Goal: Task Accomplishment & Management: Manage account settings

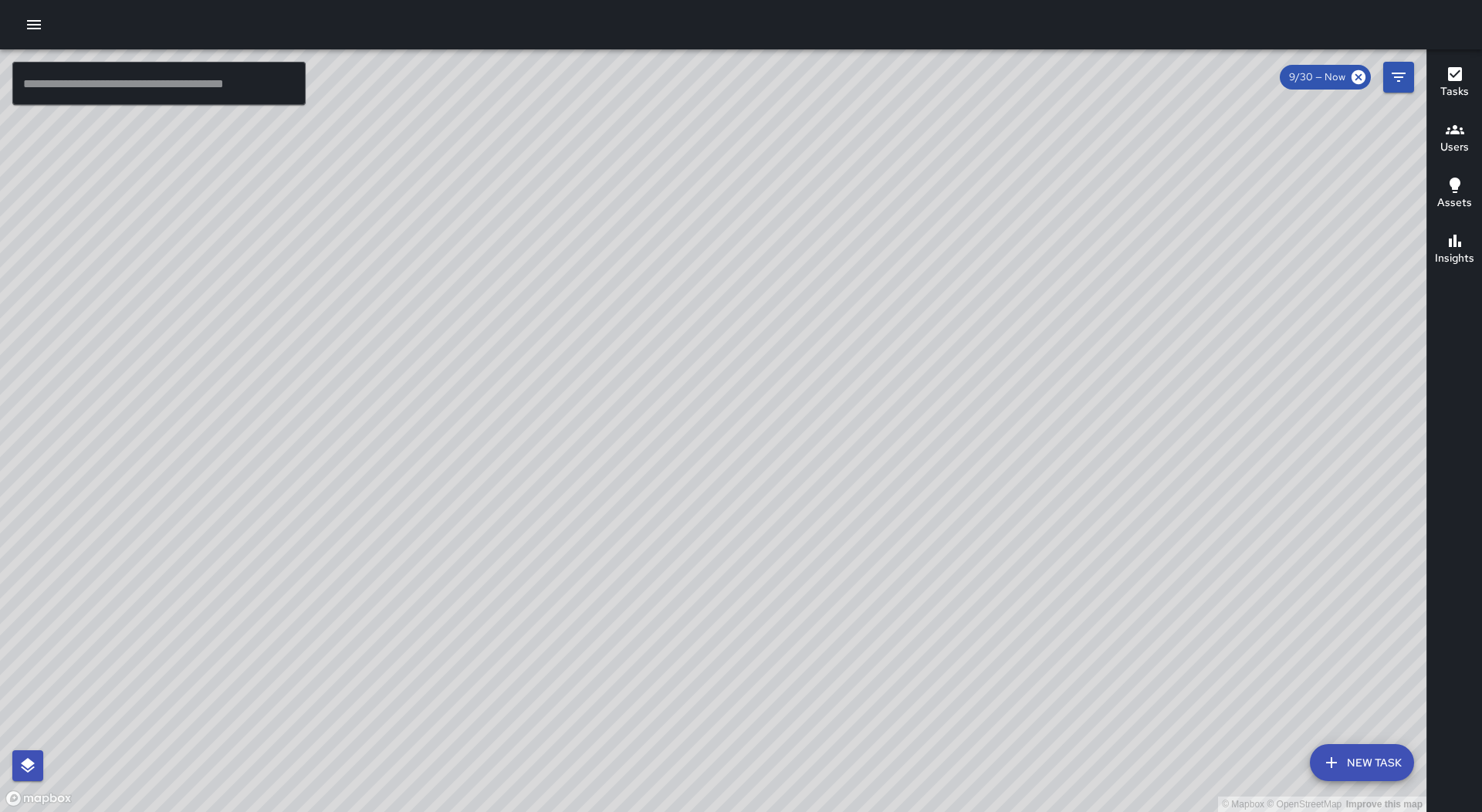
click at [25, 19] on icon "button" at bounding box center [34, 24] width 18 height 18
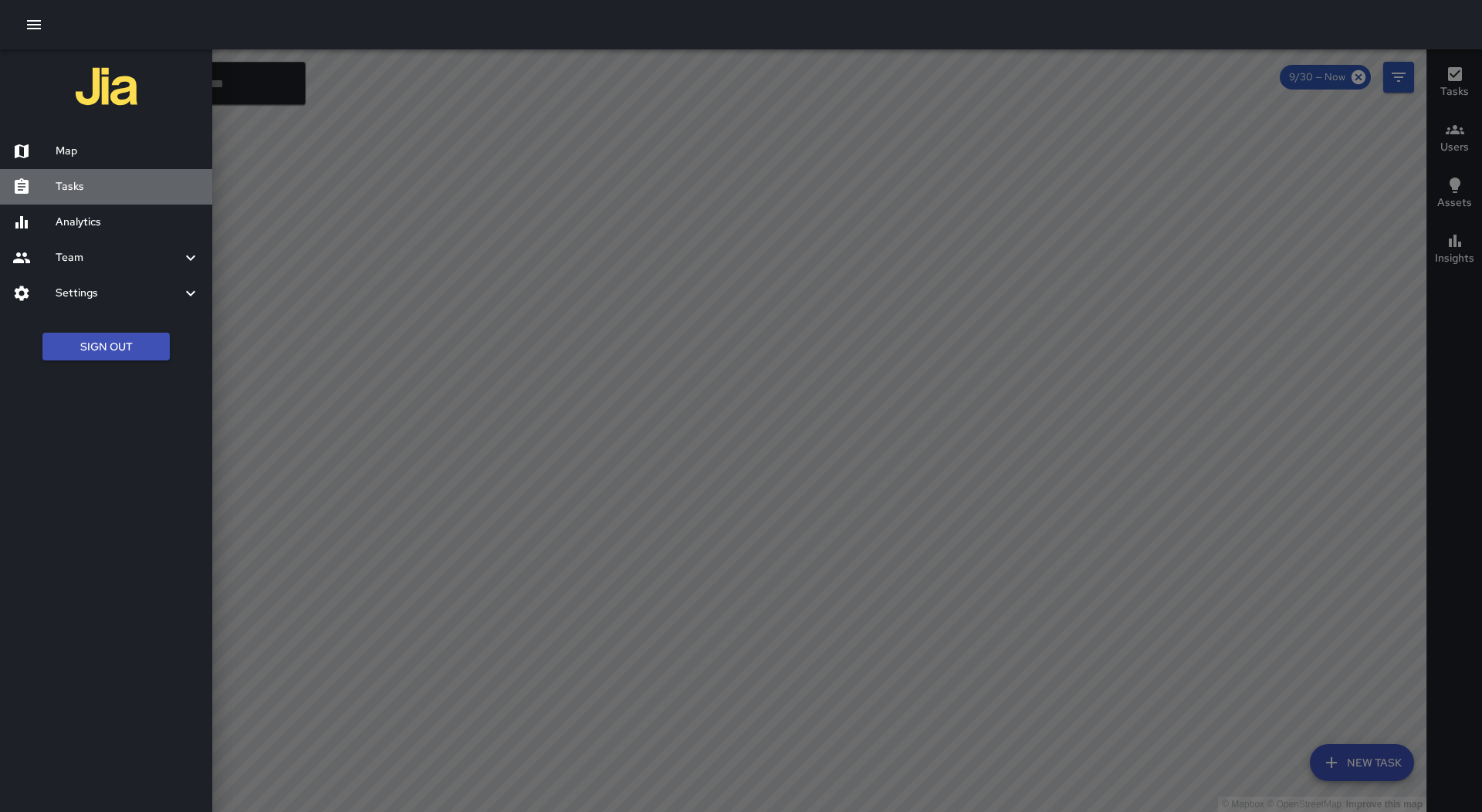
click at [76, 176] on div "Tasks" at bounding box center [106, 186] width 212 height 36
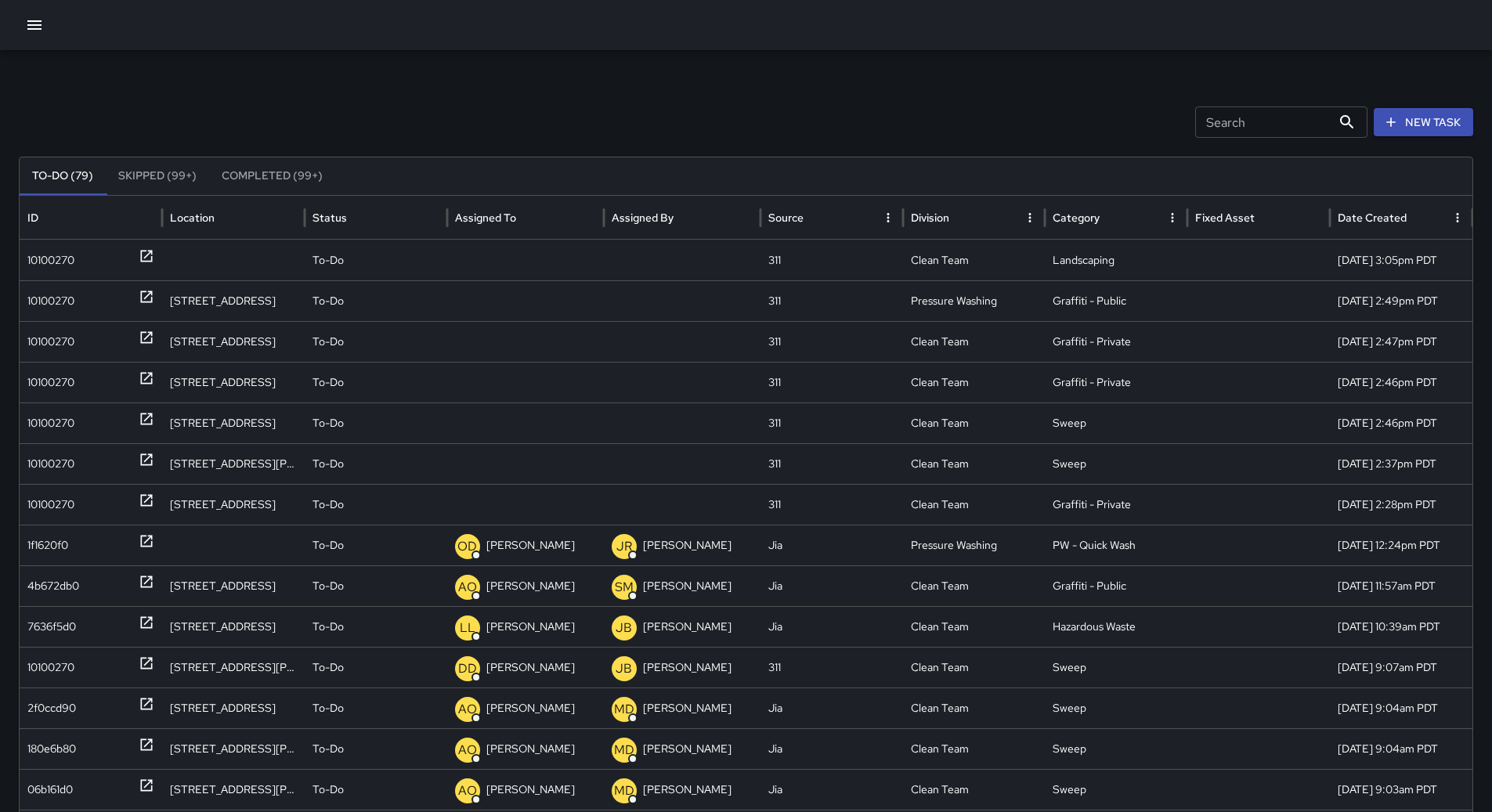
click at [524, 218] on icon "Sort" at bounding box center [529, 217] width 14 height 14
click at [59, 264] on div "10100270" at bounding box center [51, 260] width 47 height 40
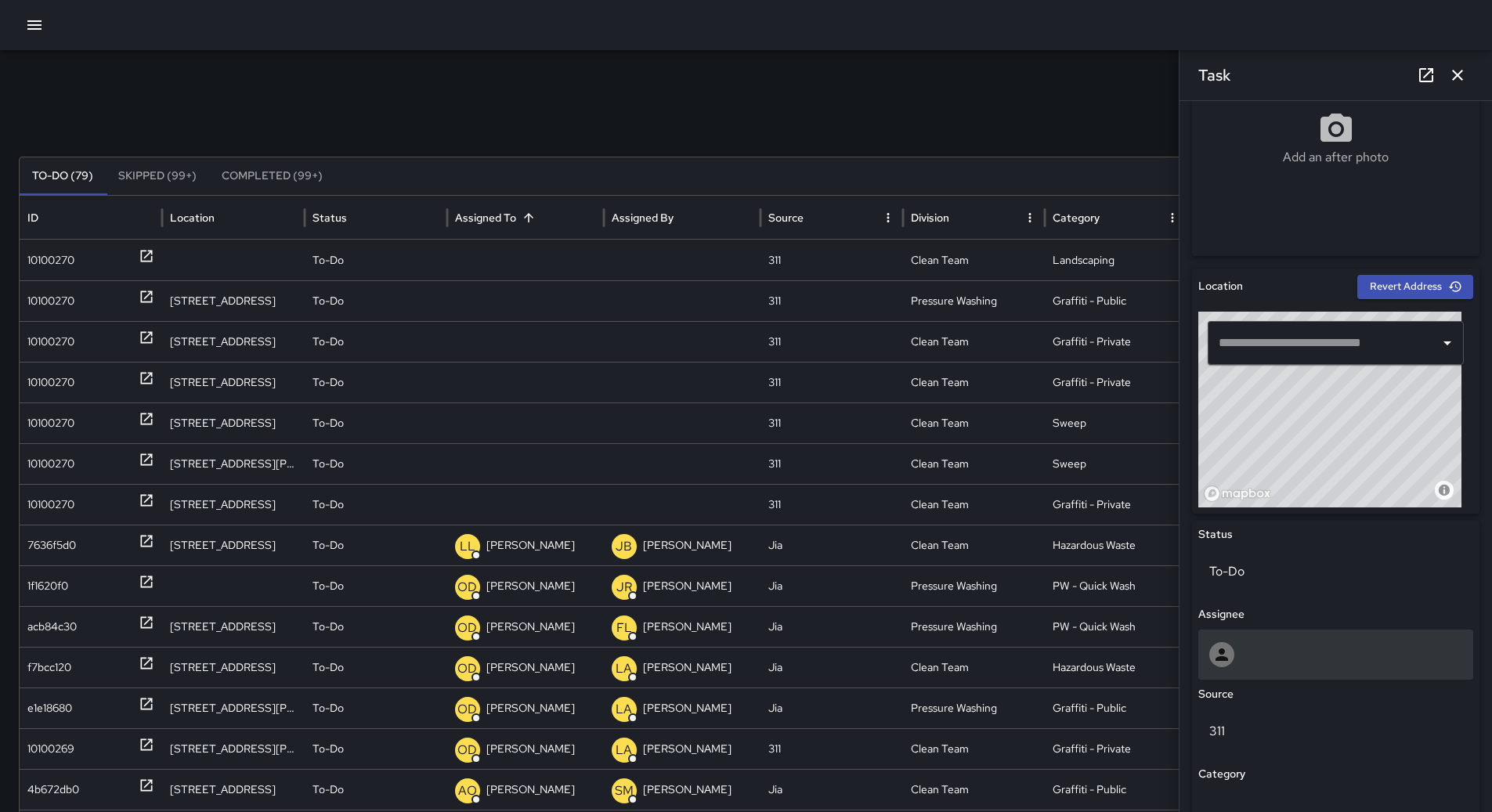
scroll to position [626, 0]
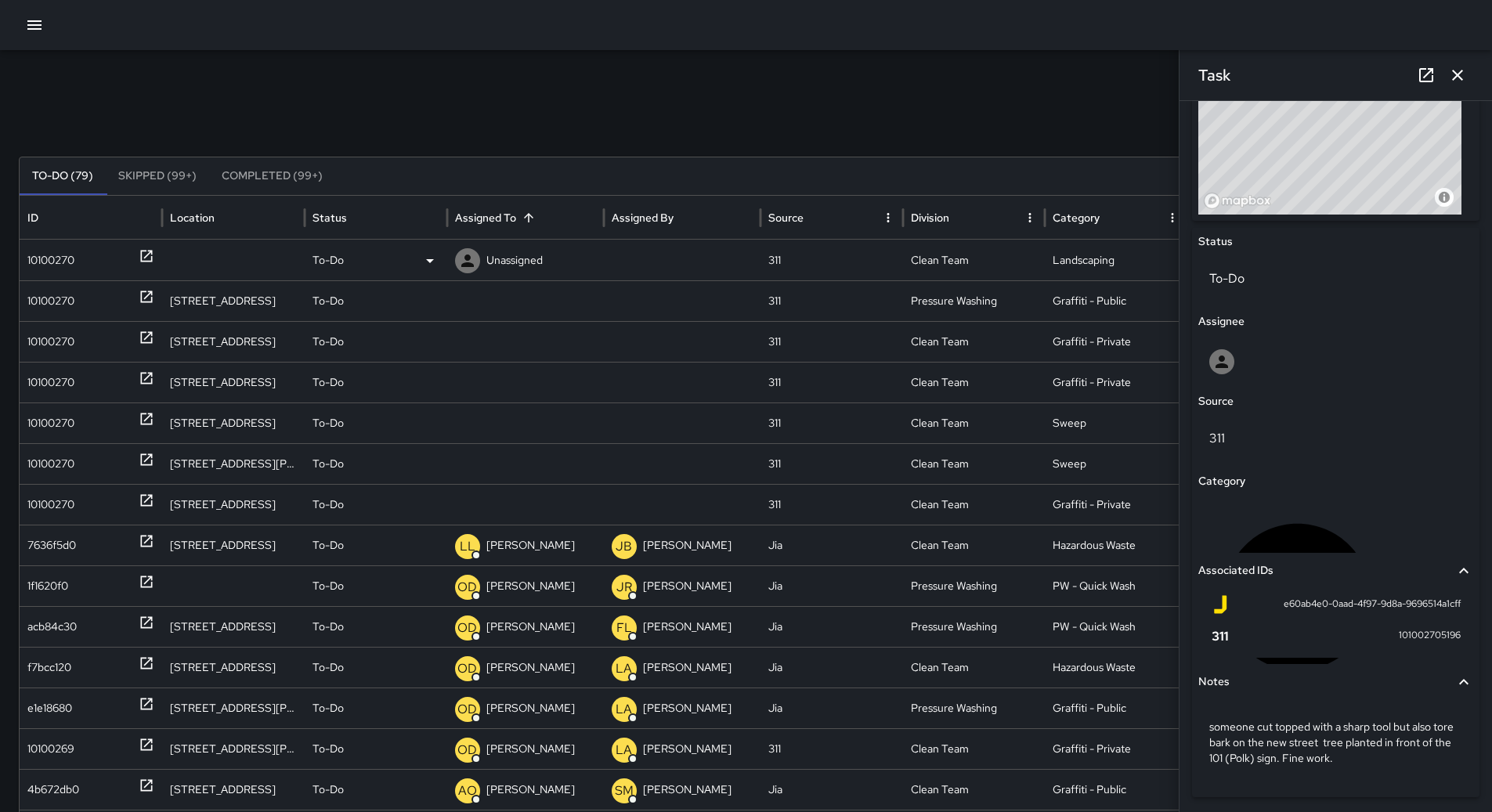
click at [417, 260] on div "To-Do" at bounding box center [375, 260] width 127 height 40
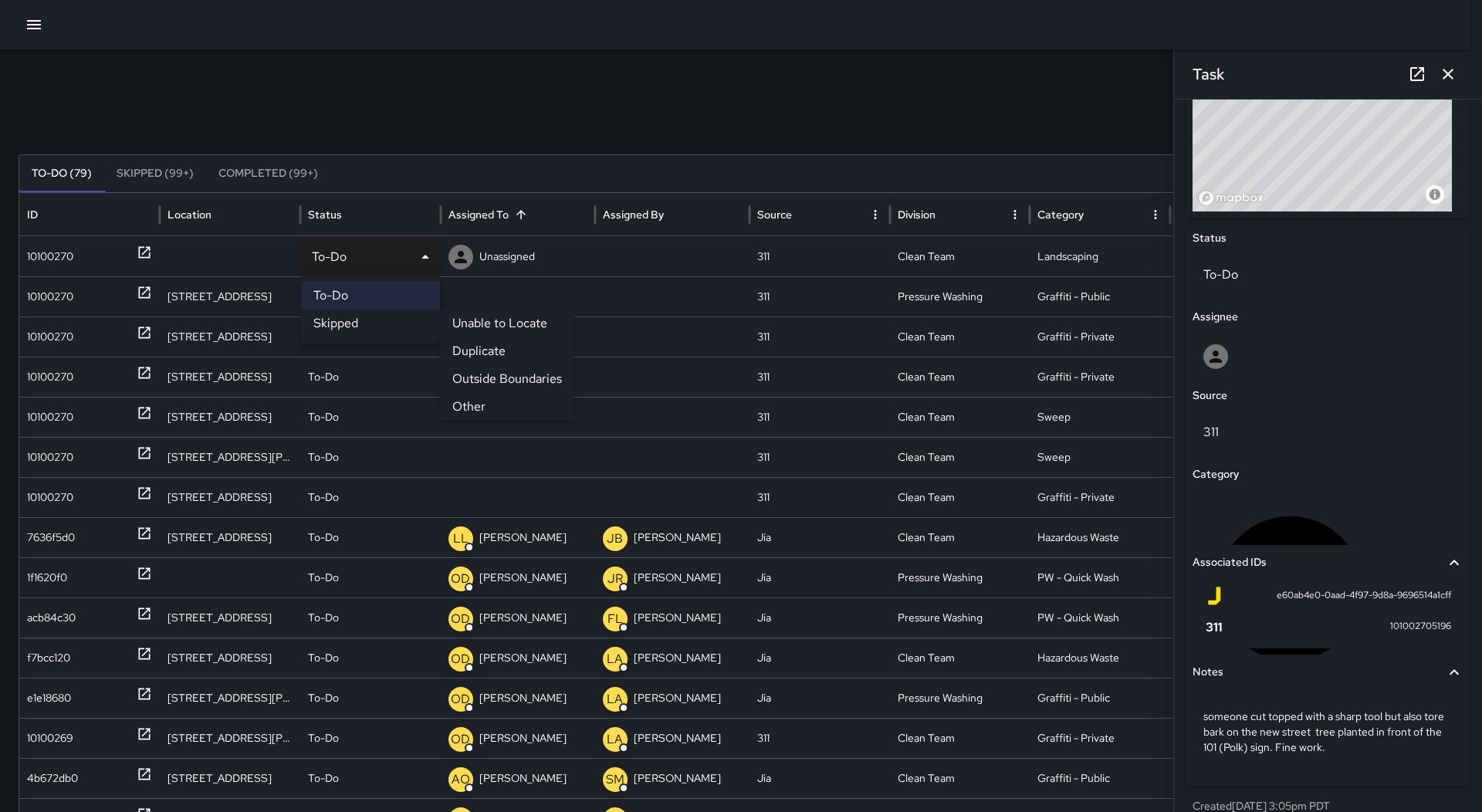
click at [390, 325] on li "Skipped" at bounding box center [370, 323] width 139 height 28
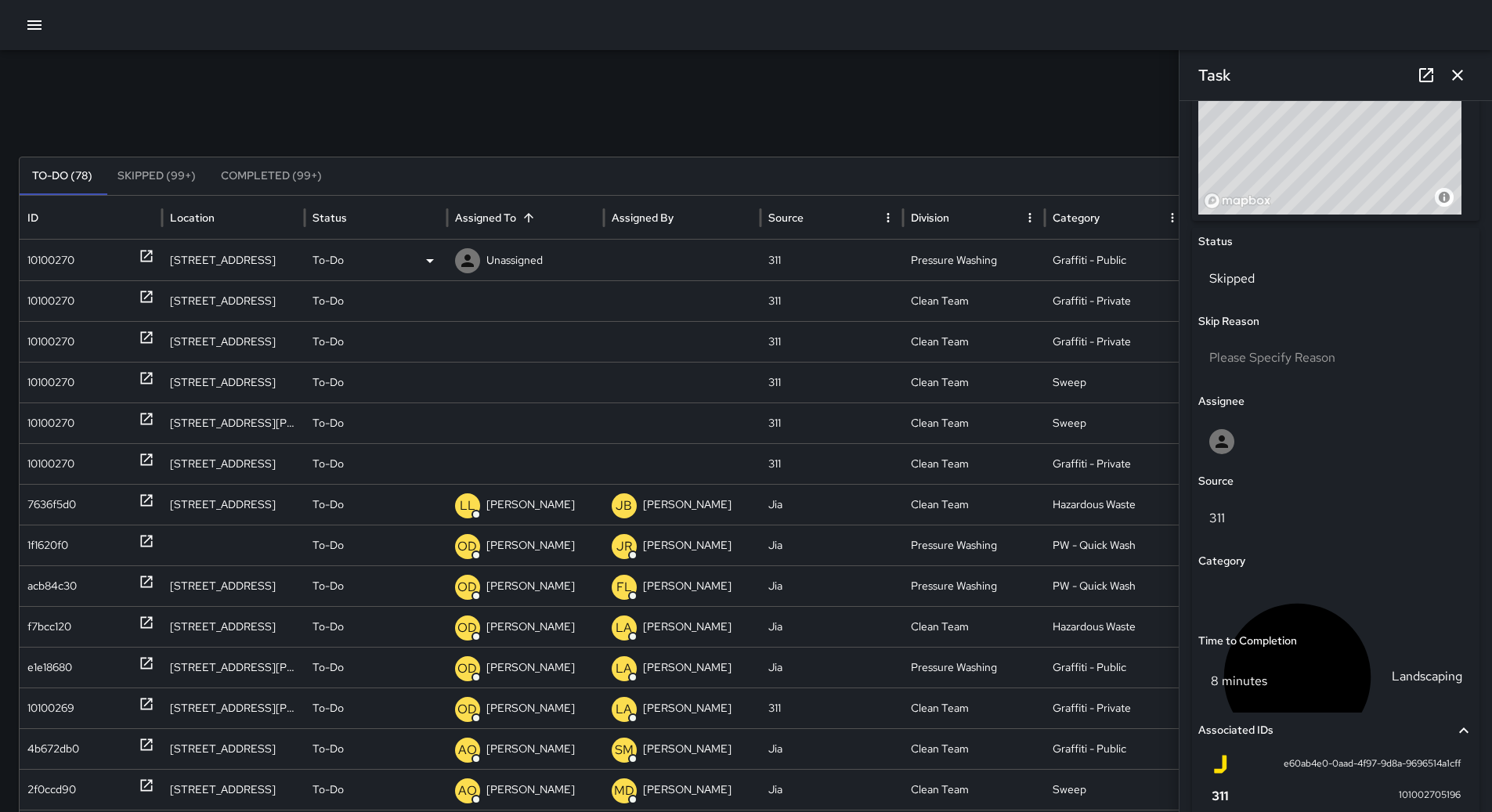
click at [69, 273] on div "10100270" at bounding box center [51, 260] width 47 height 40
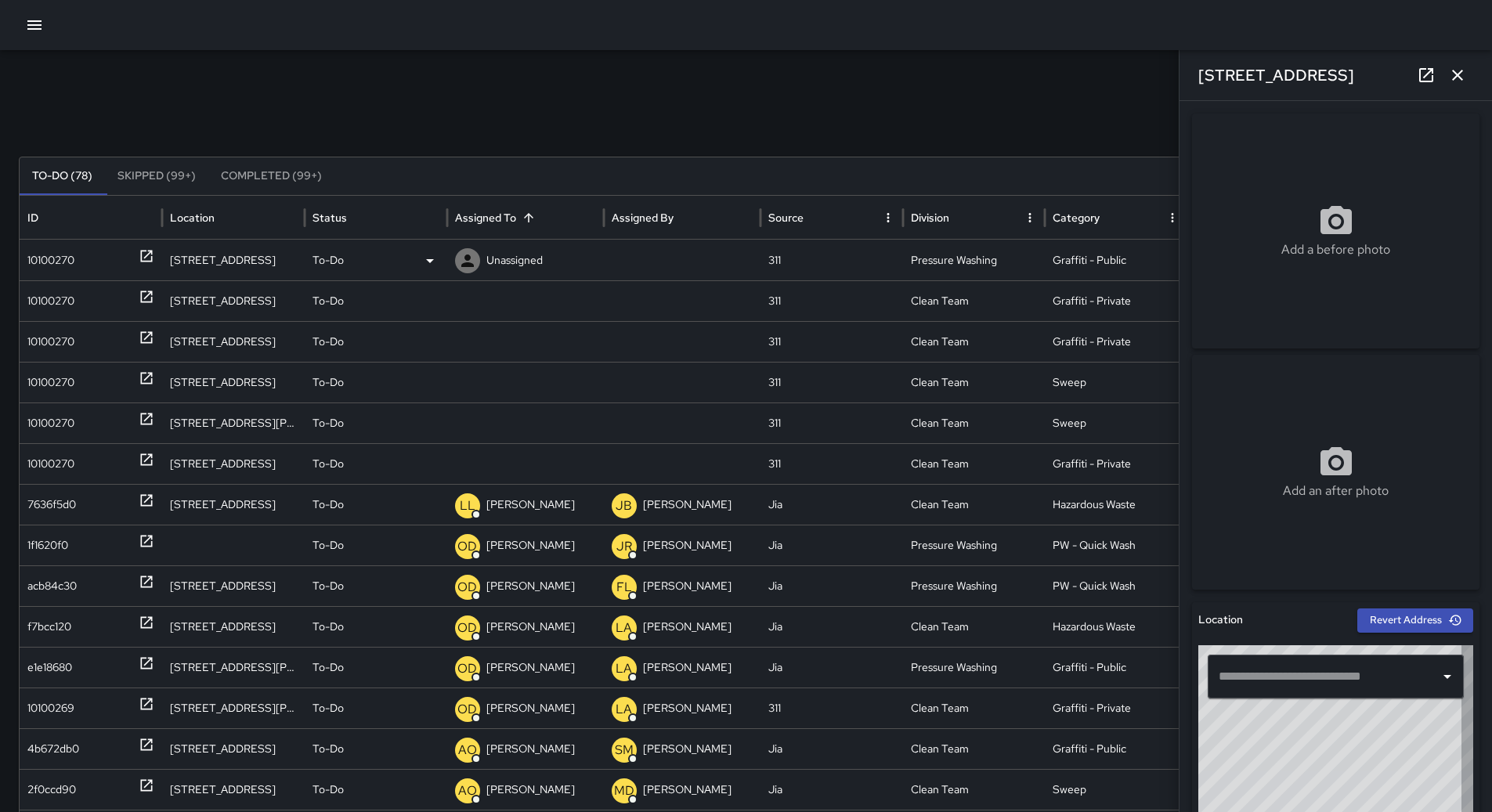
type input "**********"
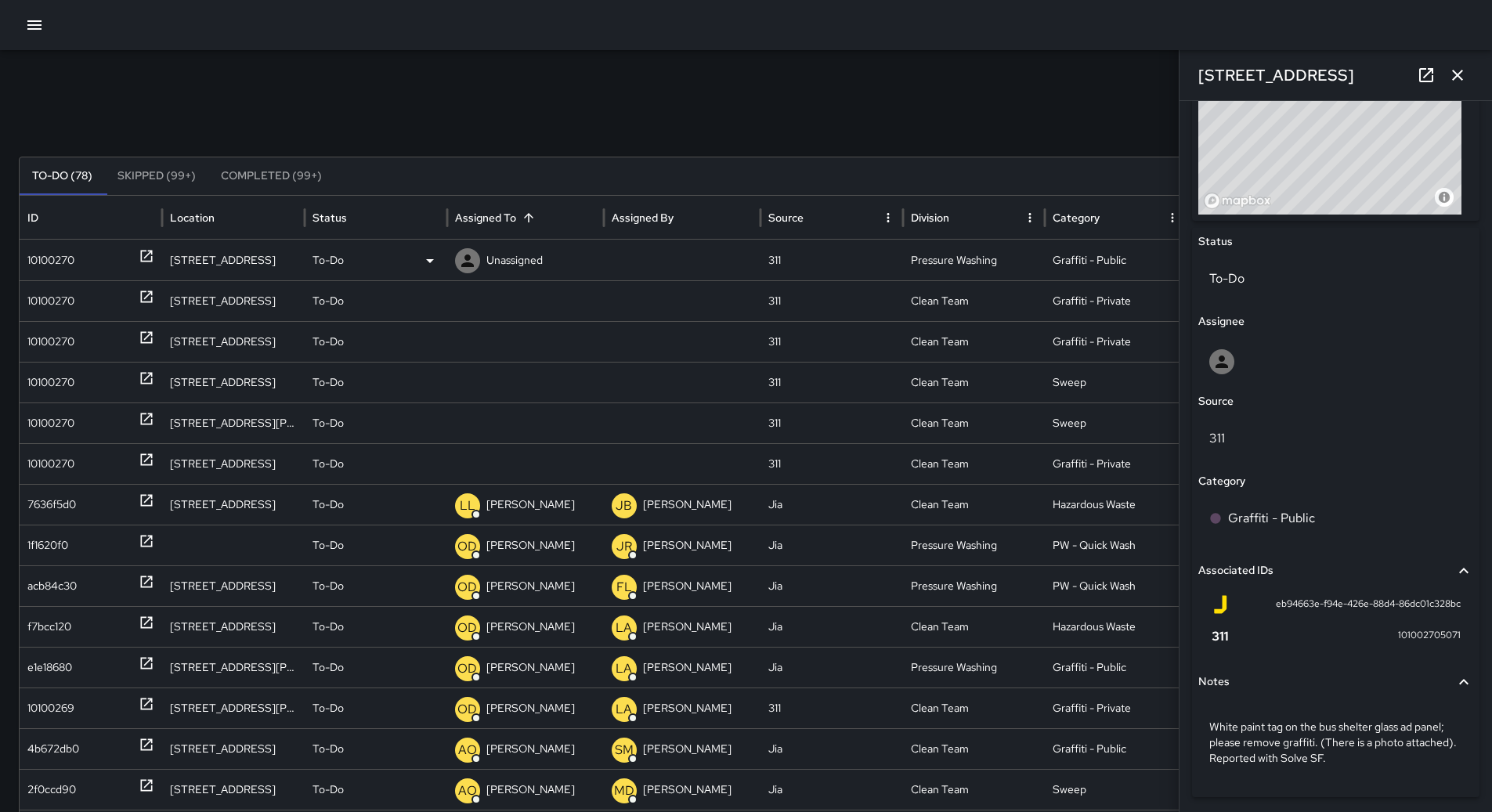
click at [99, 247] on div "10100270" at bounding box center [91, 260] width 127 height 40
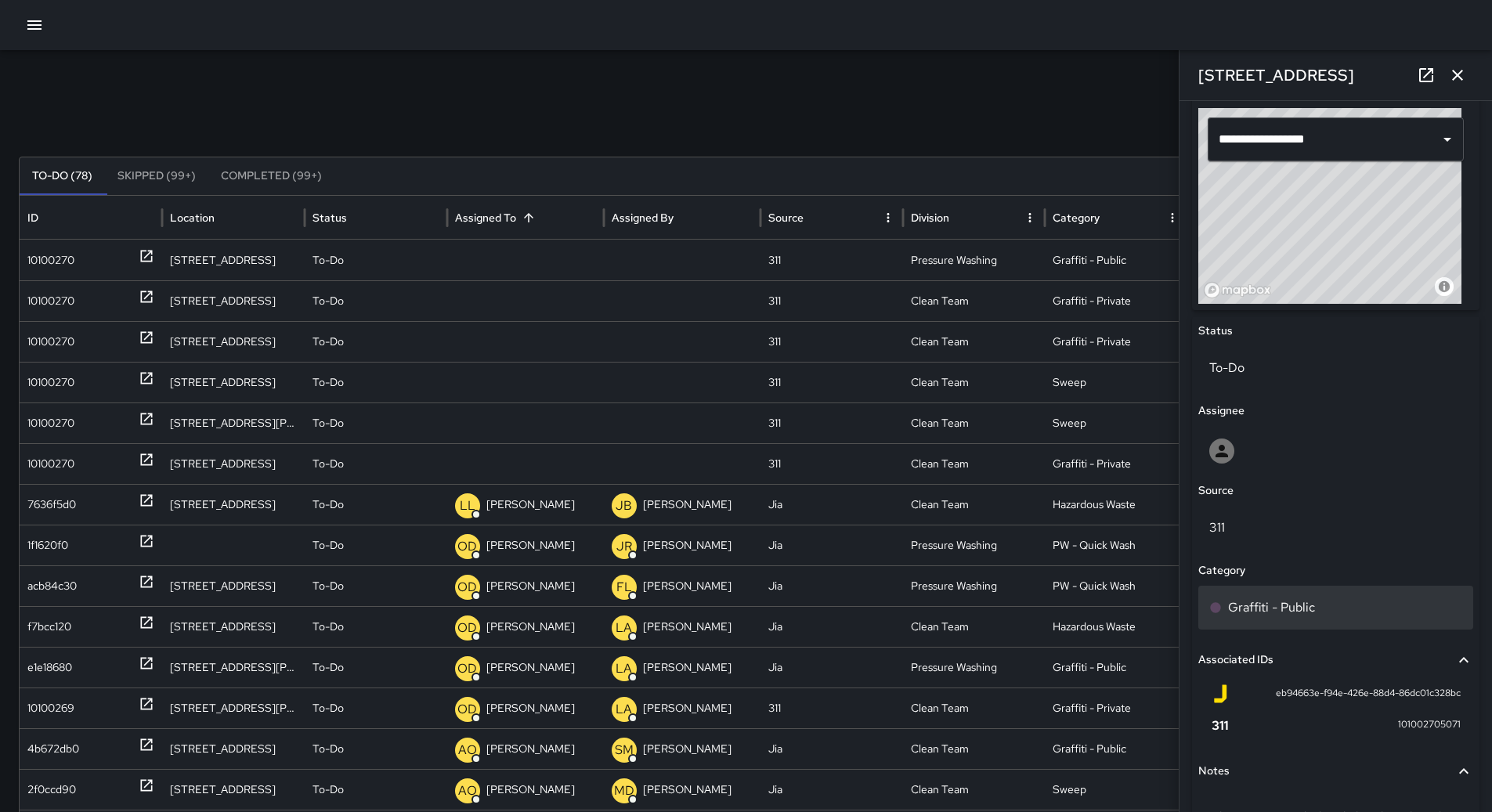
scroll to position [470, 0]
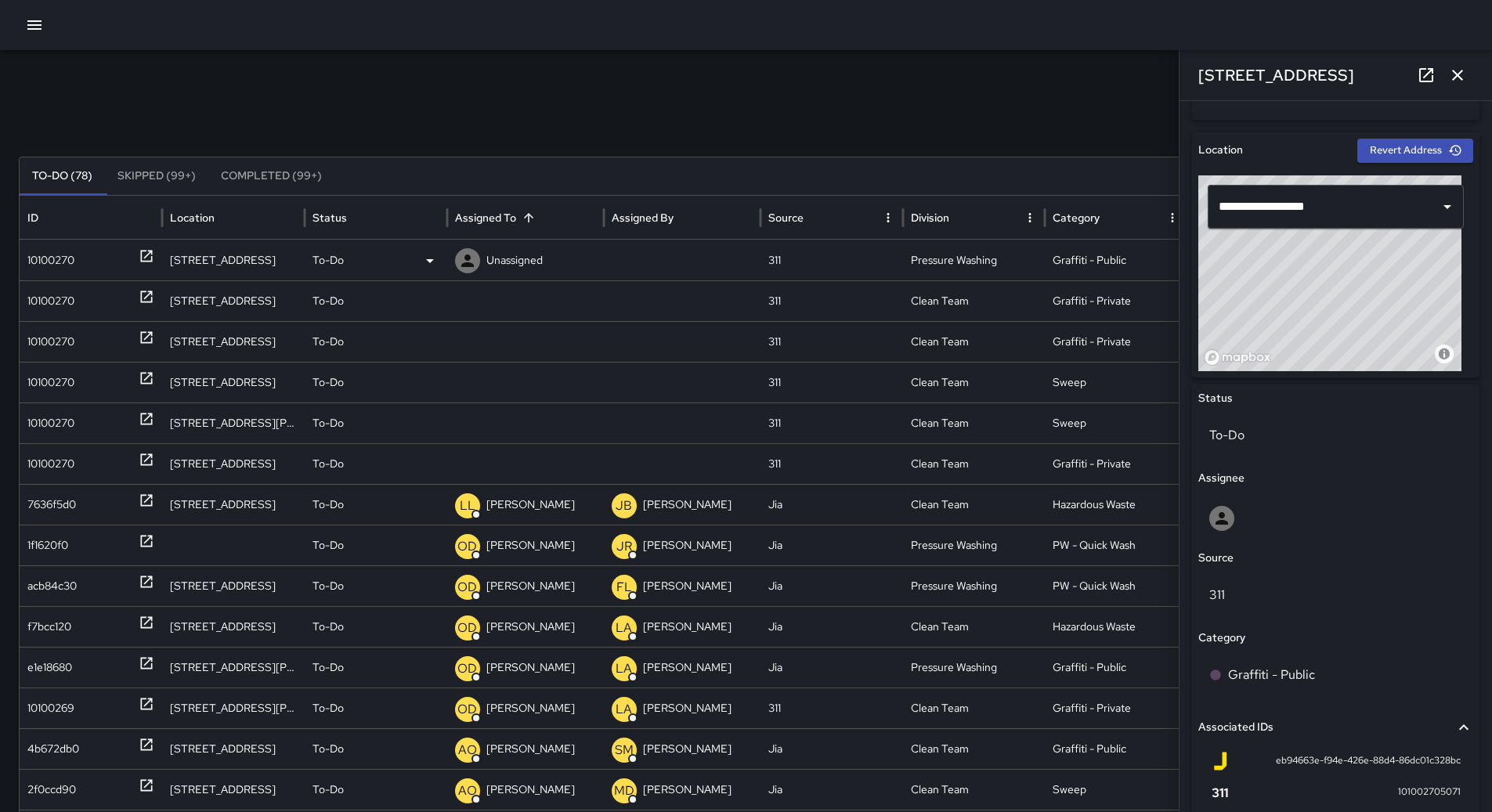
click at [410, 262] on div "To-Do" at bounding box center [375, 260] width 127 height 40
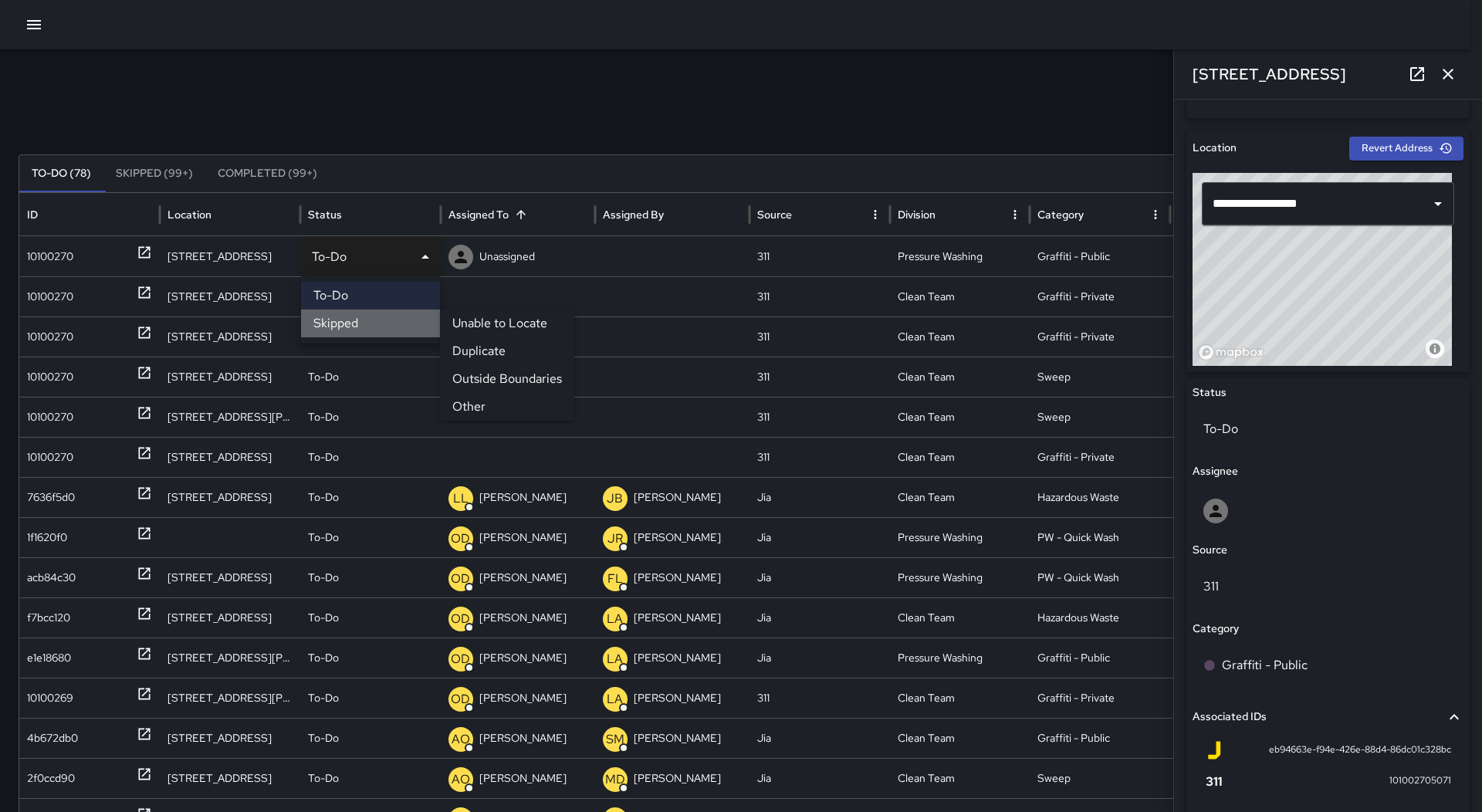
click at [368, 322] on li "Skipped" at bounding box center [370, 323] width 139 height 28
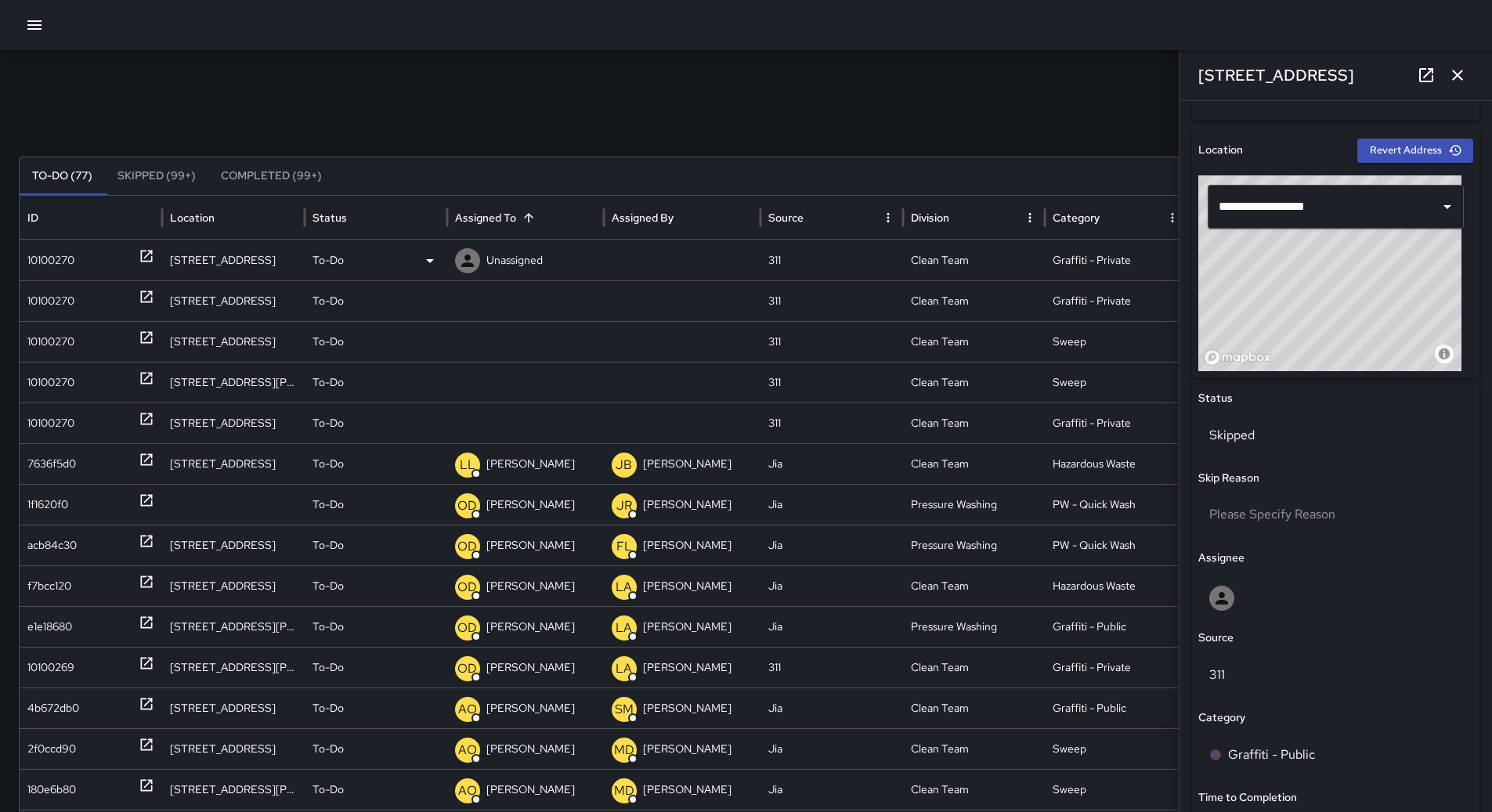
click at [120, 270] on div "10100270" at bounding box center [91, 260] width 127 height 40
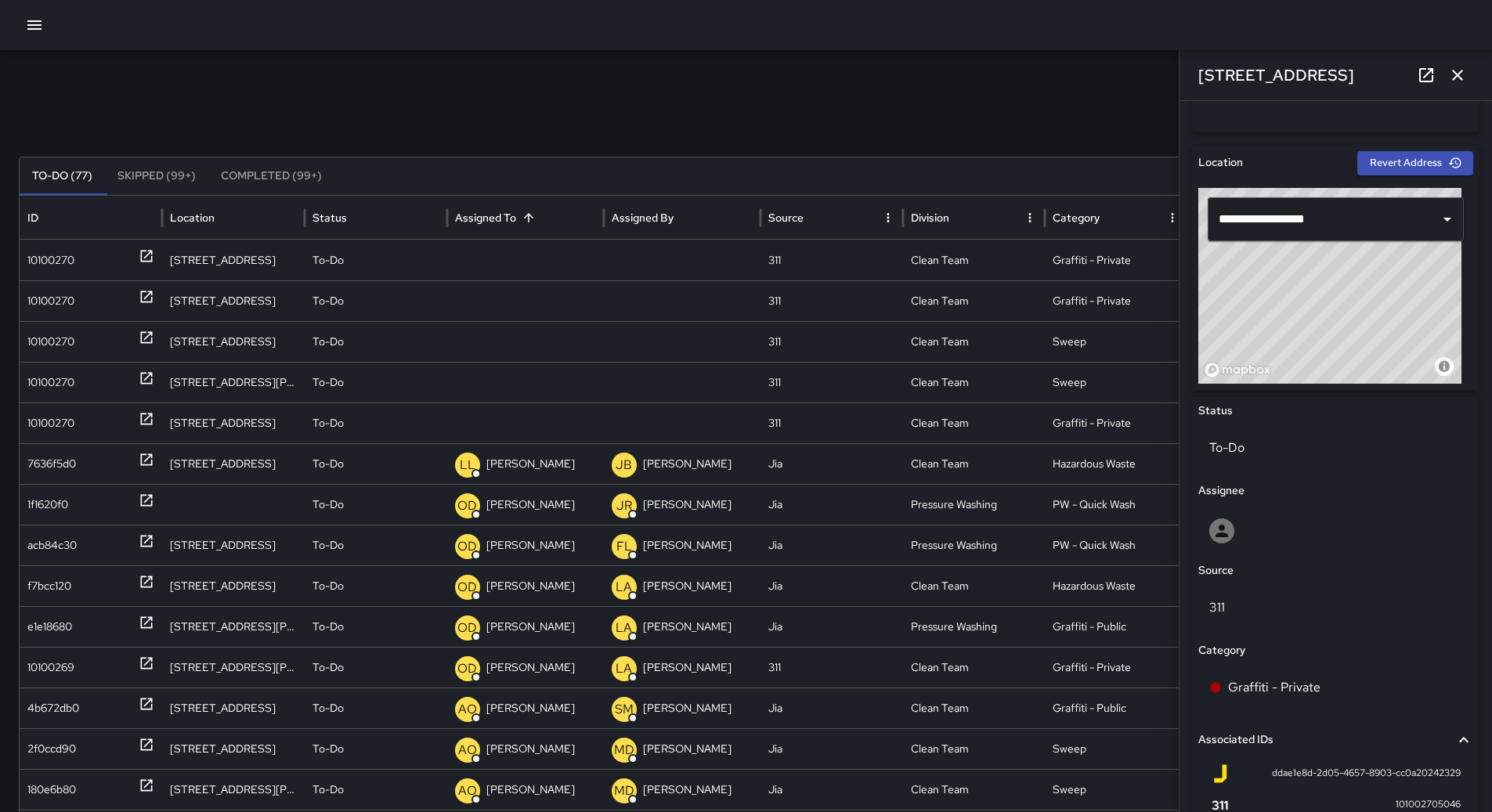
scroll to position [440, 0]
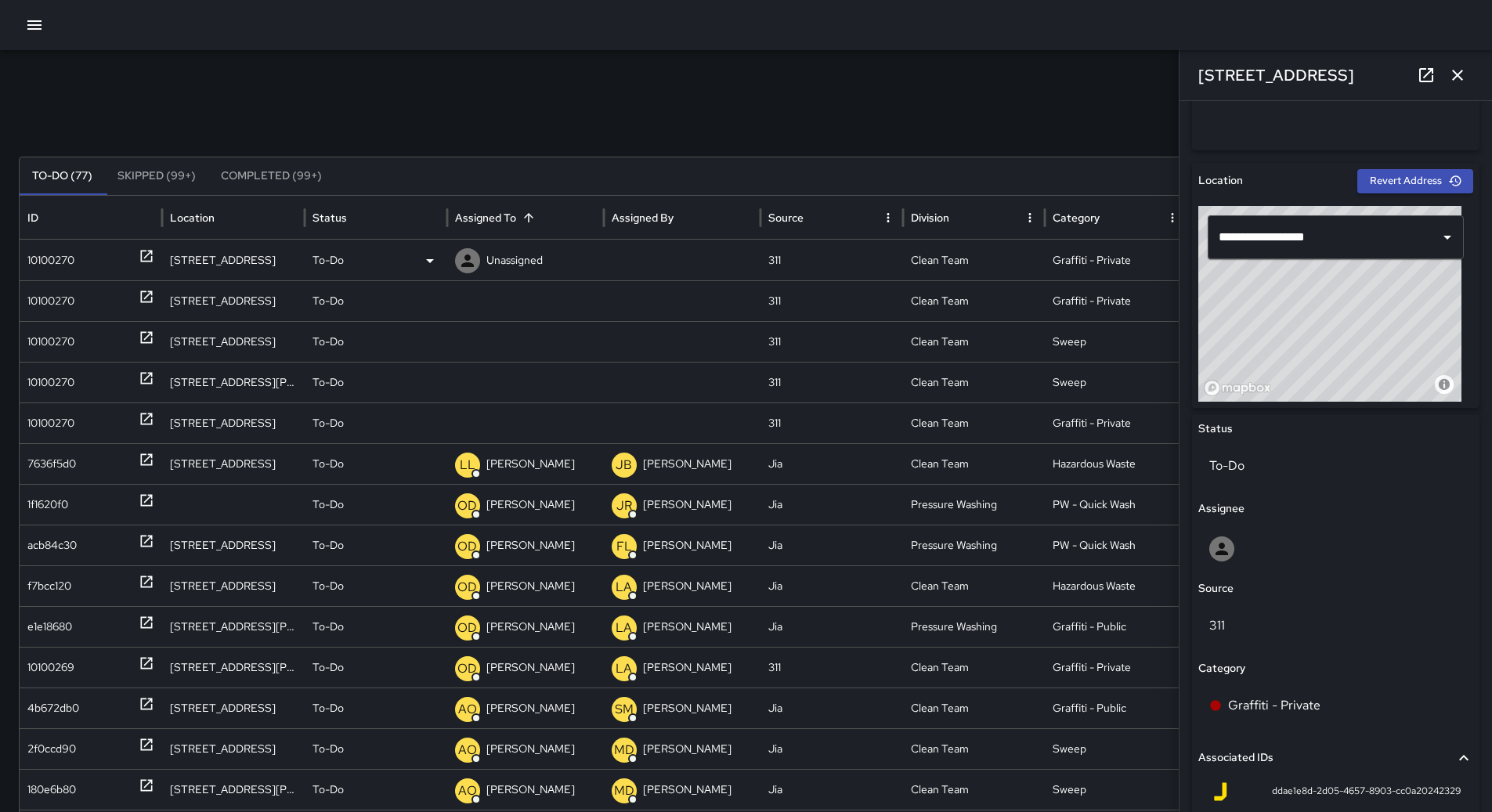
click at [38, 270] on div "10100270" at bounding box center [51, 260] width 47 height 40
click at [511, 259] on p "Unassigned" at bounding box center [515, 260] width 57 height 40
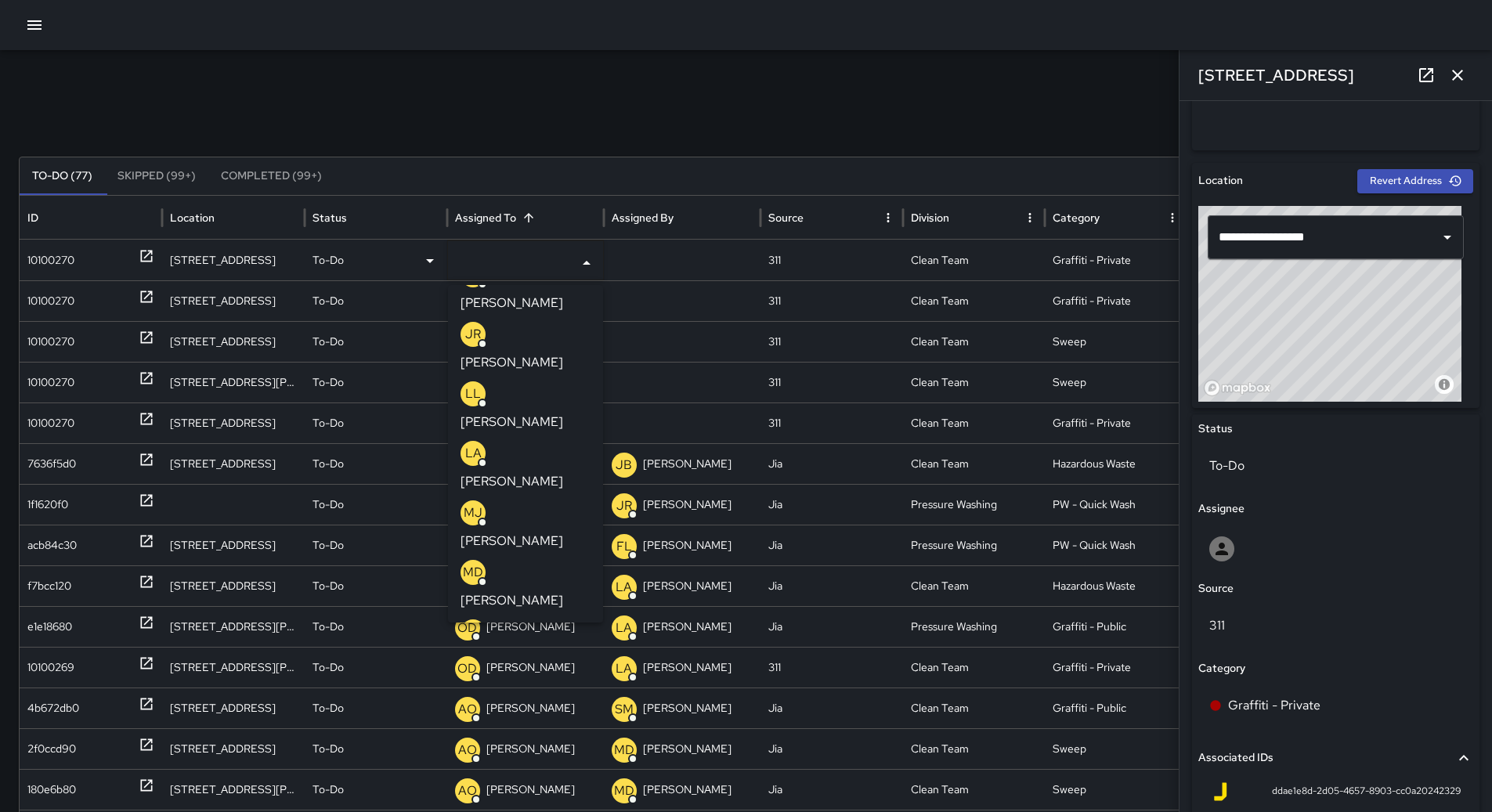
scroll to position [392, 0]
click at [590, 105] on div "Search Search New Task To-Do (77) Skipped (99+) Completed (99+) ID Location Sta…" at bounding box center [746, 493] width 1492 height 888
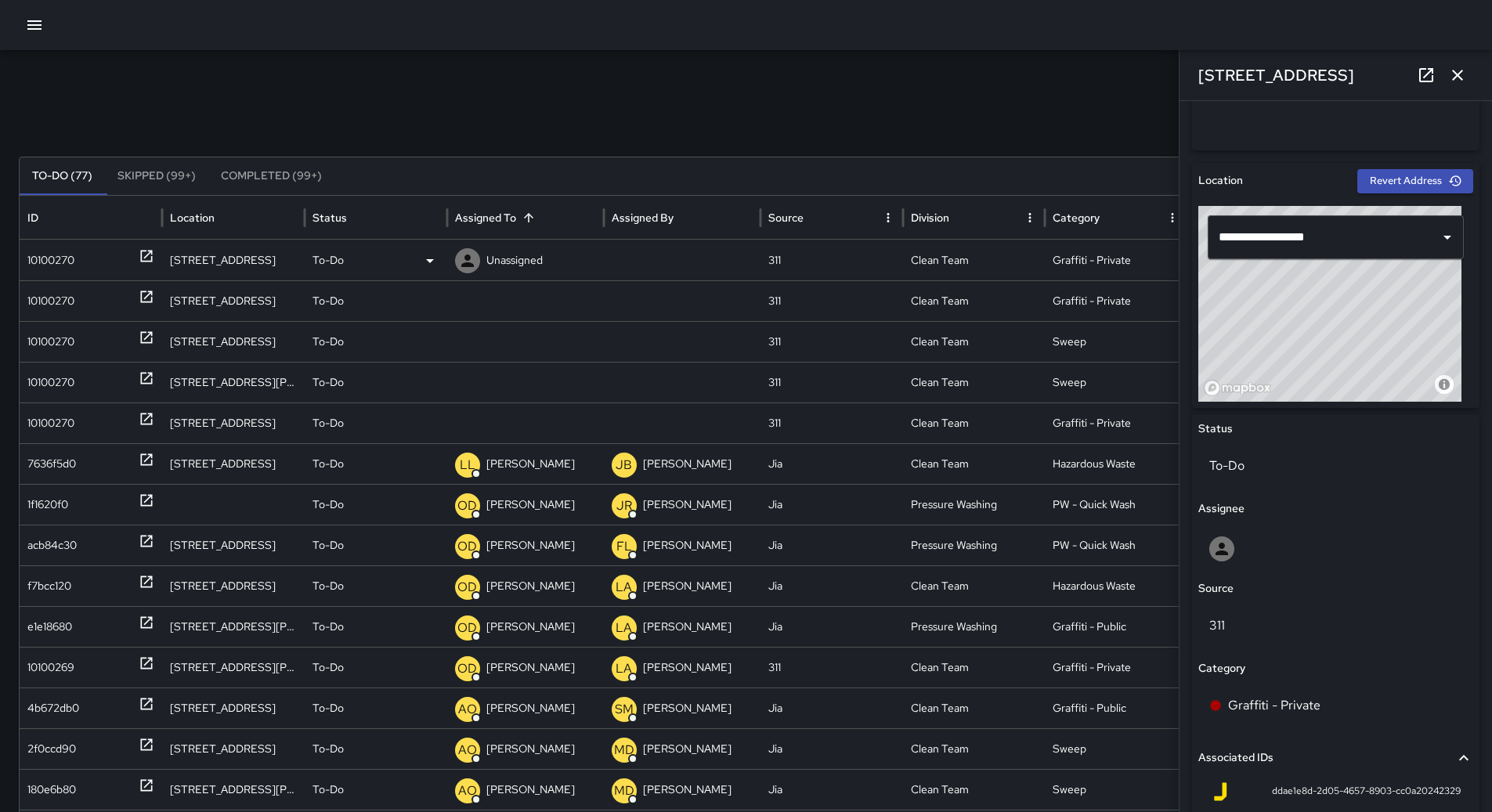
click at [510, 265] on p "Unassigned" at bounding box center [515, 260] width 57 height 40
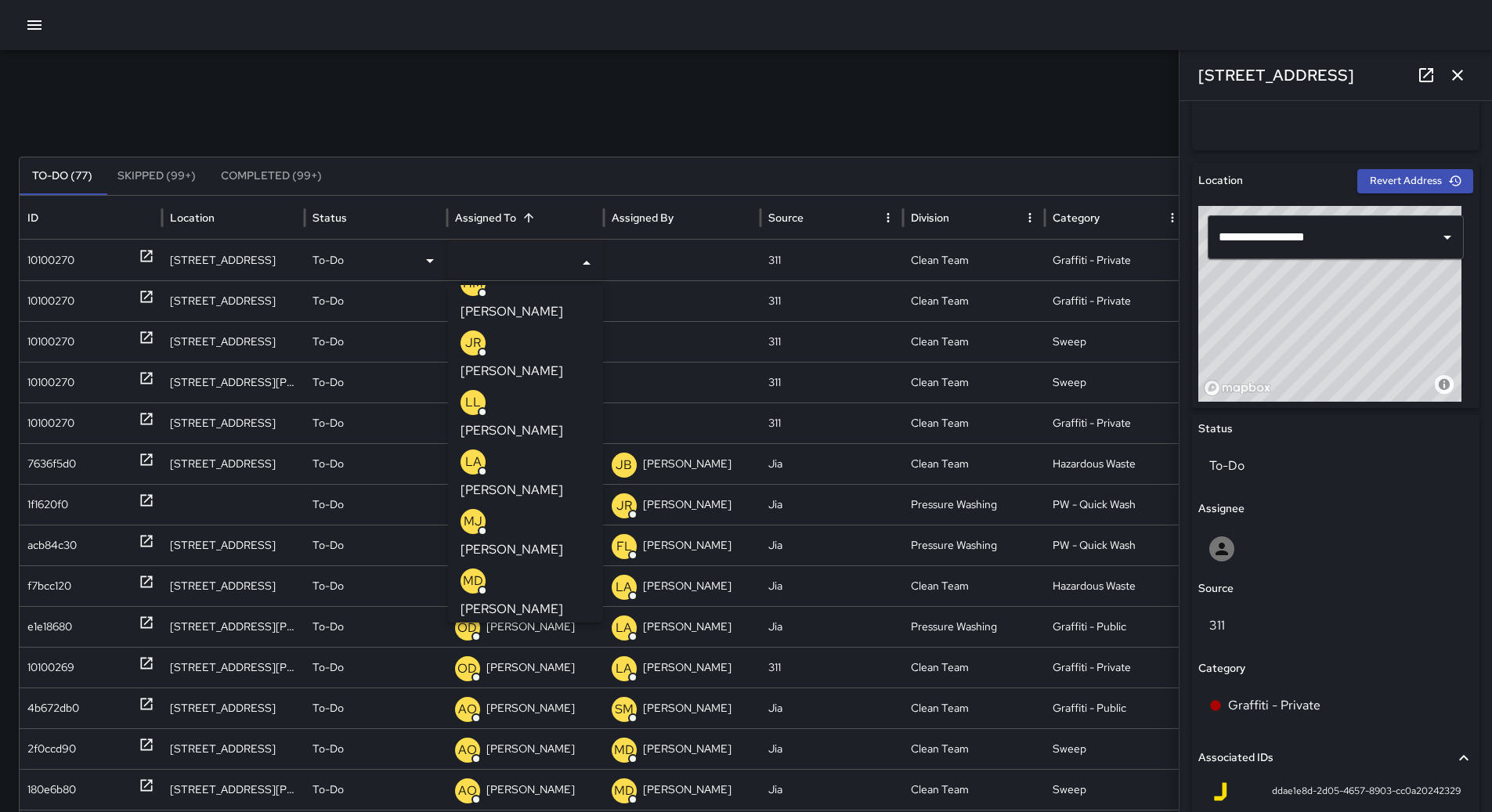
scroll to position [470, 0]
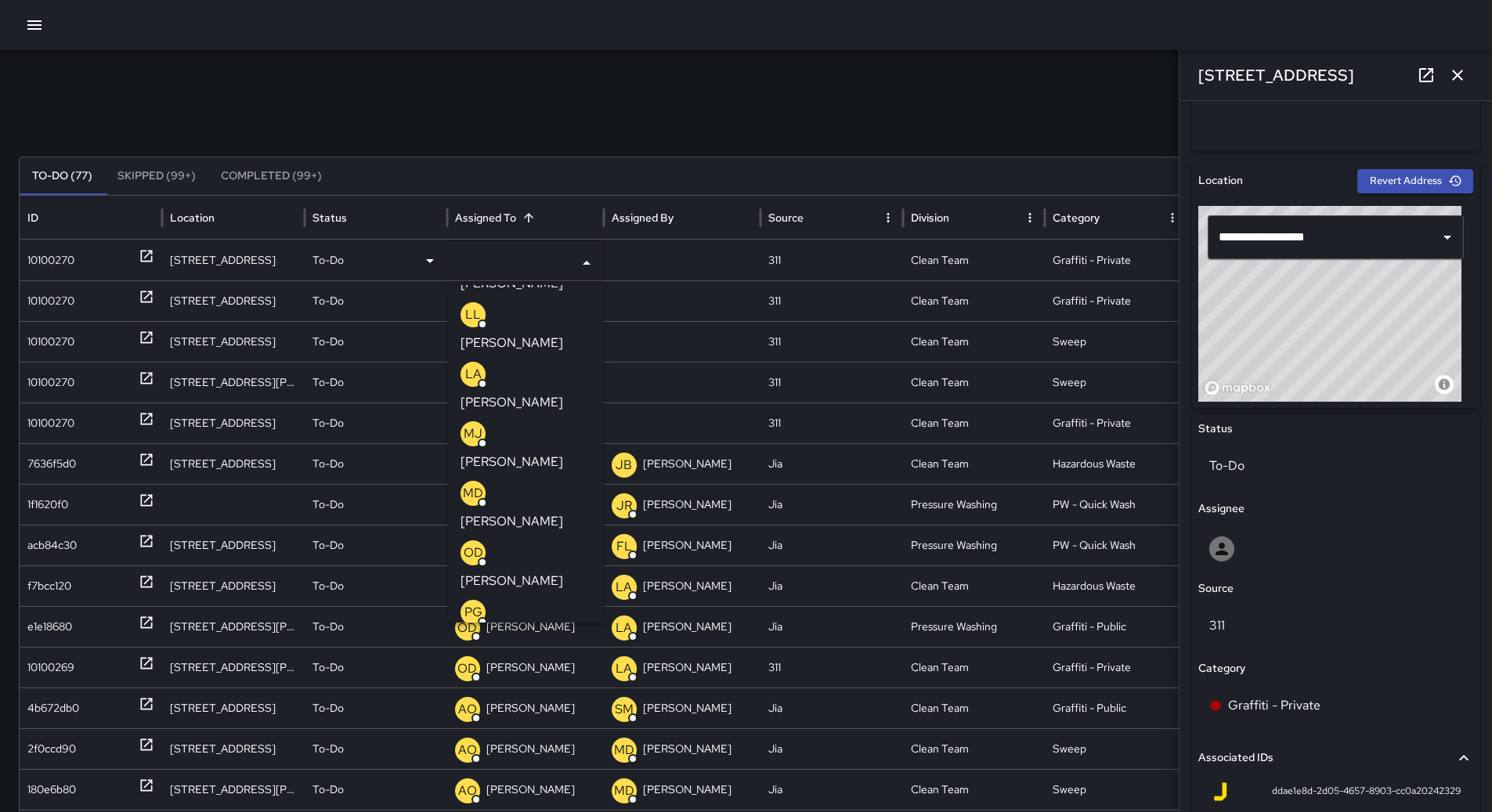
click at [525, 750] on p "[PERSON_NAME]" at bounding box center [511, 758] width 102 height 19
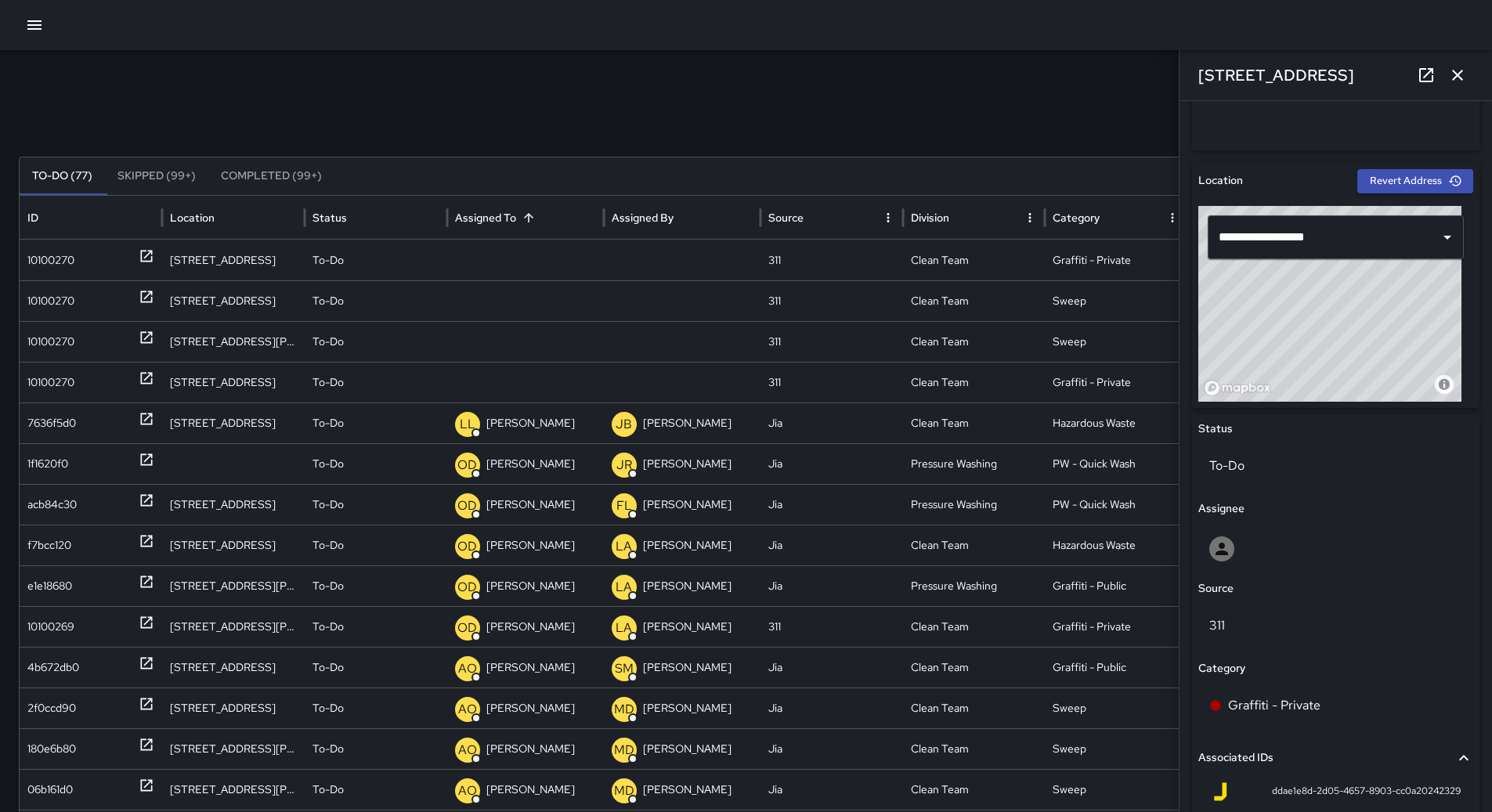
scroll to position [0, 0]
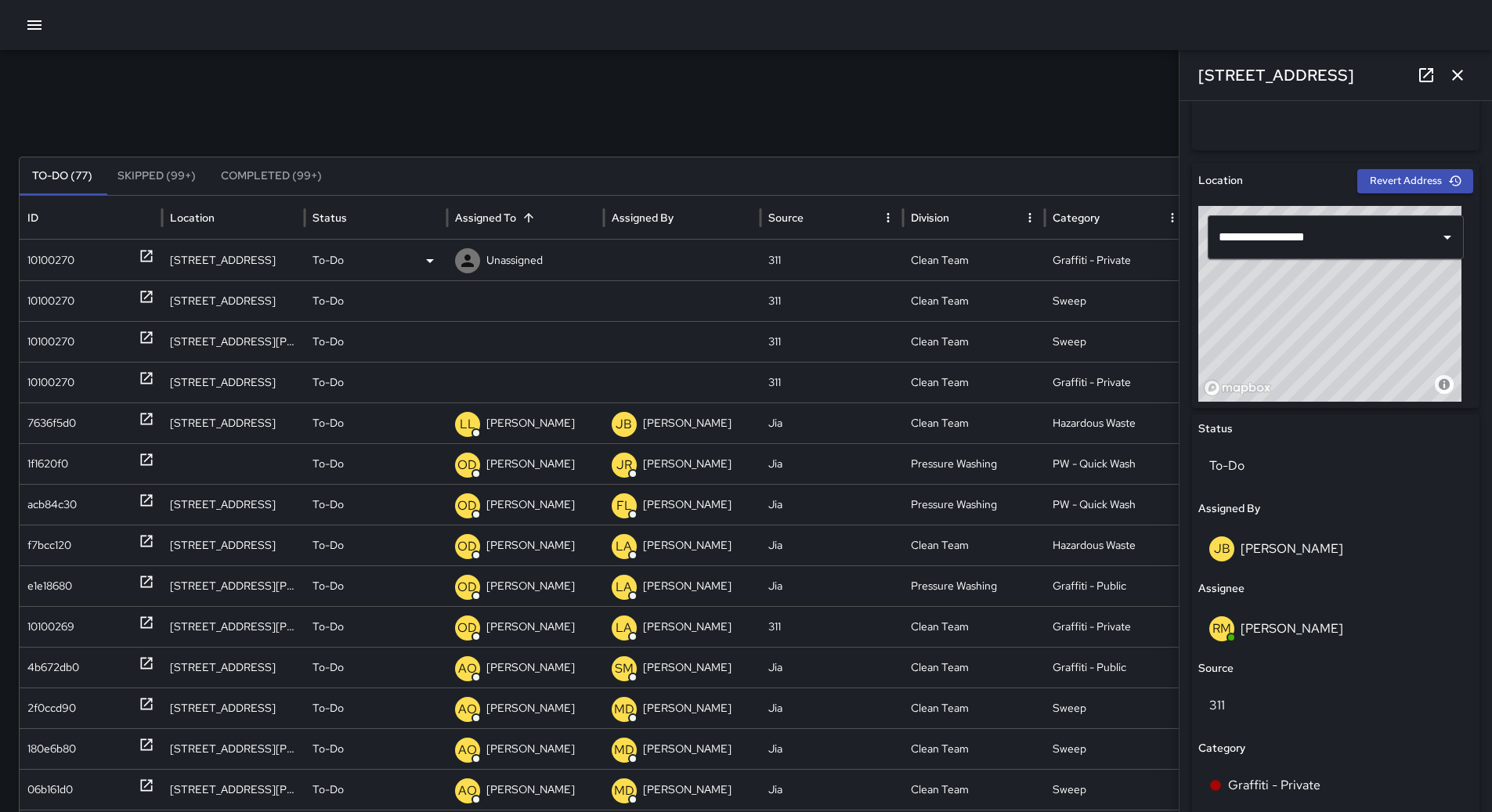
click at [82, 254] on div "10100270" at bounding box center [91, 260] width 127 height 40
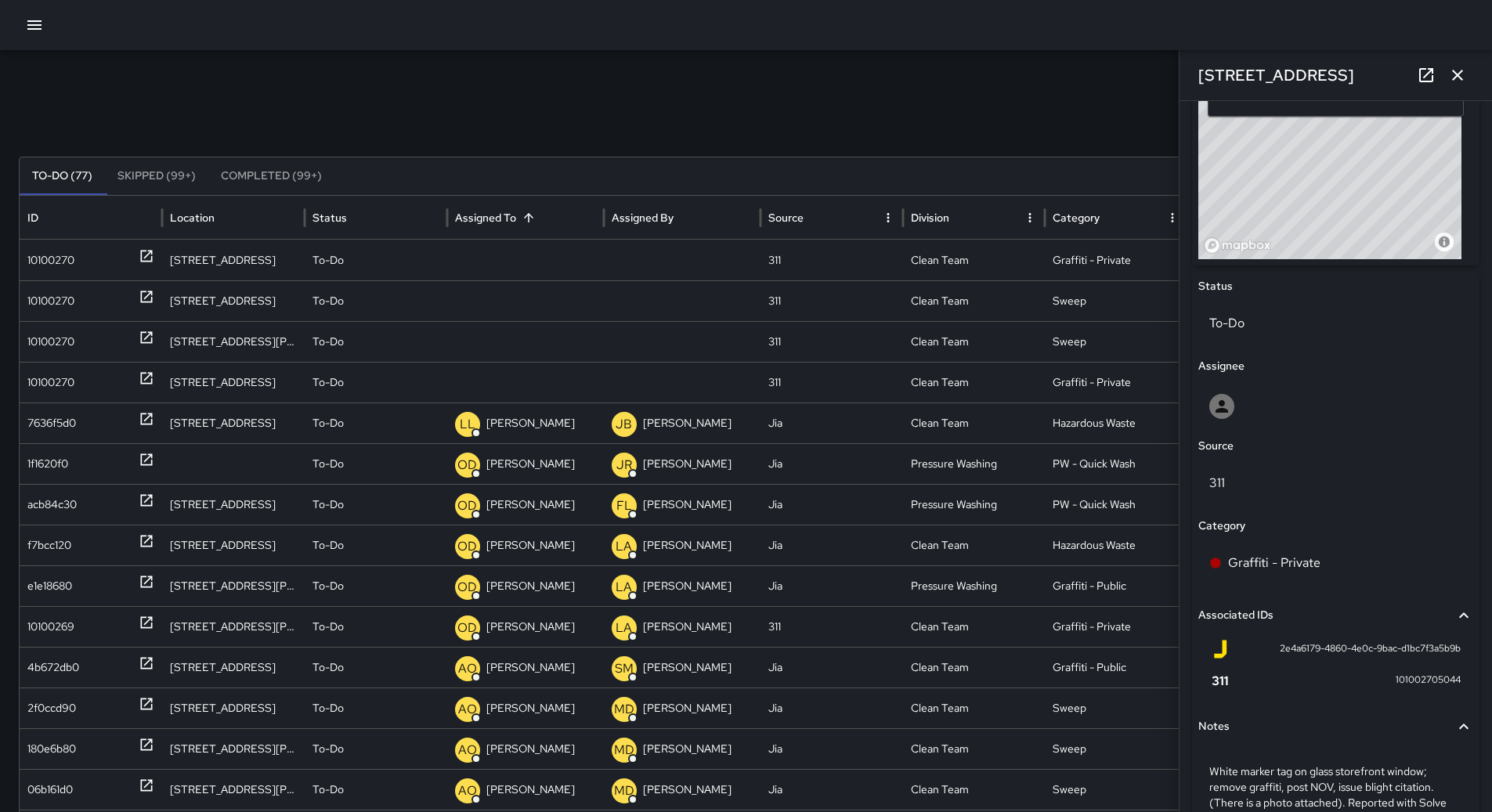
scroll to position [626, 0]
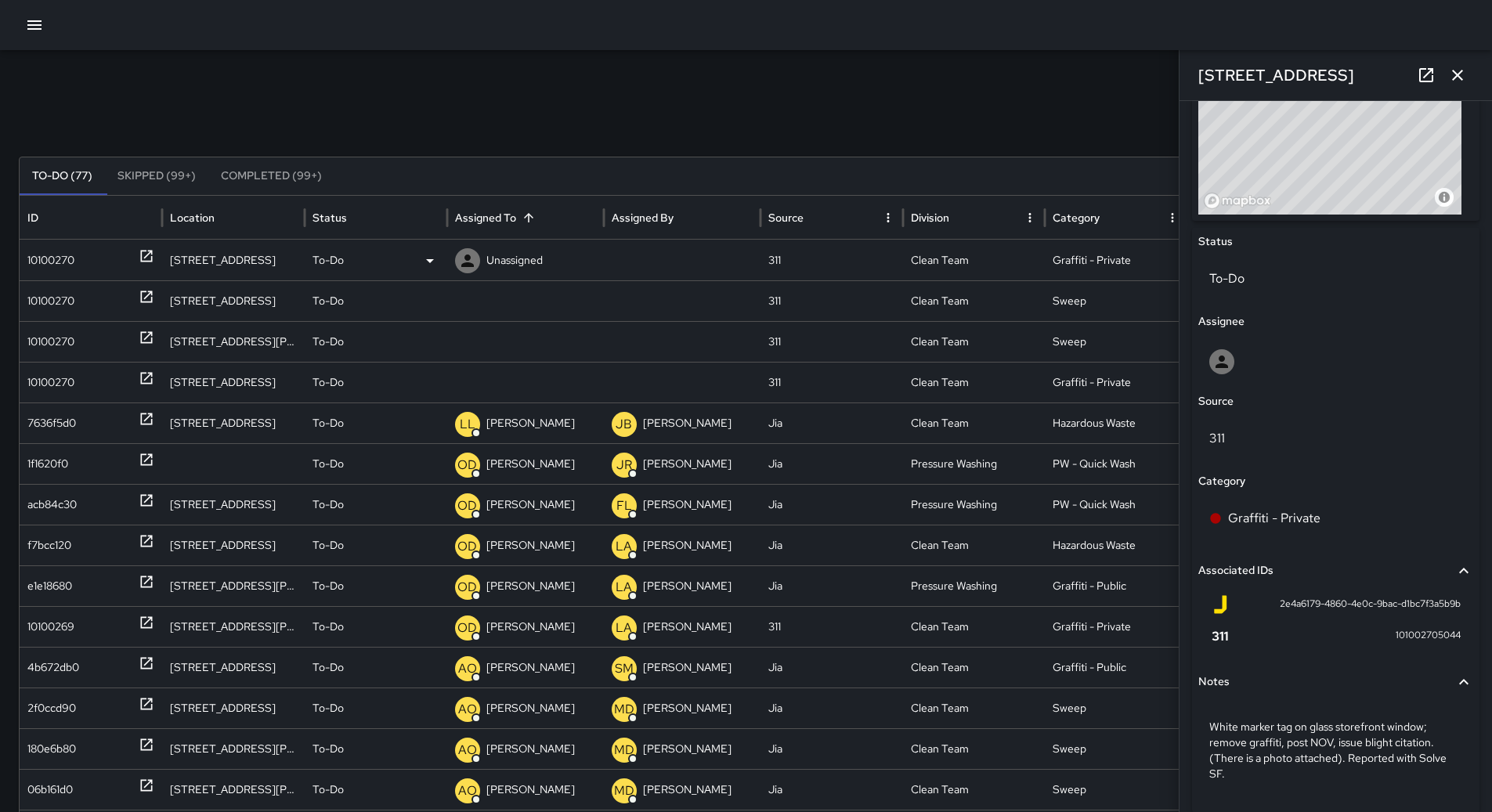
click at [405, 254] on div "To-Do" at bounding box center [375, 260] width 127 height 40
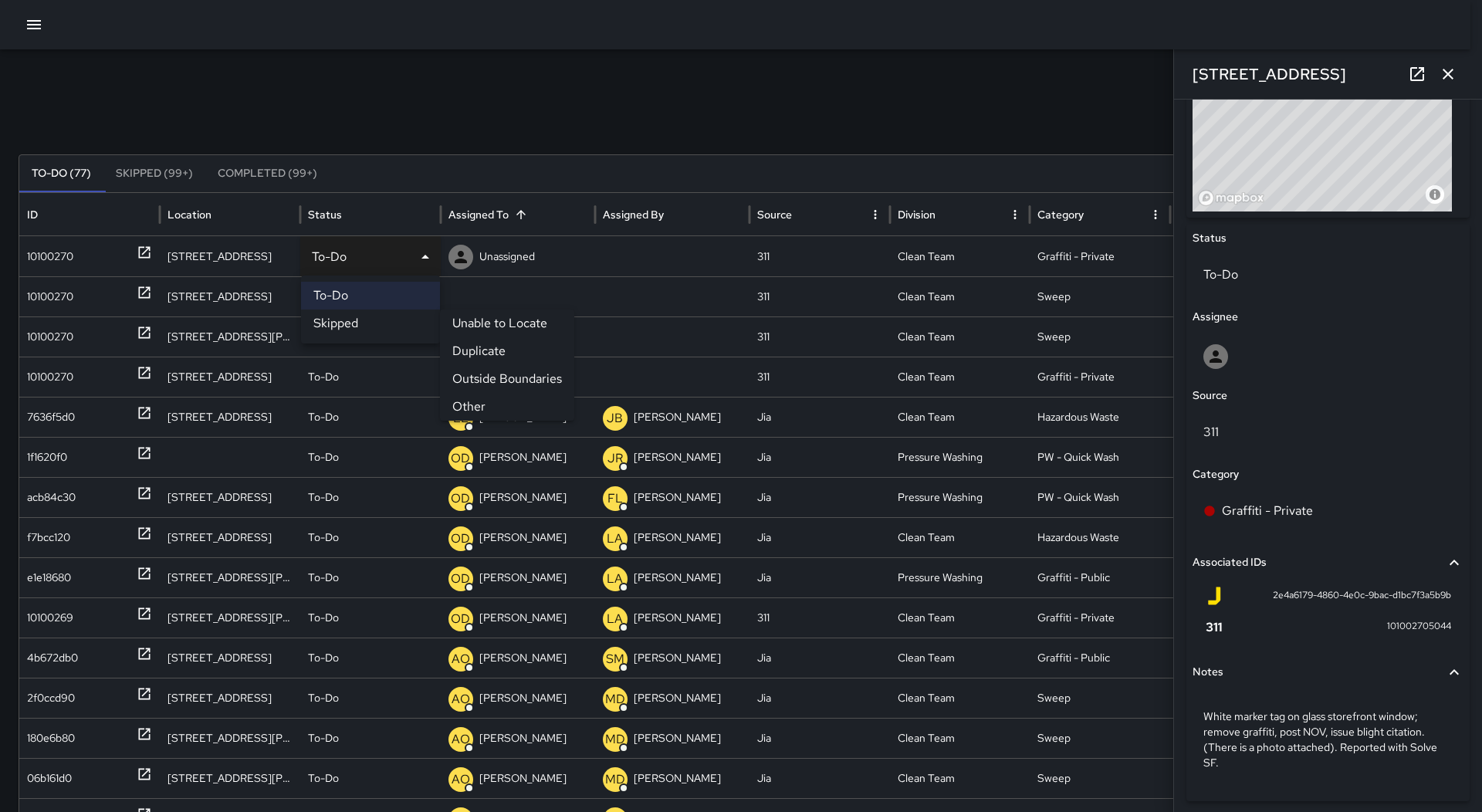
click at [380, 314] on li "Skipped" at bounding box center [370, 323] width 139 height 28
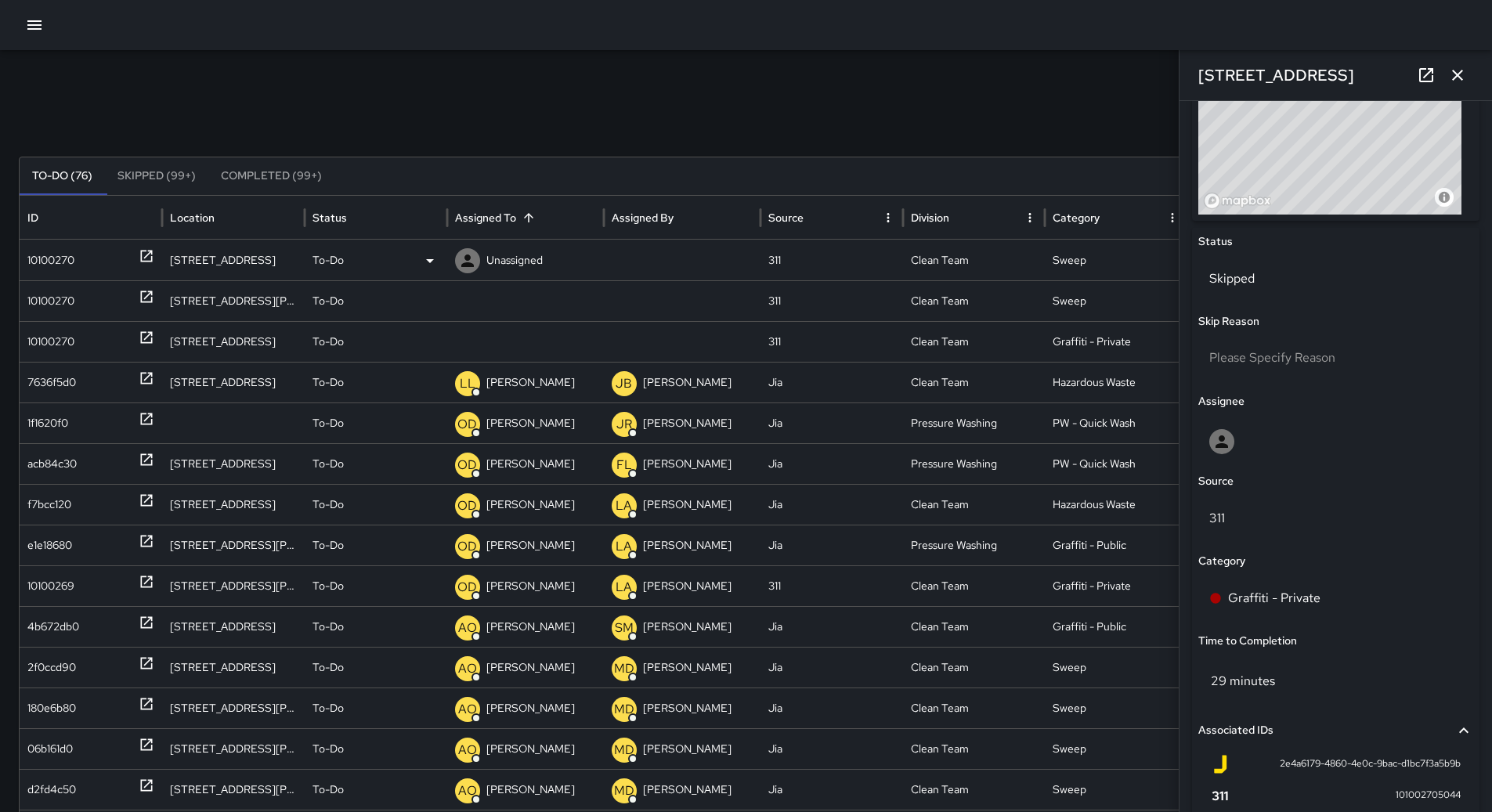
click at [58, 261] on div "10100270" at bounding box center [51, 260] width 47 height 40
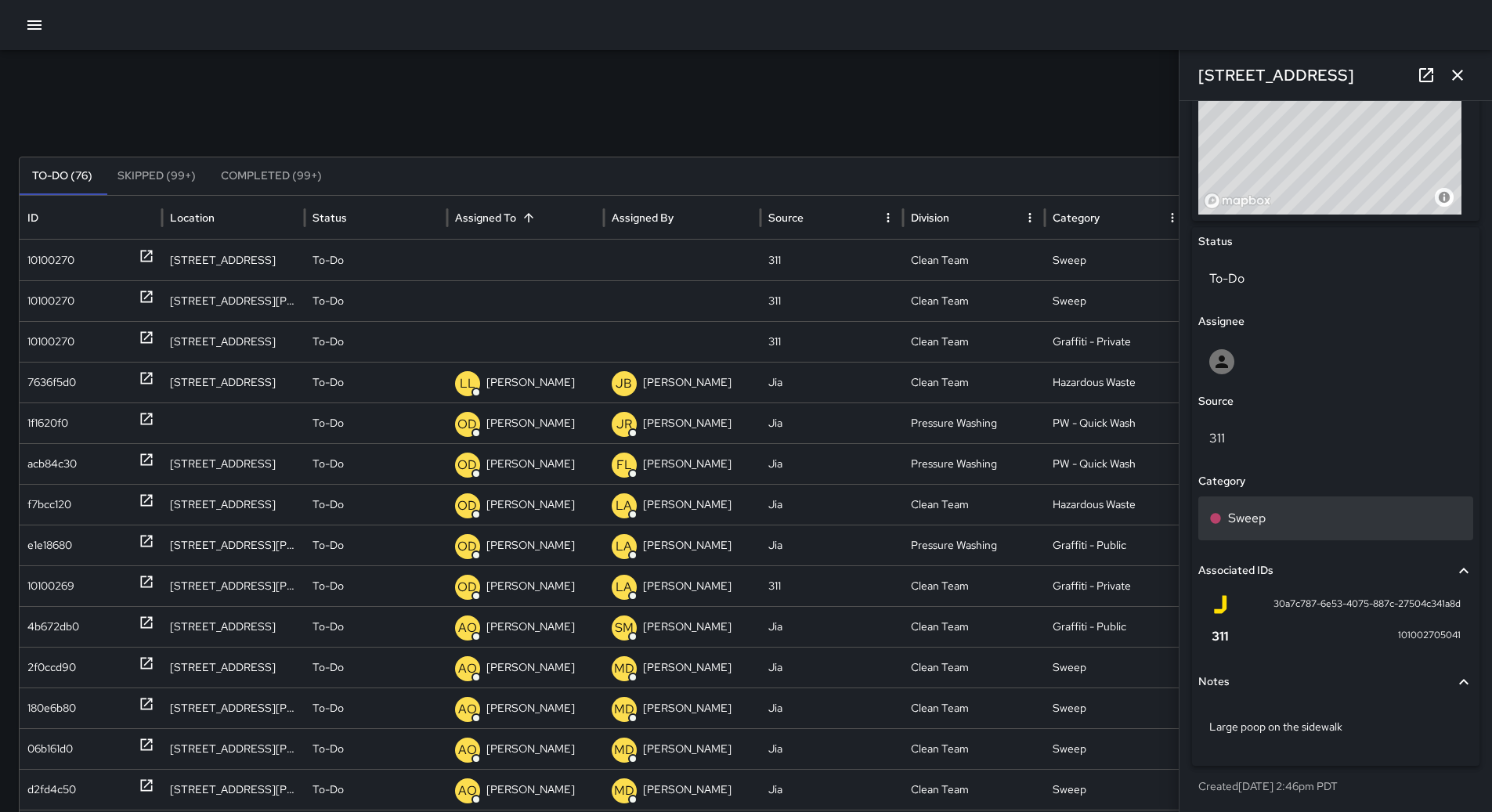
click at [1274, 505] on div "Sweep" at bounding box center [1336, 518] width 275 height 44
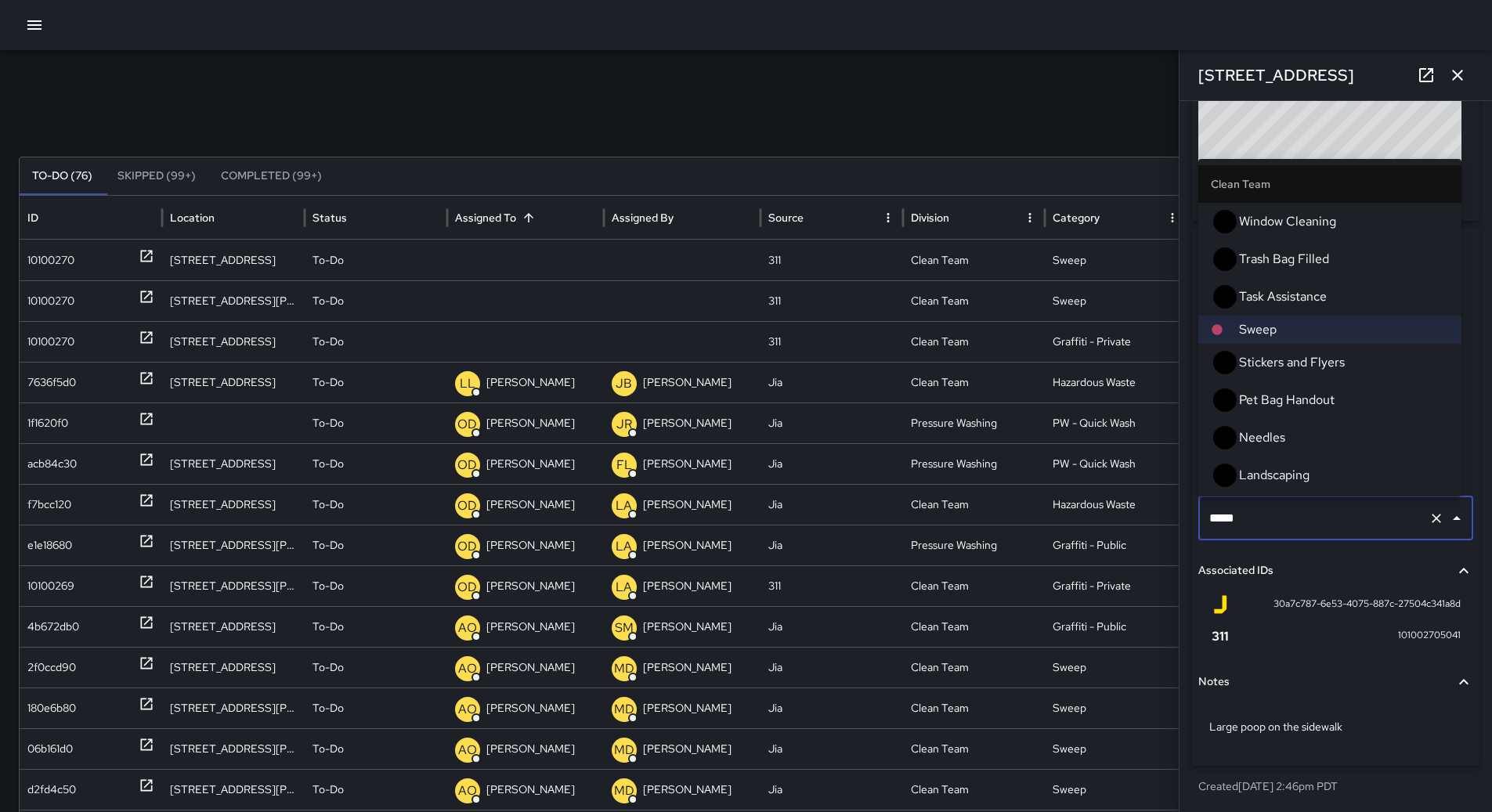
click at [1312, 503] on span "Hazardous Waste" at bounding box center [1343, 512] width 210 height 19
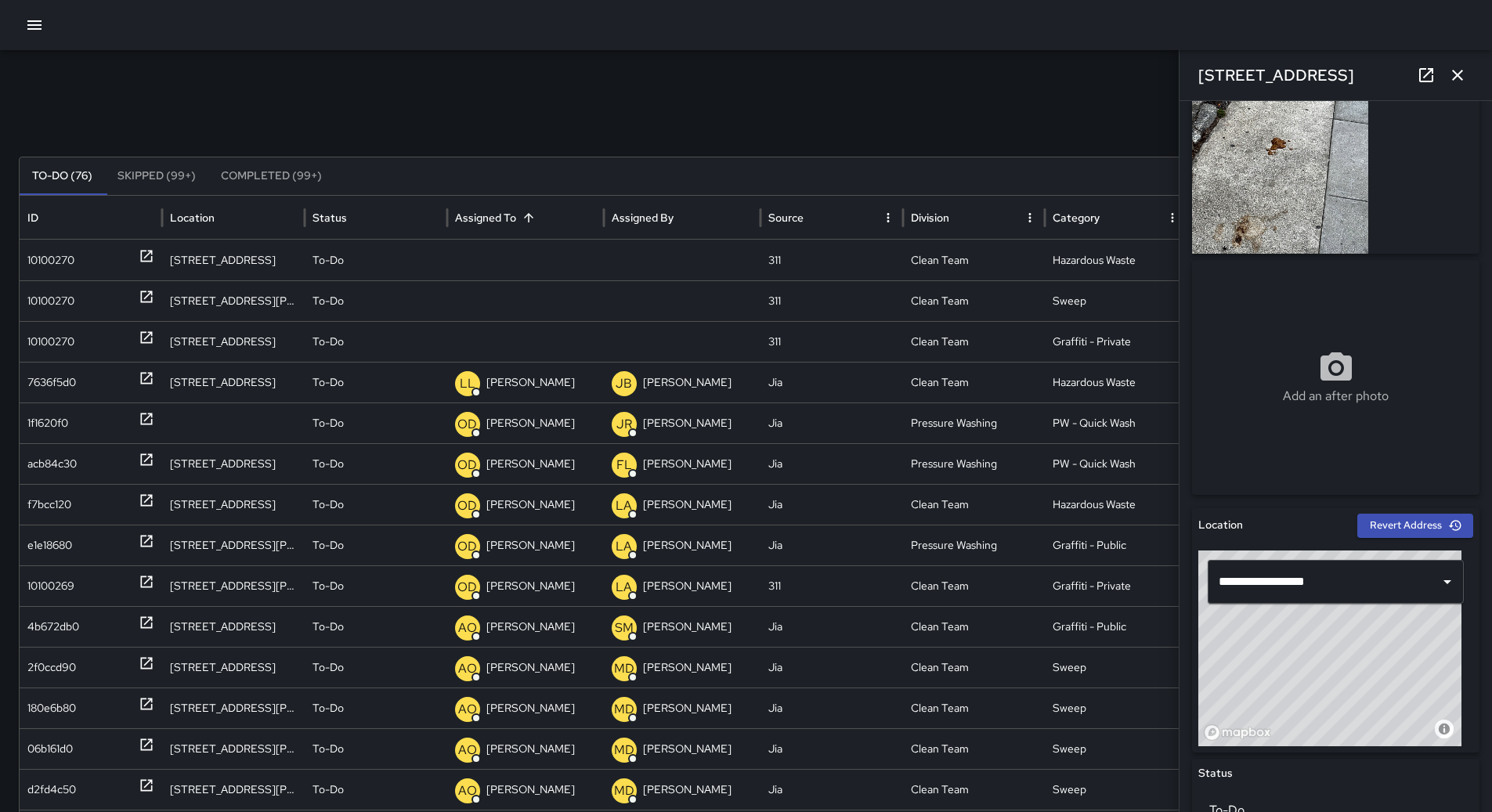
scroll to position [0, 0]
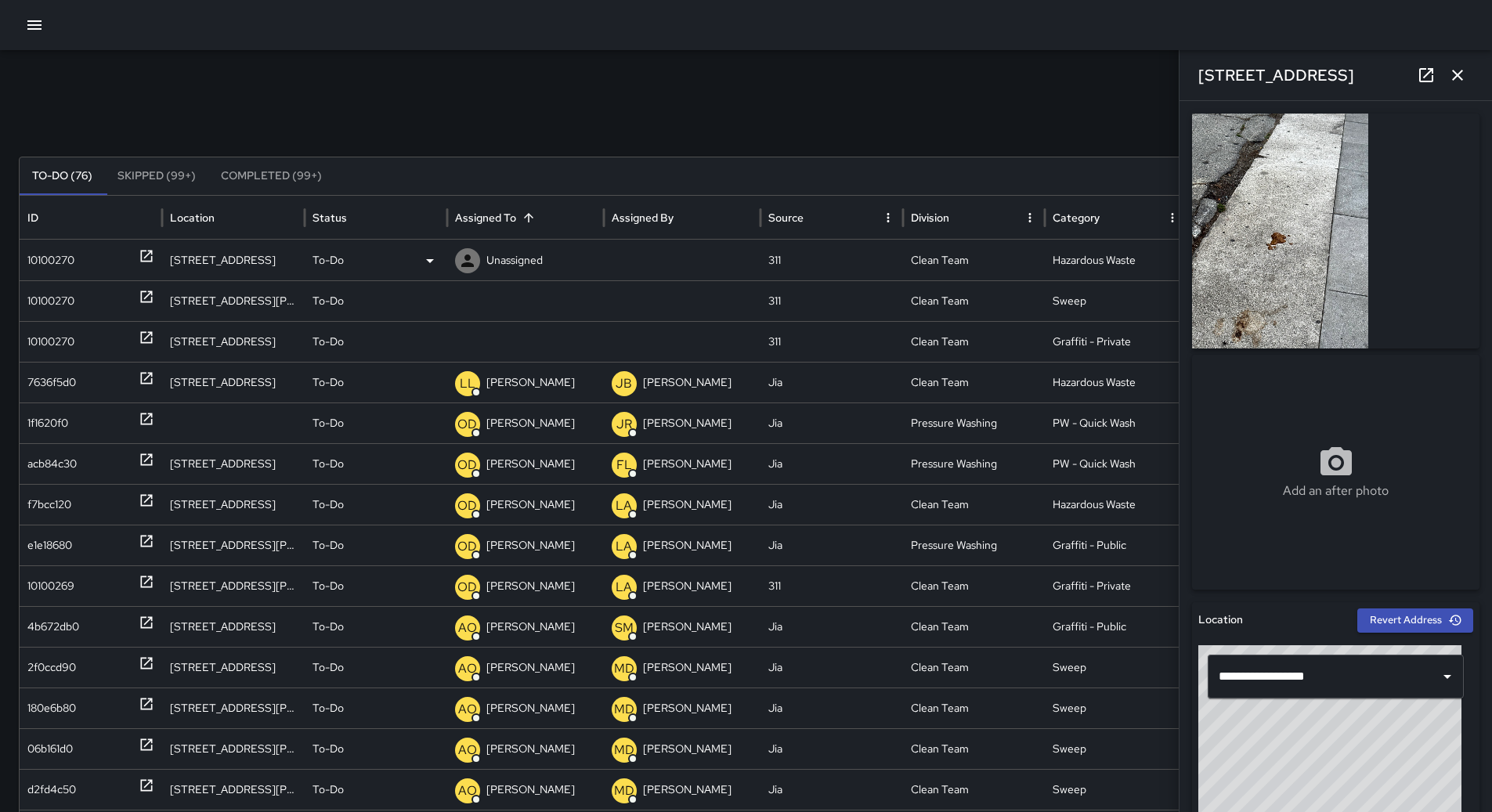
click at [548, 272] on div "Unassigned" at bounding box center [526, 260] width 141 height 40
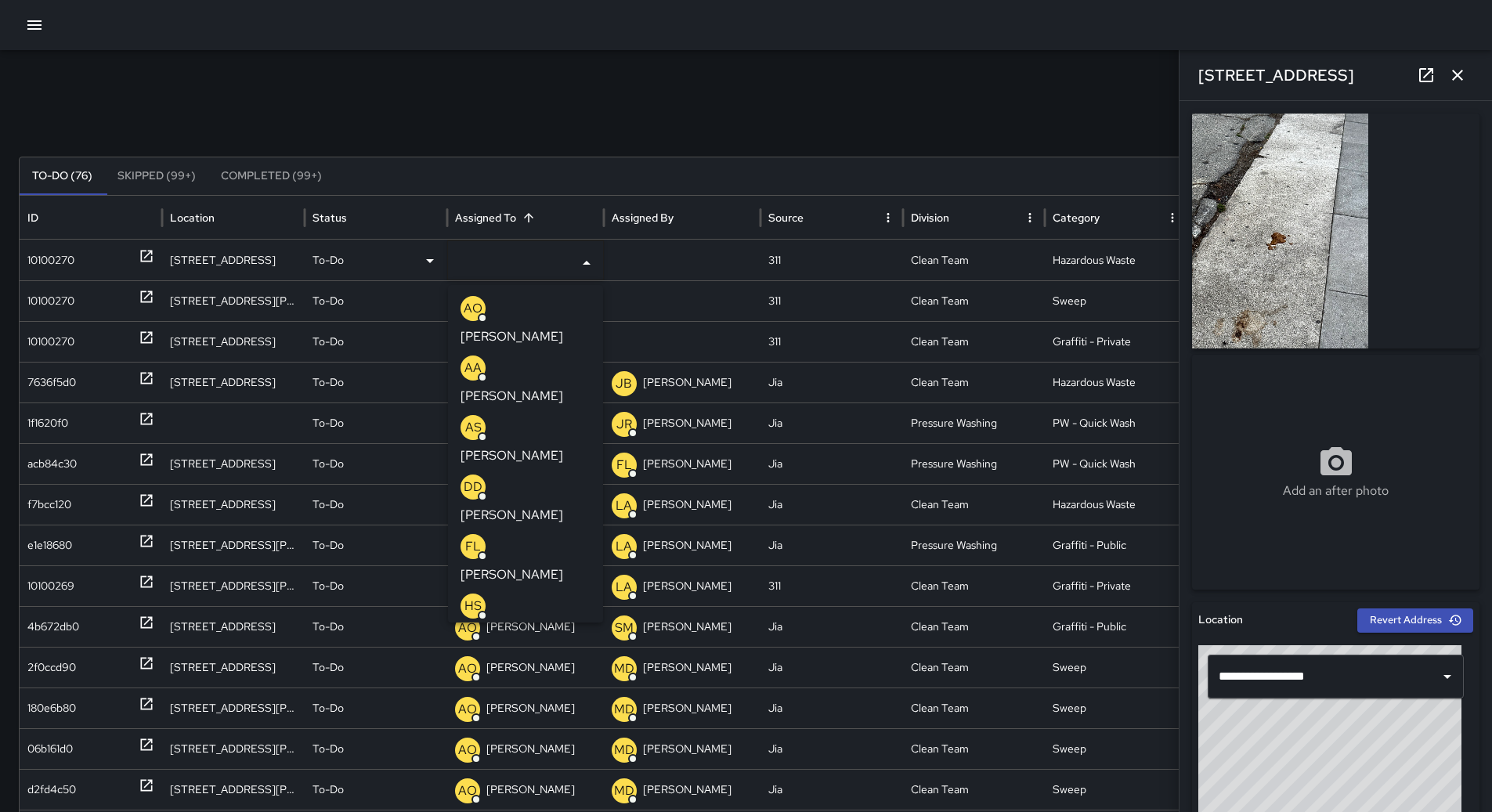
click at [527, 446] on p "[PERSON_NAME]" at bounding box center [511, 455] width 102 height 19
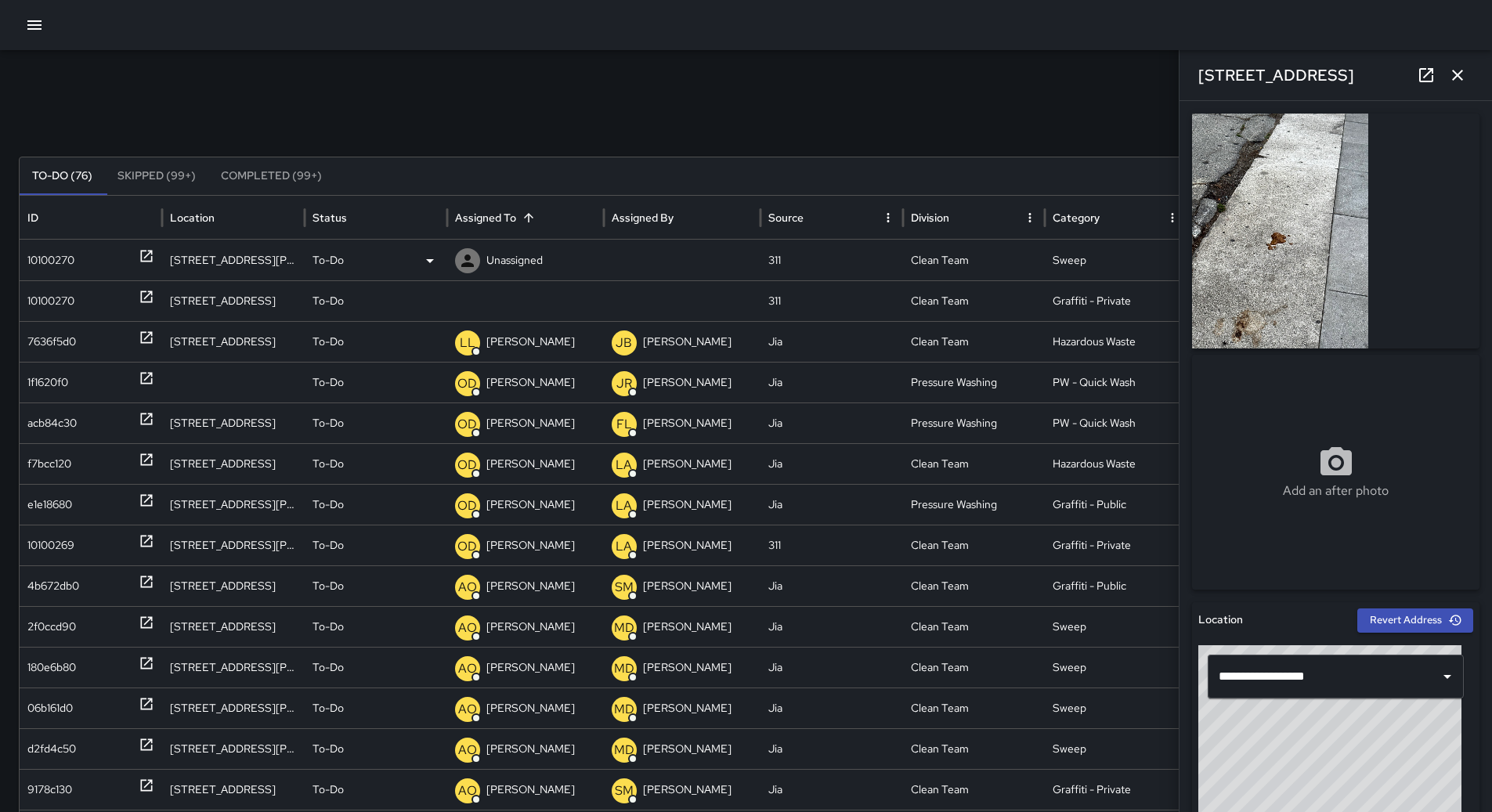
click at [49, 256] on div "10100270" at bounding box center [51, 260] width 47 height 40
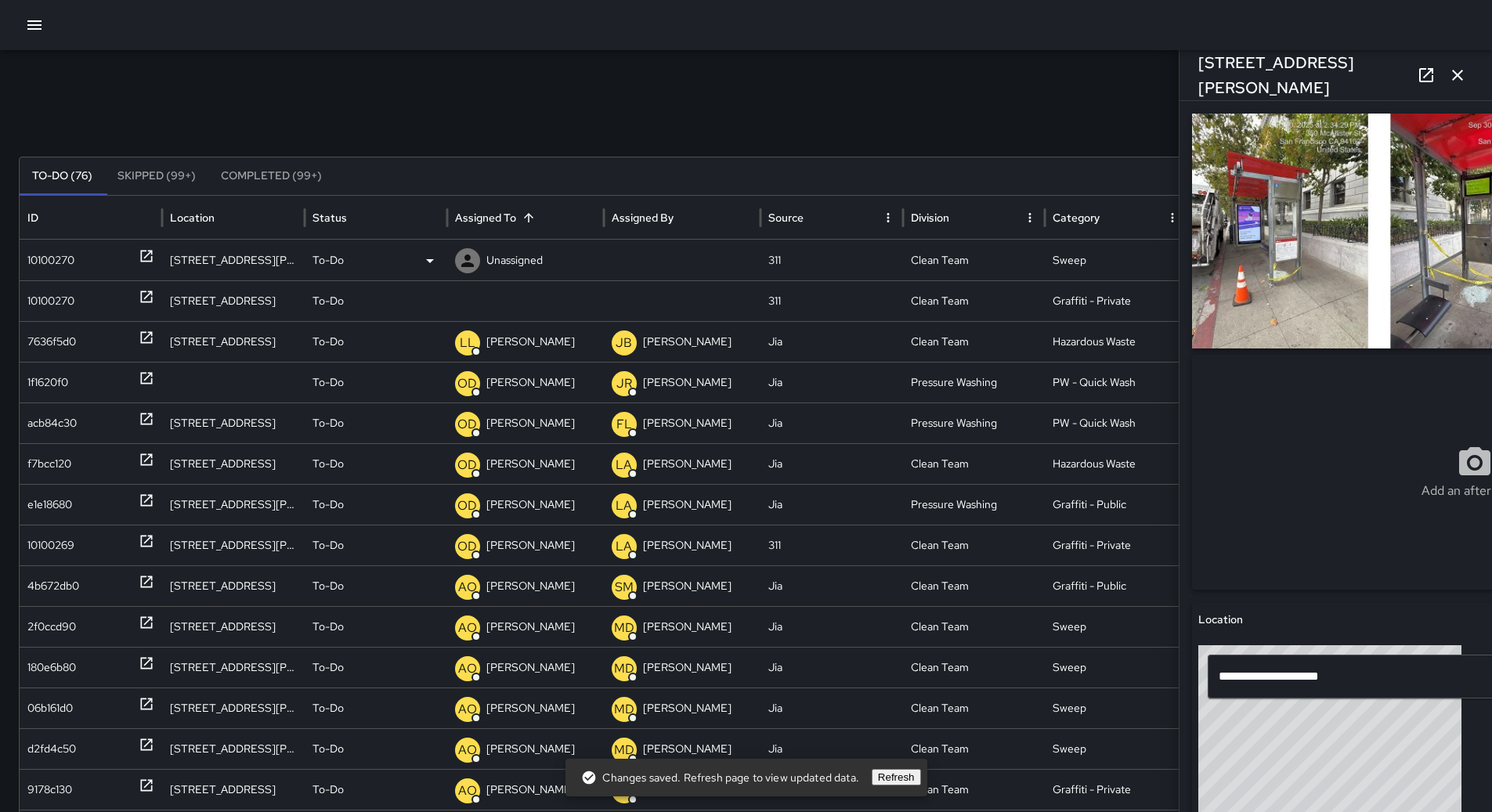
click at [554, 271] on div "Unassigned" at bounding box center [526, 260] width 141 height 40
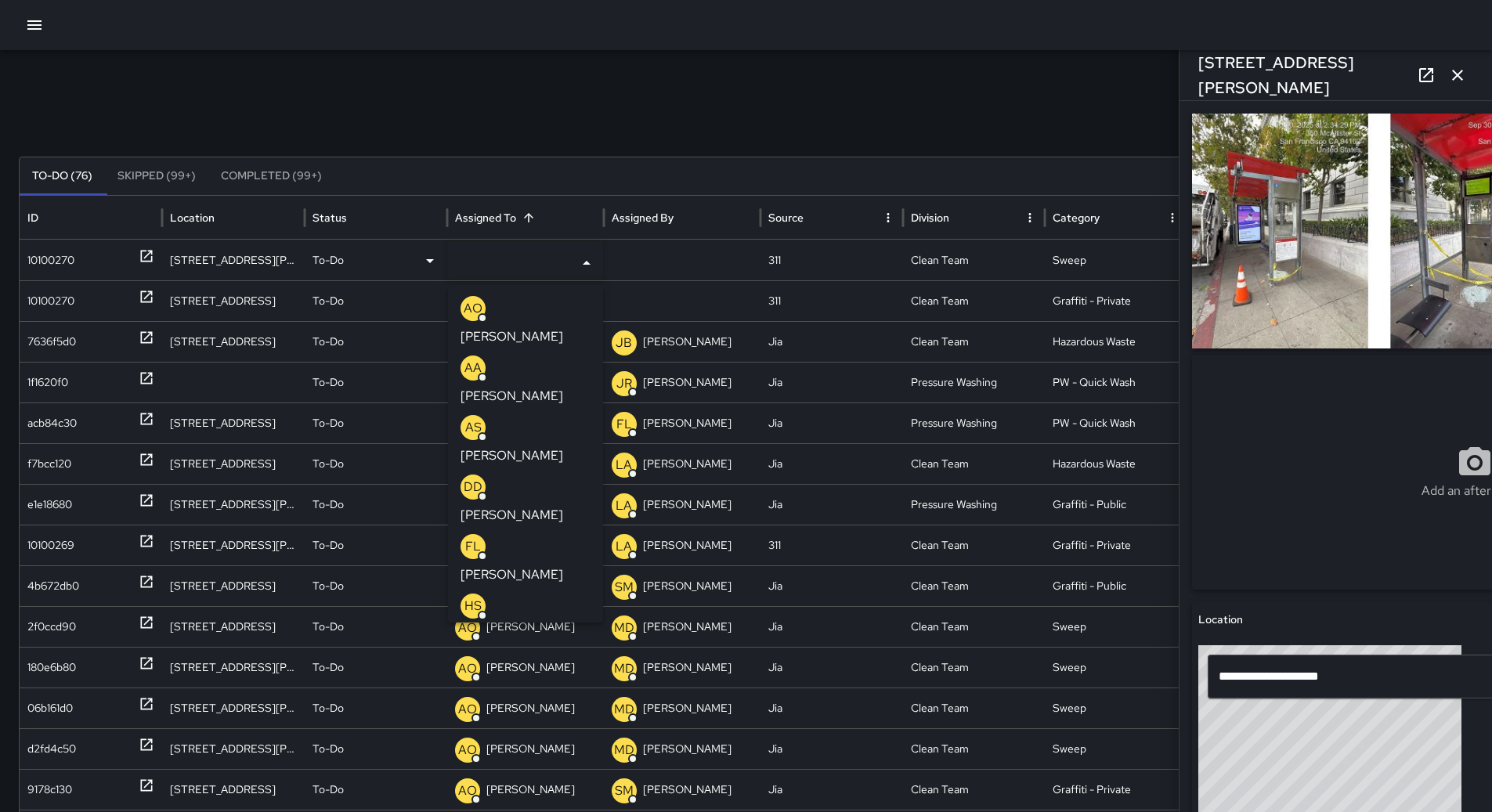
click at [537, 772] on div "LL [PERSON_NAME]" at bounding box center [525, 796] width 130 height 50
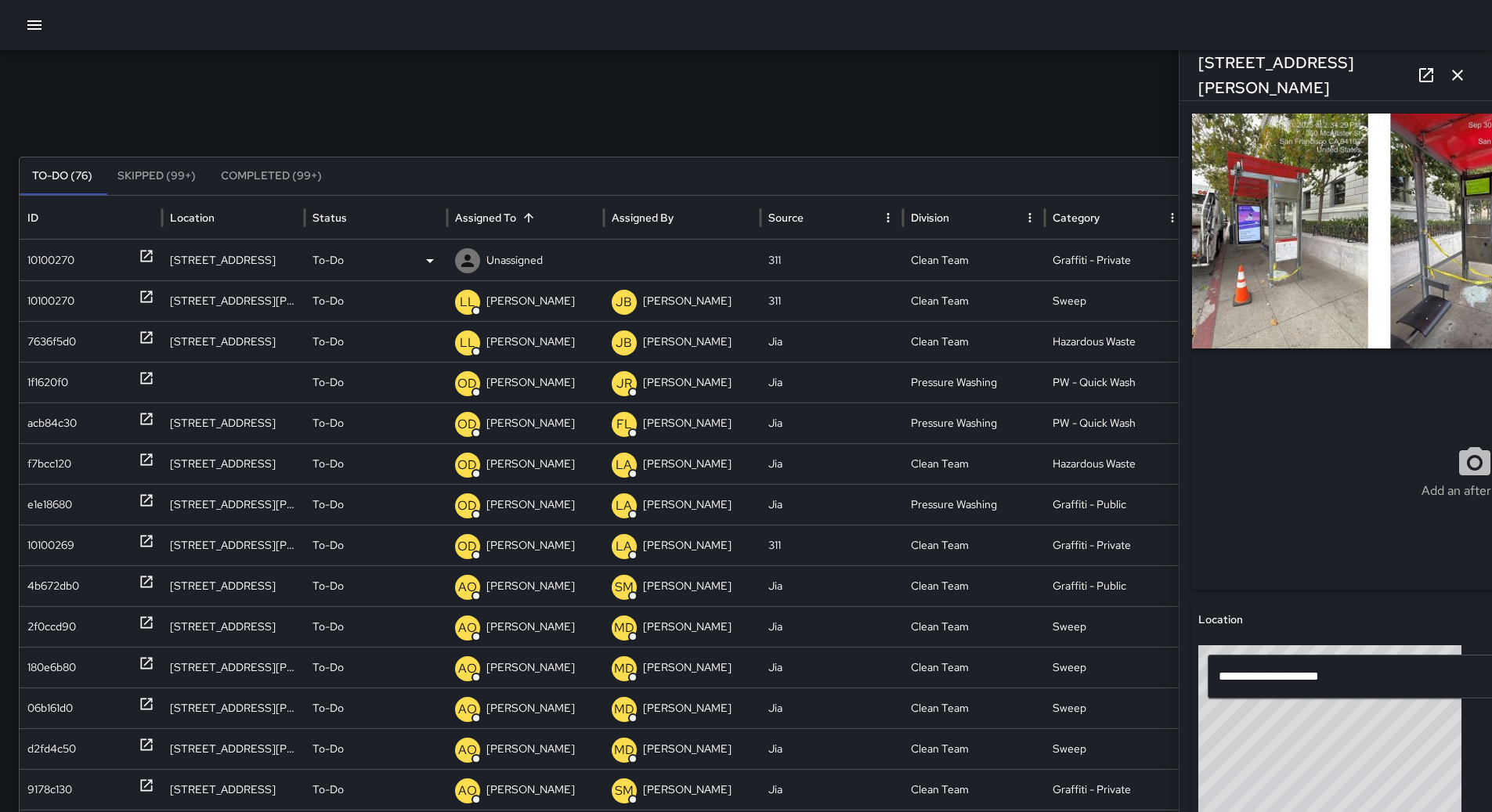
click at [68, 260] on div "10100270" at bounding box center [51, 260] width 47 height 40
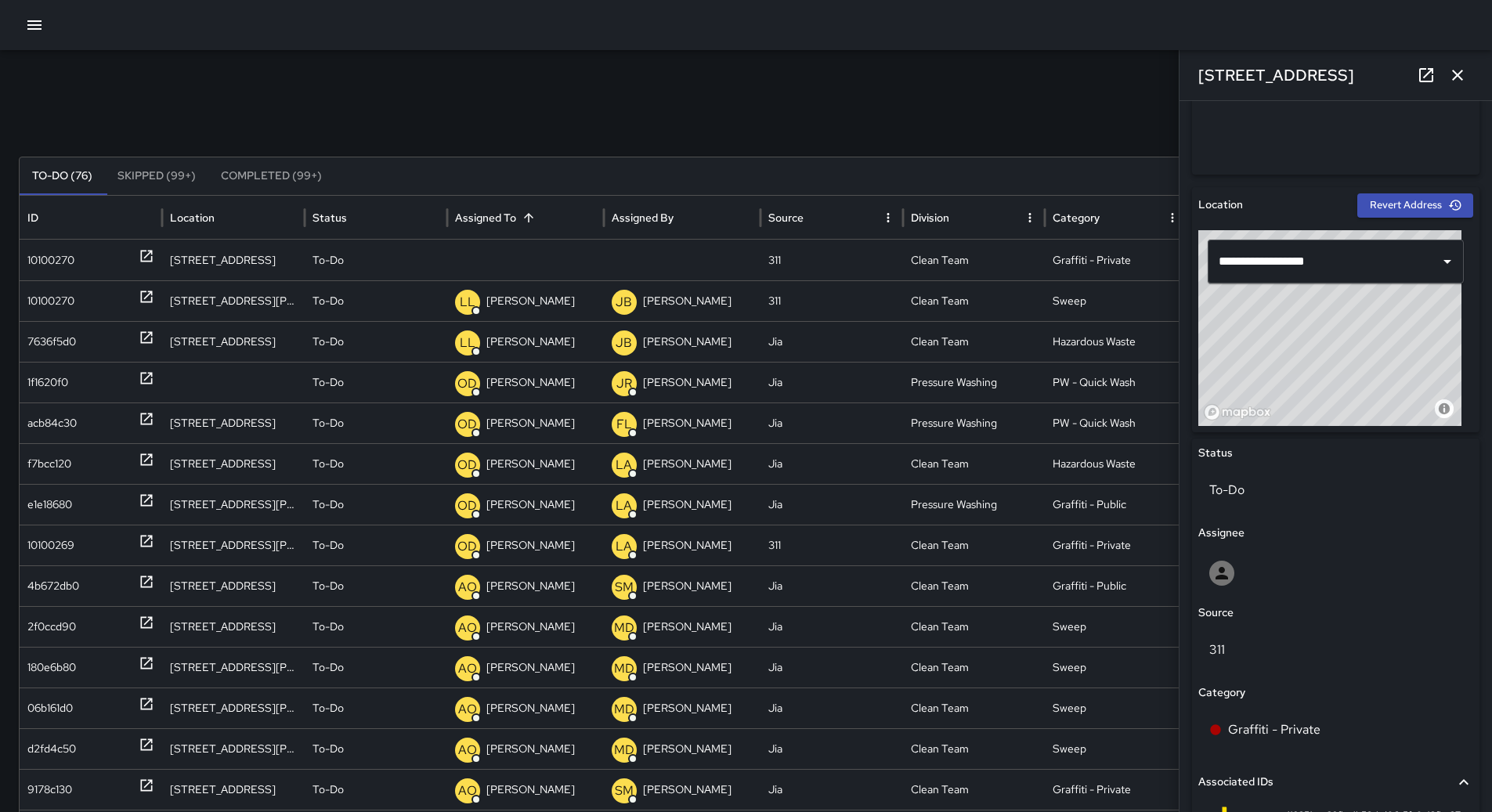
scroll to position [392, 0]
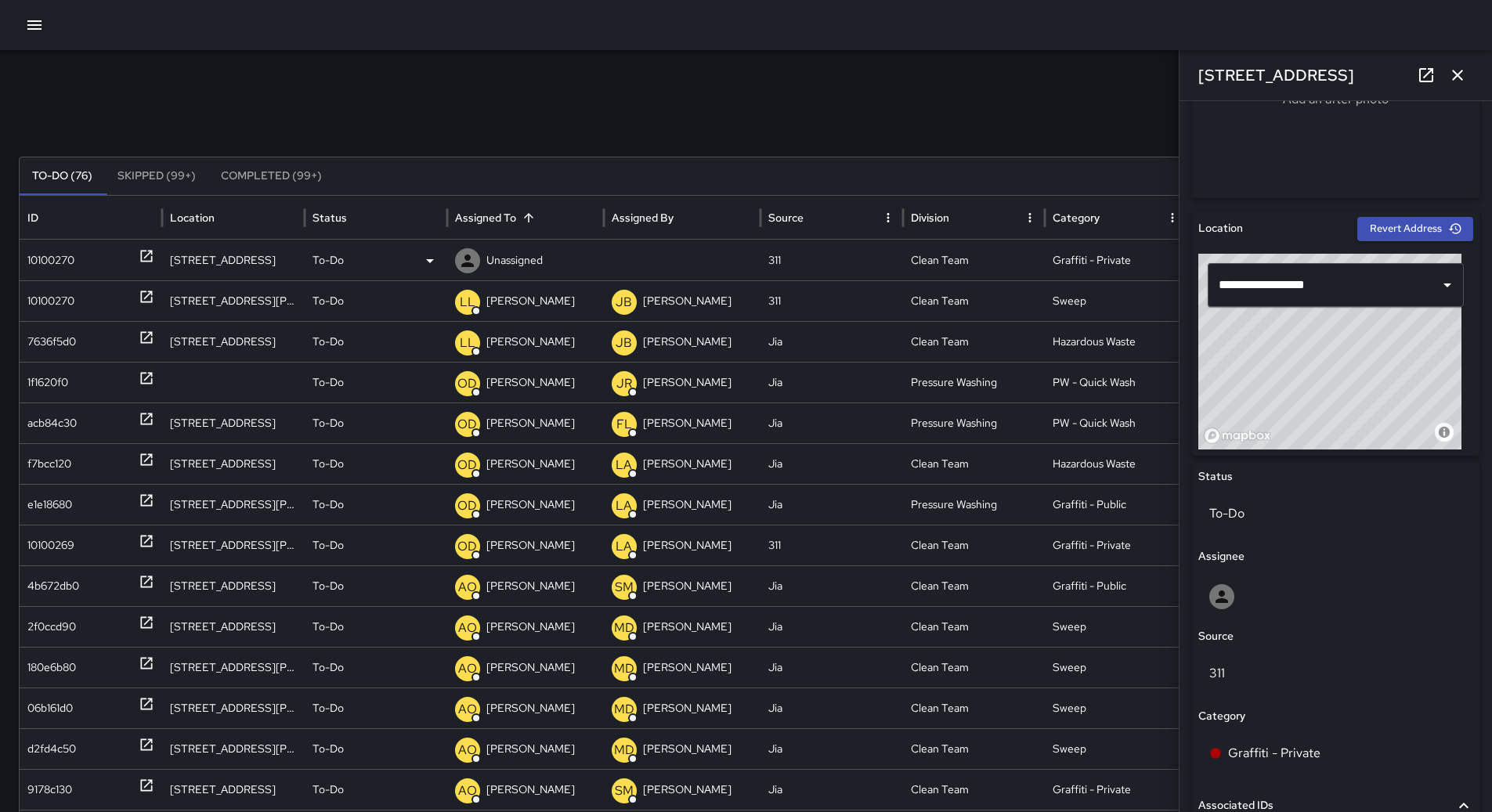
click at [514, 259] on p "Unassigned" at bounding box center [515, 260] width 57 height 40
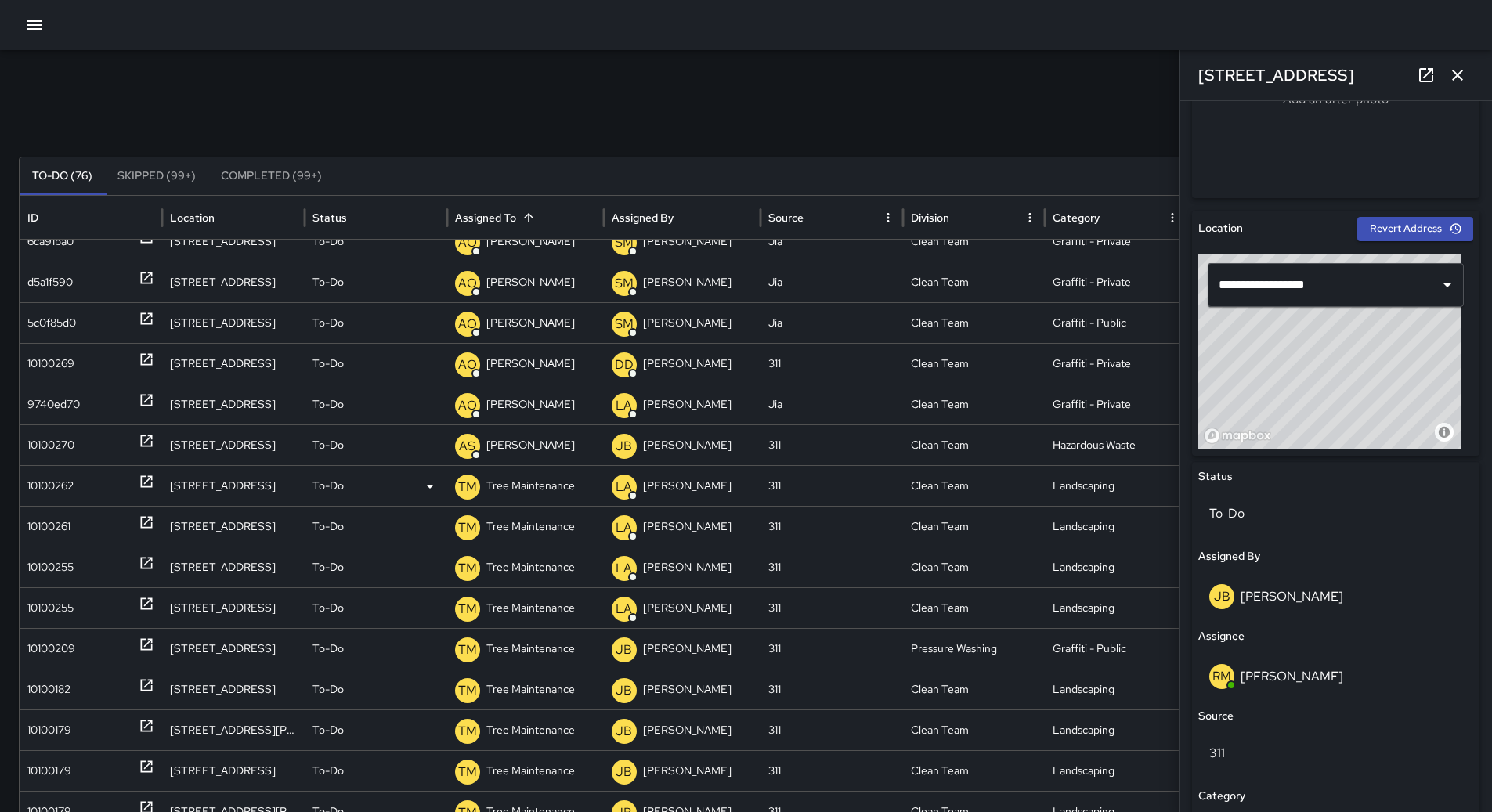
scroll to position [512, 0]
click at [1458, 78] on icon "button" at bounding box center [1457, 74] width 19 height 19
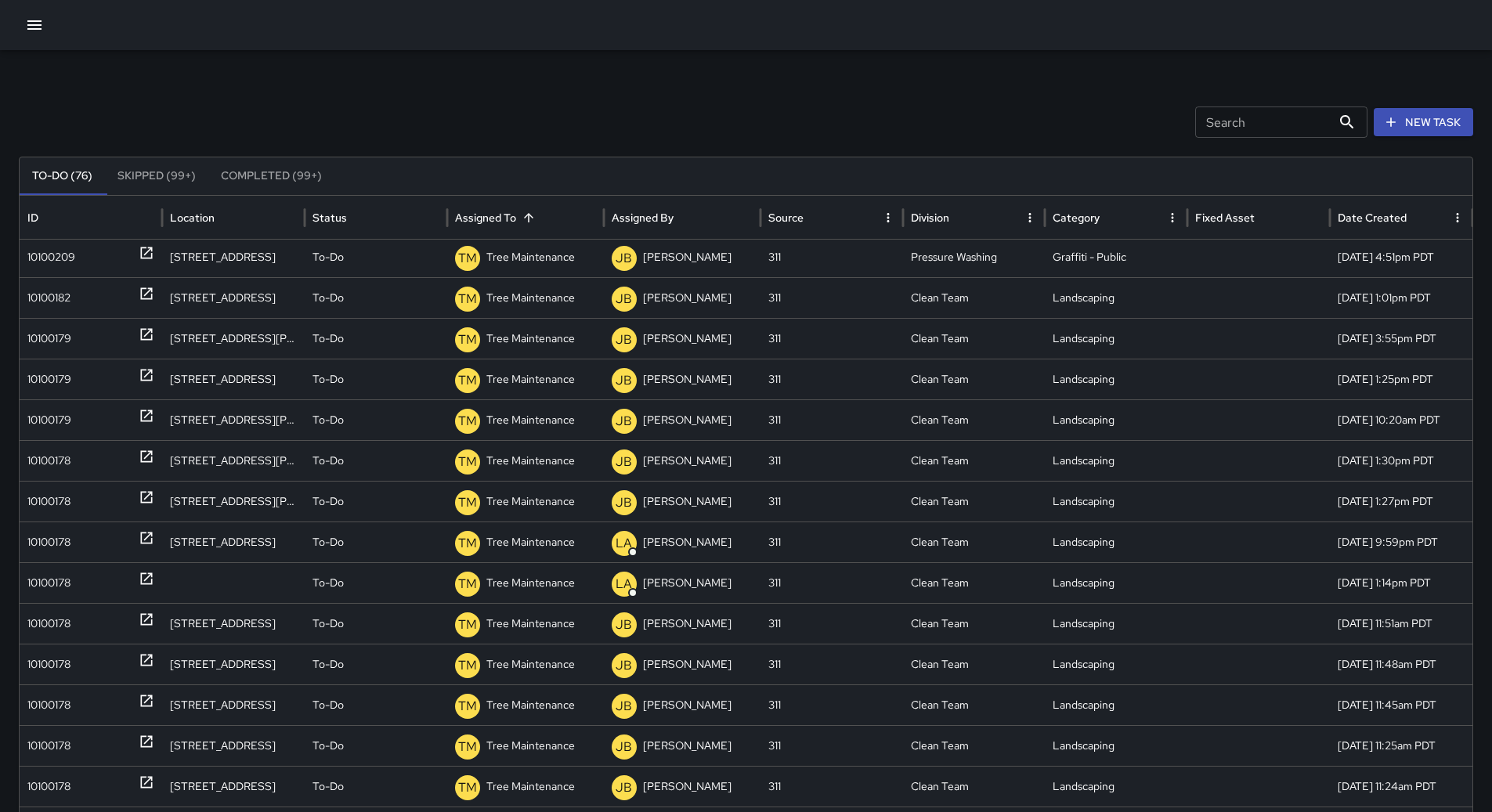
scroll to position [0, 0]
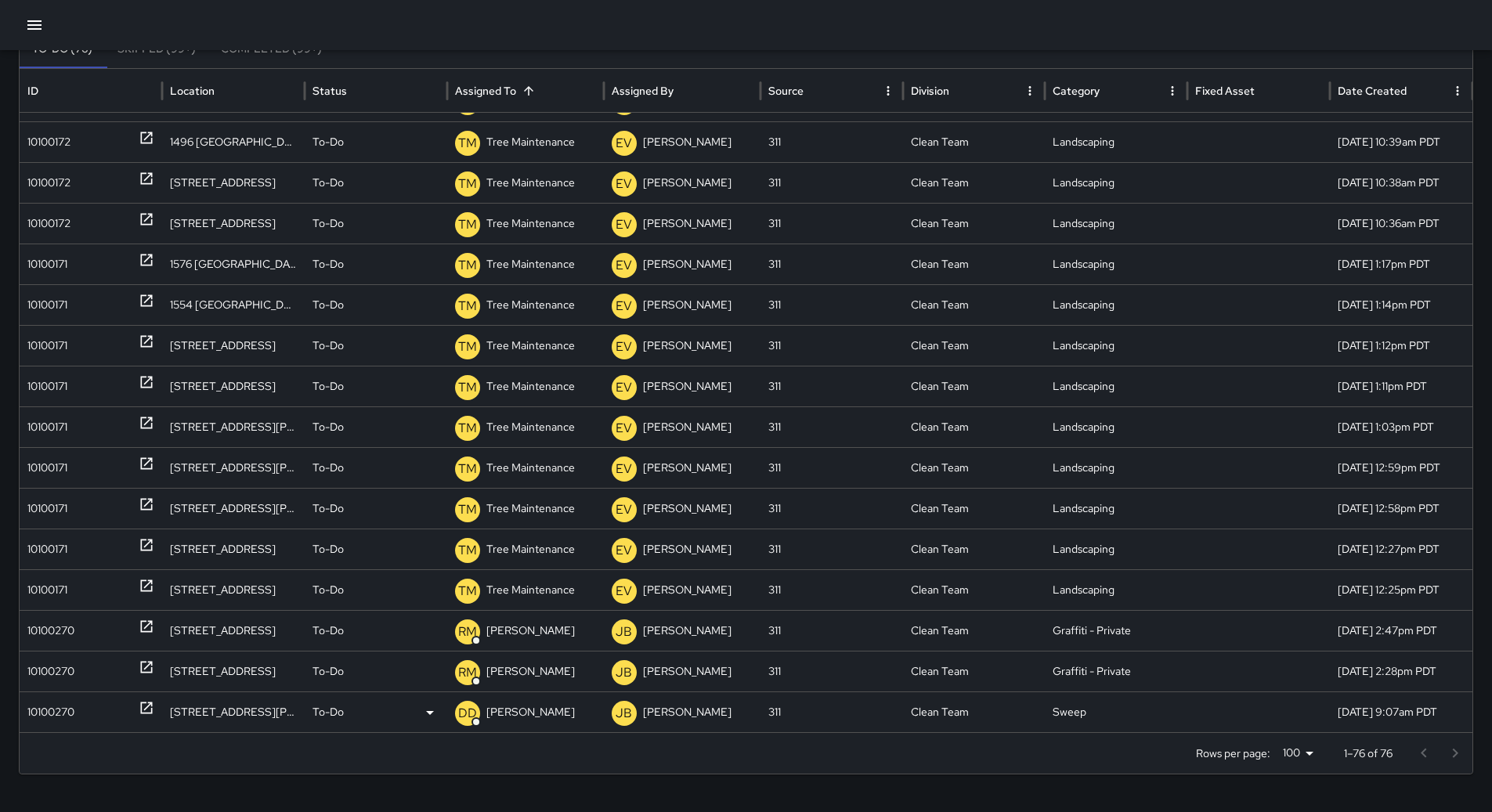
click at [91, 700] on div "10100270" at bounding box center [91, 712] width 127 height 40
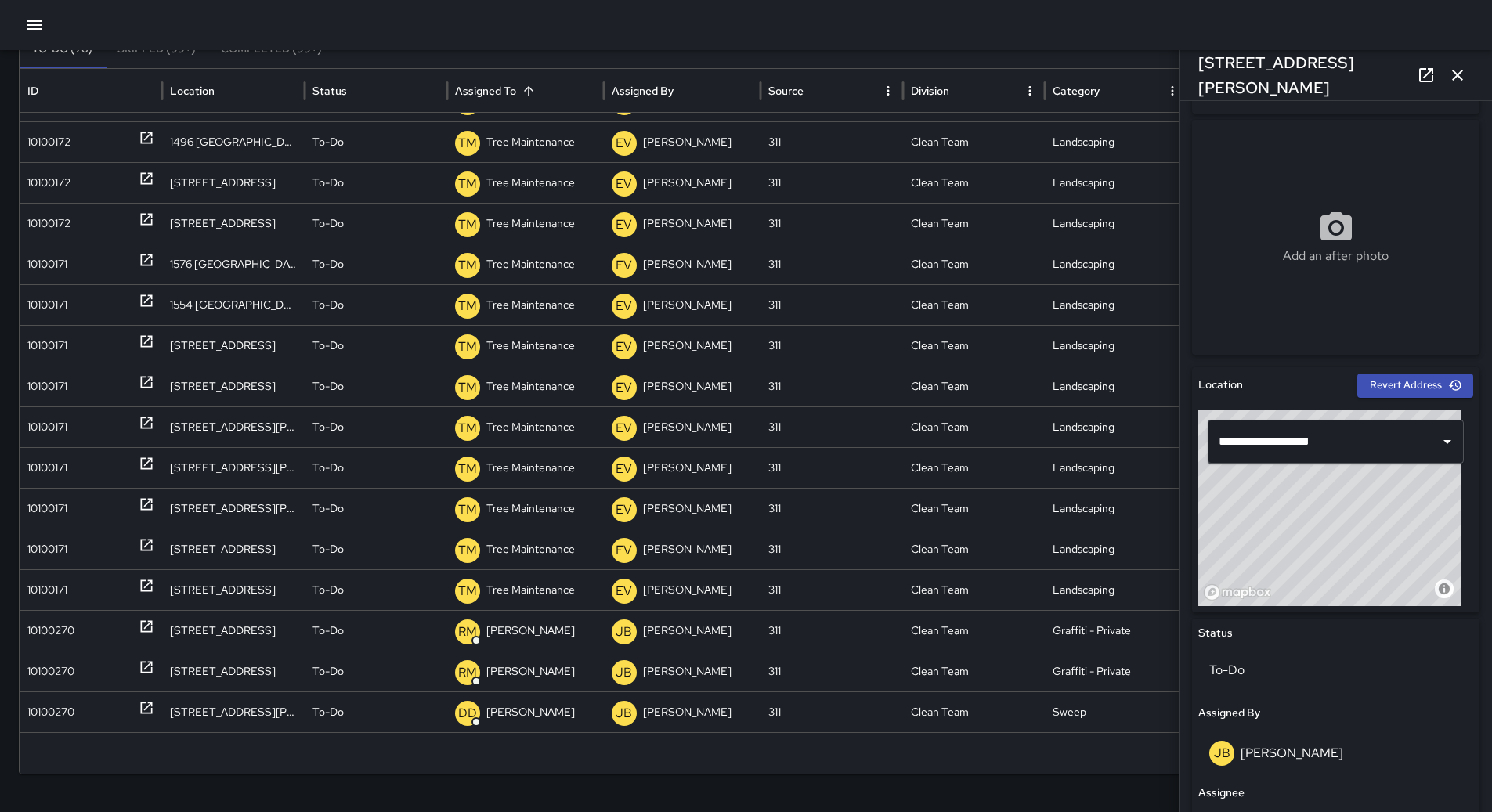
click at [33, 19] on icon "button" at bounding box center [34, 24] width 19 height 19
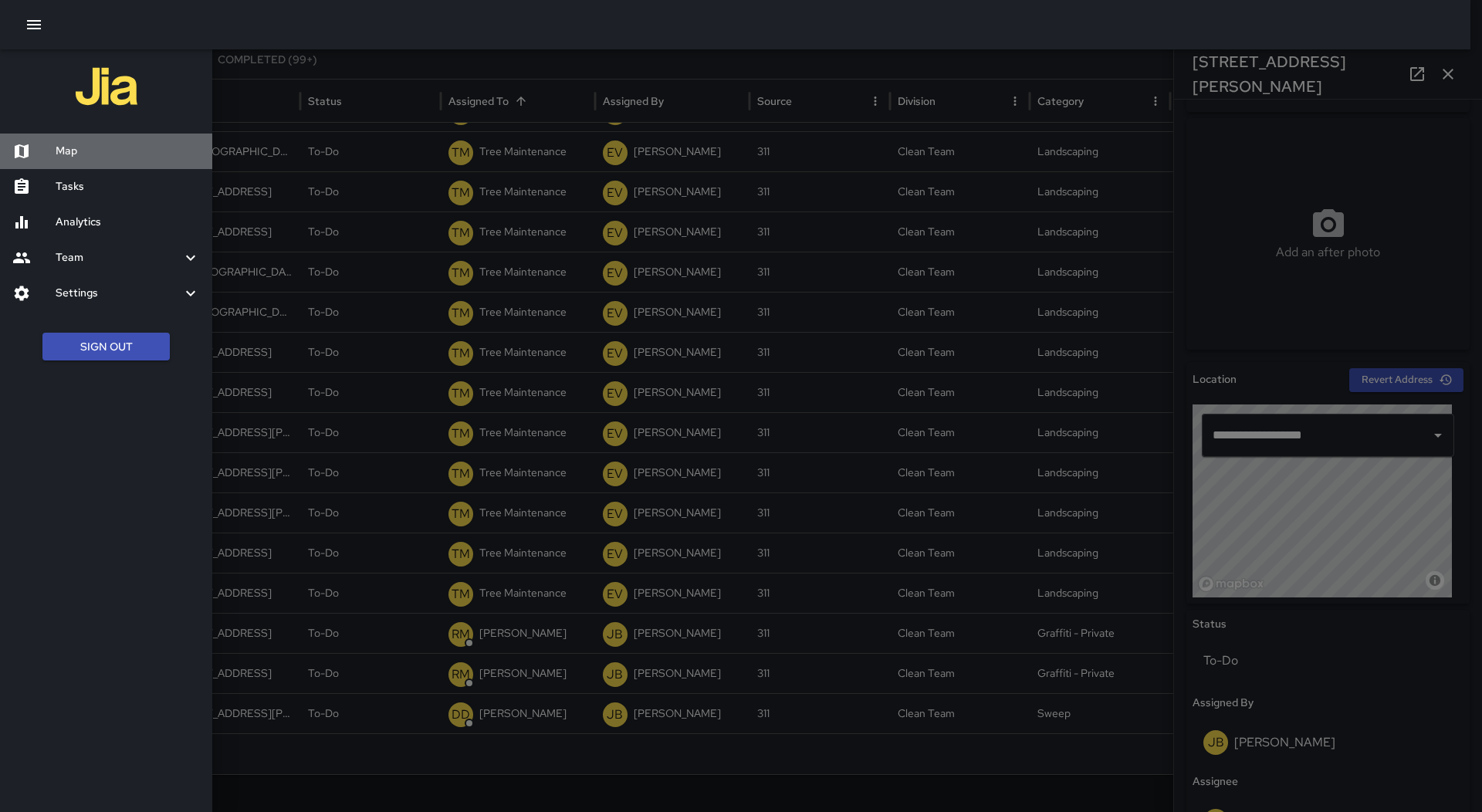
click at [109, 155] on h6 "Map" at bounding box center [128, 152] width 144 height 17
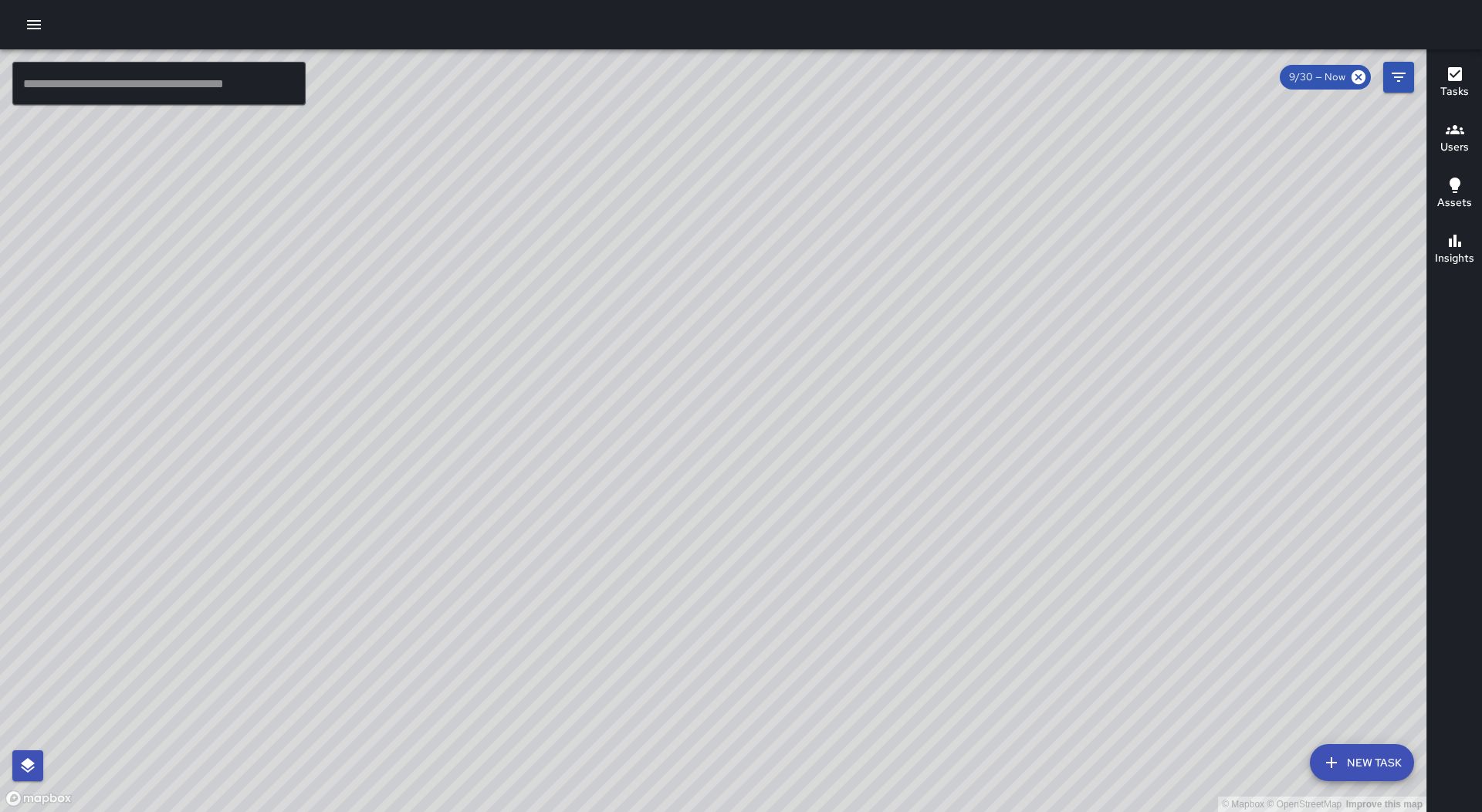
click at [731, 507] on div "© Mapbox © OpenStreetMap Improve this map RM [PERSON_NAME] Ambassador Tasks 67 …" at bounding box center [713, 430] width 1426 height 762
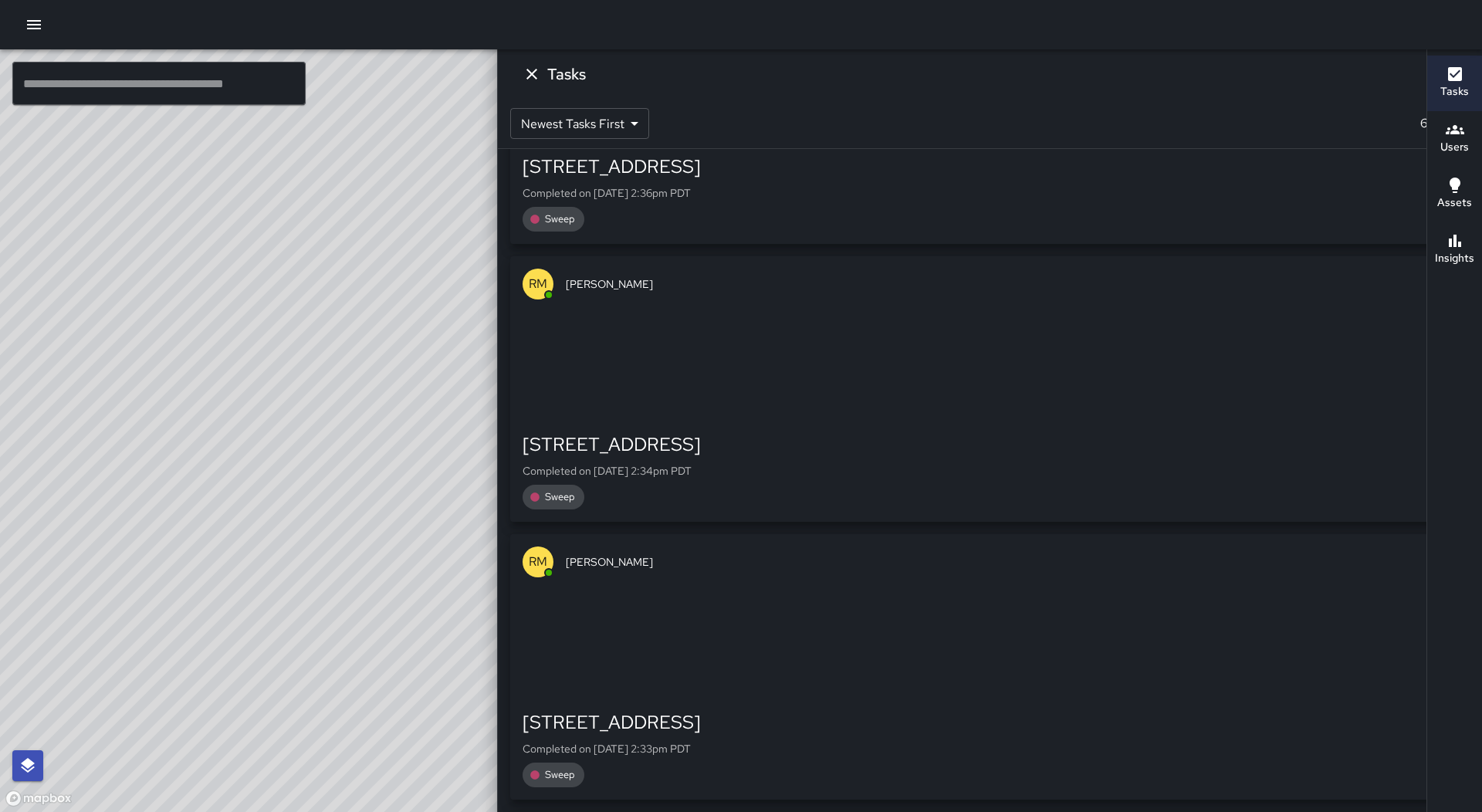
scroll to position [4520, 0]
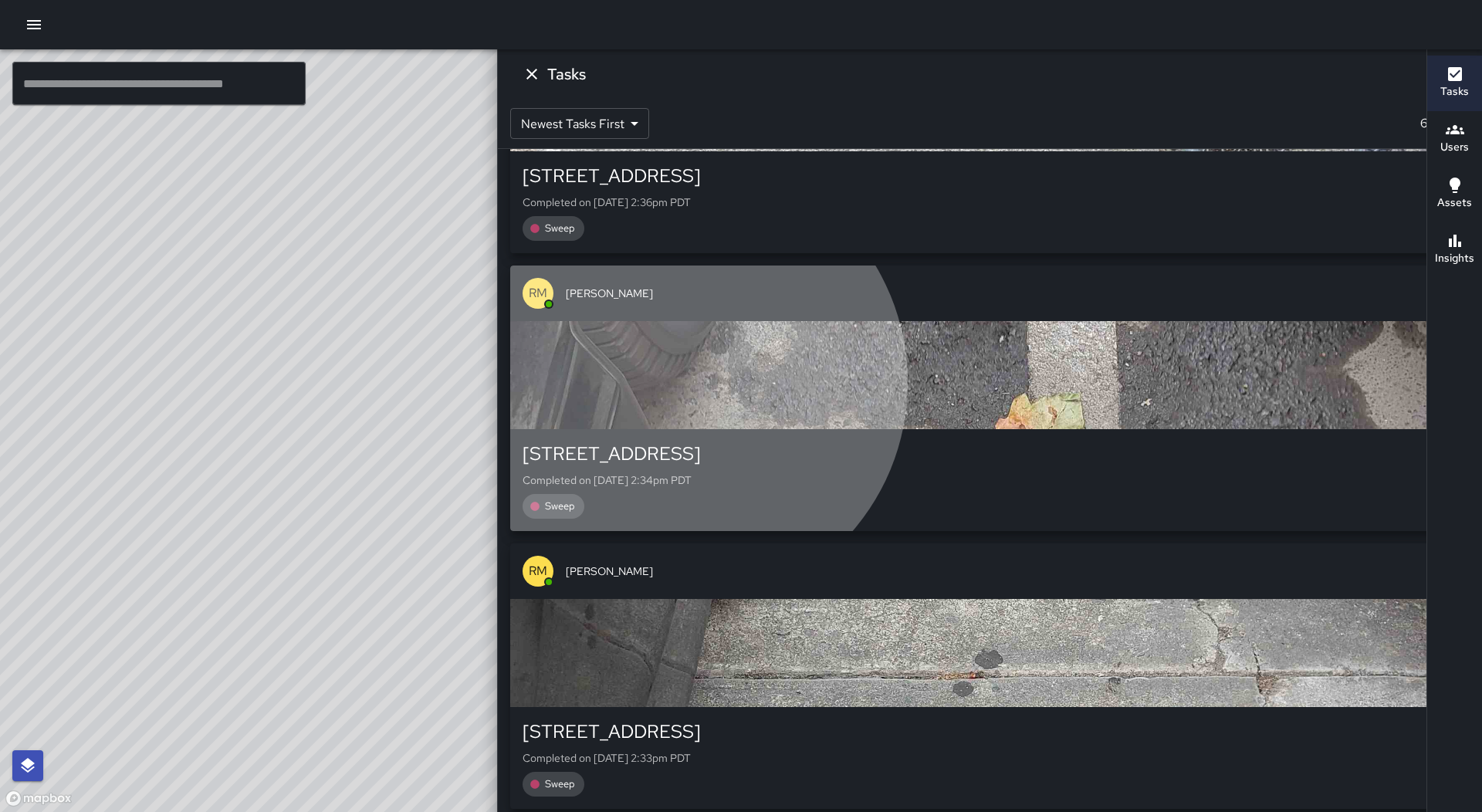
click at [1301, 386] on div "button" at bounding box center [990, 375] width 959 height 108
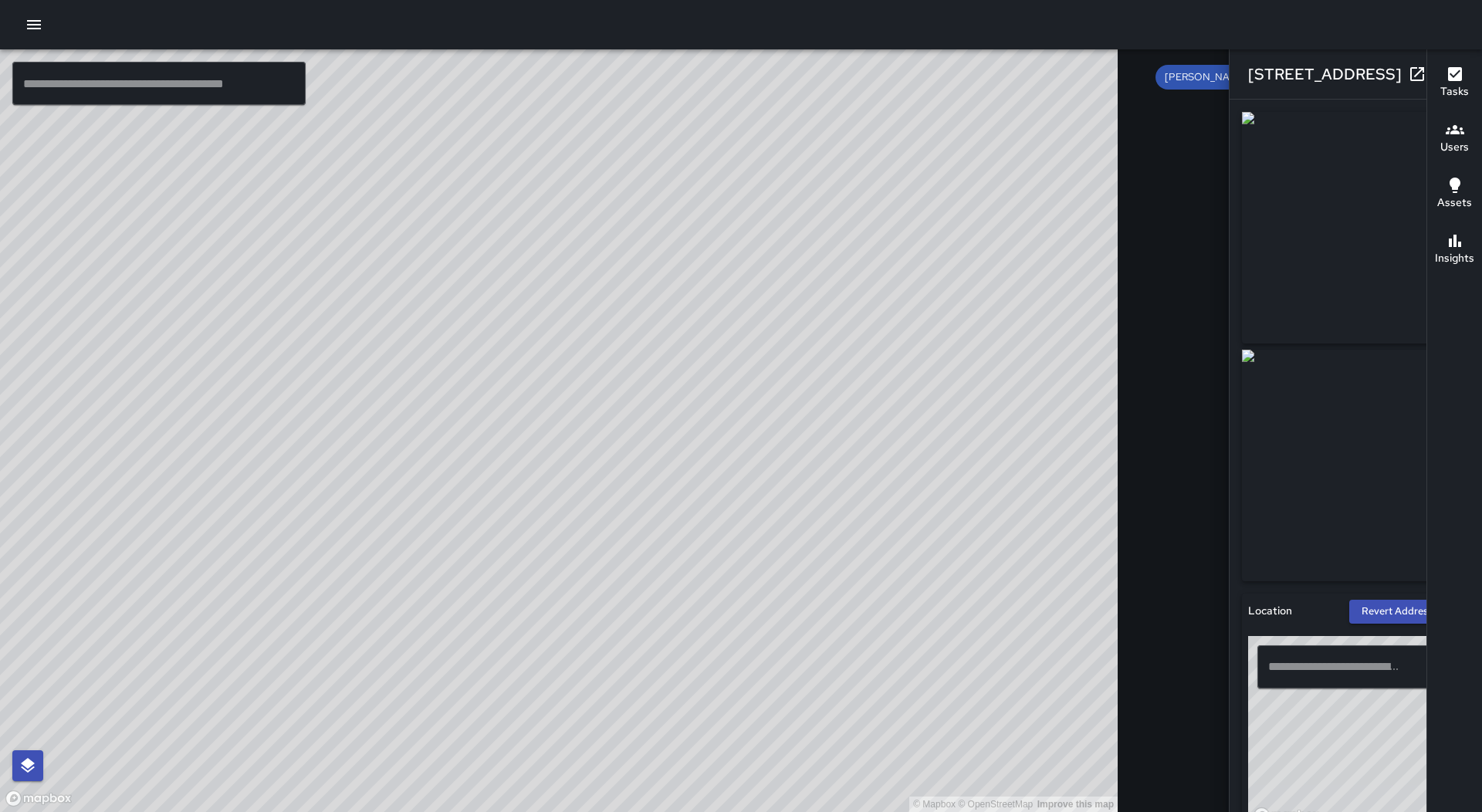
type input "**********"
click at [1439, 74] on icon "button" at bounding box center [1447, 73] width 18 height 18
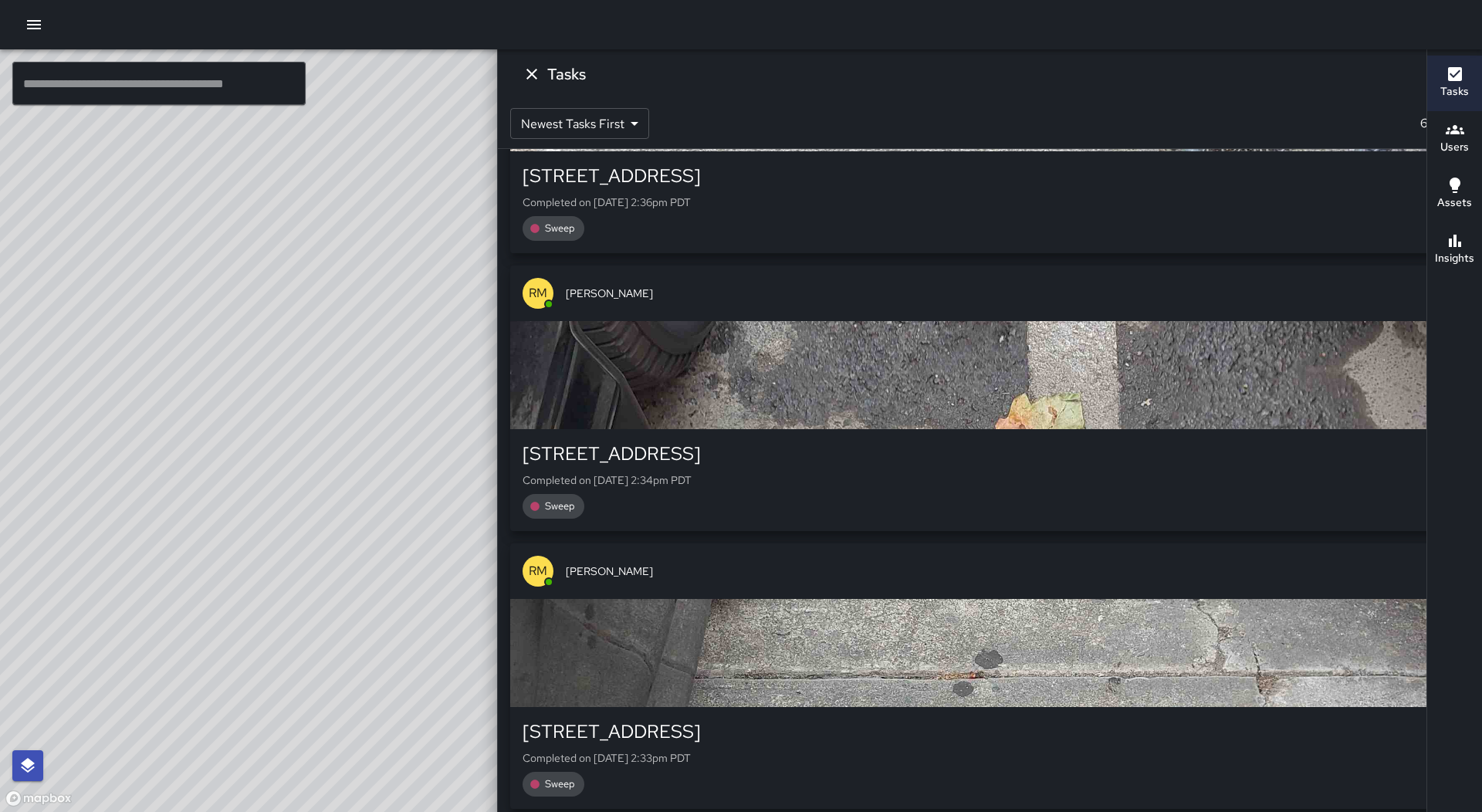
click at [1302, 668] on div "button" at bounding box center [990, 652] width 959 height 108
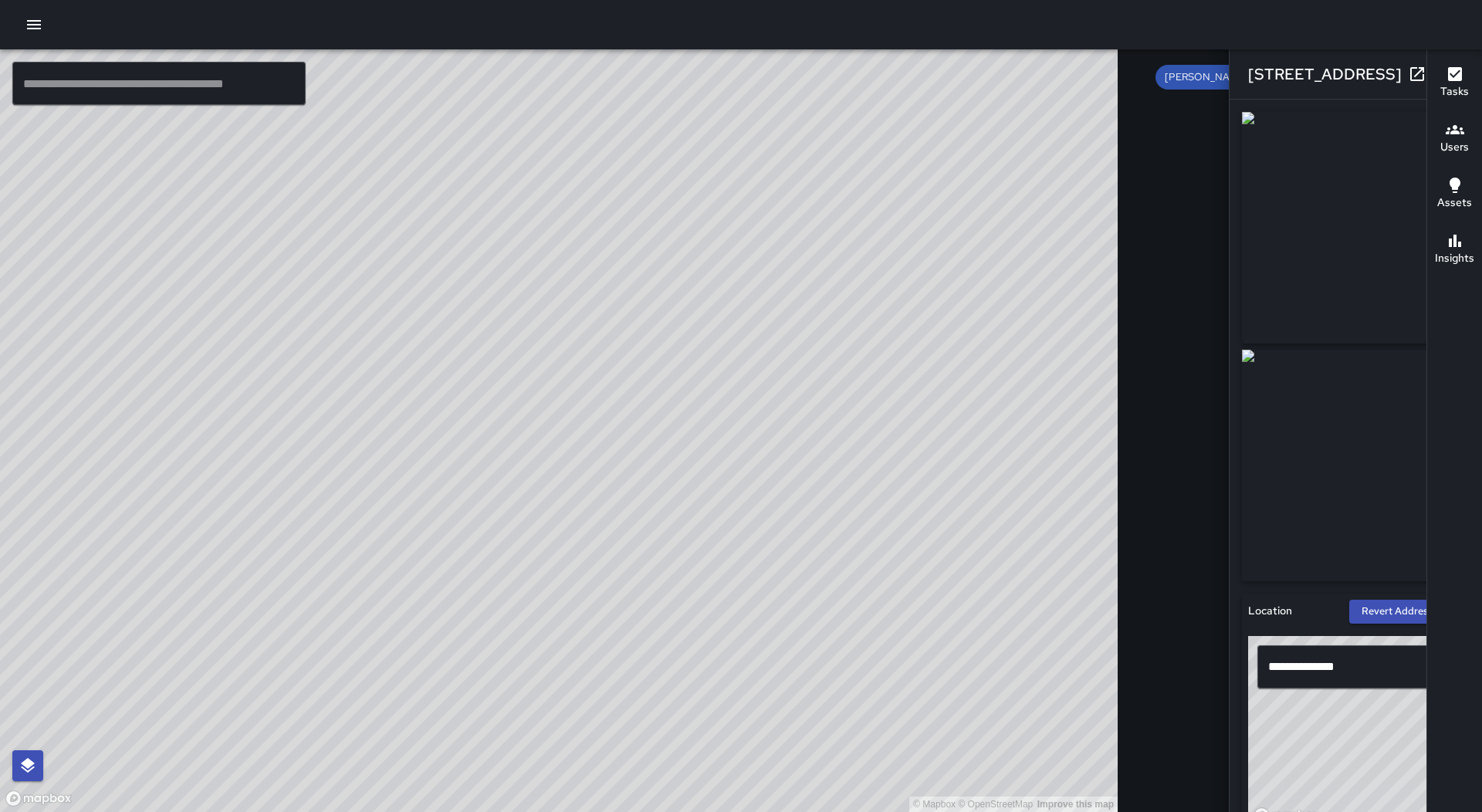
click at [1433, 85] on button "button" at bounding box center [1448, 74] width 31 height 31
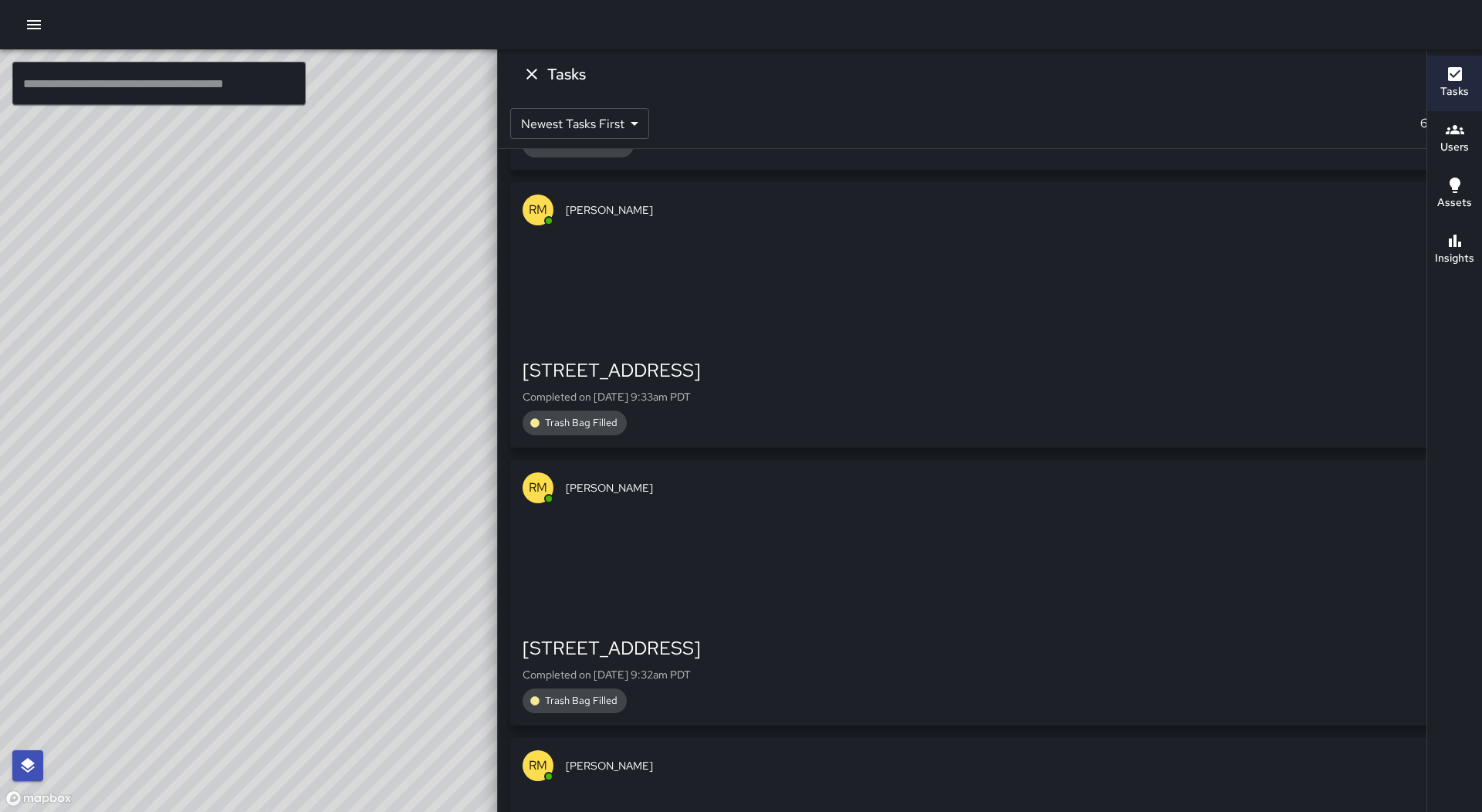
scroll to position [15710, 0]
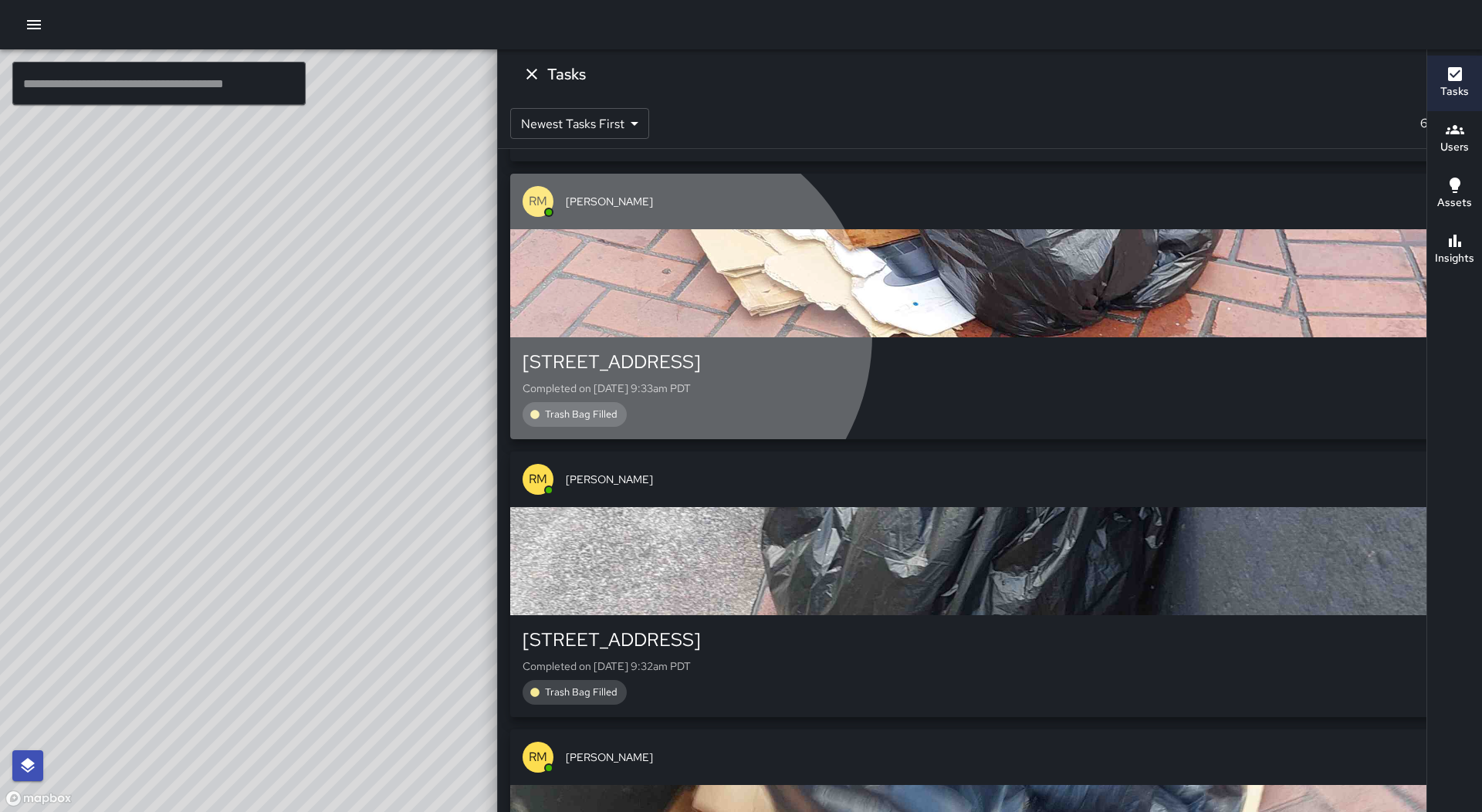
click at [1277, 337] on div "button" at bounding box center [990, 283] width 959 height 108
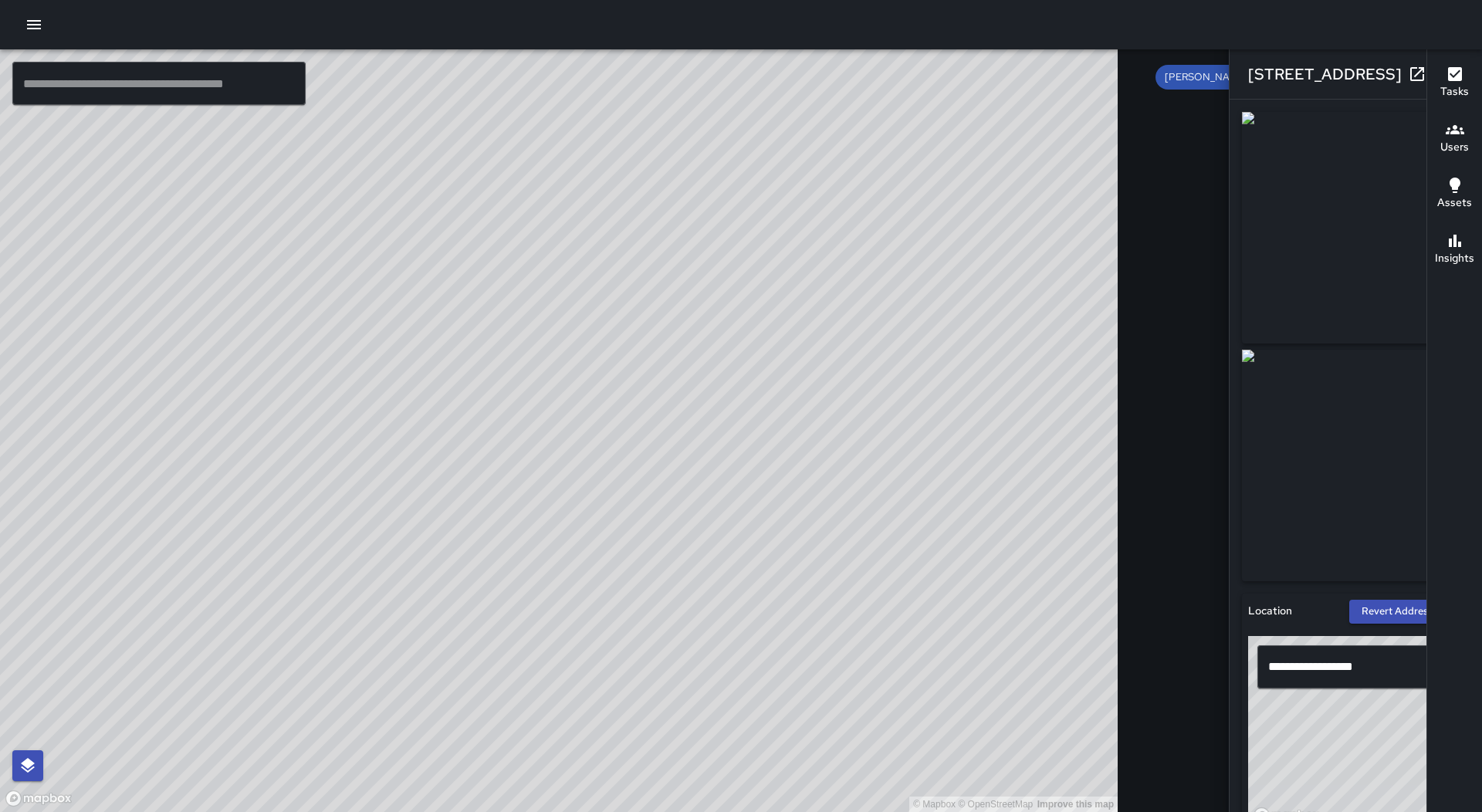
click at [1433, 77] on button "button" at bounding box center [1448, 74] width 31 height 31
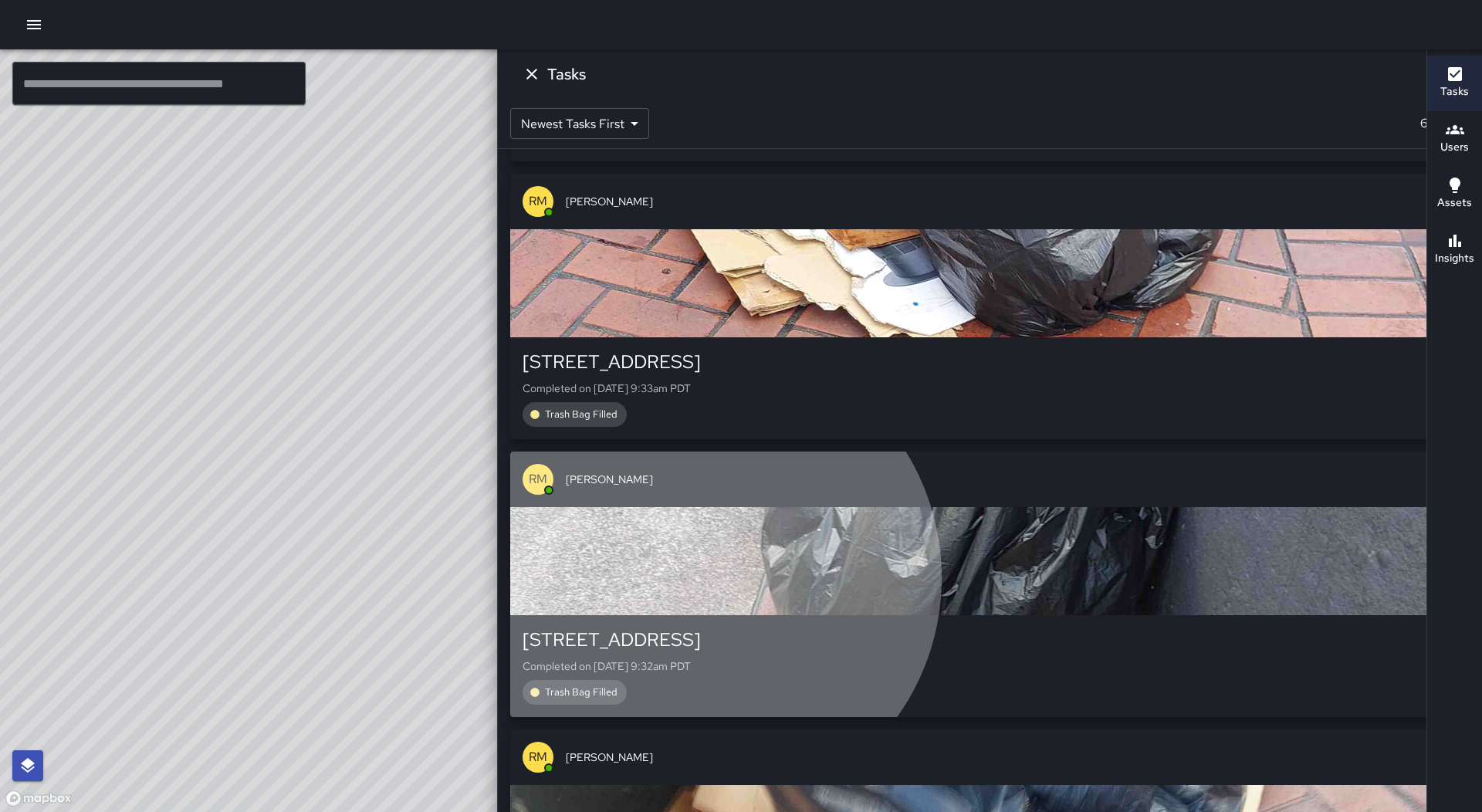
click at [1324, 582] on div "button" at bounding box center [990, 561] width 959 height 108
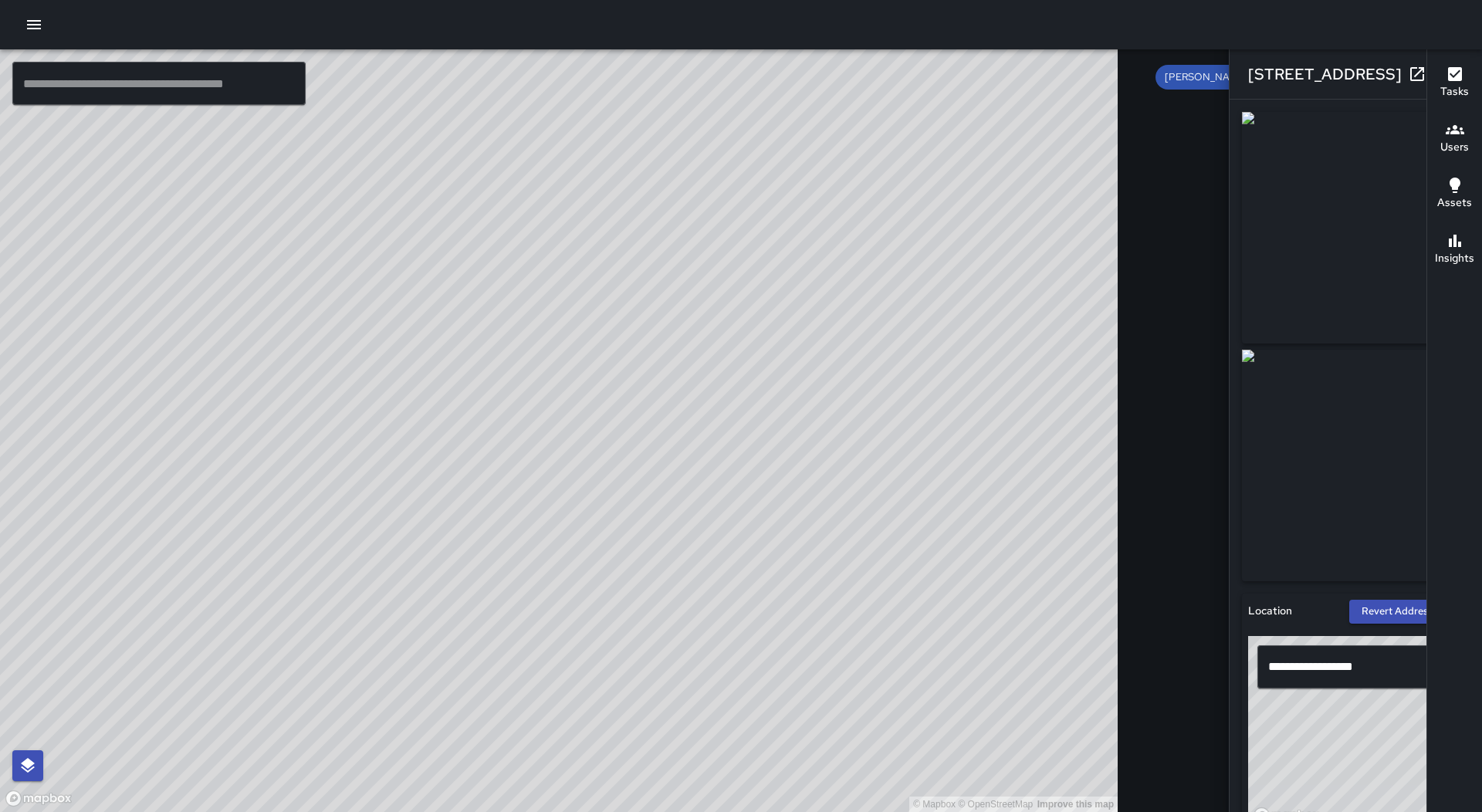
click at [1439, 68] on icon "button" at bounding box center [1447, 73] width 18 height 18
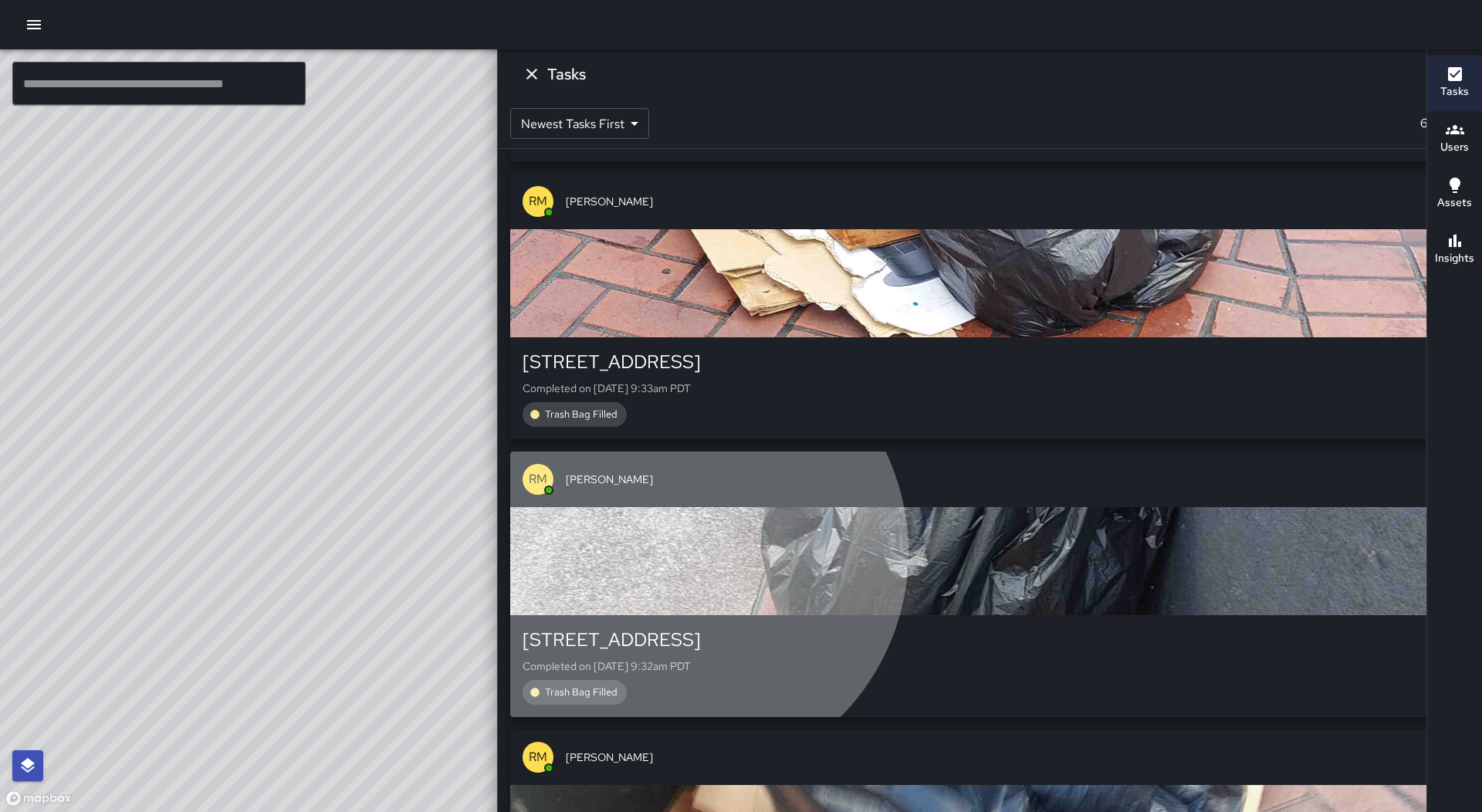
click at [1296, 556] on div "button" at bounding box center [990, 561] width 959 height 108
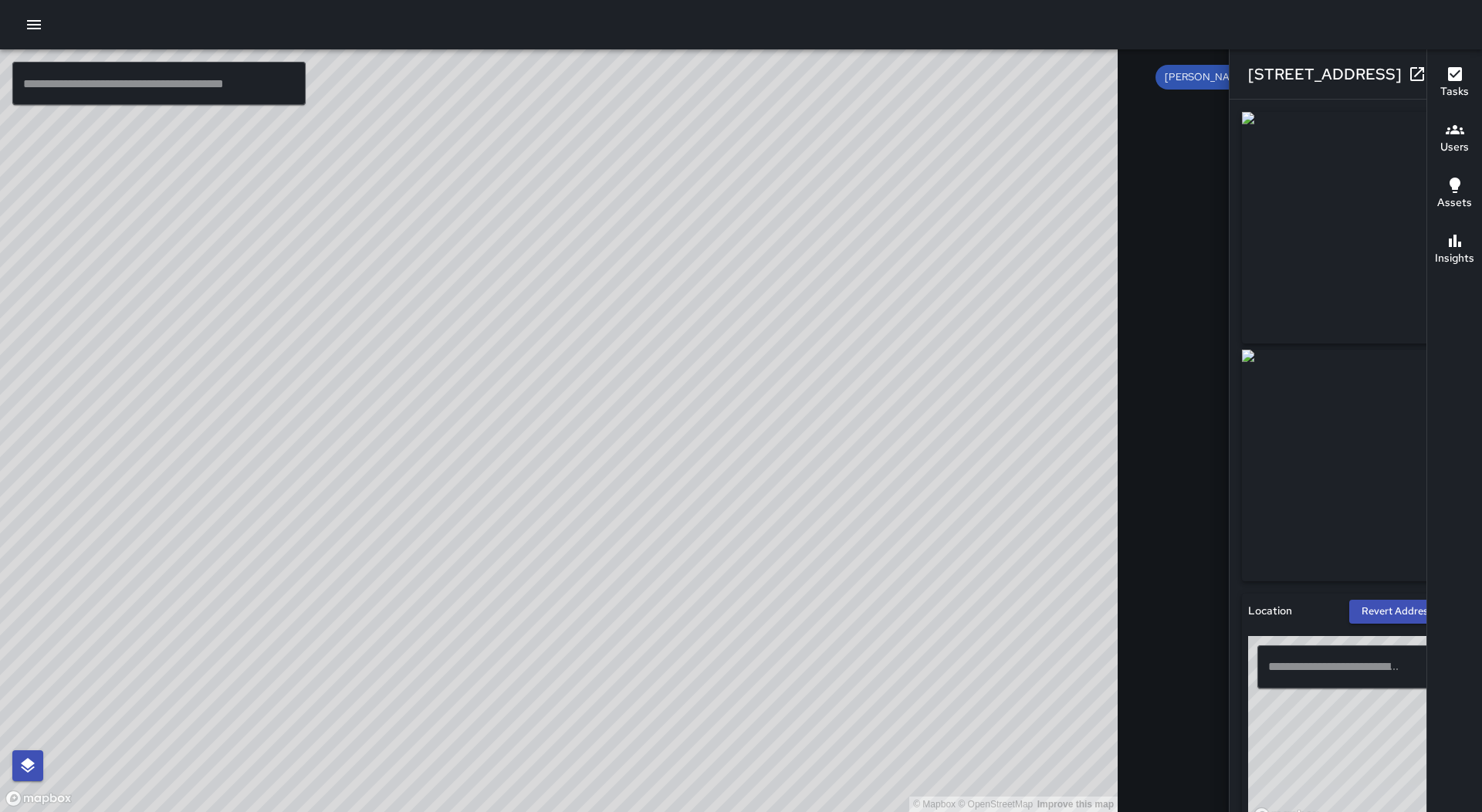
type input "**********"
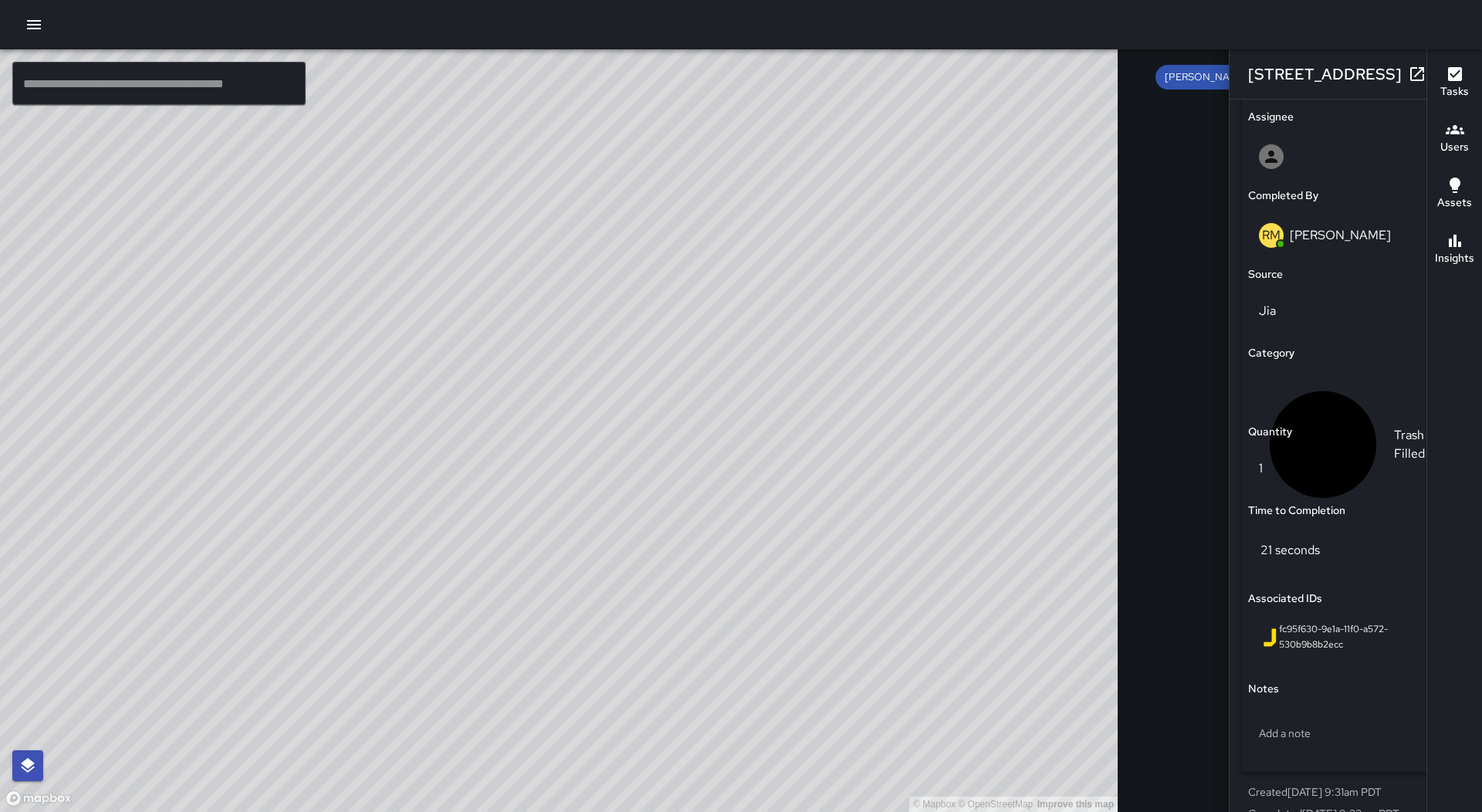
scroll to position [911, 0]
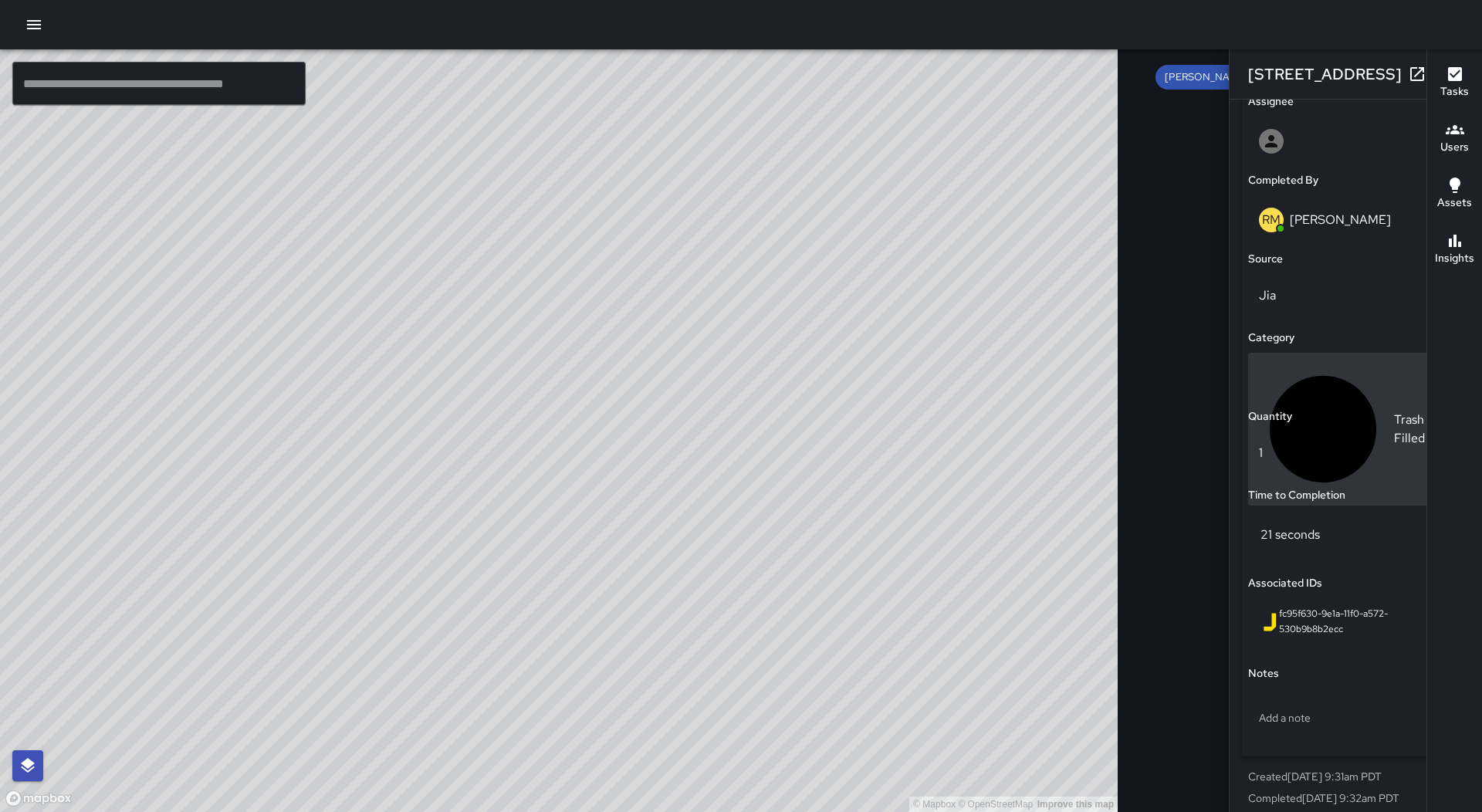
click at [1283, 377] on div "Trash Bag Filled" at bounding box center [1356, 430] width 194 height 129
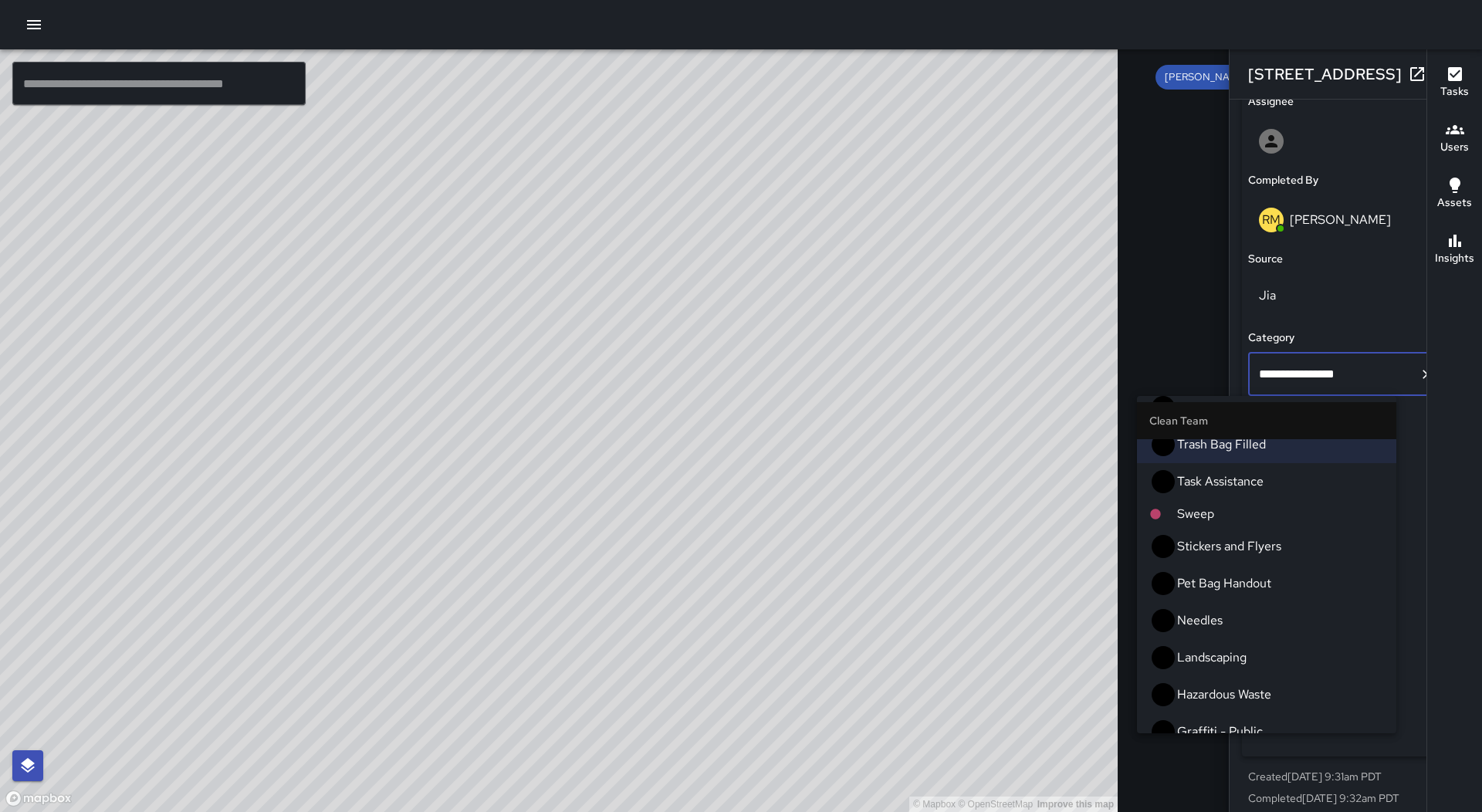
scroll to position [77, 0]
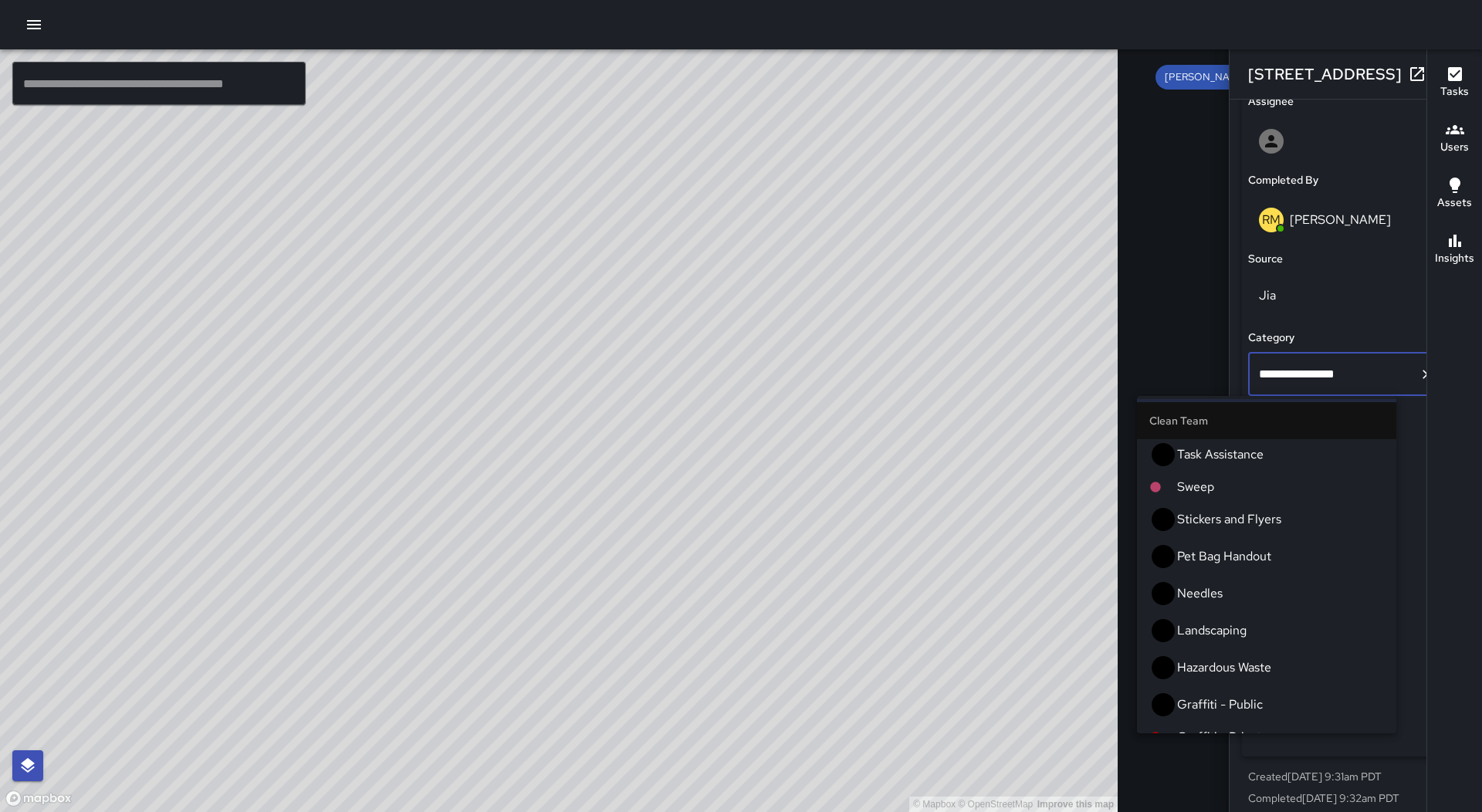
drag, startPoint x: 1268, startPoint y: 701, endPoint x: 1274, endPoint y: 669, distance: 32.6
click at [1269, 798] on span "Bulky Trash" at bounding box center [1280, 806] width 207 height 18
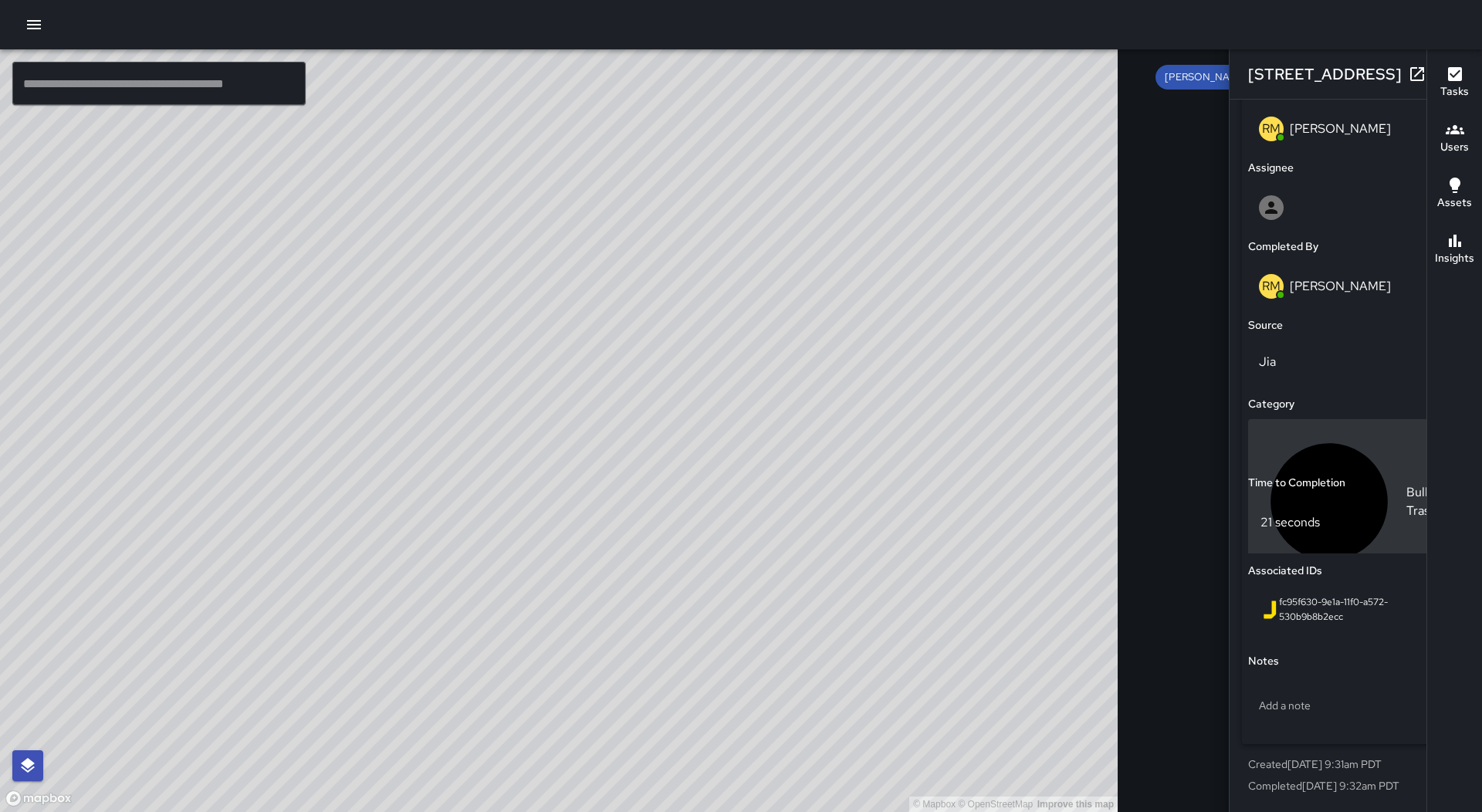
scroll to position [833, 0]
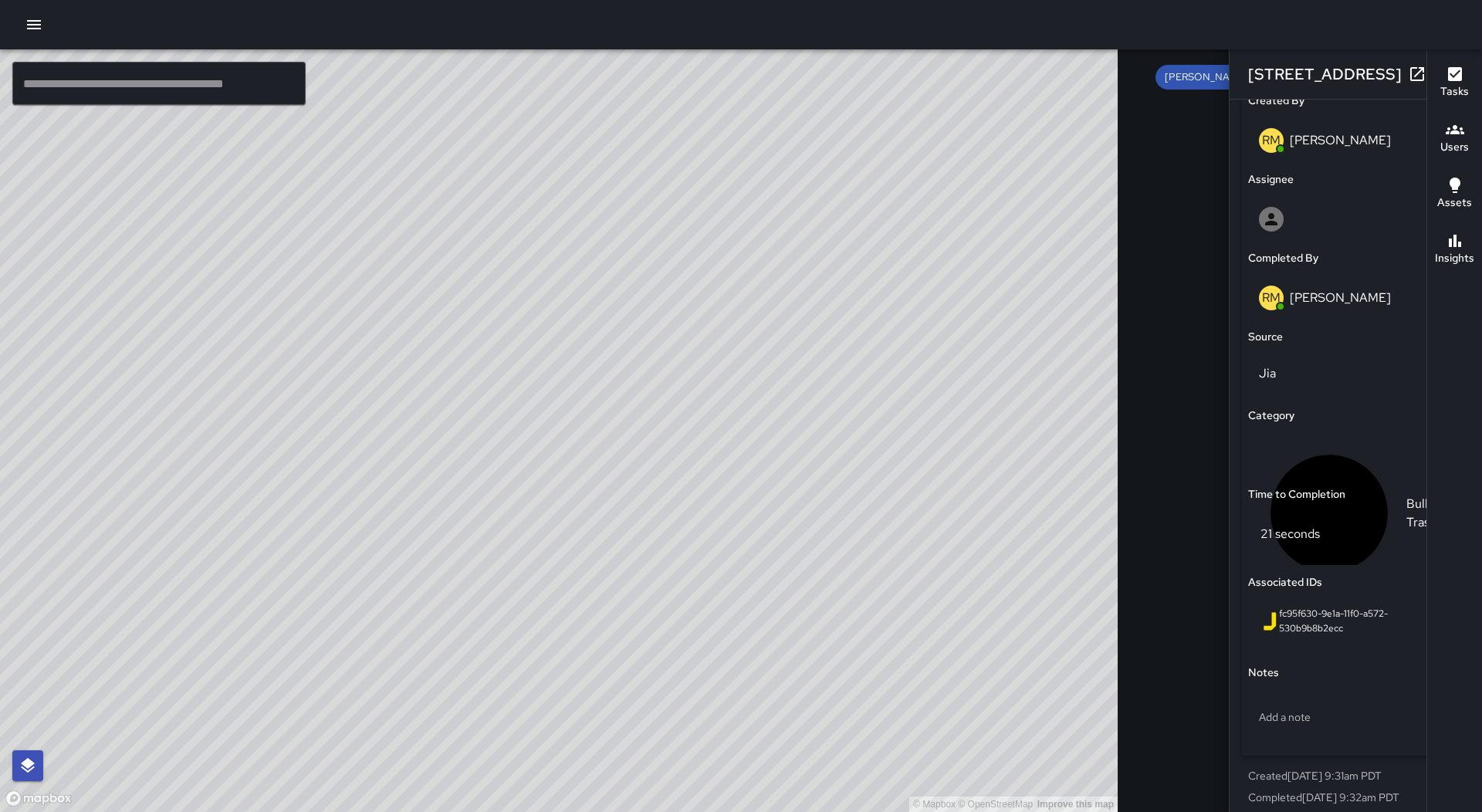
click at [1439, 74] on icon "button" at bounding box center [1447, 73] width 18 height 18
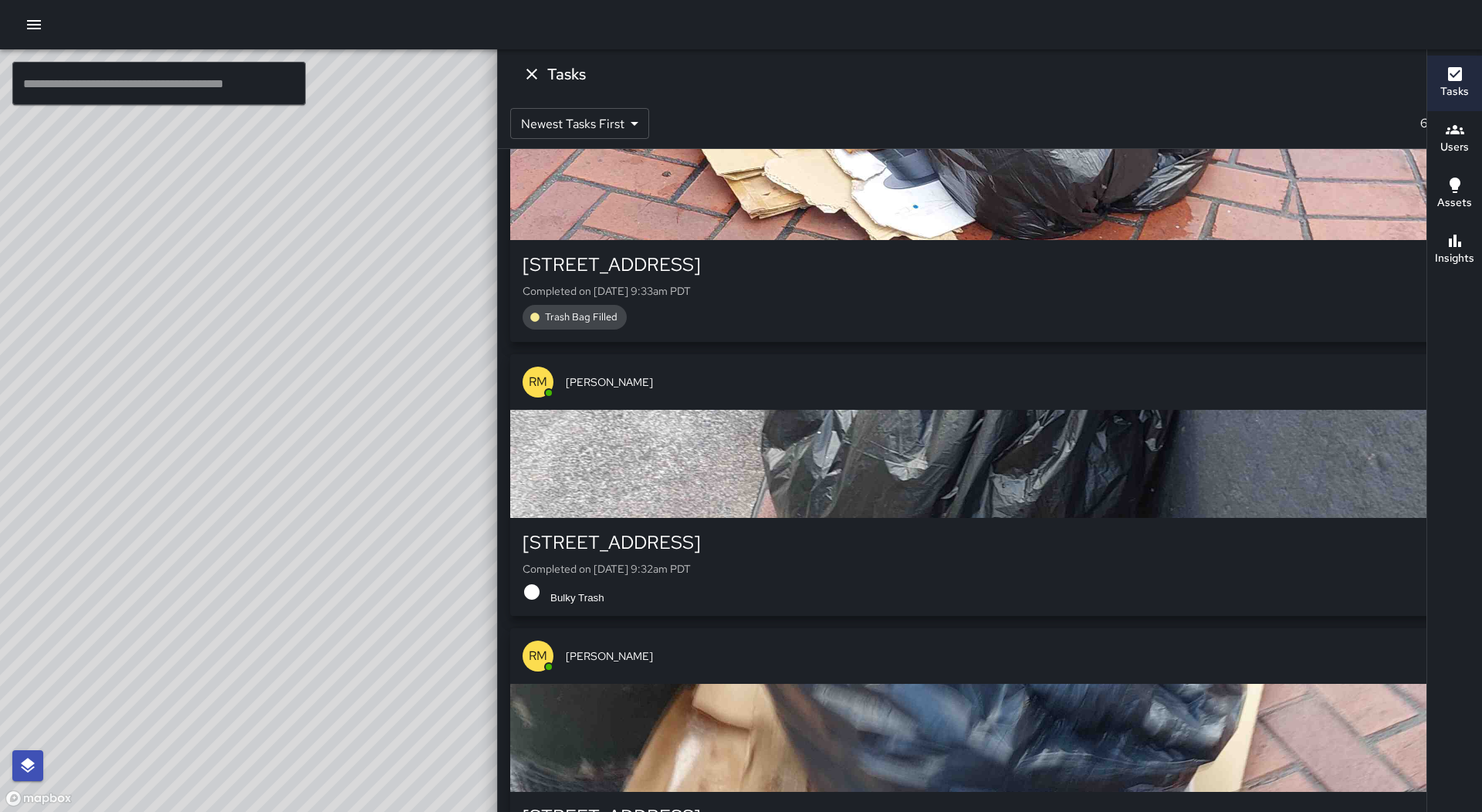
scroll to position [16096, 0]
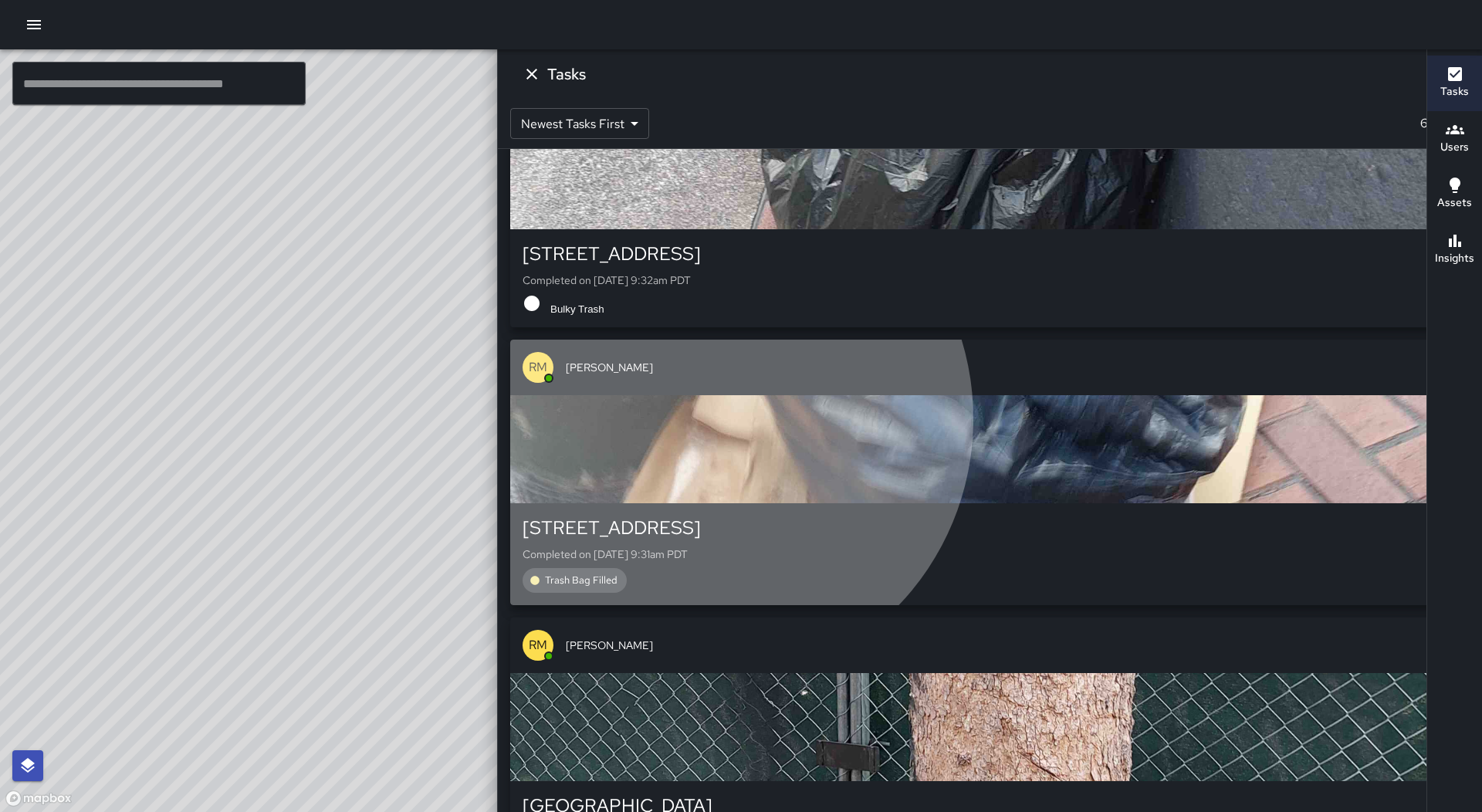
click at [1324, 427] on div "button" at bounding box center [990, 449] width 959 height 108
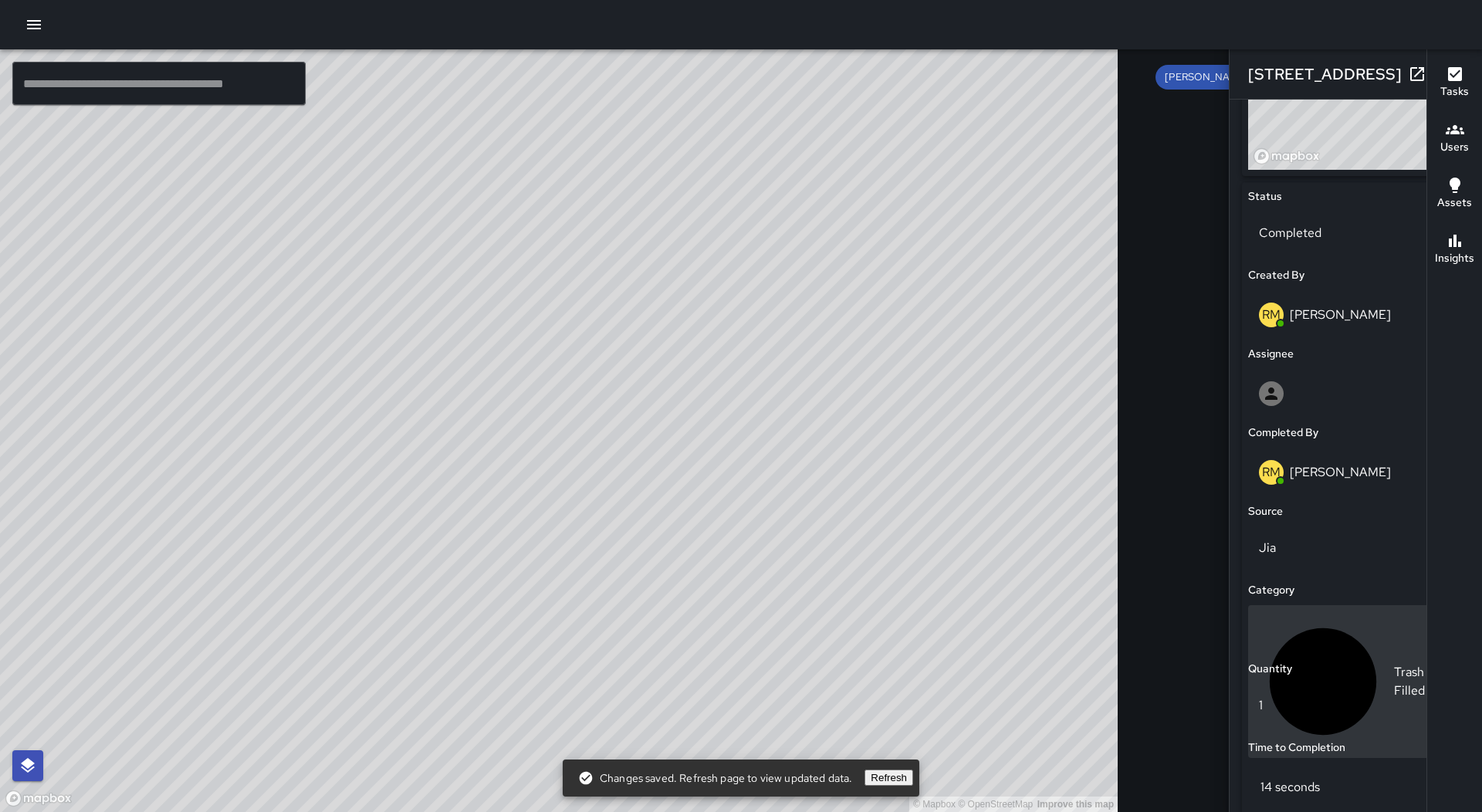
scroll to position [911, 0]
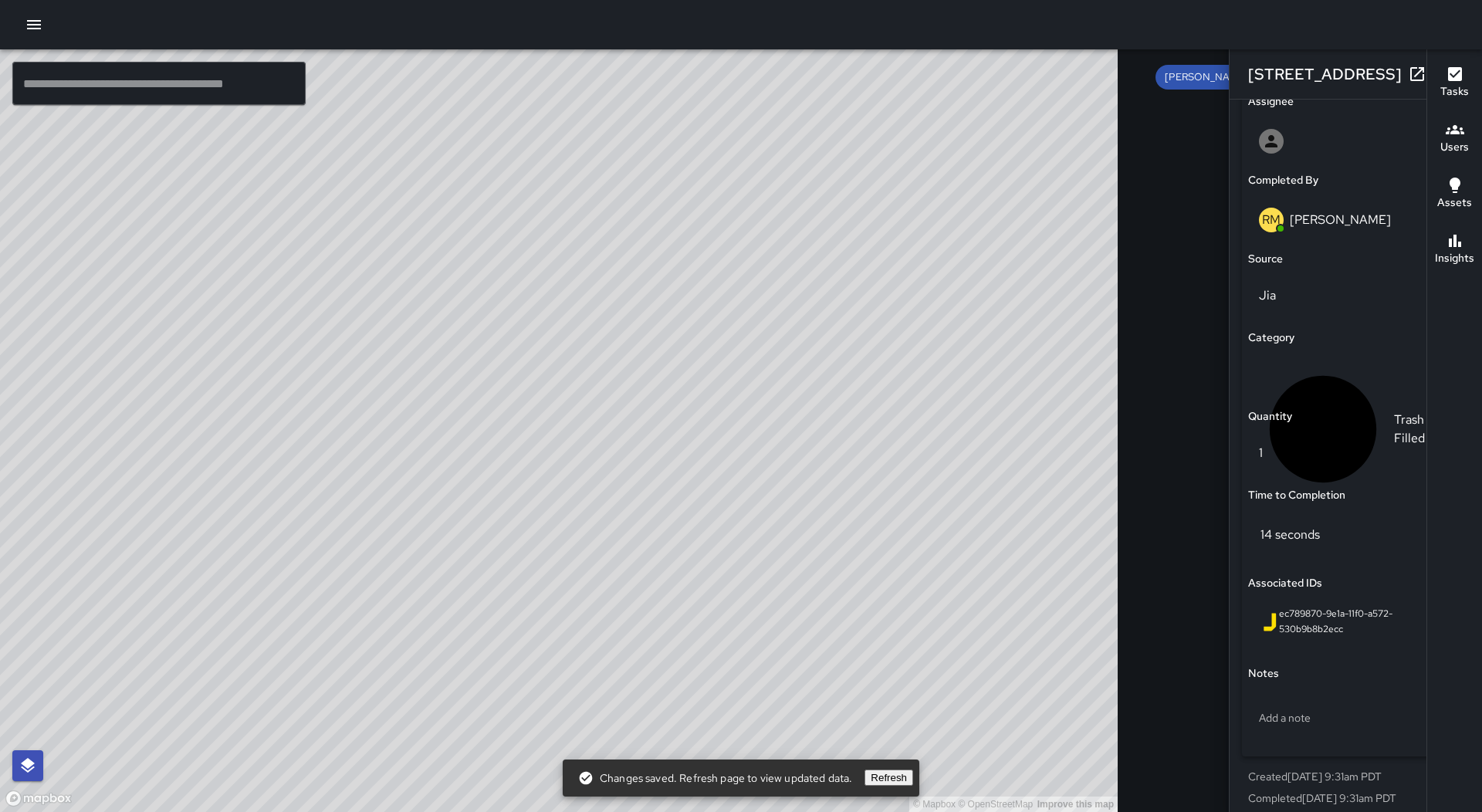
click at [1439, 71] on icon "button" at bounding box center [1447, 73] width 18 height 18
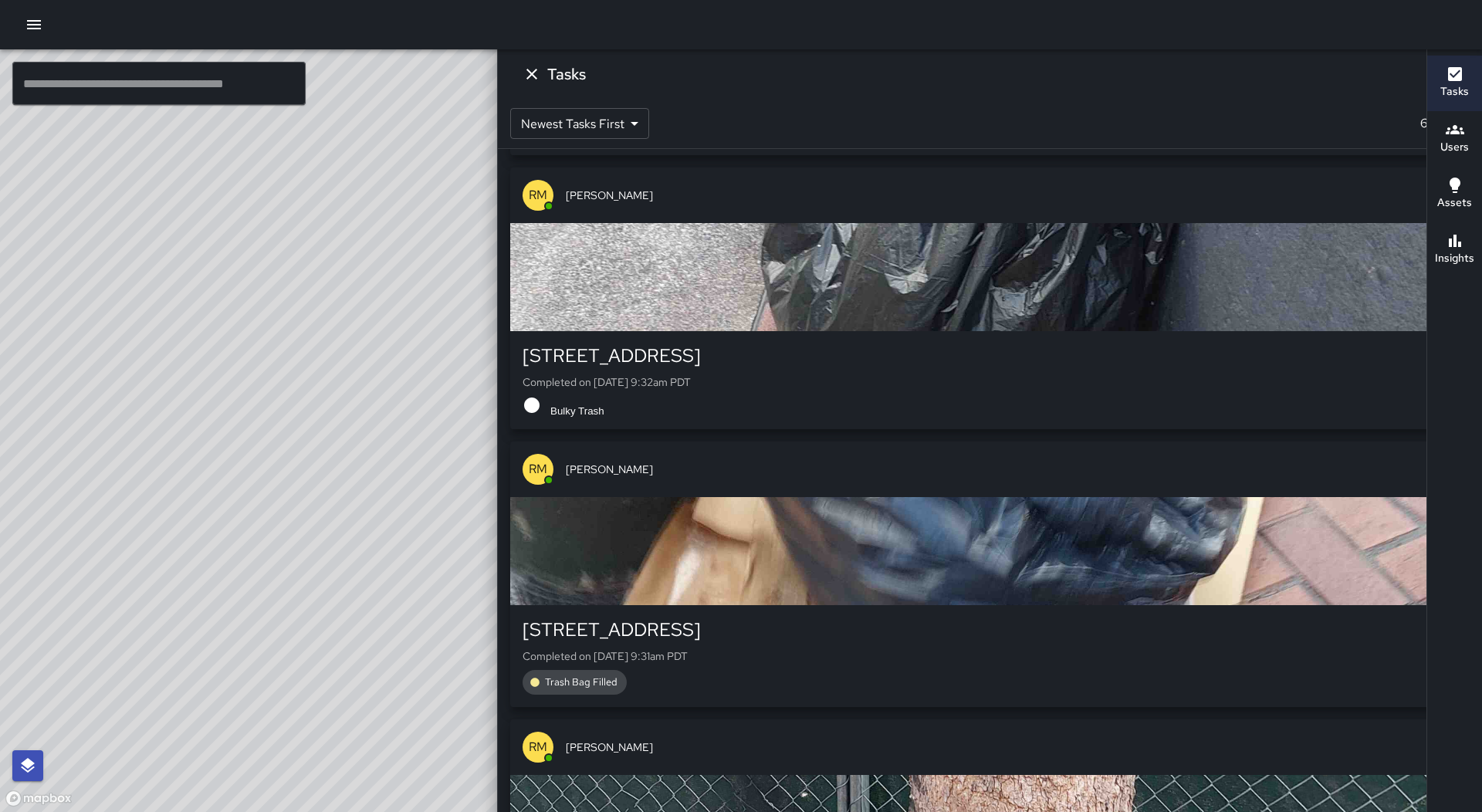
scroll to position [15787, 0]
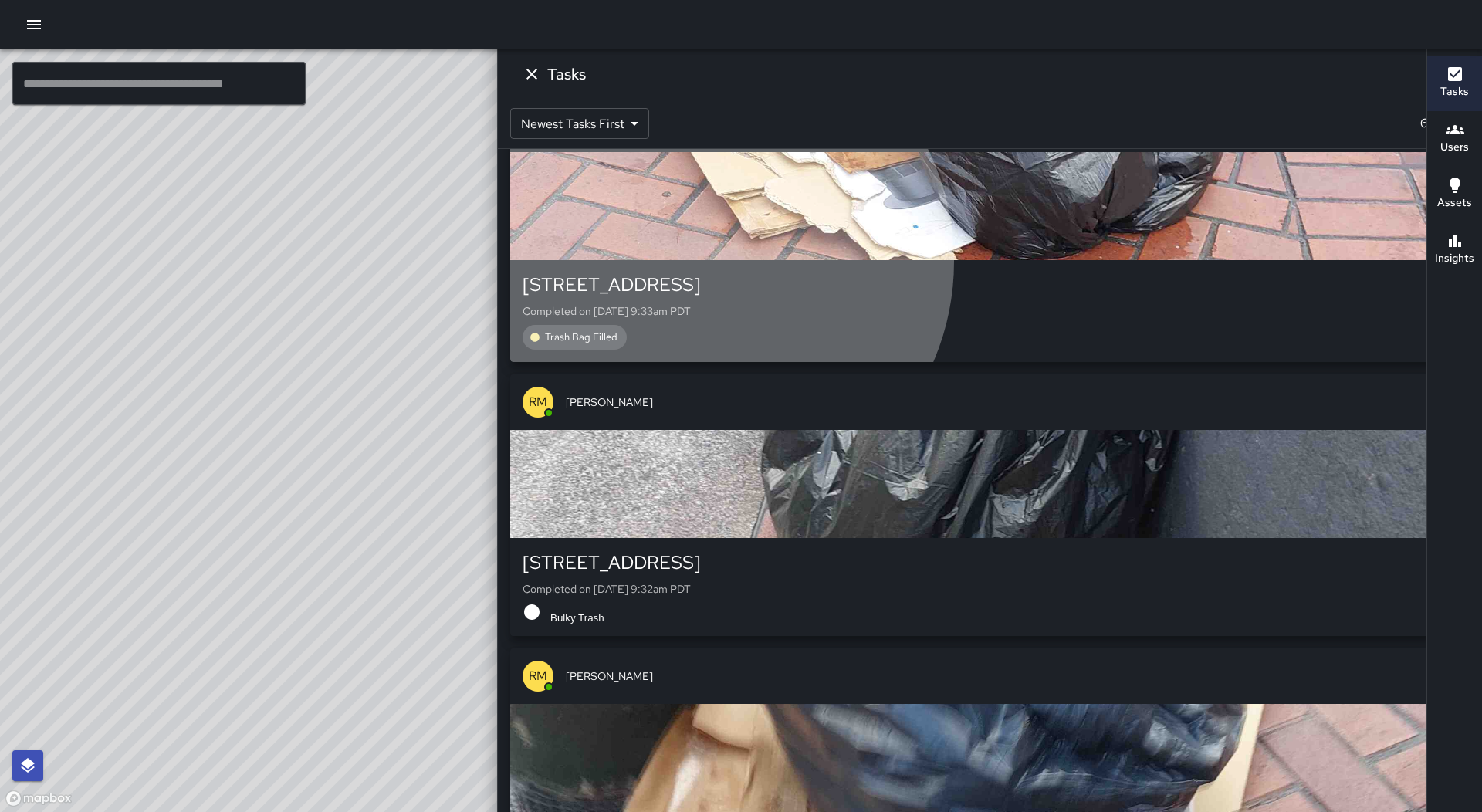
click at [1321, 264] on div "[STREET_ADDRESS] Completed on [DATE] 9:33am PDT Trash Bag Filled" at bounding box center [990, 311] width 959 height 102
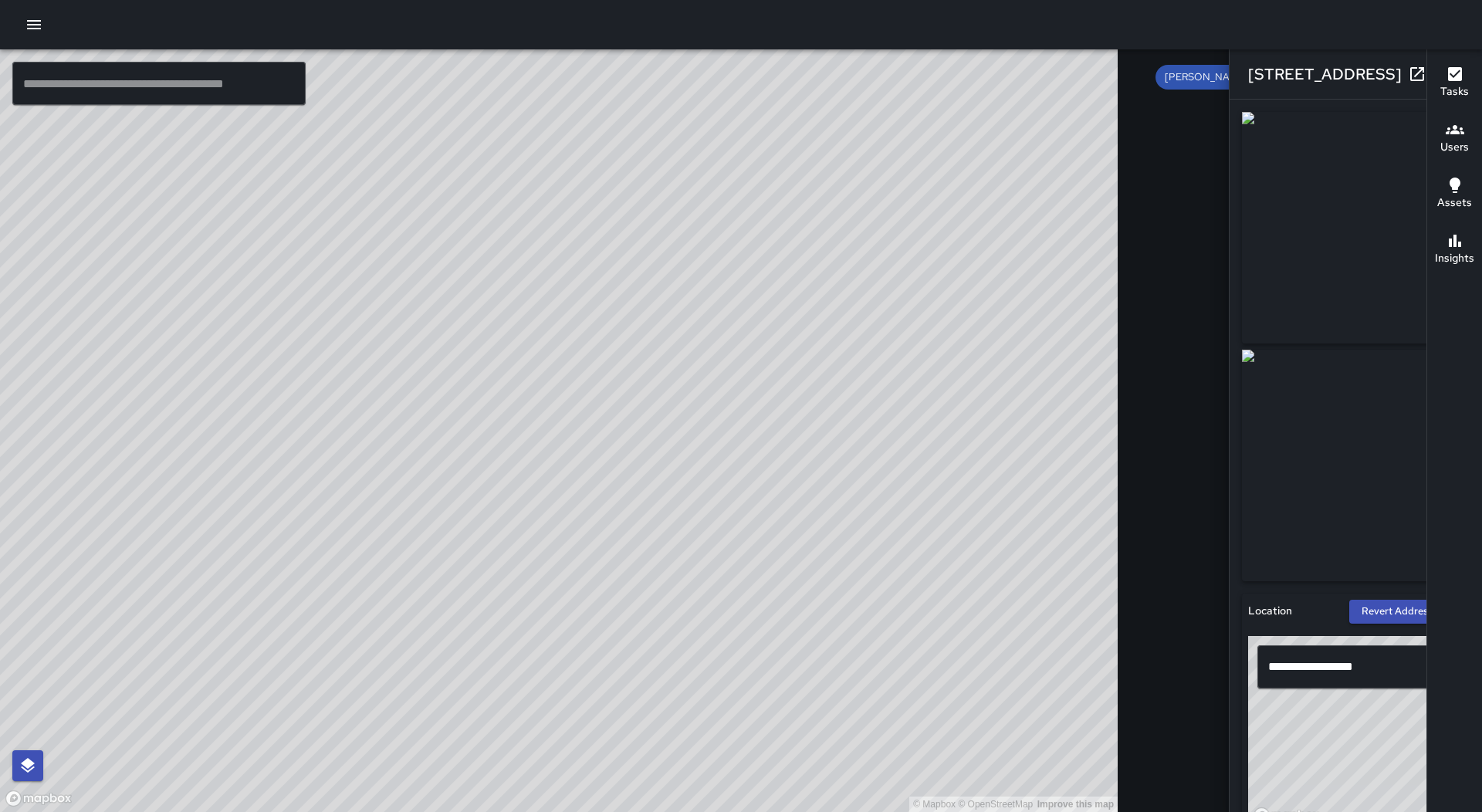
scroll to position [540, 0]
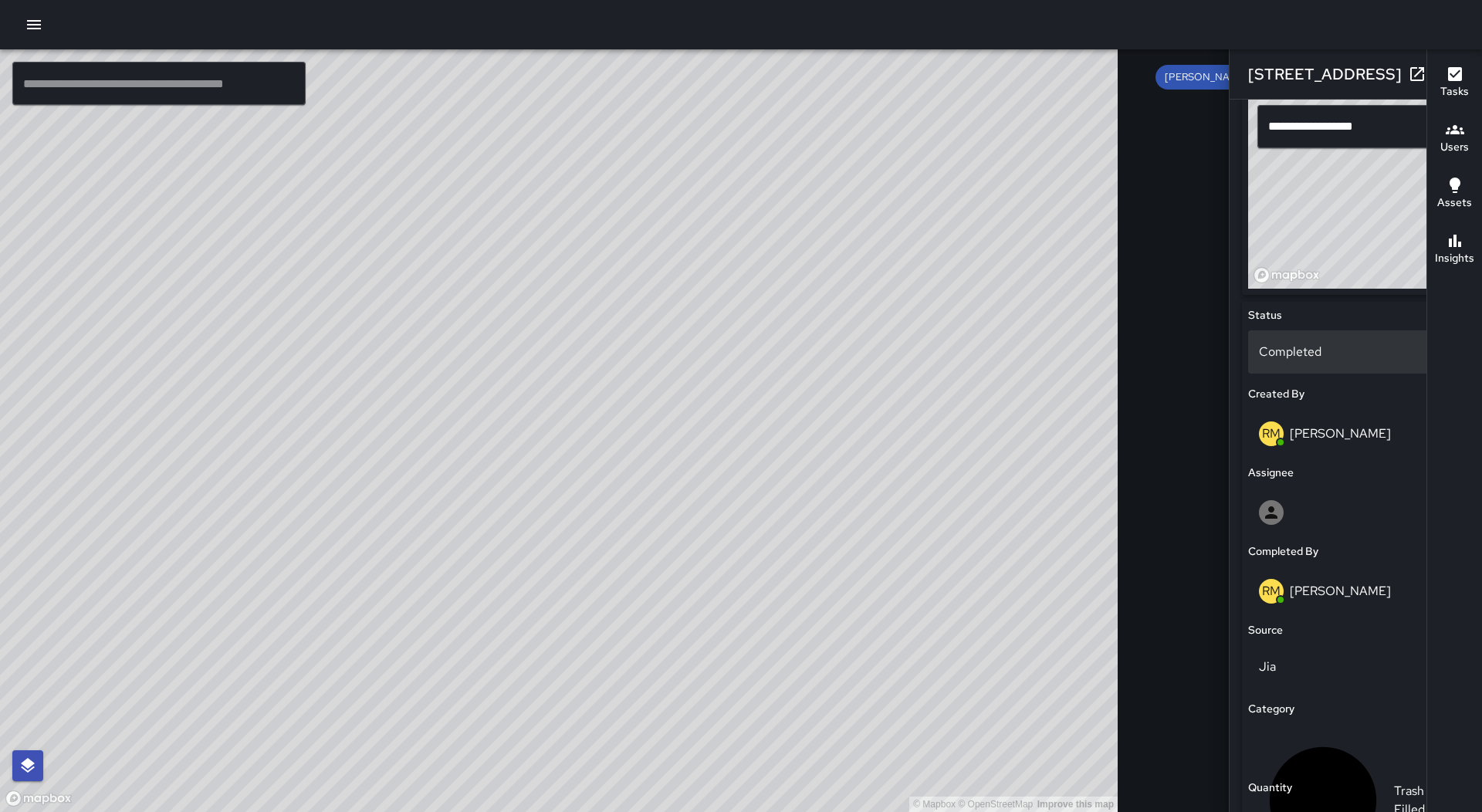
click at [1248, 369] on div "Completed" at bounding box center [1356, 352] width 215 height 43
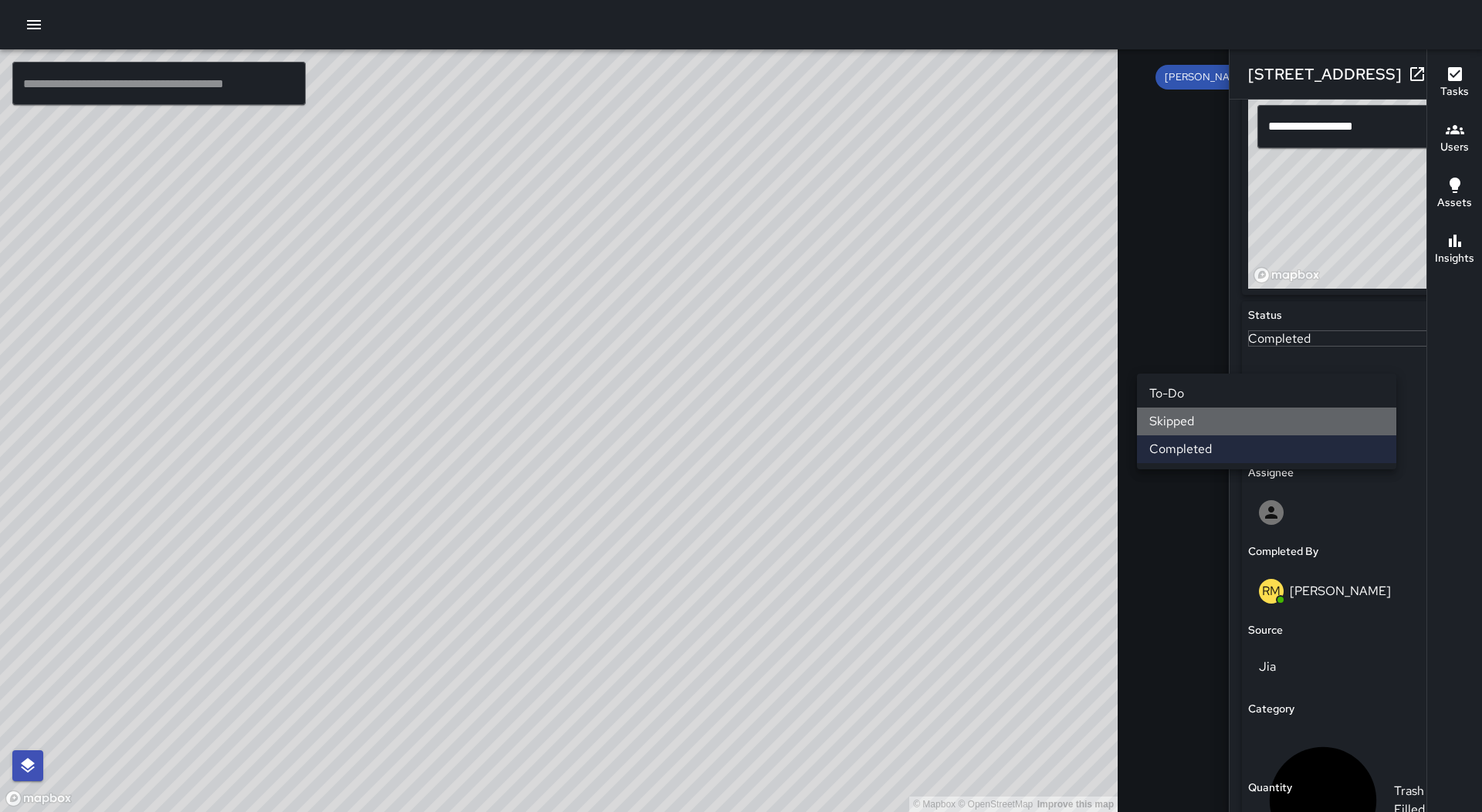
click at [1220, 417] on li "Skipped" at bounding box center [1267, 421] width 259 height 28
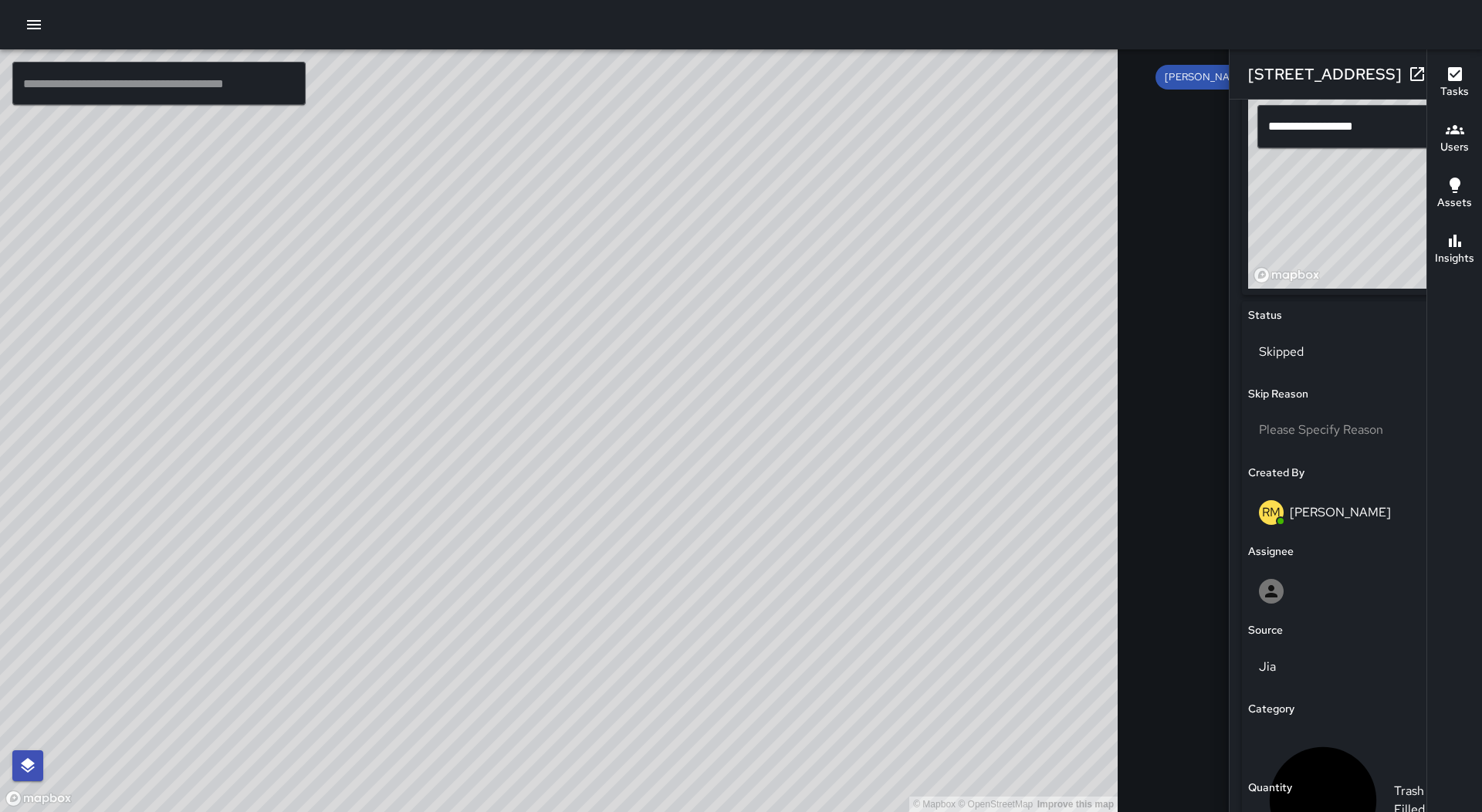
click at [1439, 68] on icon "button" at bounding box center [1447, 73] width 18 height 18
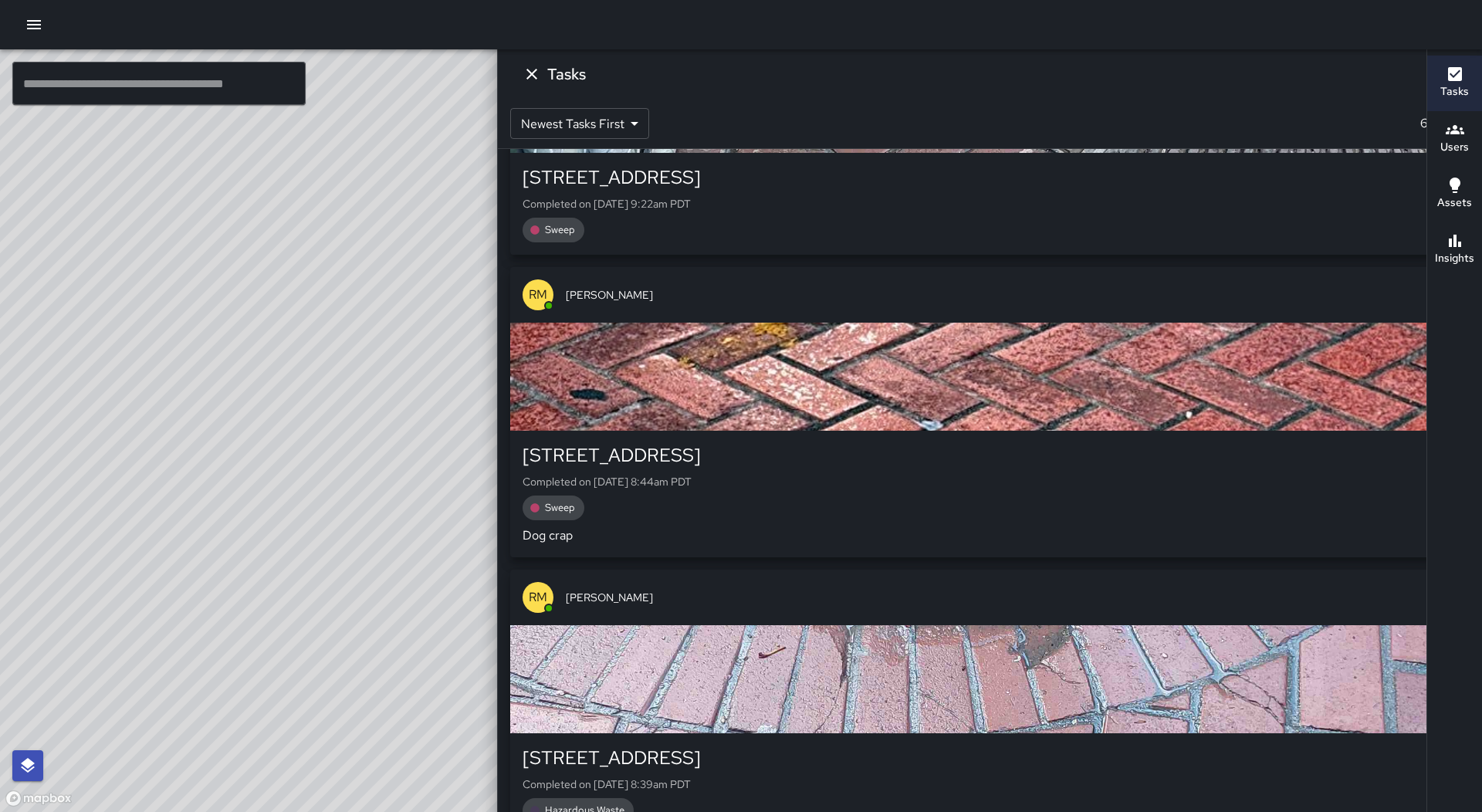
scroll to position [16821, 0]
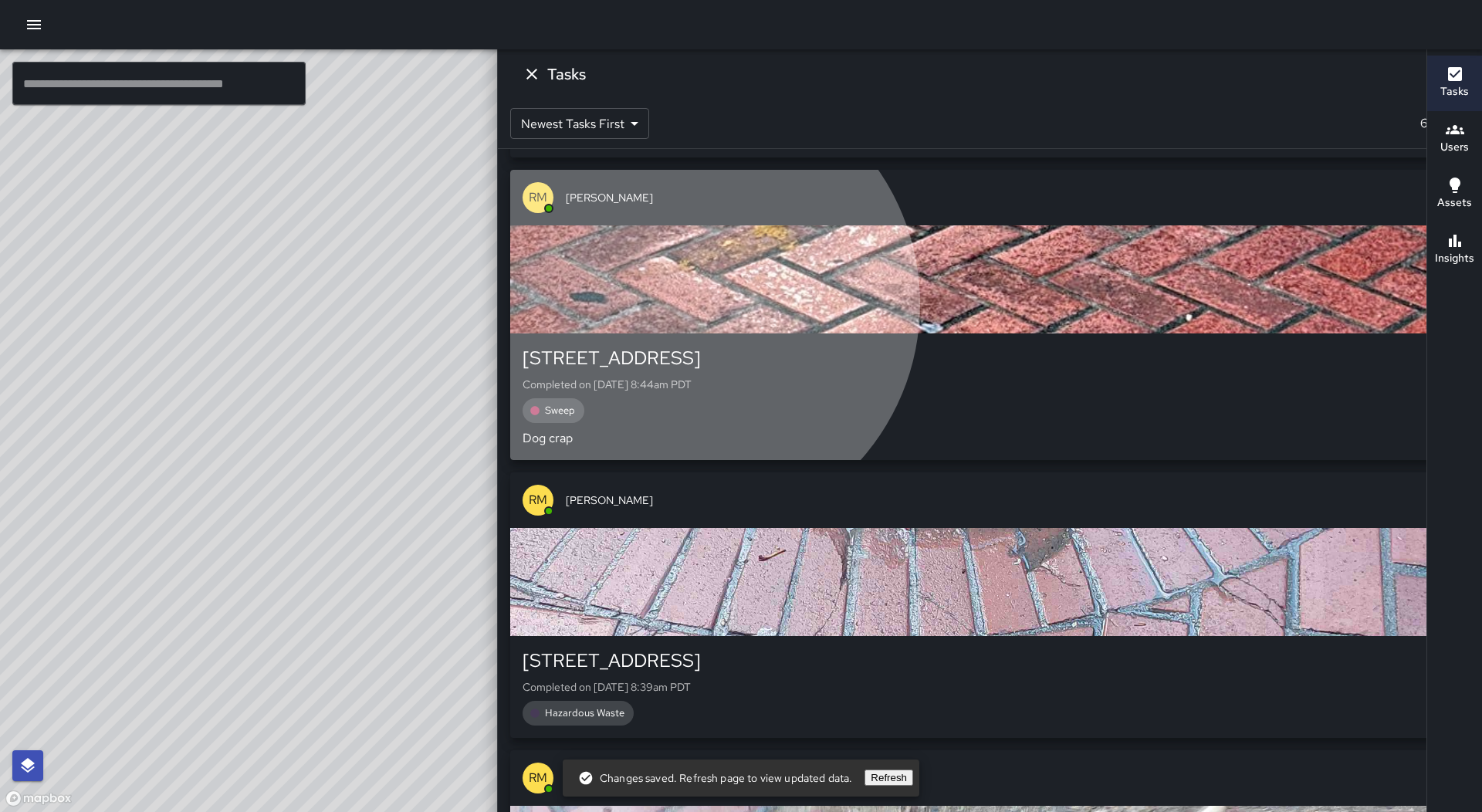
click at [1305, 312] on div "button" at bounding box center [990, 279] width 959 height 108
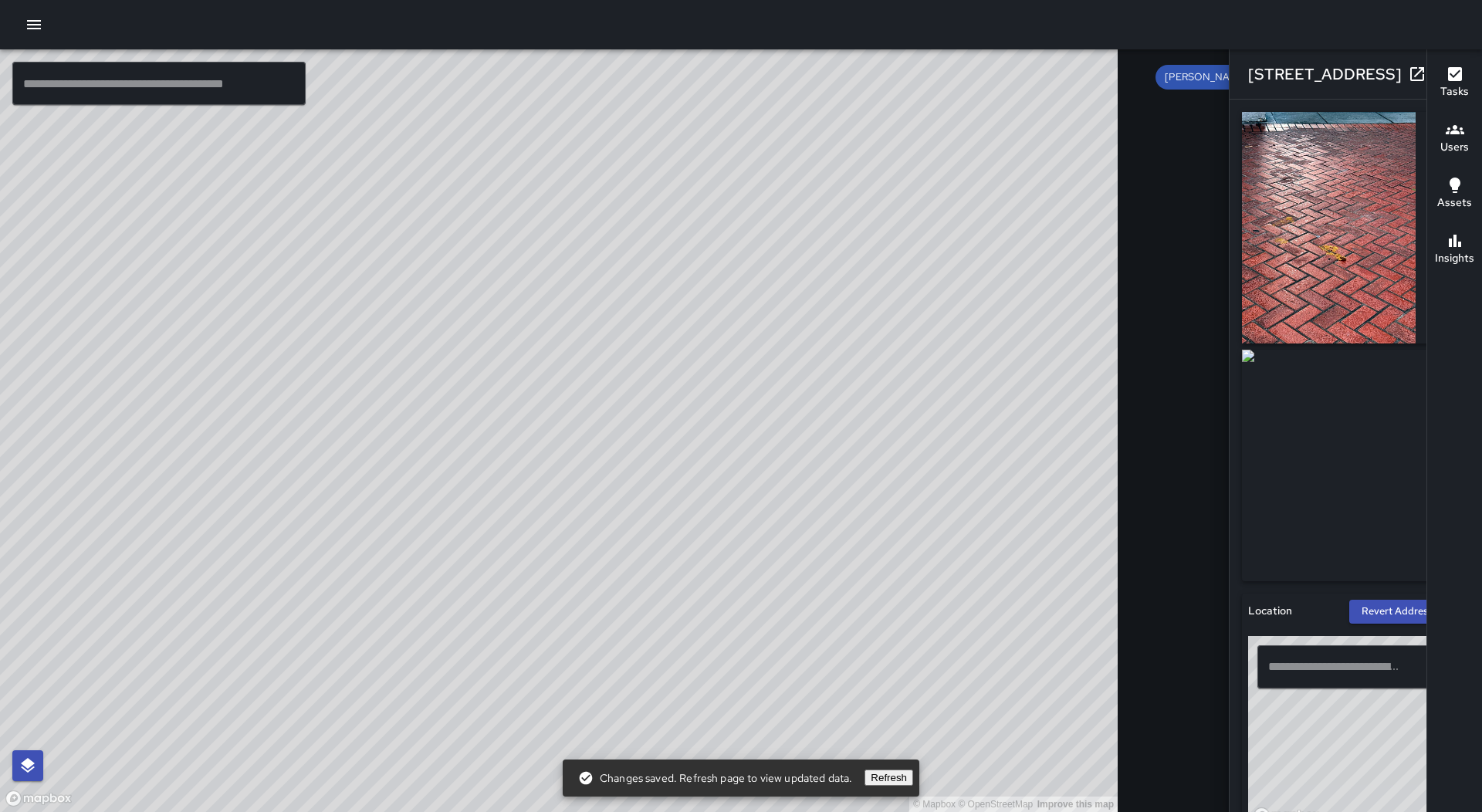
type input "**********"
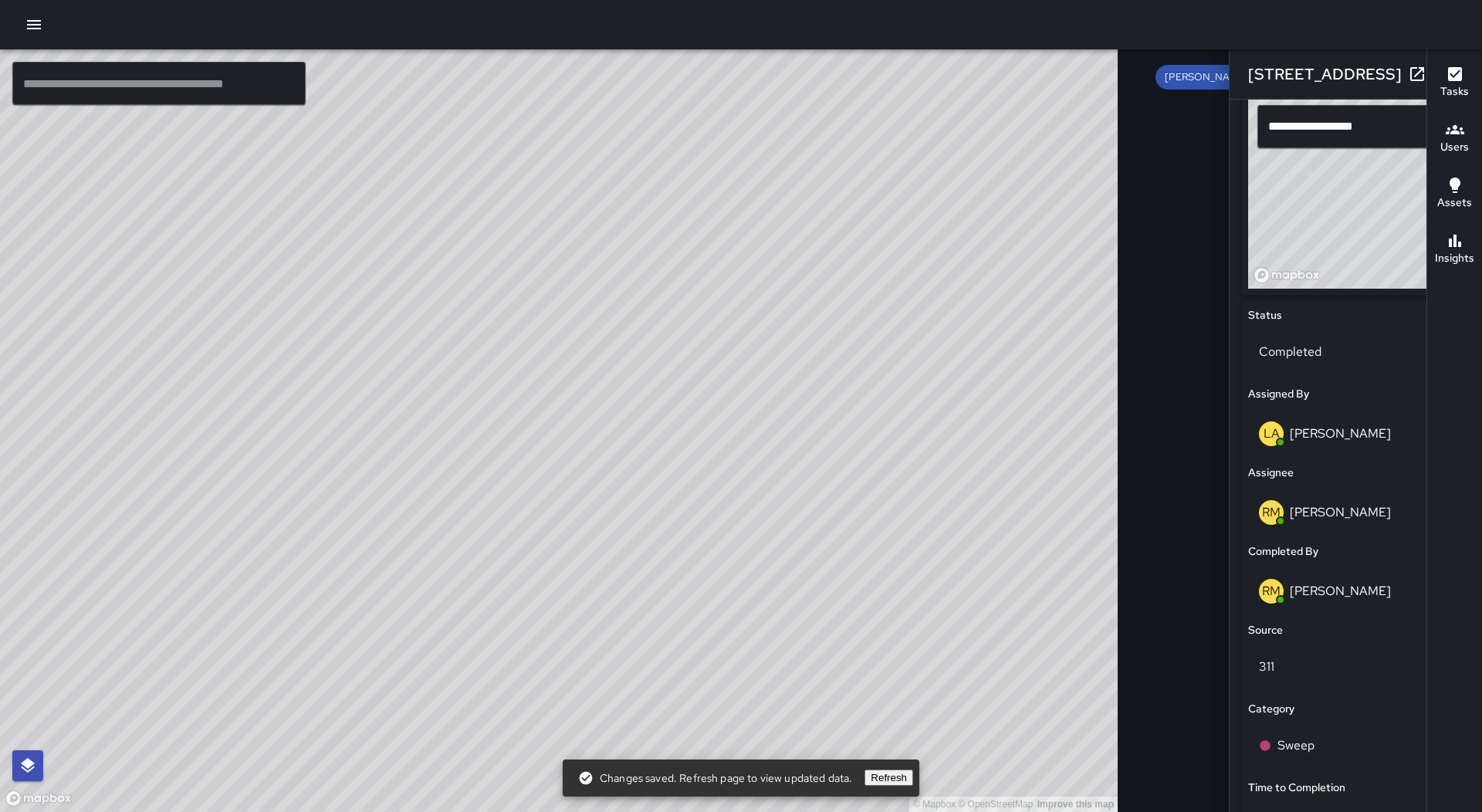
scroll to position [695, 0]
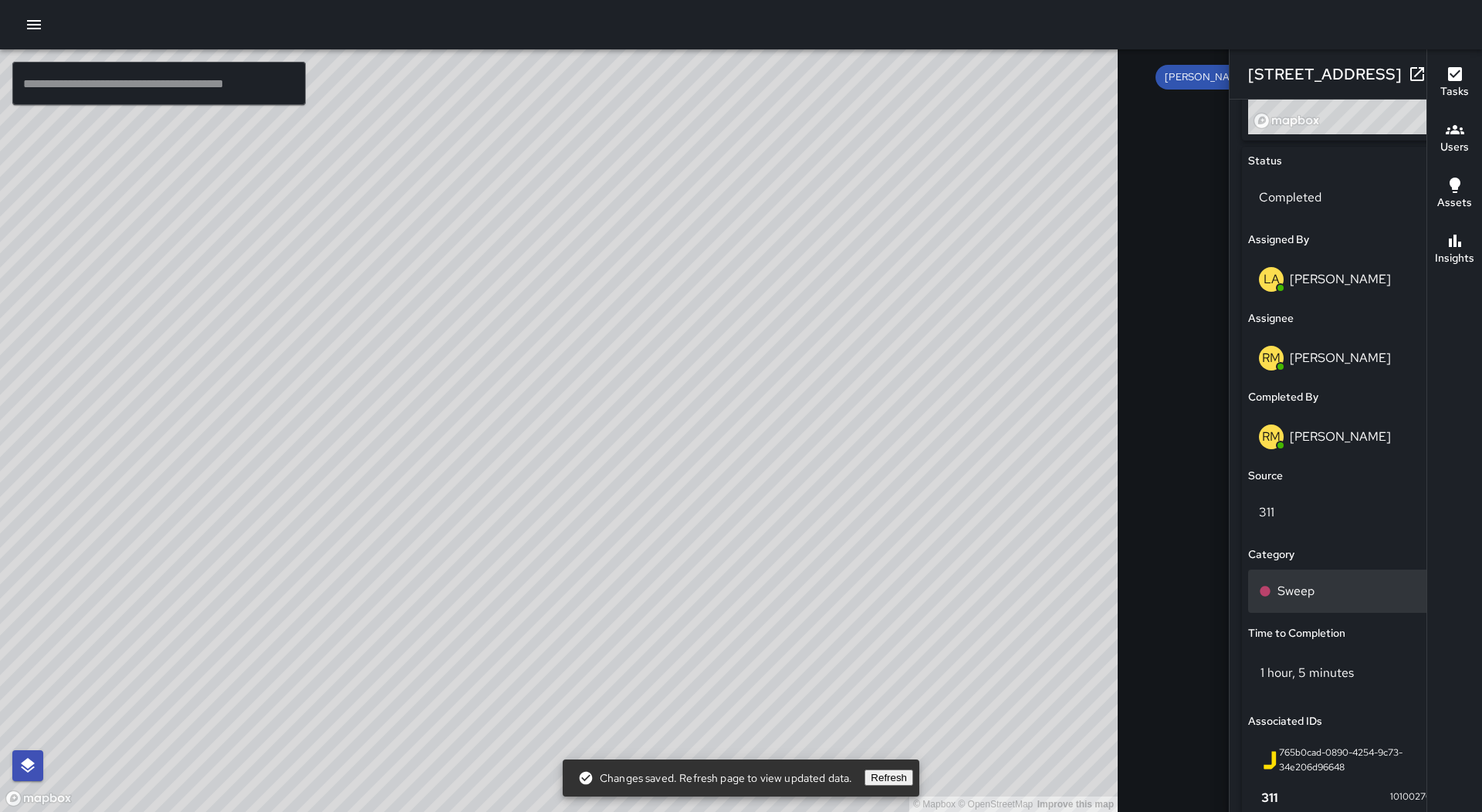
click at [1270, 576] on div "Sweep" at bounding box center [1356, 591] width 215 height 43
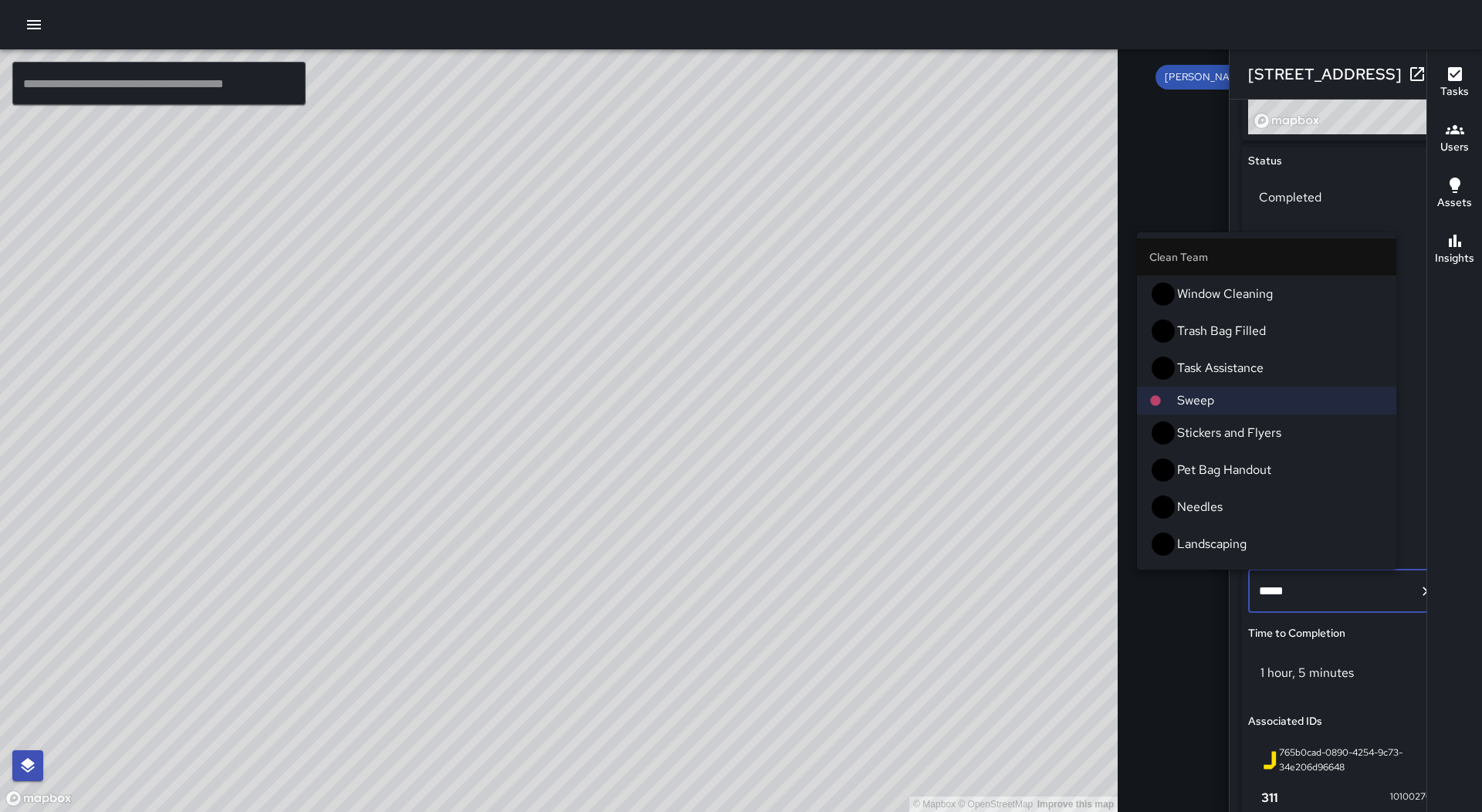
click at [1252, 562] on li "Hazardous Waste" at bounding box center [1267, 580] width 259 height 37
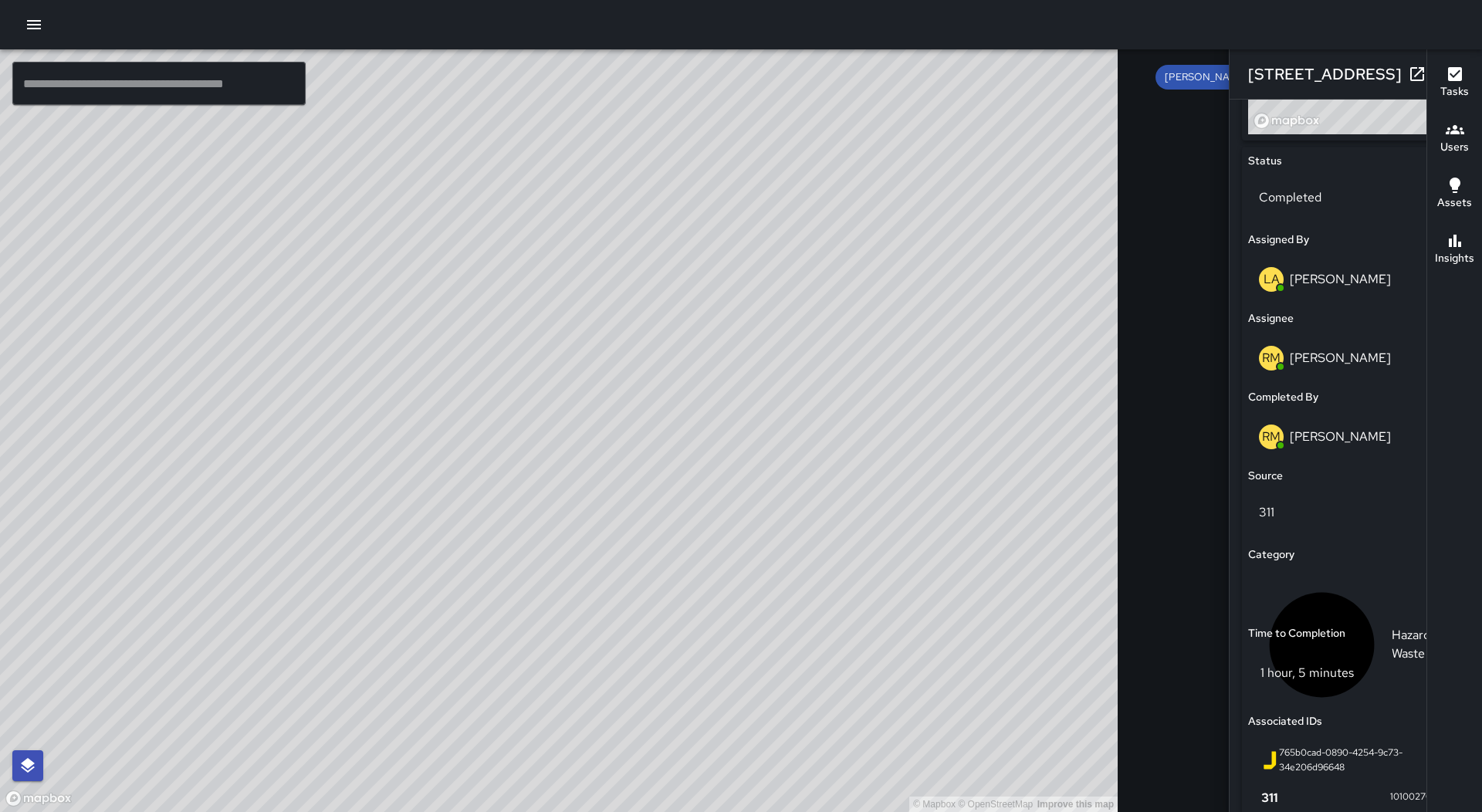
click at [1439, 83] on icon "button" at bounding box center [1447, 73] width 18 height 18
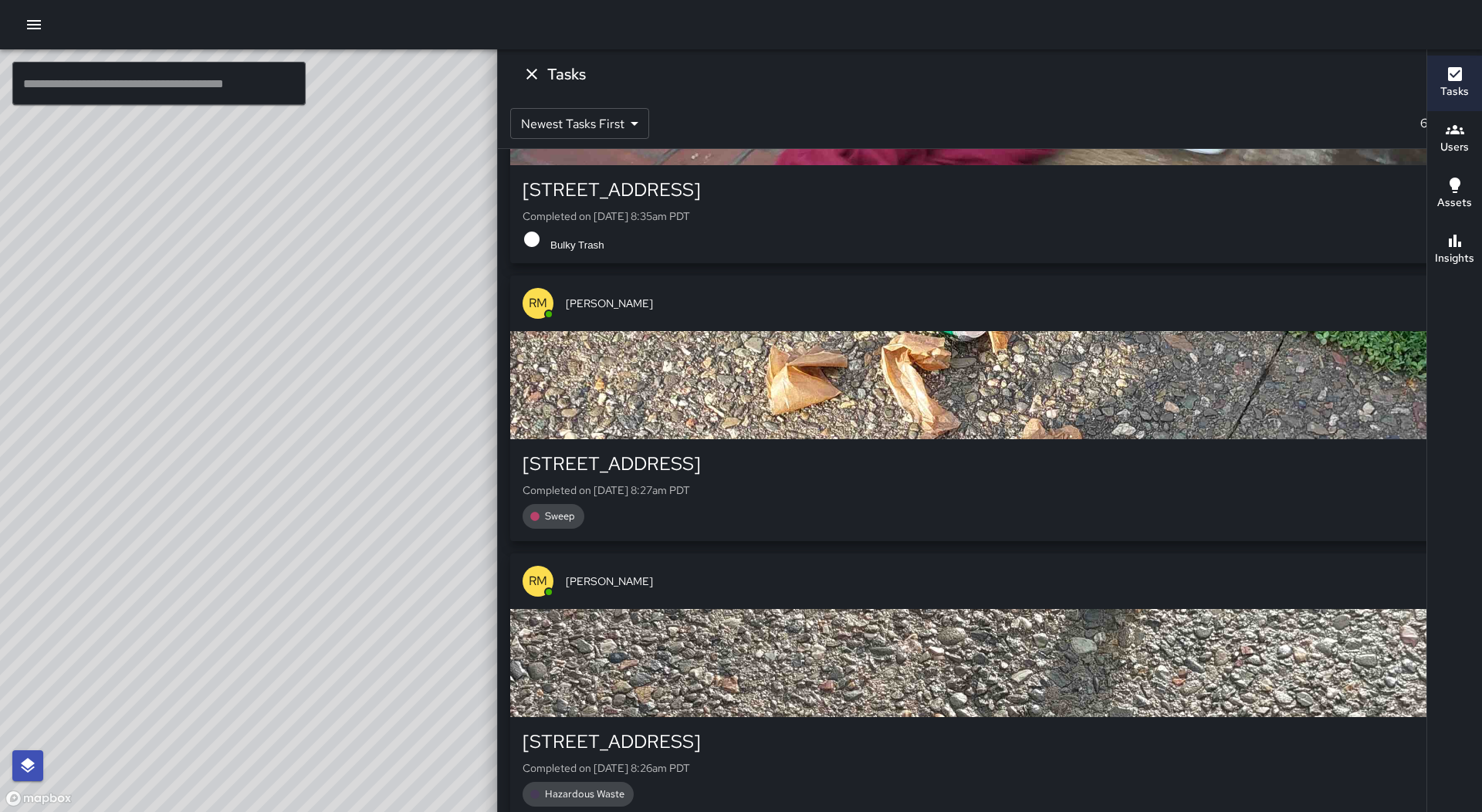
scroll to position [17878, 0]
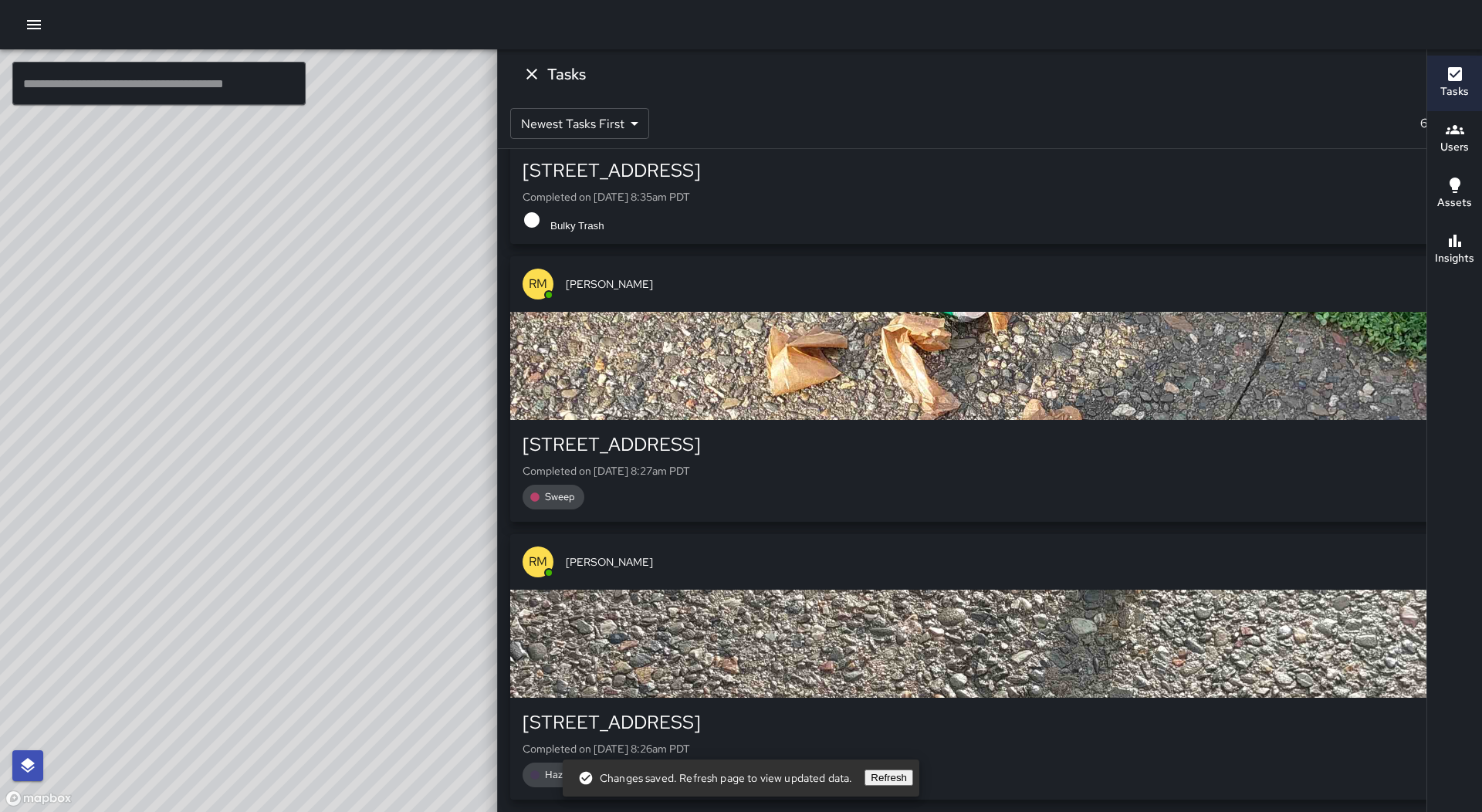
click at [541, 83] on icon "Dismiss" at bounding box center [531, 73] width 18 height 18
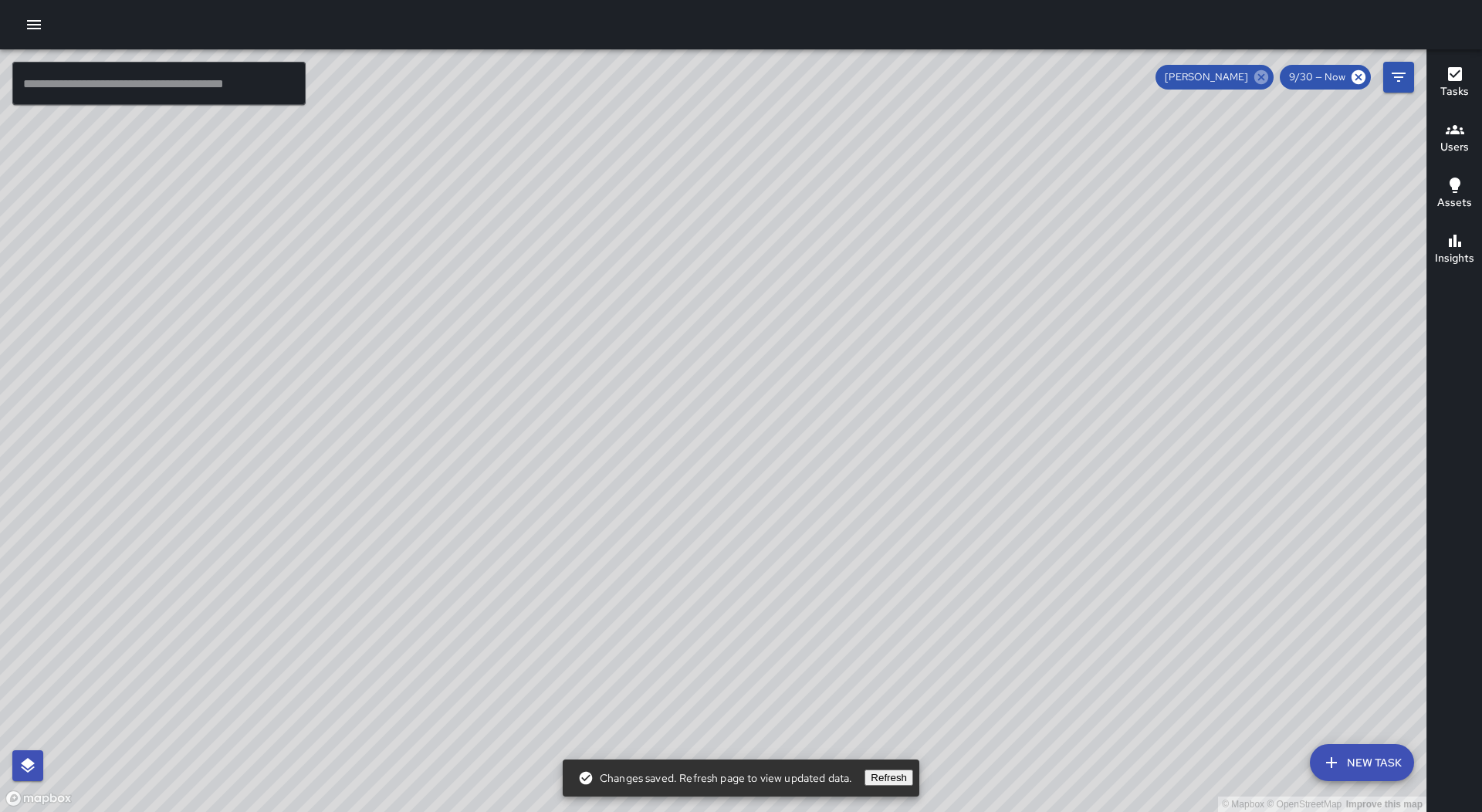
click at [1259, 77] on icon at bounding box center [1261, 77] width 13 height 13
click at [1468, 85] on h6 "Tasks" at bounding box center [1455, 92] width 29 height 17
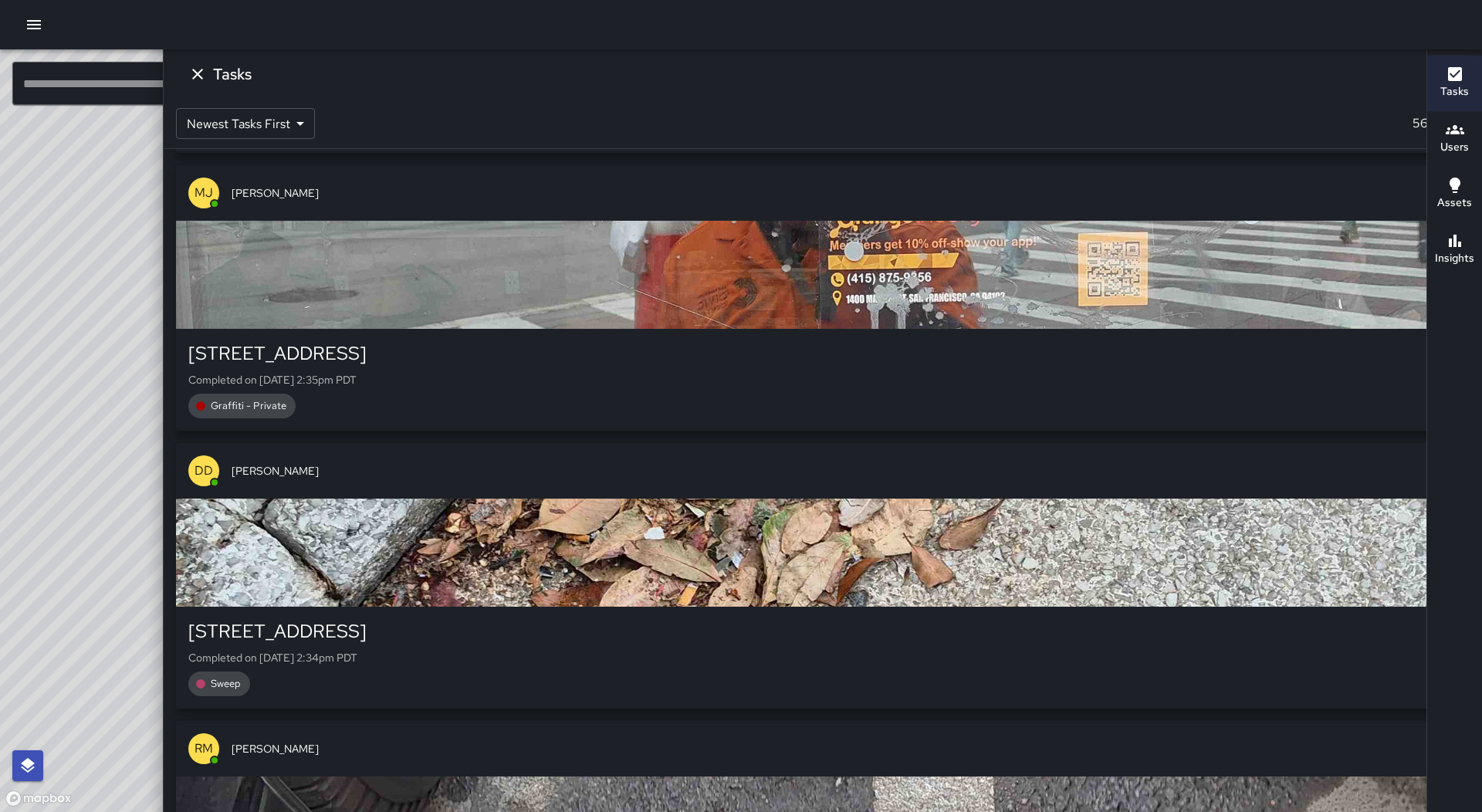
click at [207, 76] on icon "Dismiss" at bounding box center [197, 73] width 18 height 18
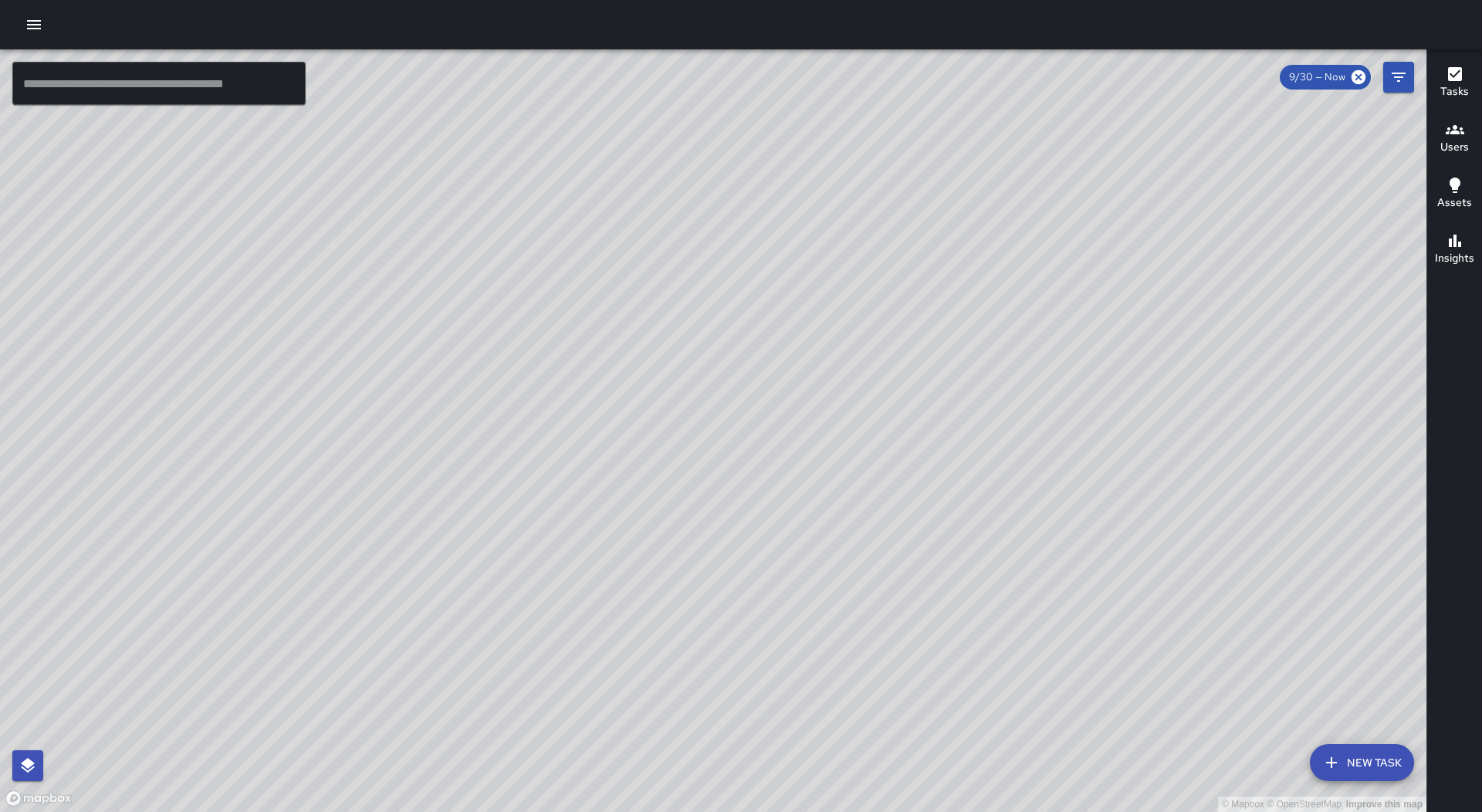
drag, startPoint x: 1107, startPoint y: 257, endPoint x: 1035, endPoint y: 427, distance: 184.6
click at [1035, 427] on div "© Mapbox © OpenStreetMap Improve this map" at bounding box center [713, 430] width 1426 height 762
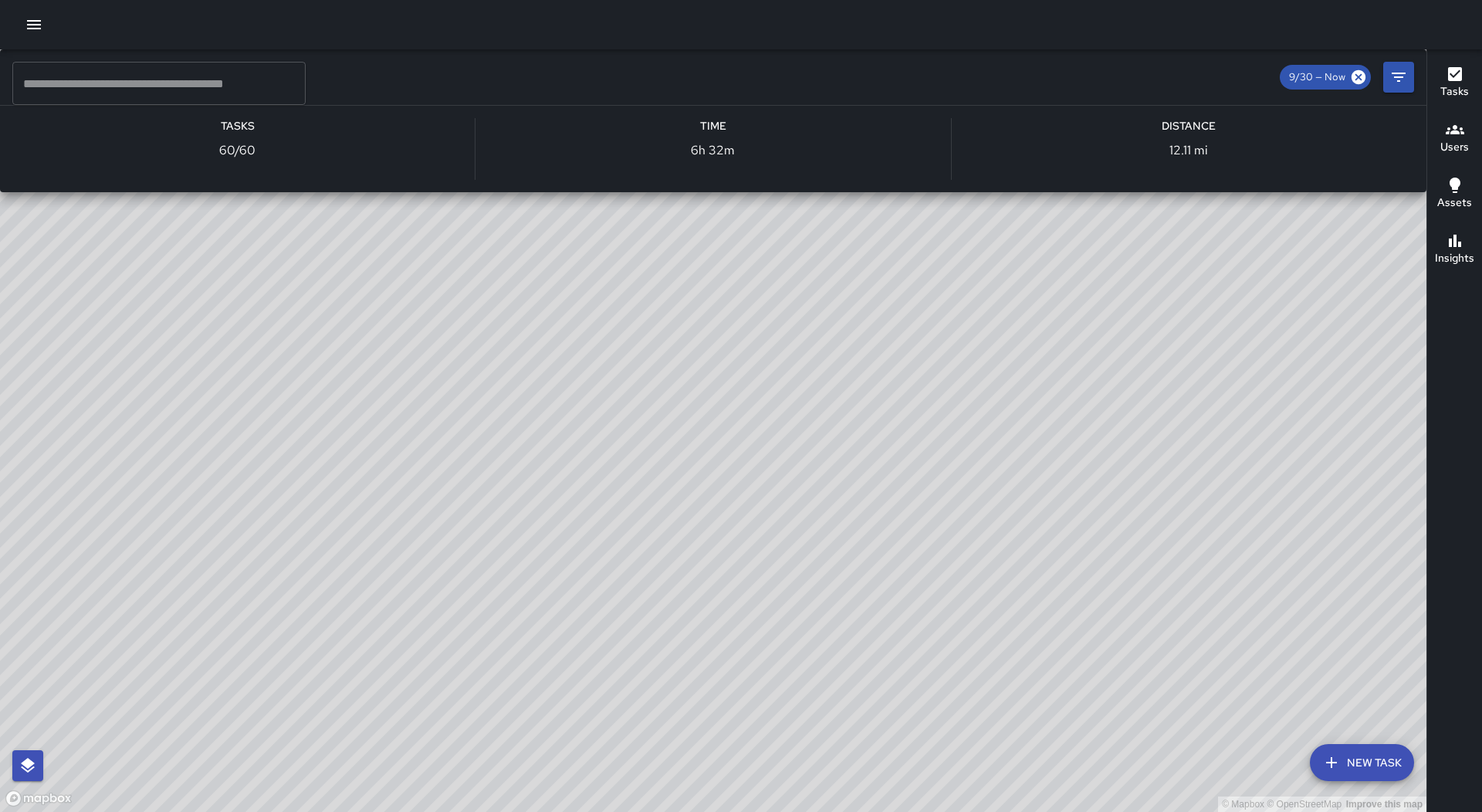
click at [667, 174] on div "© Mapbox © OpenStreetMap Improve this map [PERSON_NAME] [PERSON_NAME] Ambassado…" at bounding box center [713, 430] width 1426 height 762
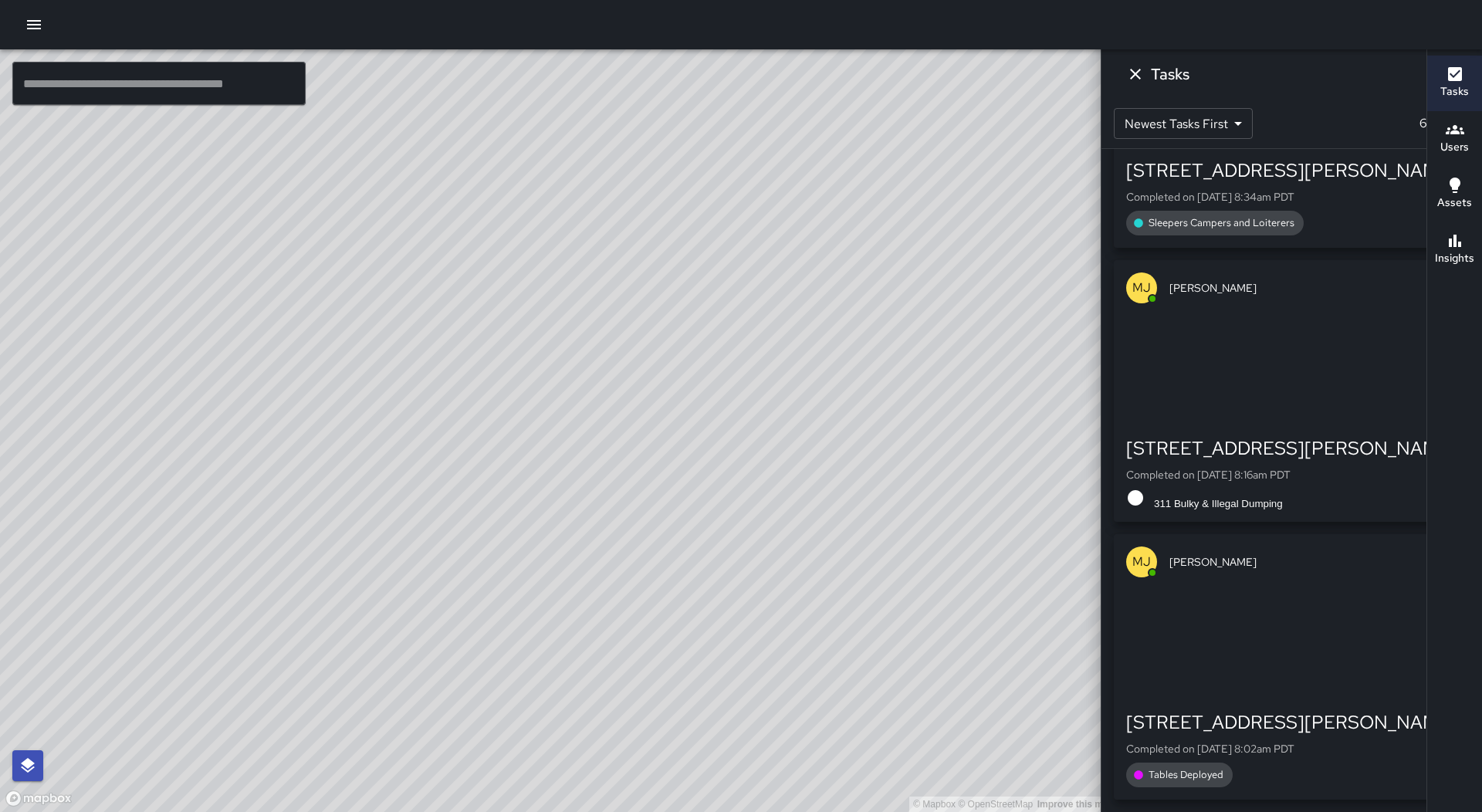
scroll to position [15816, 0]
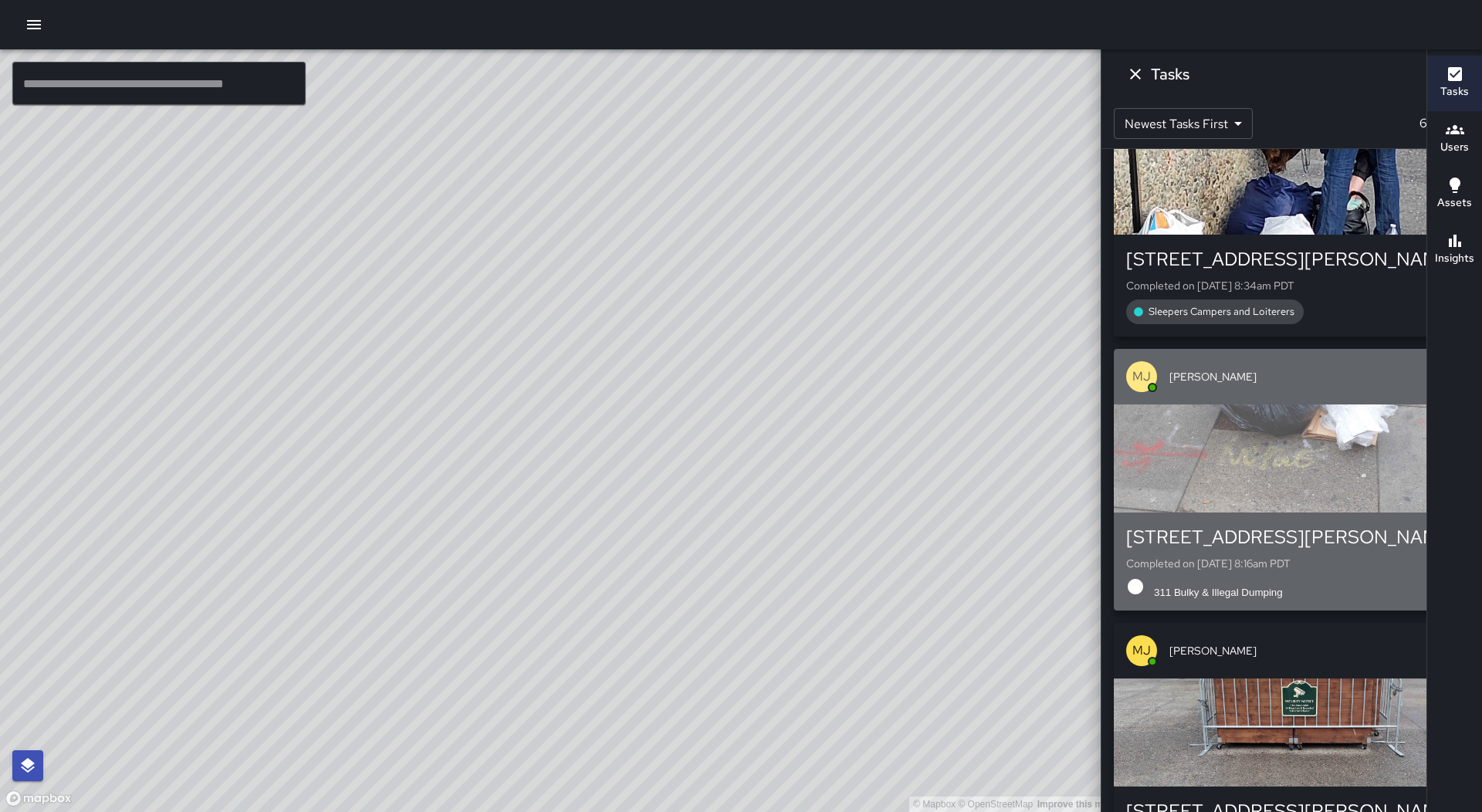
click at [1291, 512] on div "button" at bounding box center [1292, 458] width 356 height 108
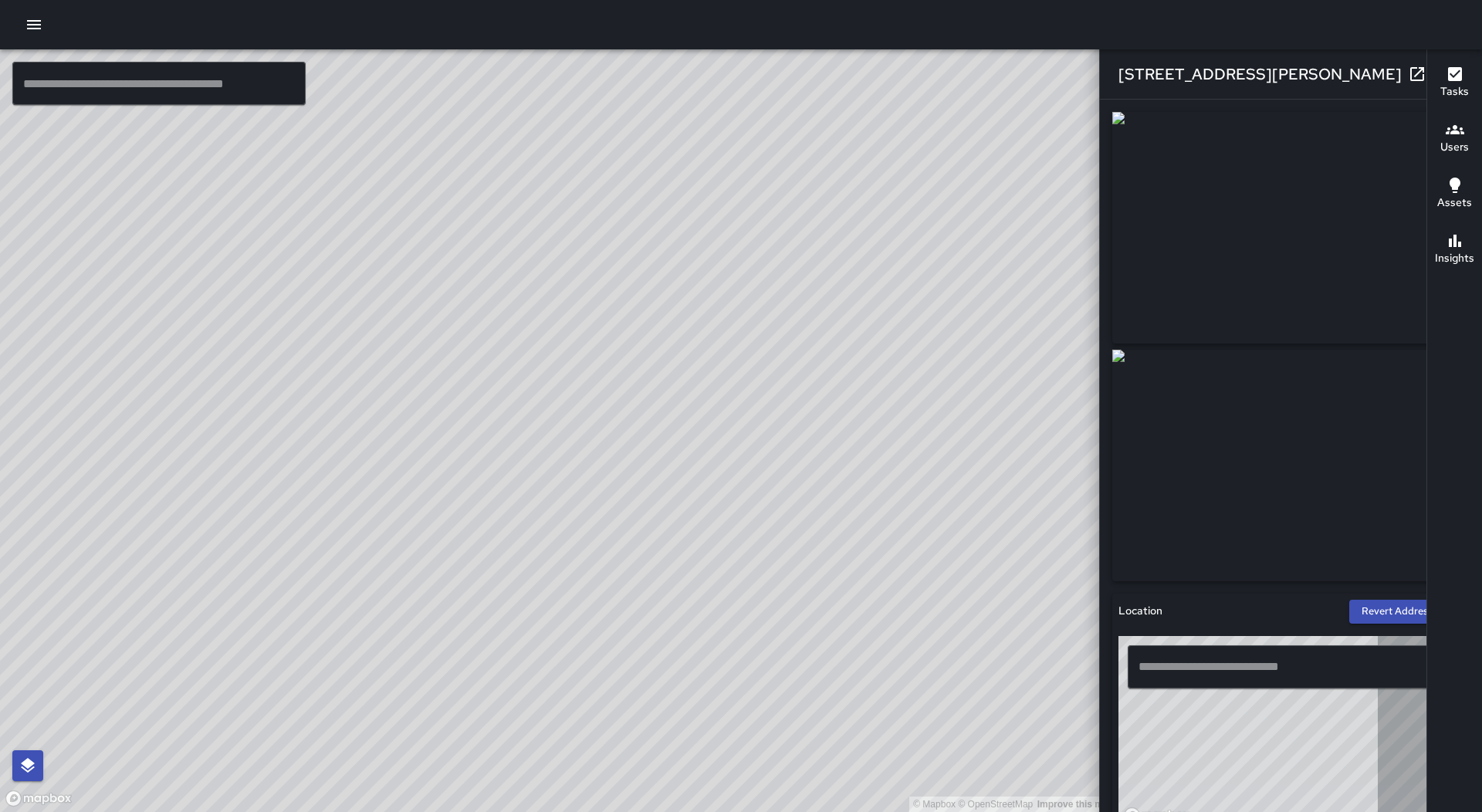
type input "**********"
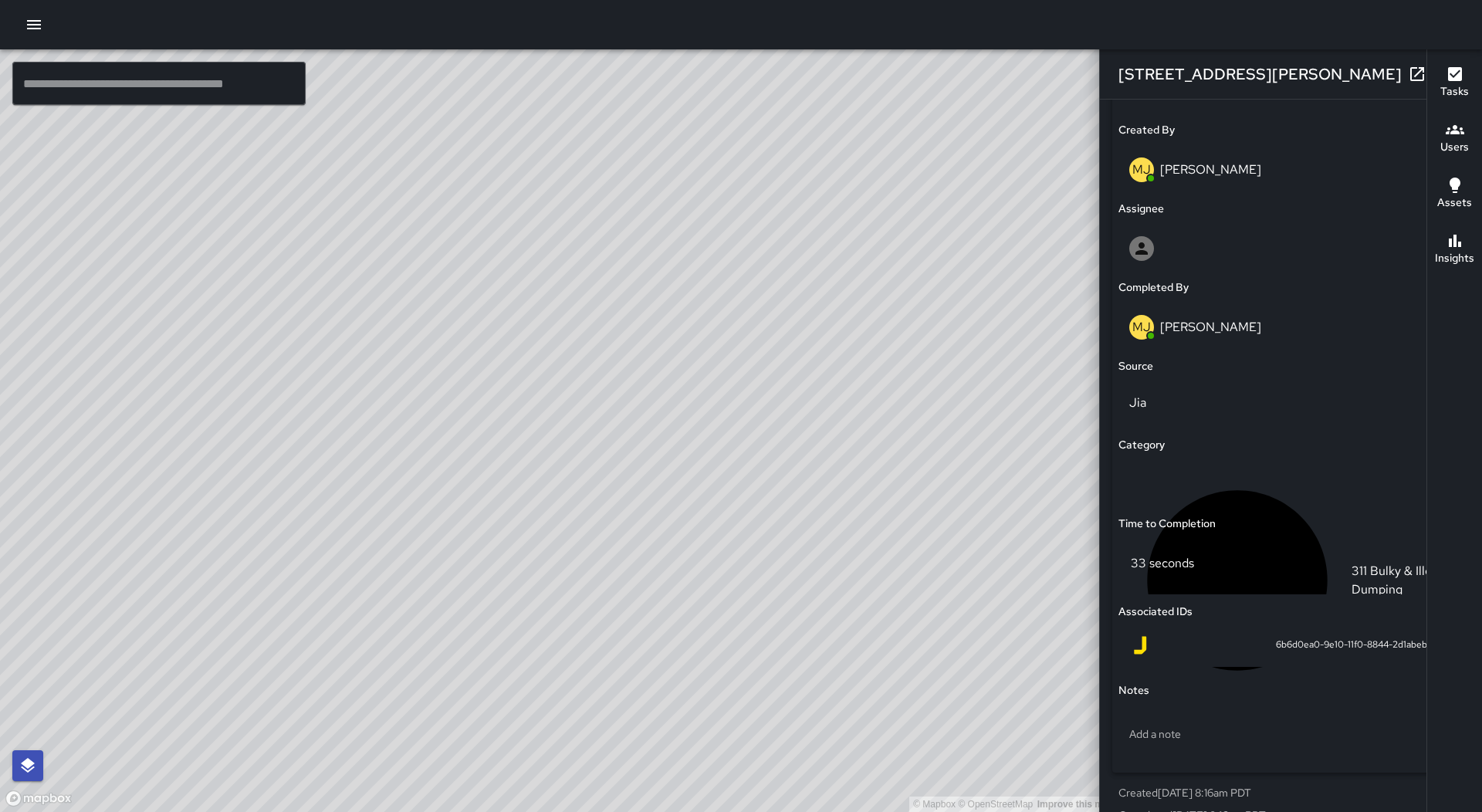
scroll to position [833, 0]
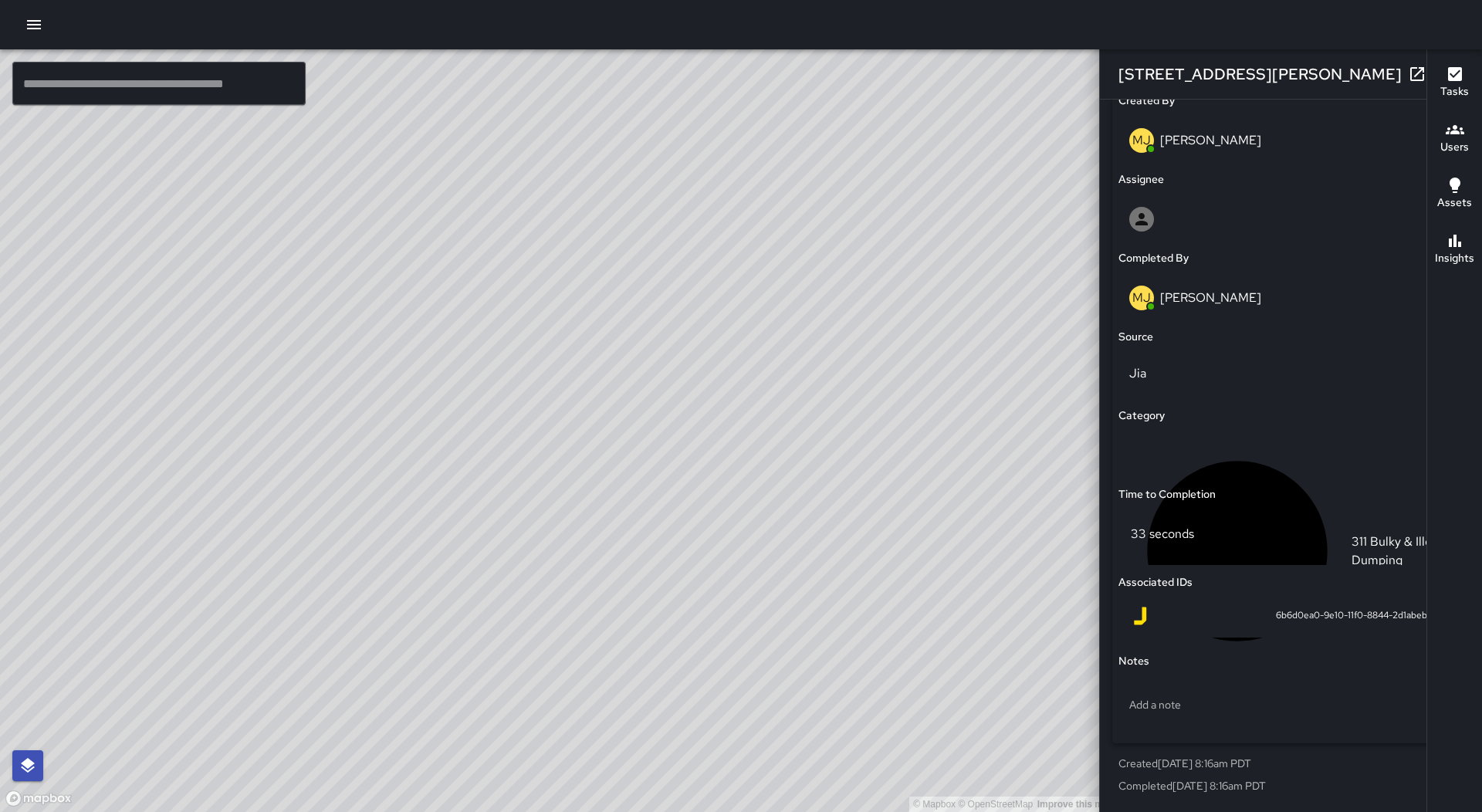
click at [1439, 72] on icon "button" at bounding box center [1447, 73] width 18 height 18
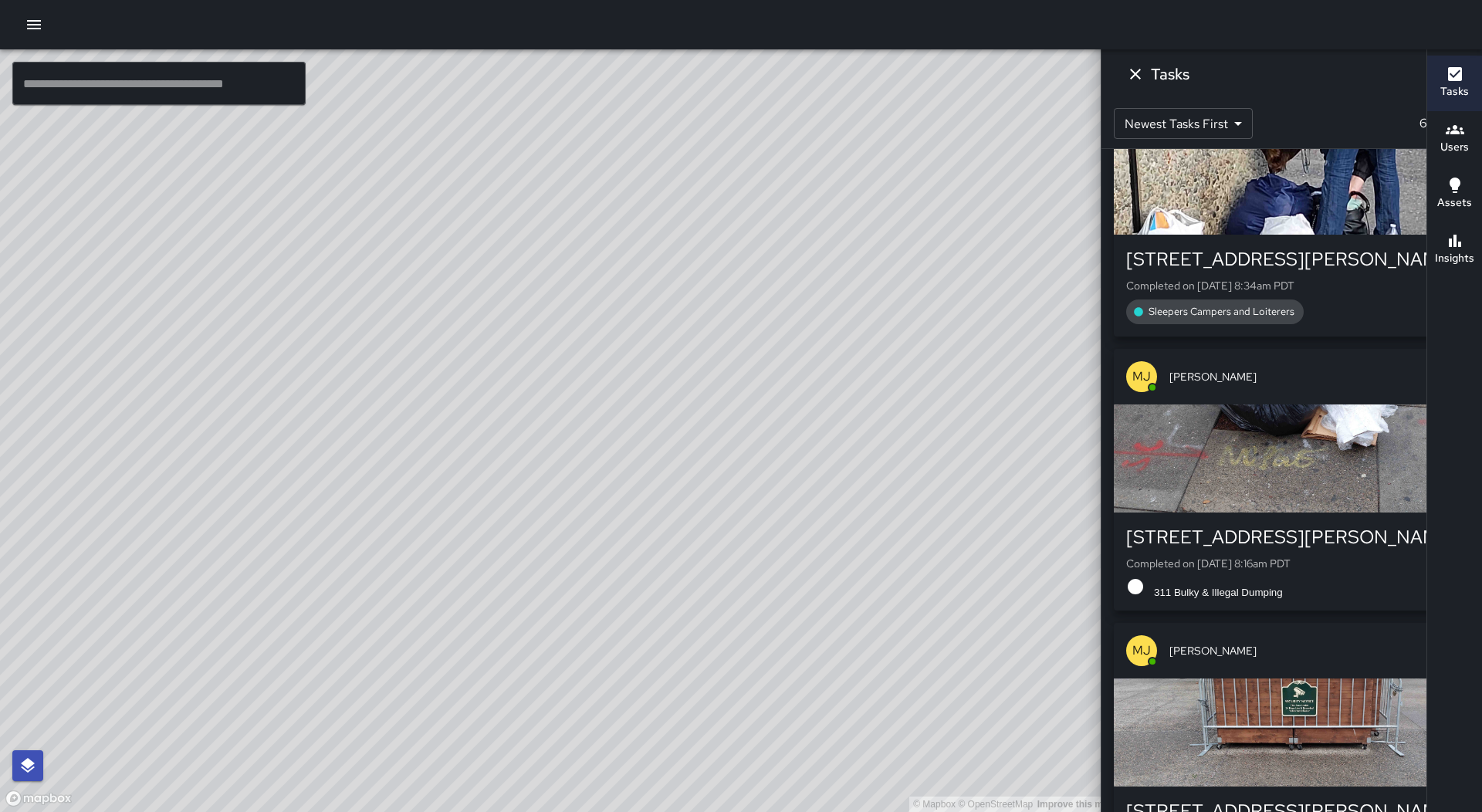
scroll to position [15662, 0]
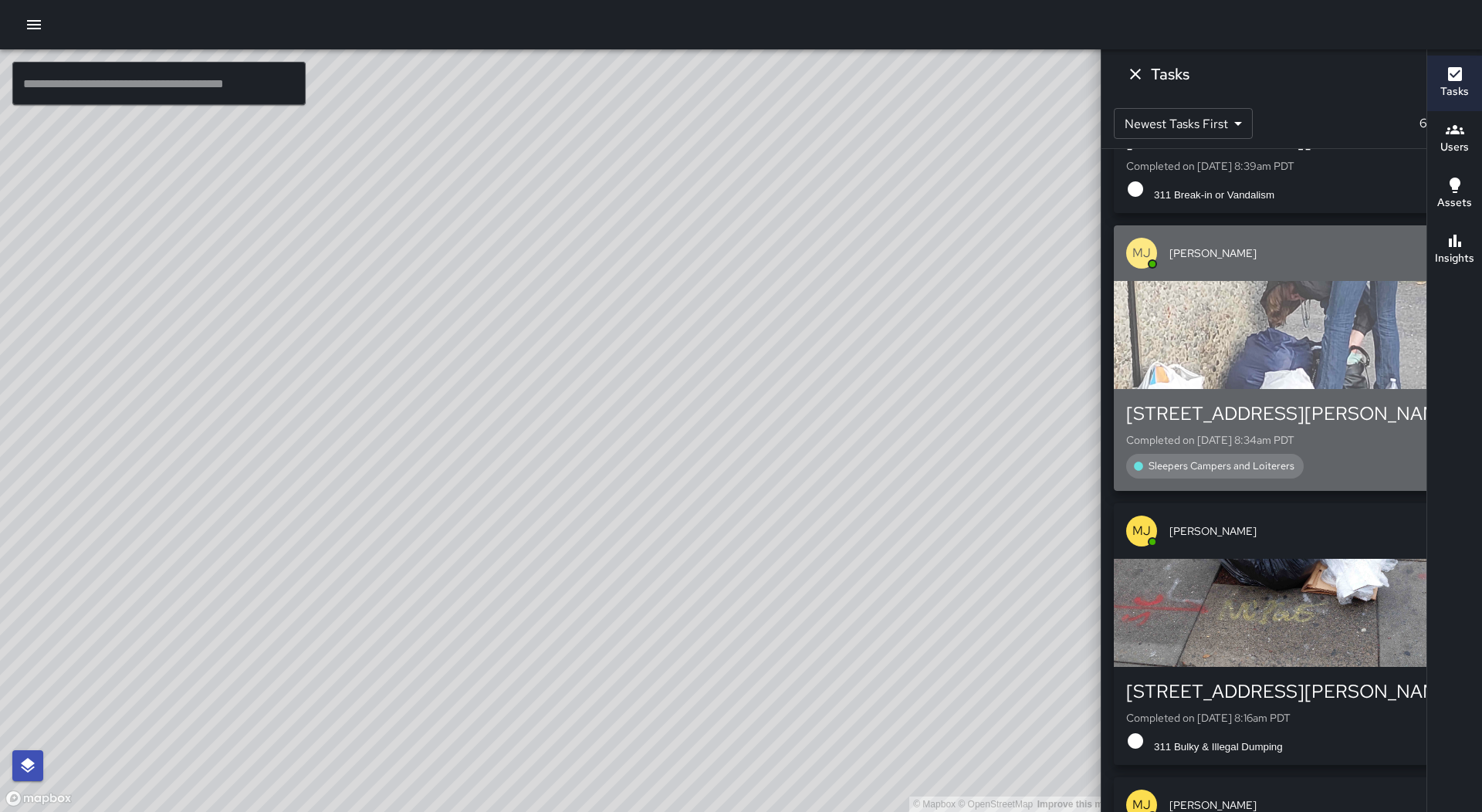
click at [1337, 389] on div "button" at bounding box center [1292, 334] width 356 height 108
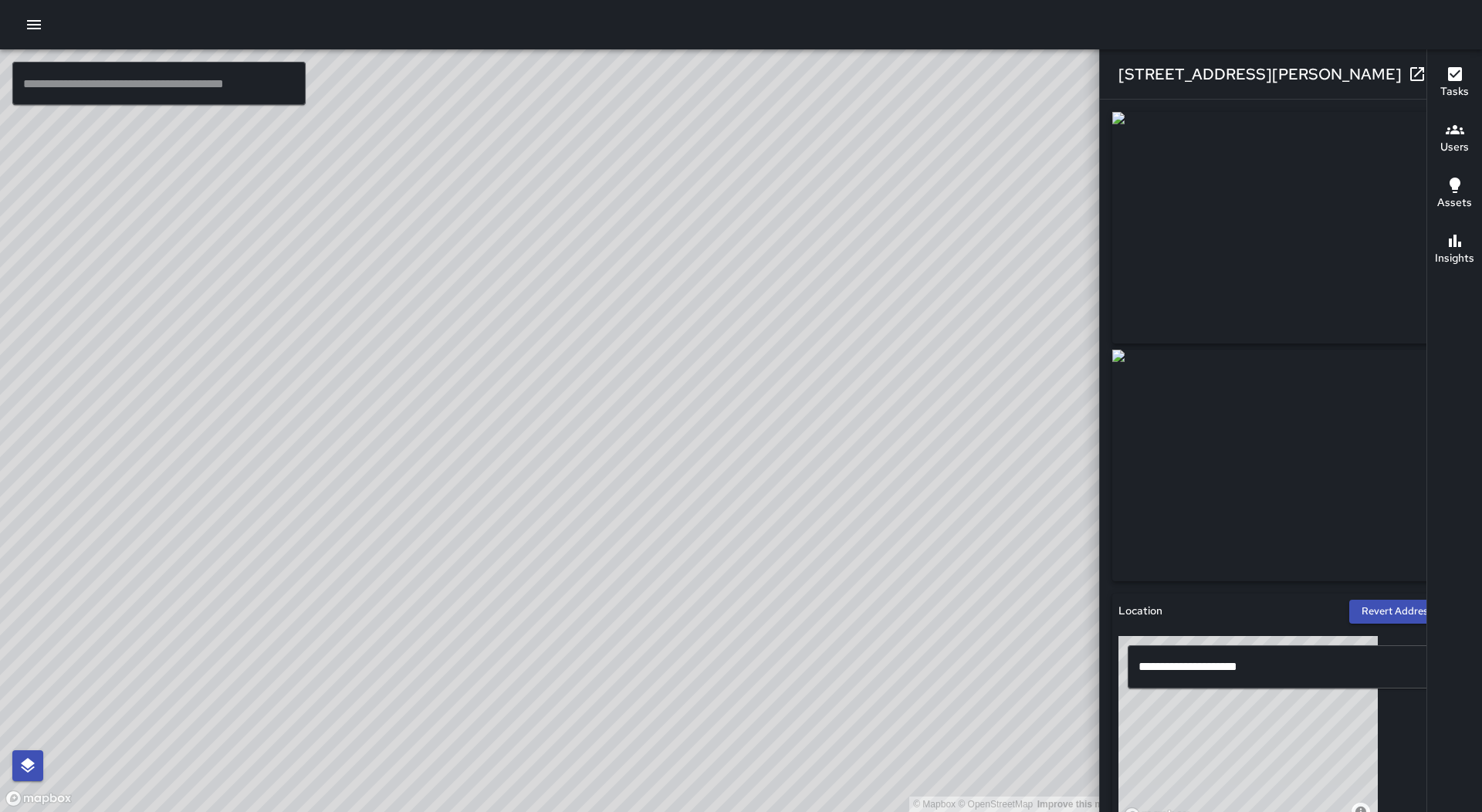
click at [1443, 76] on icon "button" at bounding box center [1447, 73] width 11 height 11
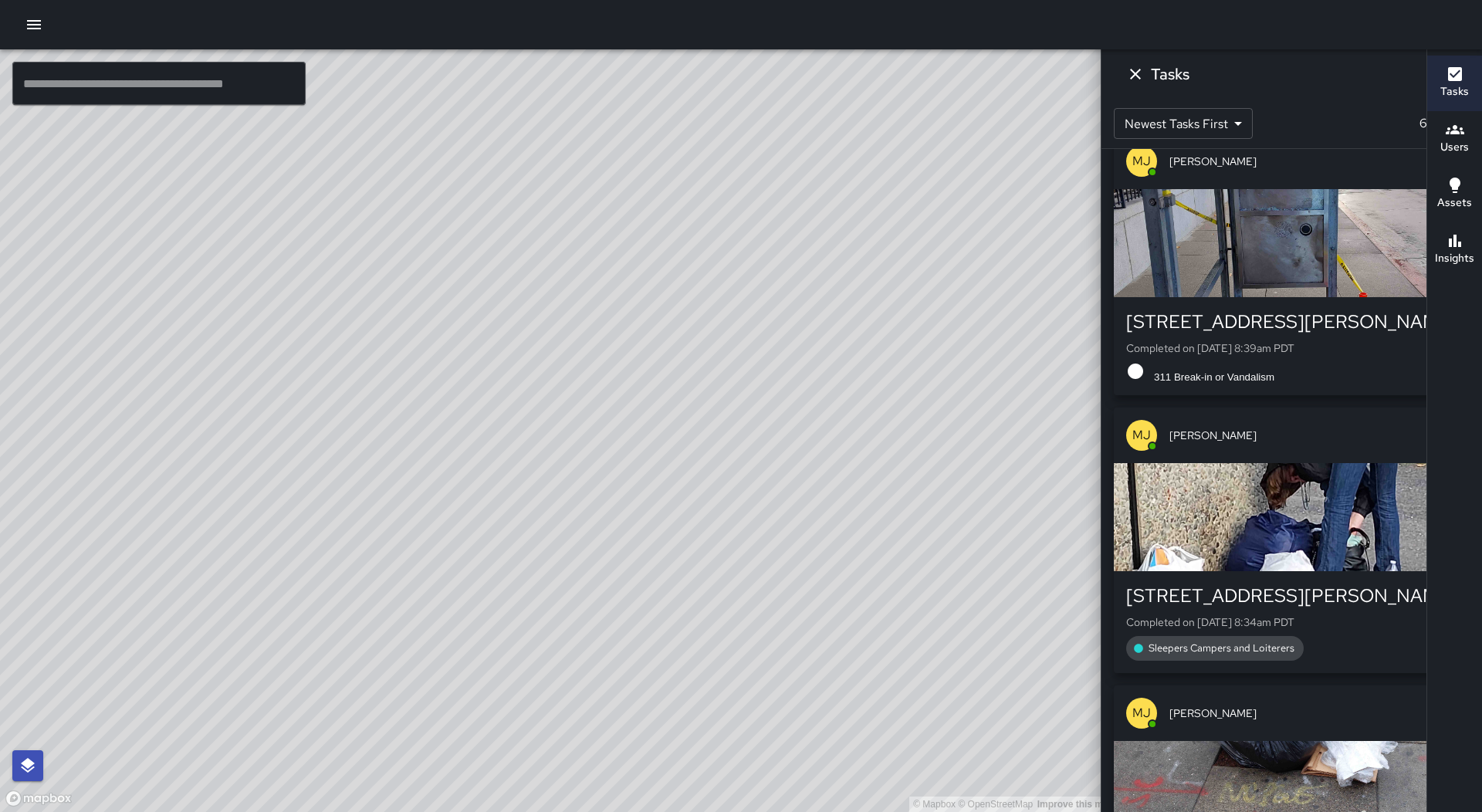
scroll to position [15430, 0]
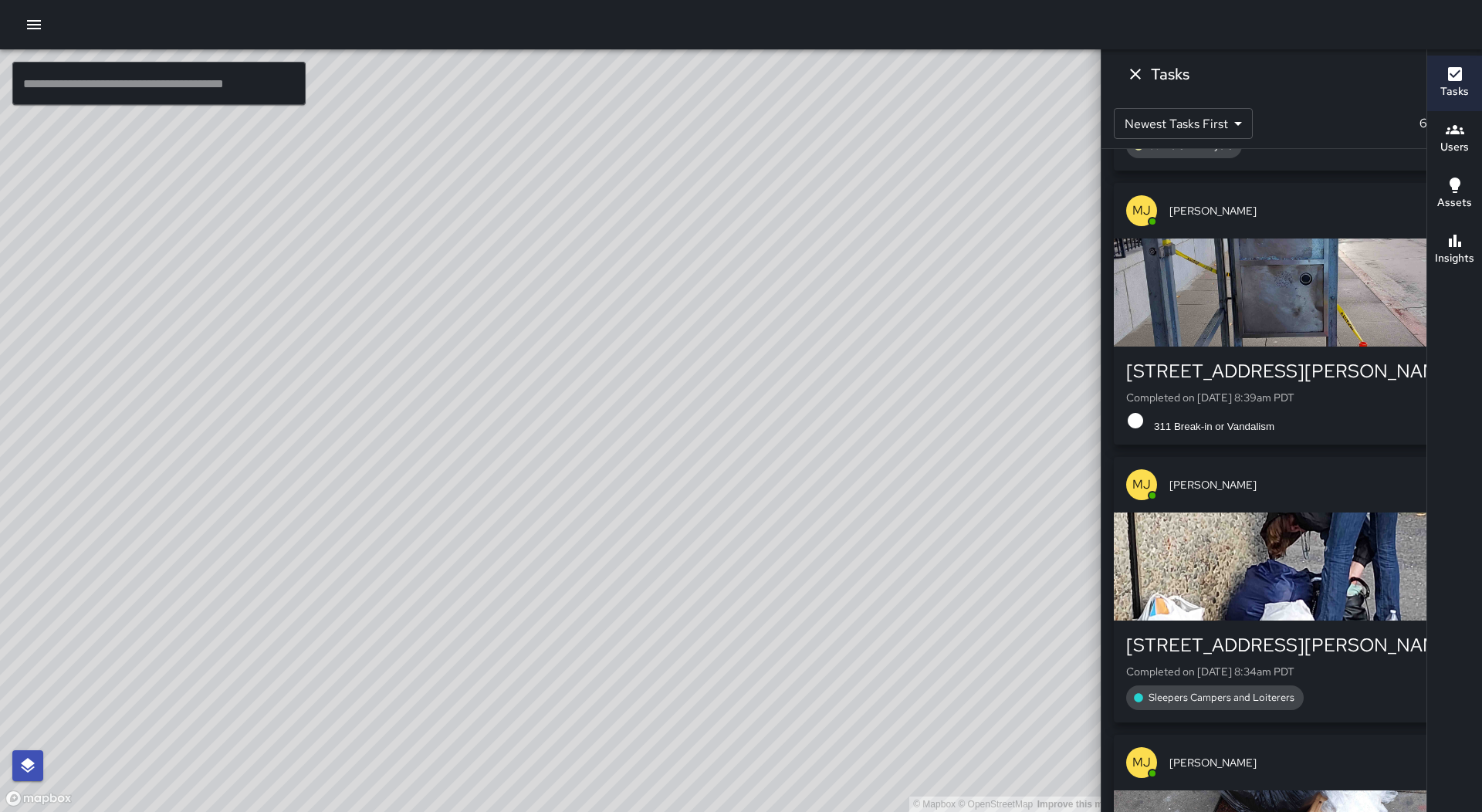
click at [1324, 346] on div "button" at bounding box center [1292, 292] width 356 height 108
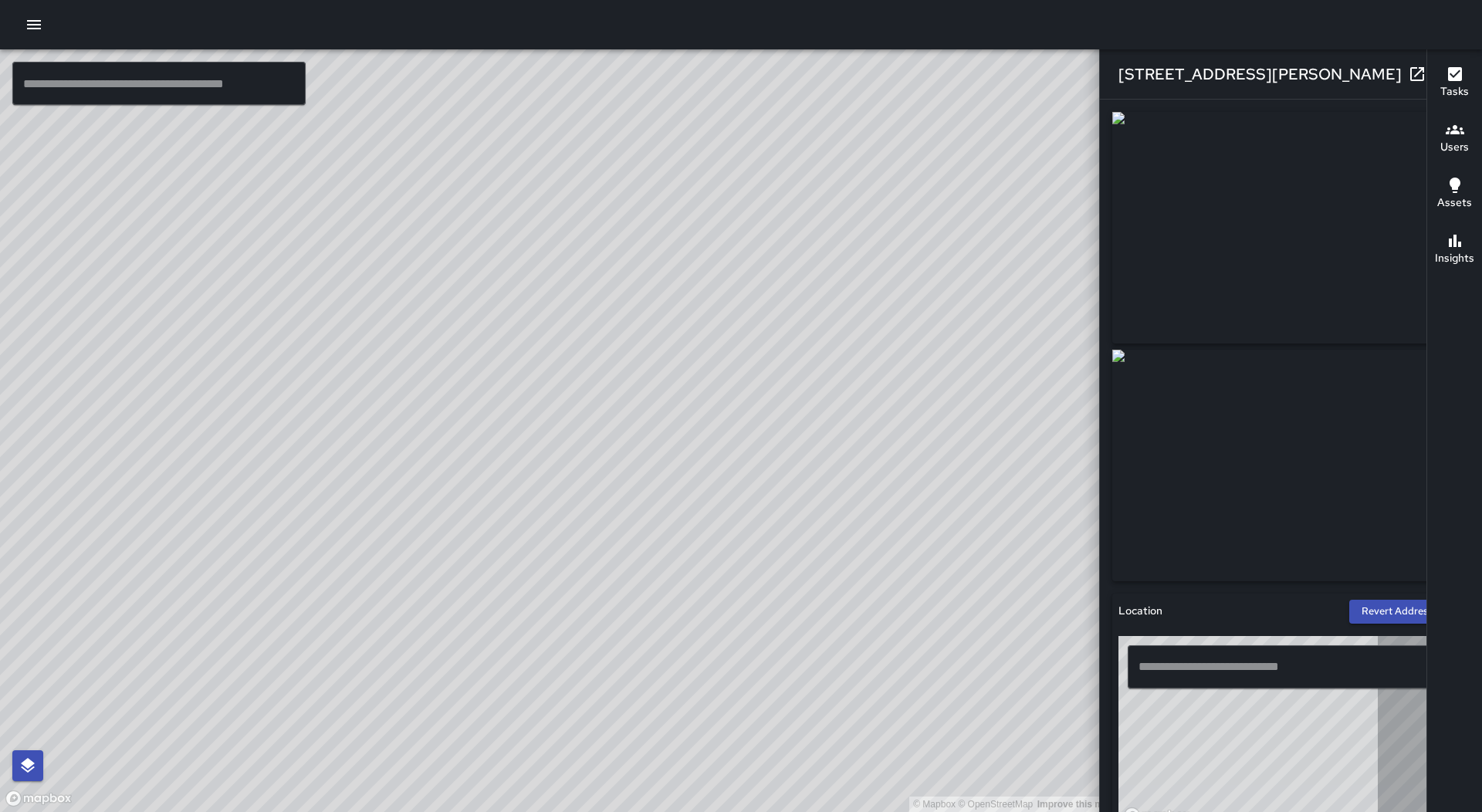
type input "**********"
click at [1433, 72] on button "button" at bounding box center [1448, 74] width 31 height 31
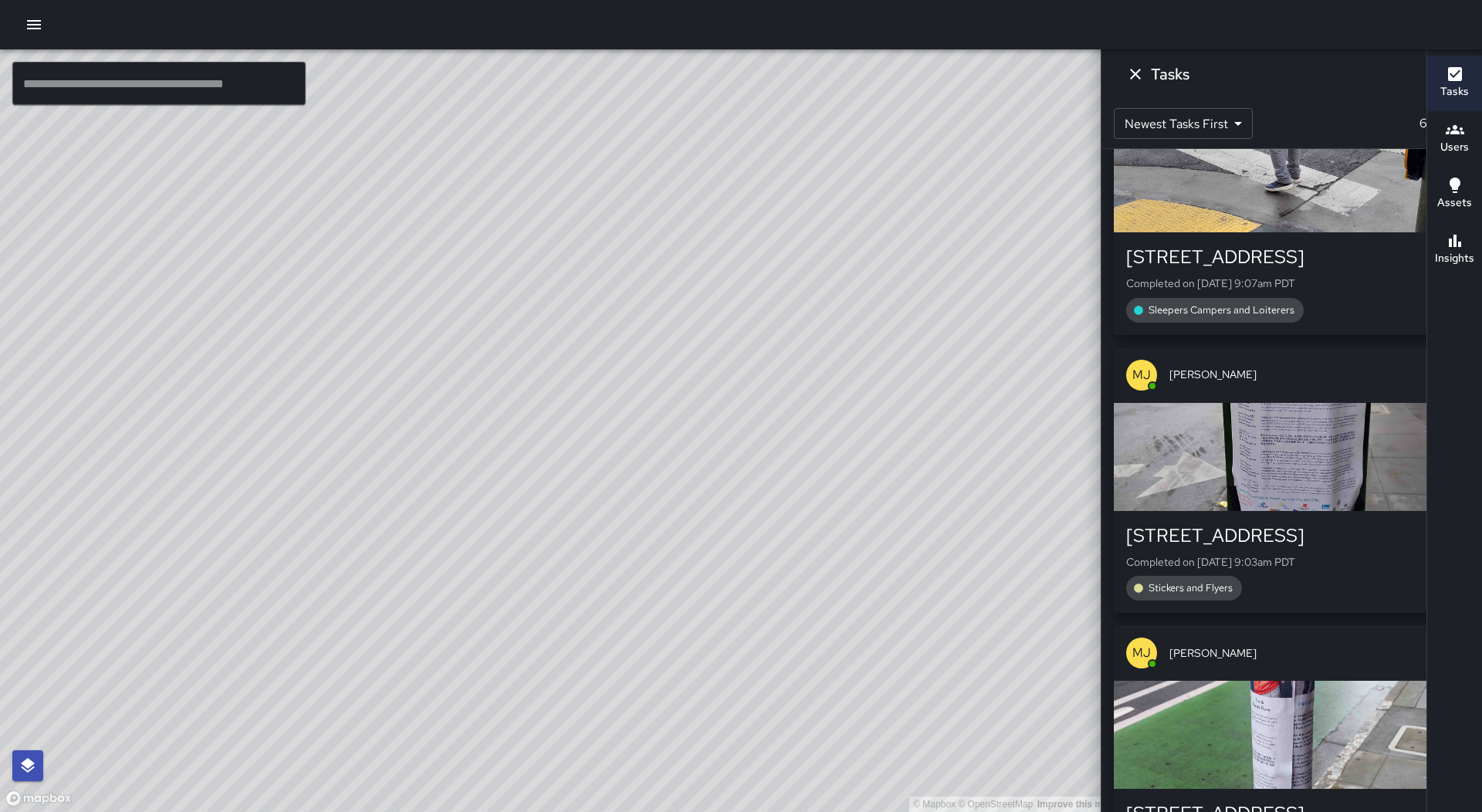
scroll to position [13270, 0]
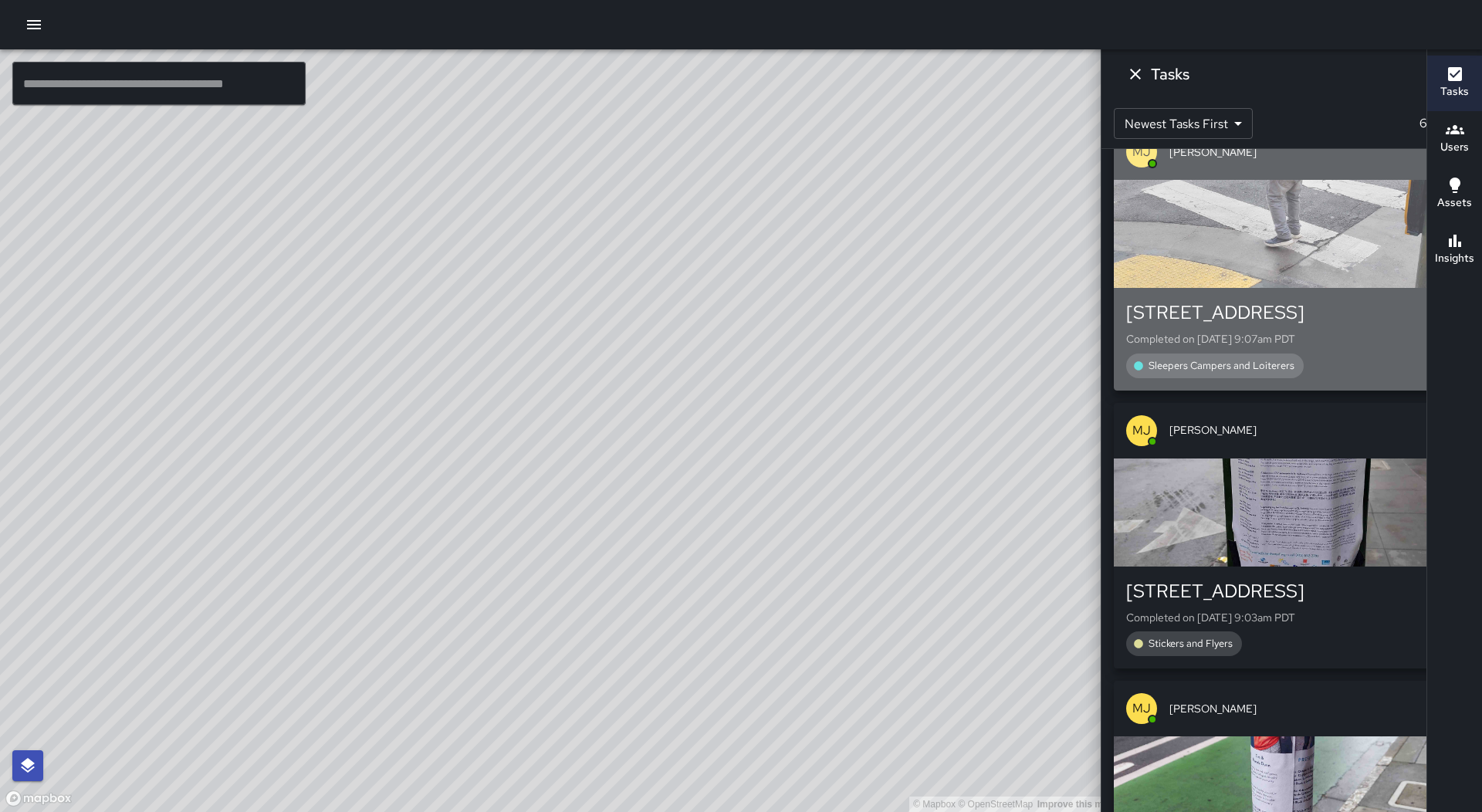
click at [1292, 288] on div "button" at bounding box center [1292, 234] width 356 height 108
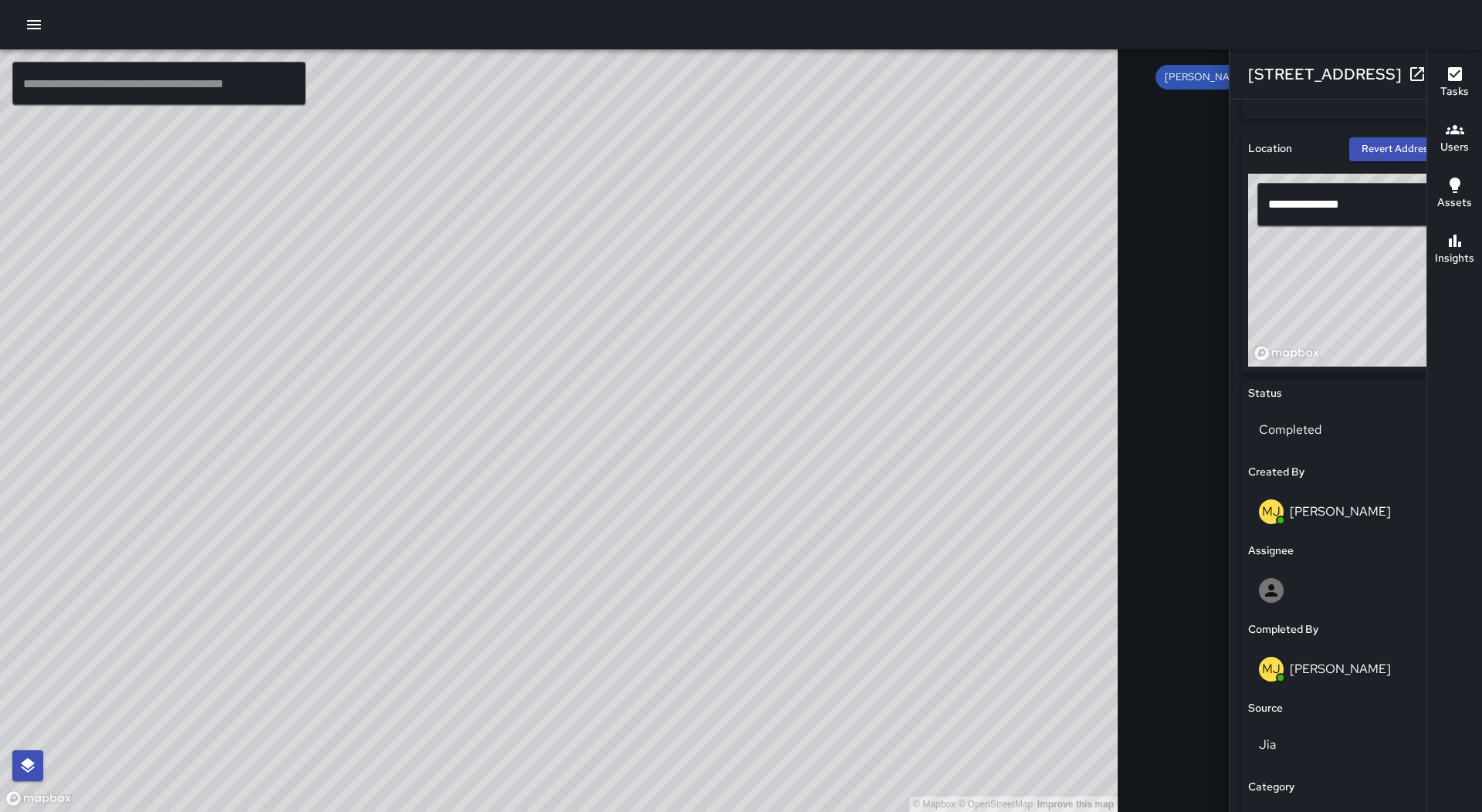
scroll to position [463, 0]
click at [1259, 433] on p "Completed" at bounding box center [1356, 429] width 194 height 18
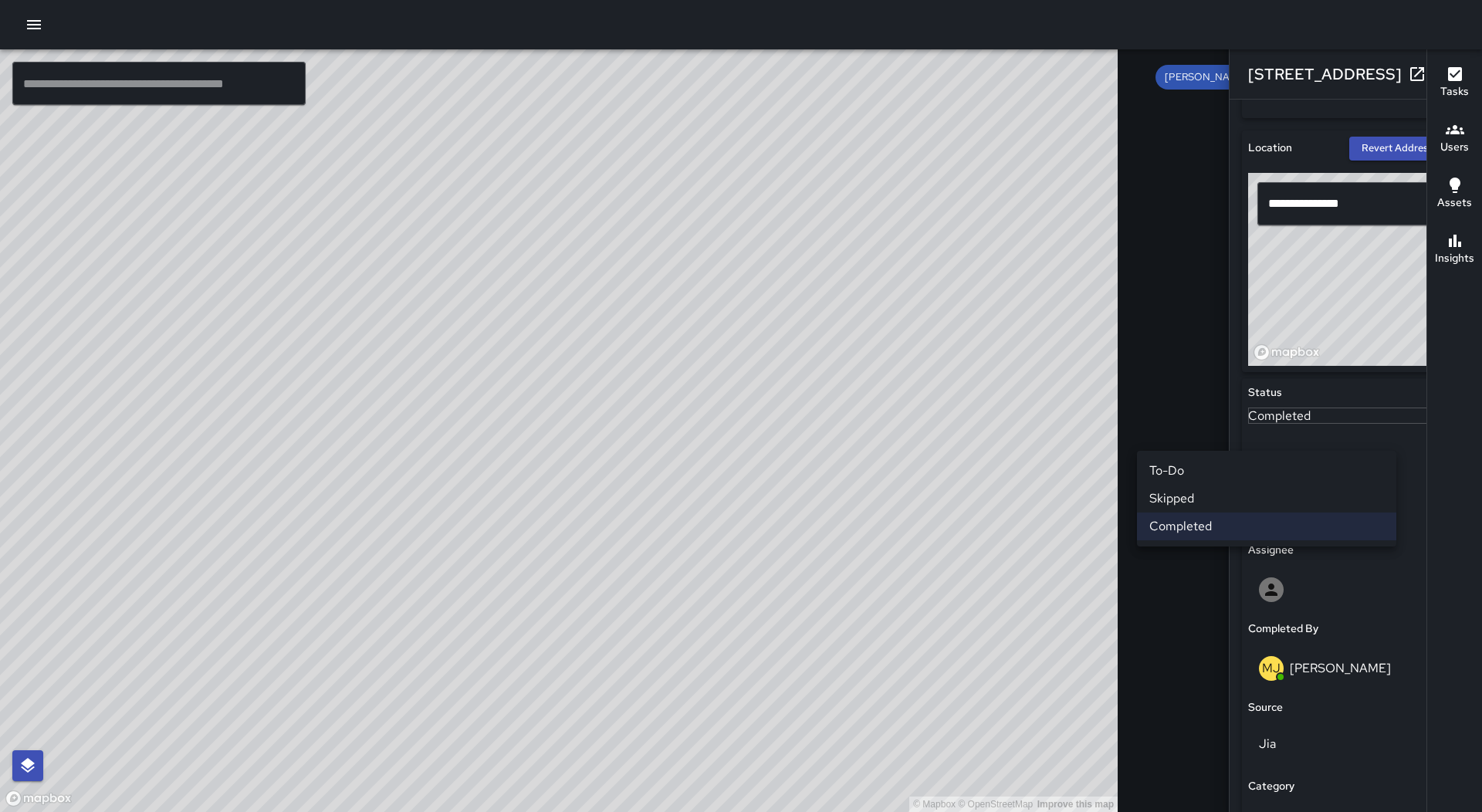
click at [1211, 496] on li "Skipped" at bounding box center [1267, 498] width 259 height 28
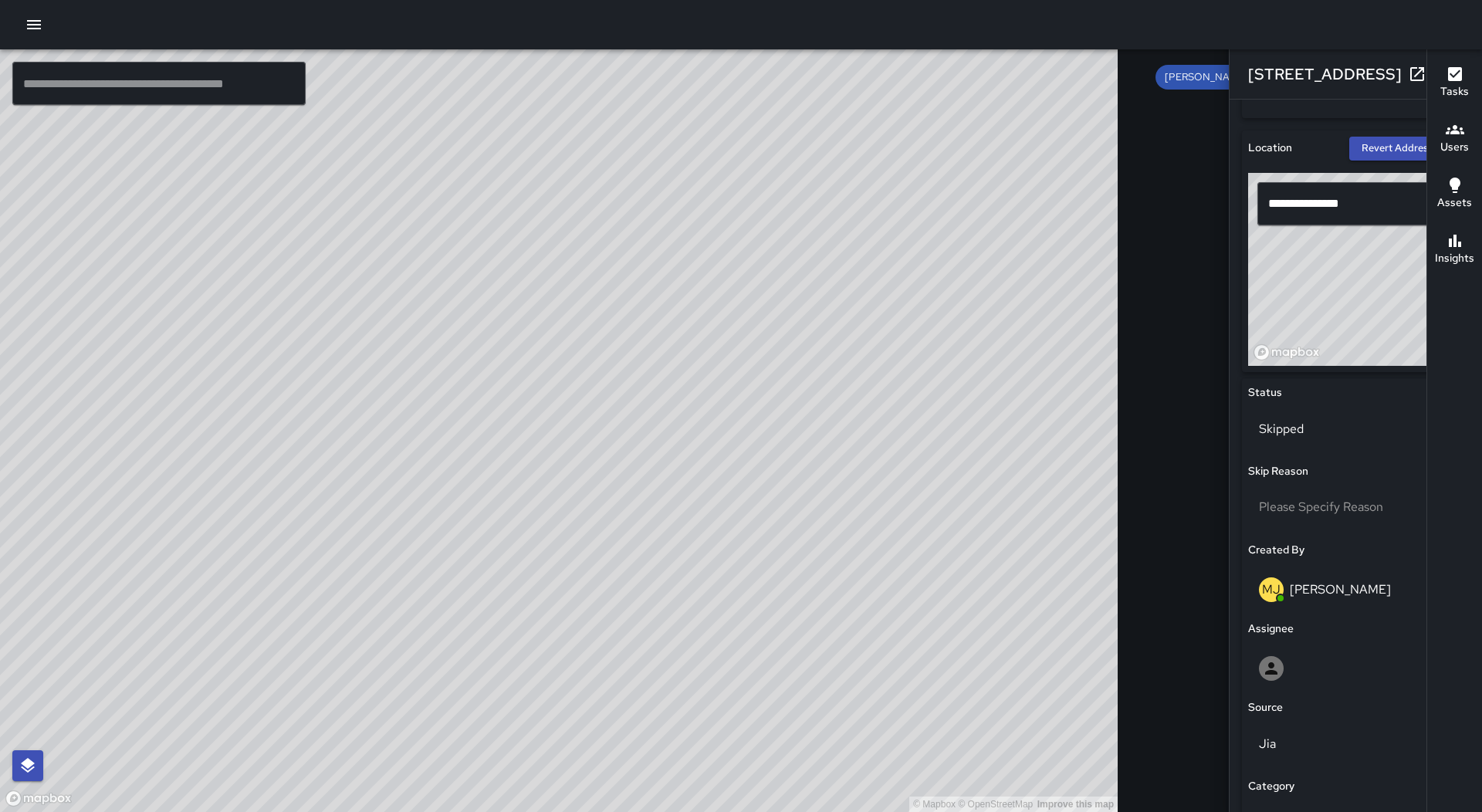
click at [1439, 66] on icon "button" at bounding box center [1447, 73] width 18 height 18
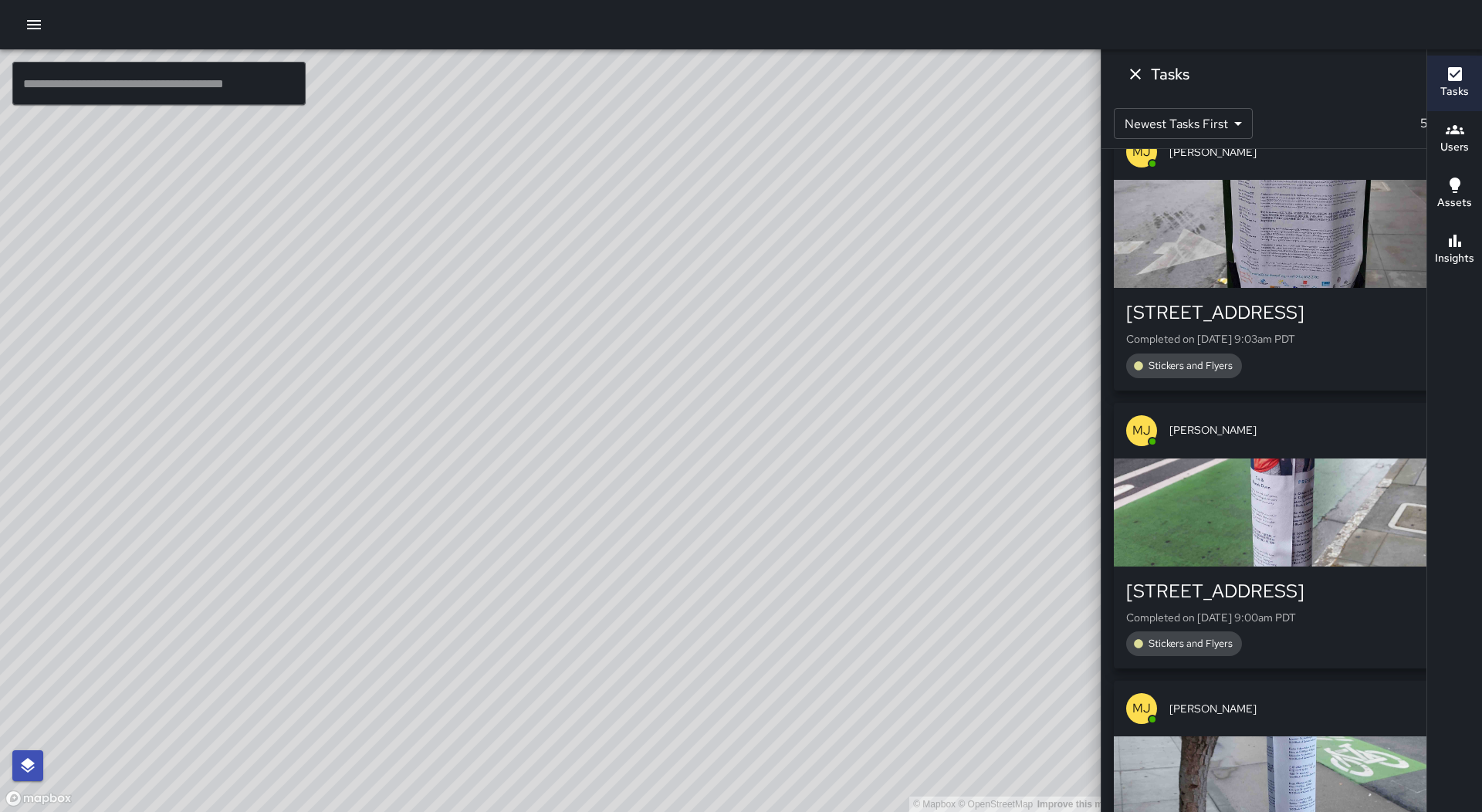
drag, startPoint x: 1012, startPoint y: 643, endPoint x: 820, endPoint y: 555, distance: 211.2
click at [820, 555] on div "© Mapbox © OpenStreetMap Improve this map" at bounding box center [558, 430] width 1118 height 762
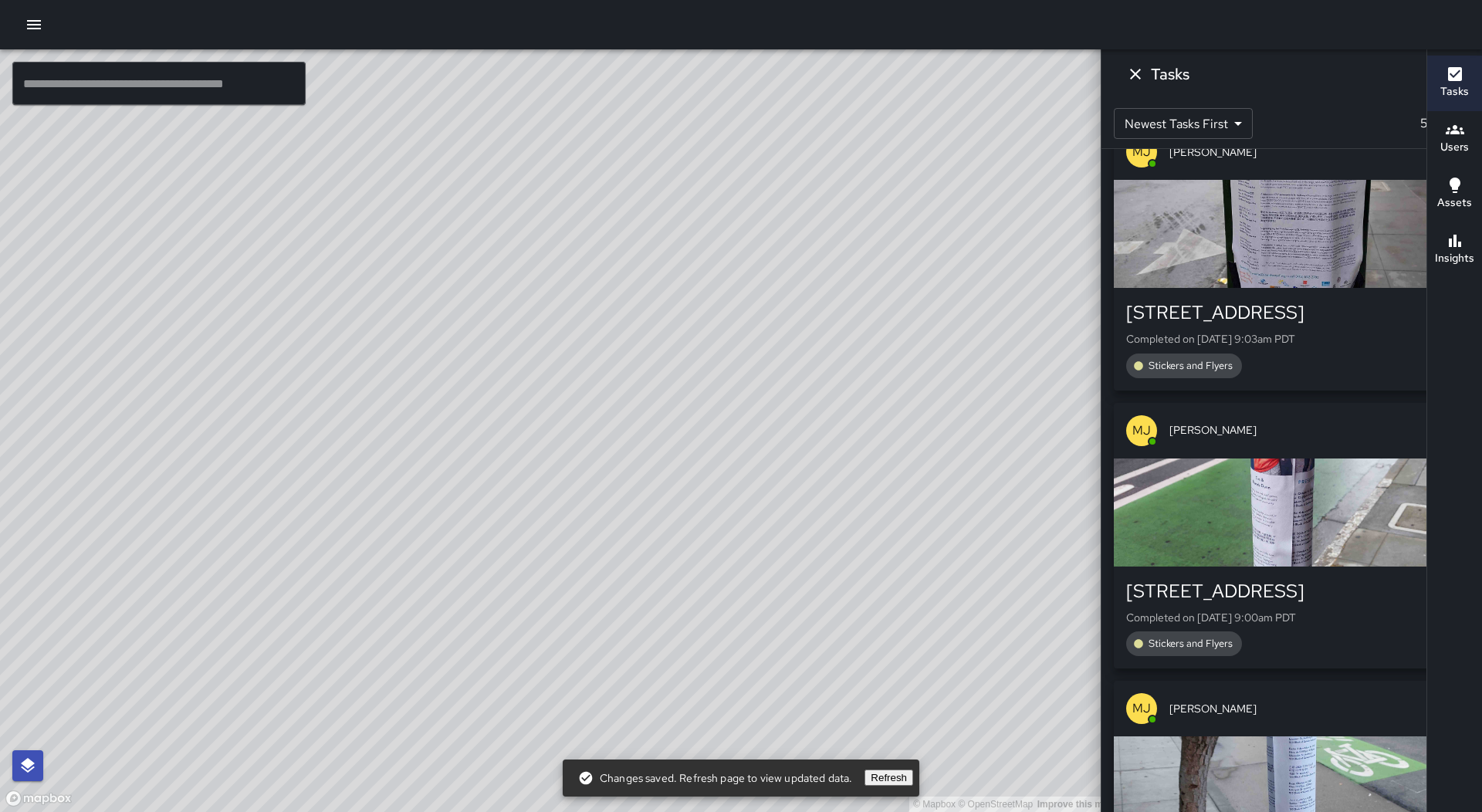
click at [1145, 66] on icon "Dismiss" at bounding box center [1135, 73] width 18 height 18
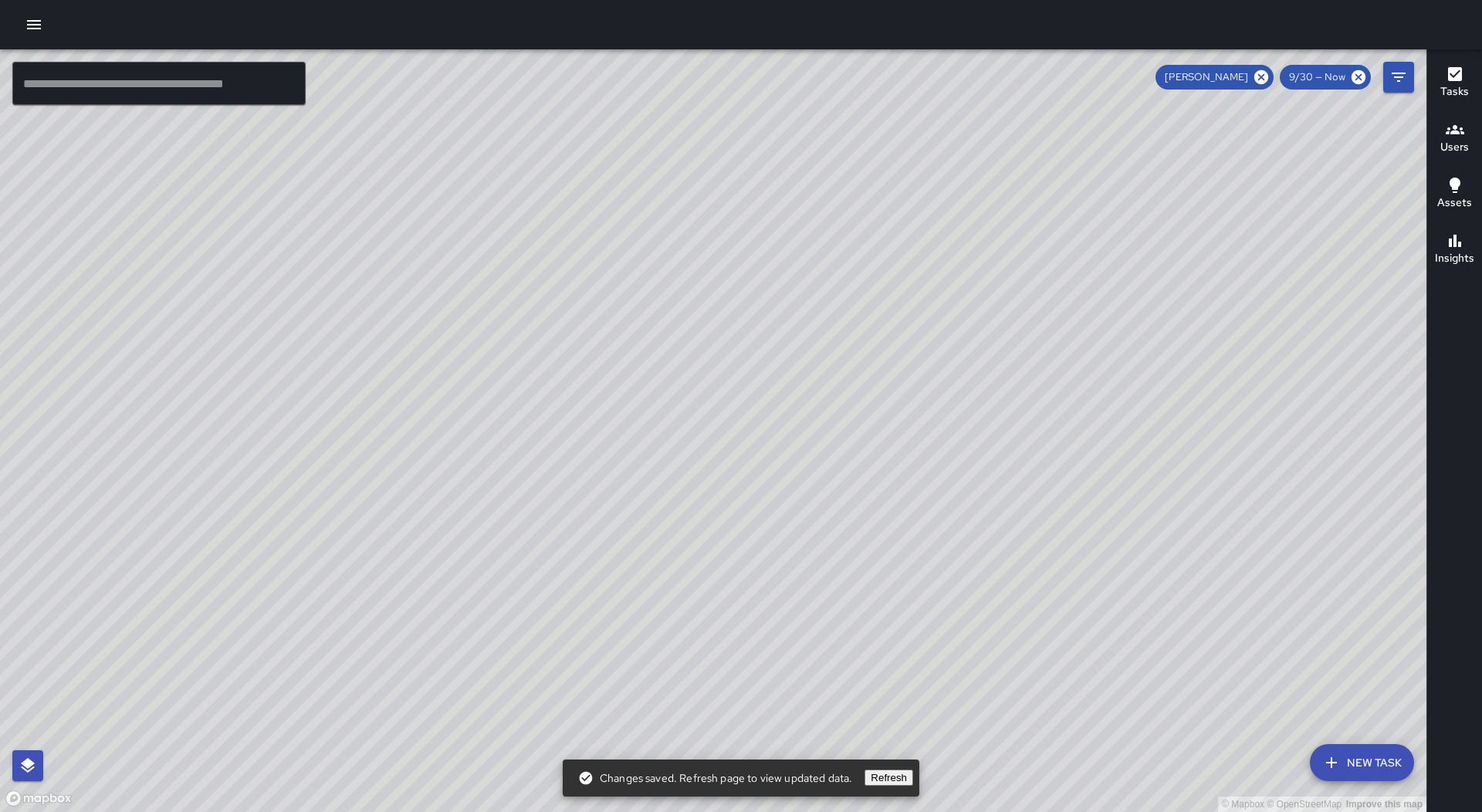
drag, startPoint x: 917, startPoint y: 593, endPoint x: 708, endPoint y: 411, distance: 277.1
click at [708, 411] on div "© Mapbox © OpenStreetMap Improve this map" at bounding box center [713, 430] width 1426 height 762
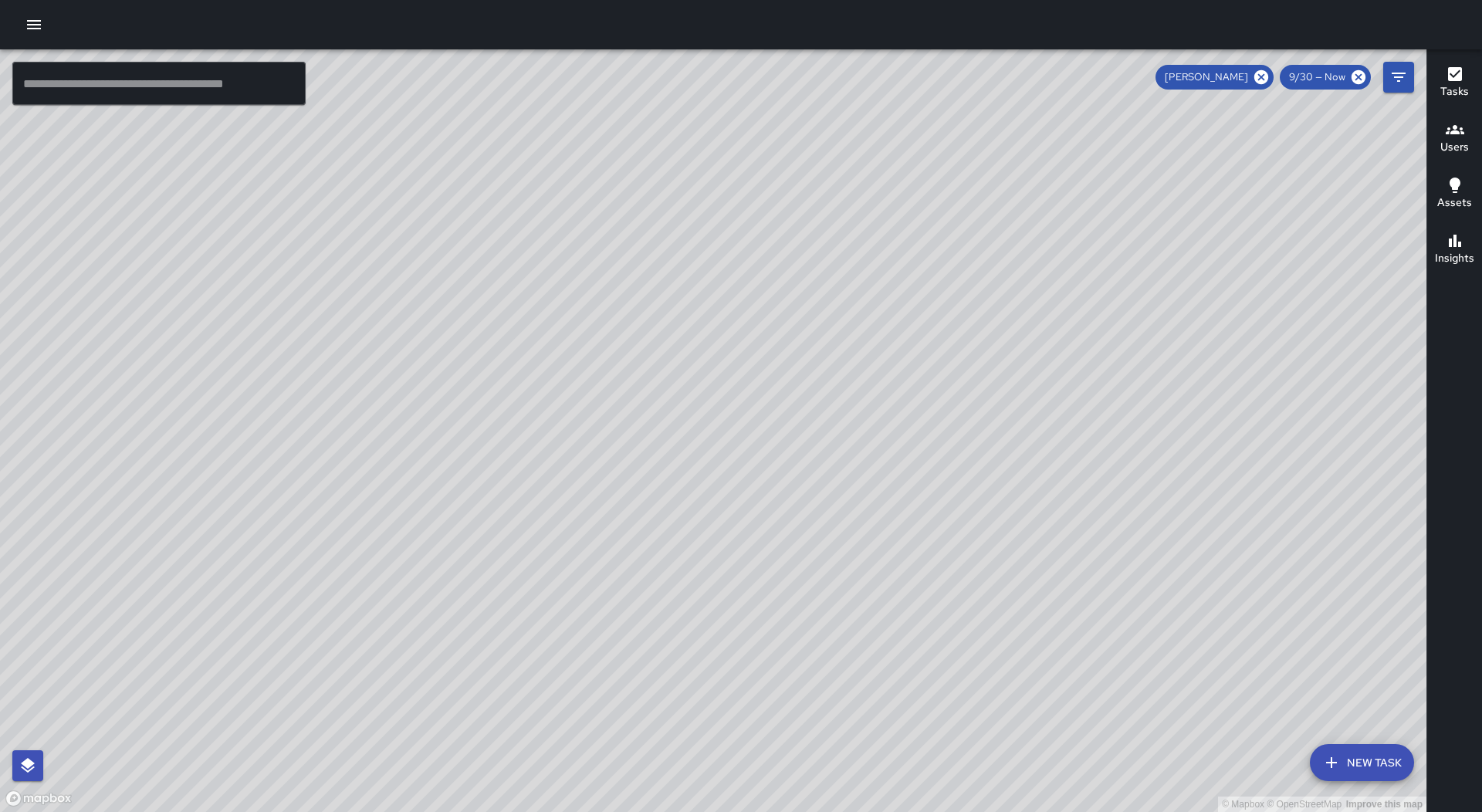
drag, startPoint x: 659, startPoint y: 396, endPoint x: 669, endPoint y: 409, distance: 16.4
click at [669, 409] on div "© Mapbox © OpenStreetMap Improve this map" at bounding box center [713, 430] width 1426 height 762
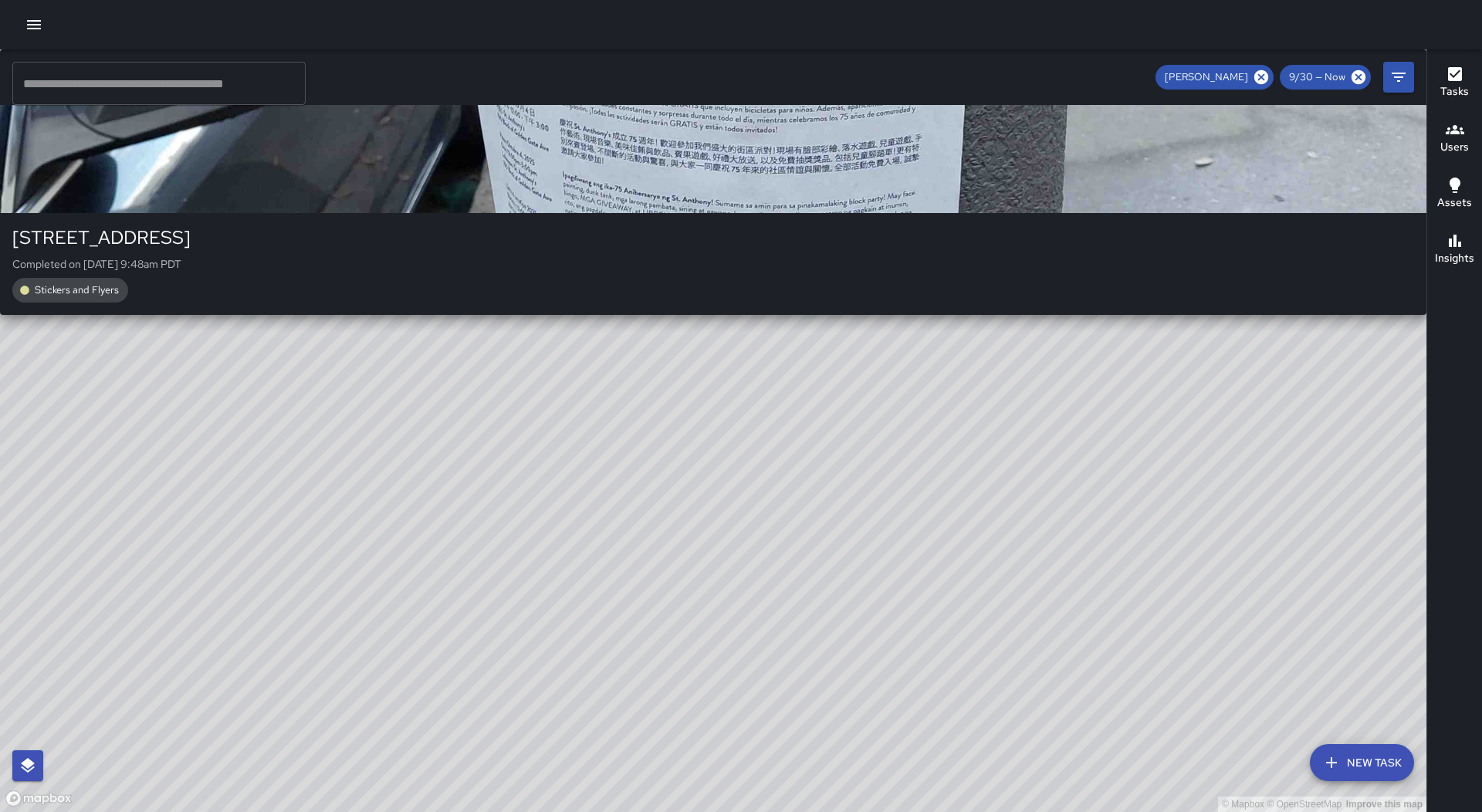
click at [611, 221] on div "© Mapbox © OpenStreetMap Improve this map MJ [PERSON_NAME] [STREET_ADDRESS] Com…" at bounding box center [713, 430] width 1426 height 762
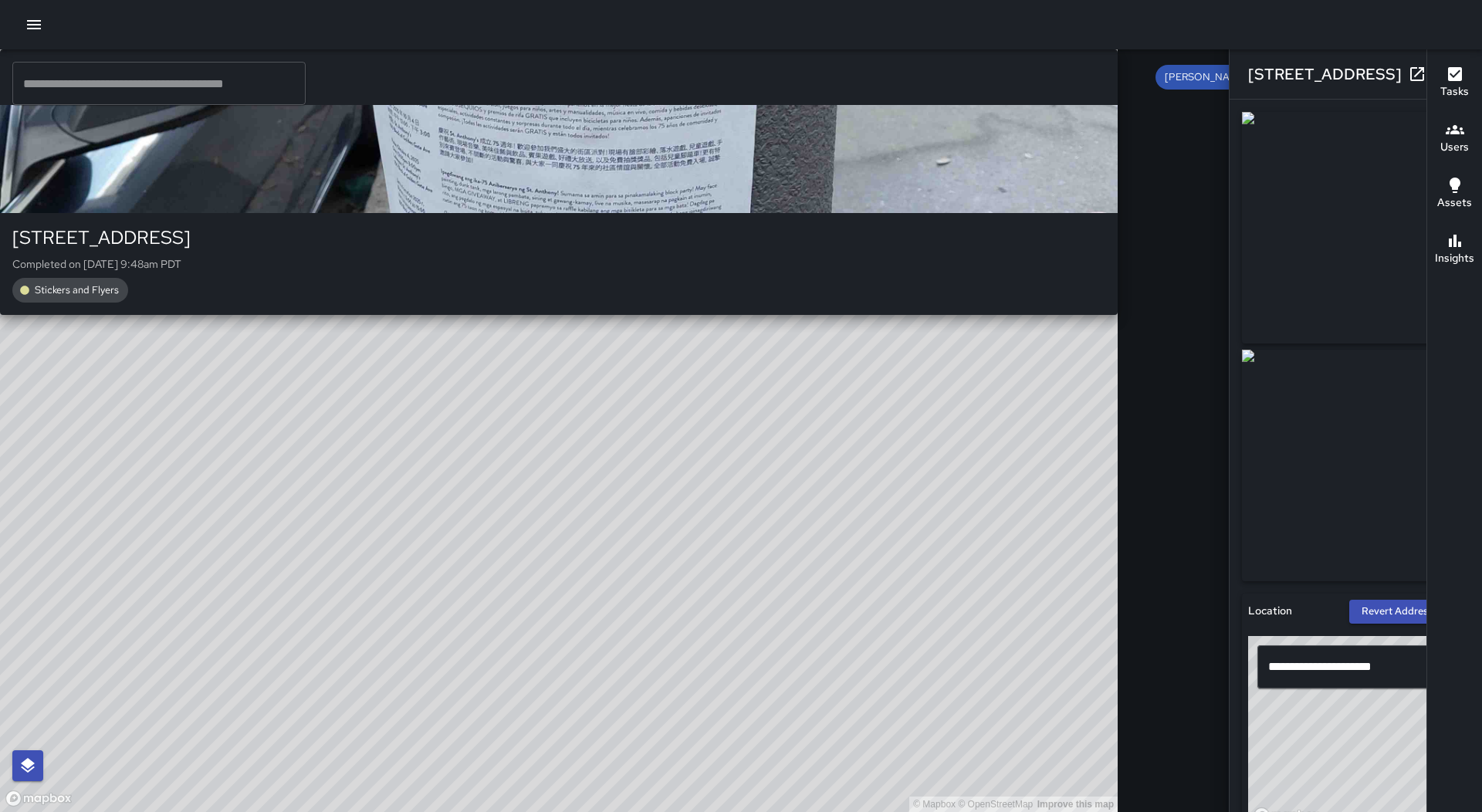
click at [553, 315] on div "[PERSON_NAME] [PERSON_NAME] [STREET_ADDRESS] Completed on [DATE] 9:48am PDT Sti…" at bounding box center [558, 182] width 1118 height 265
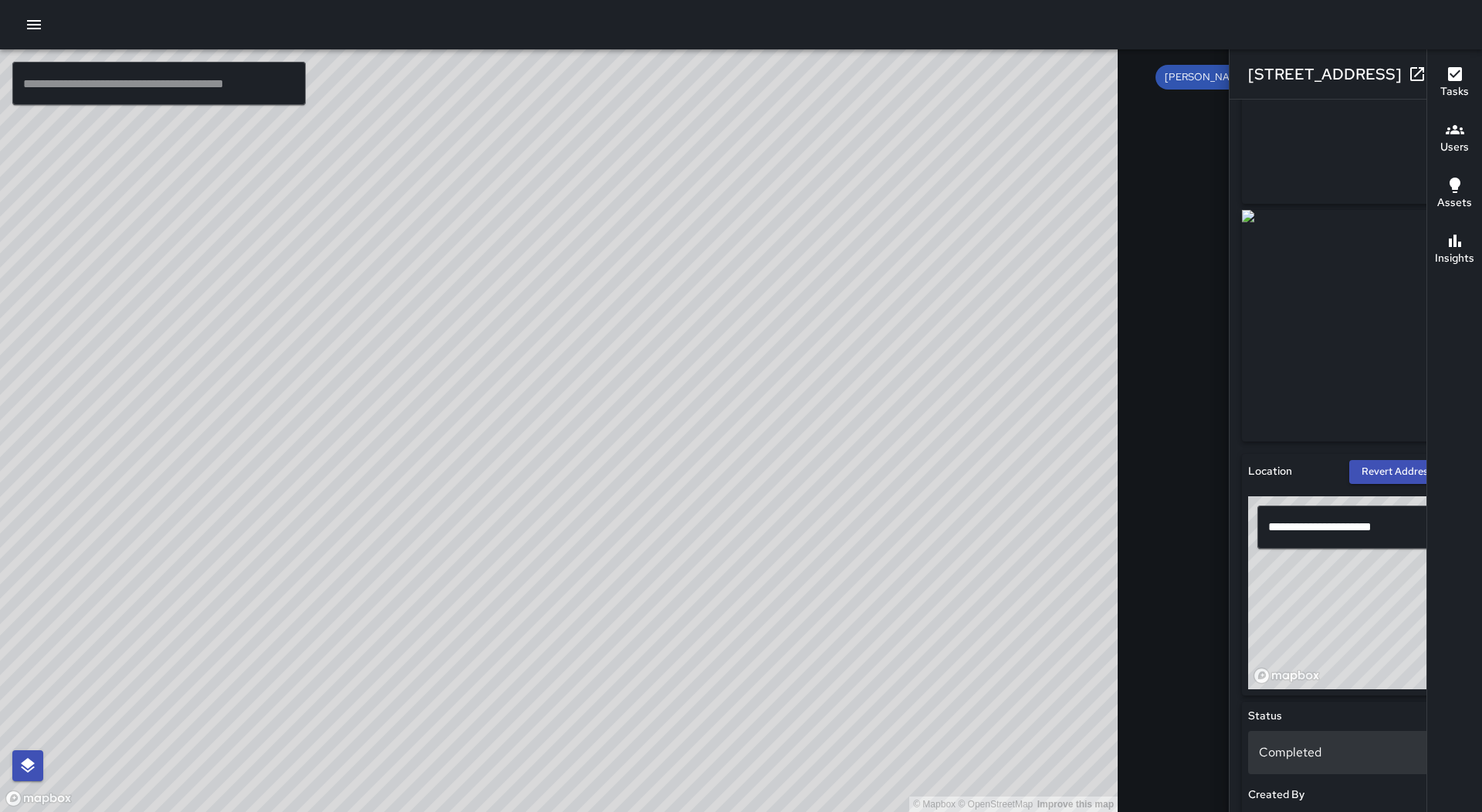
scroll to position [232, 0]
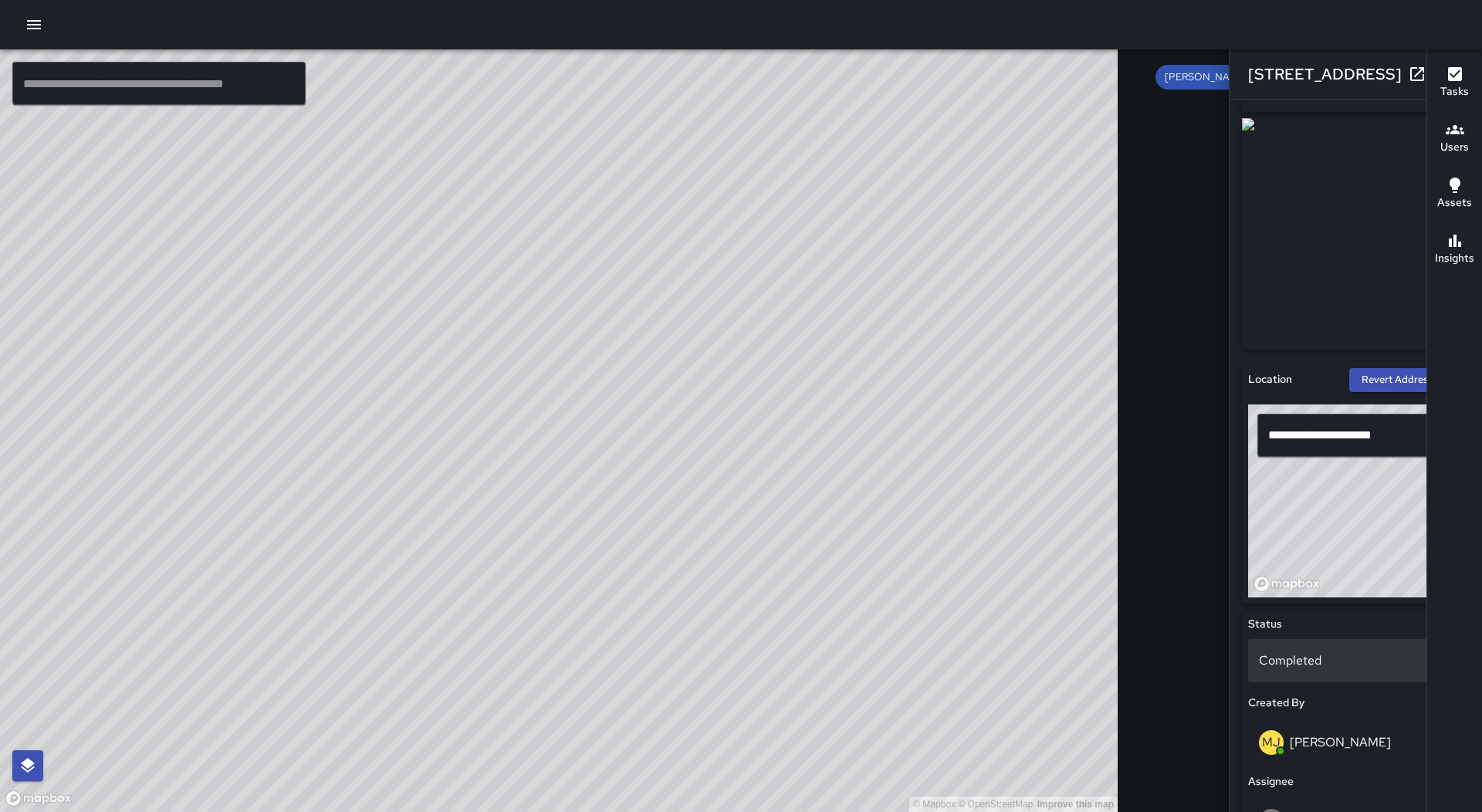
click at [1259, 655] on p "Completed" at bounding box center [1356, 660] width 194 height 18
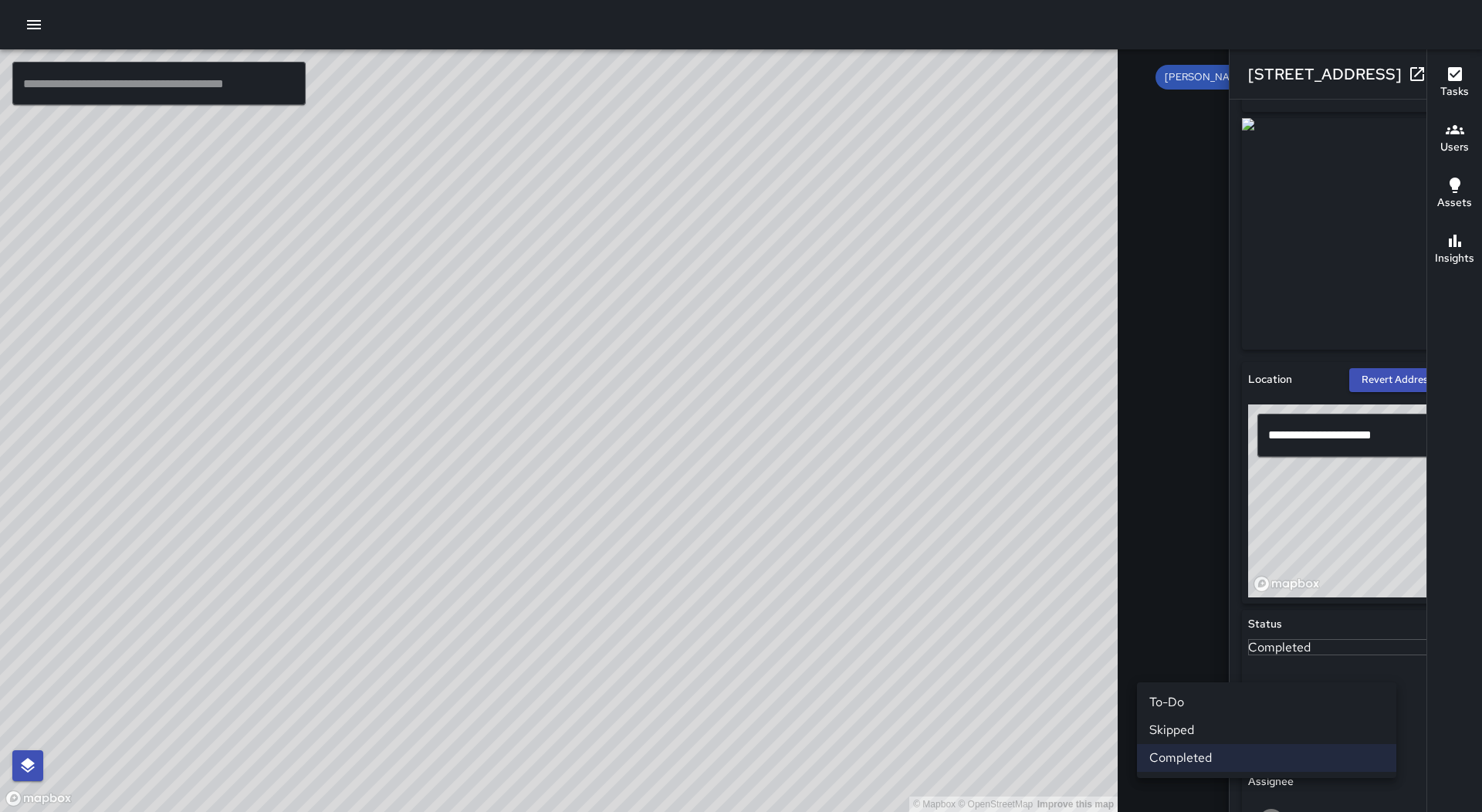
click at [1195, 726] on li "Skipped" at bounding box center [1267, 729] width 259 height 28
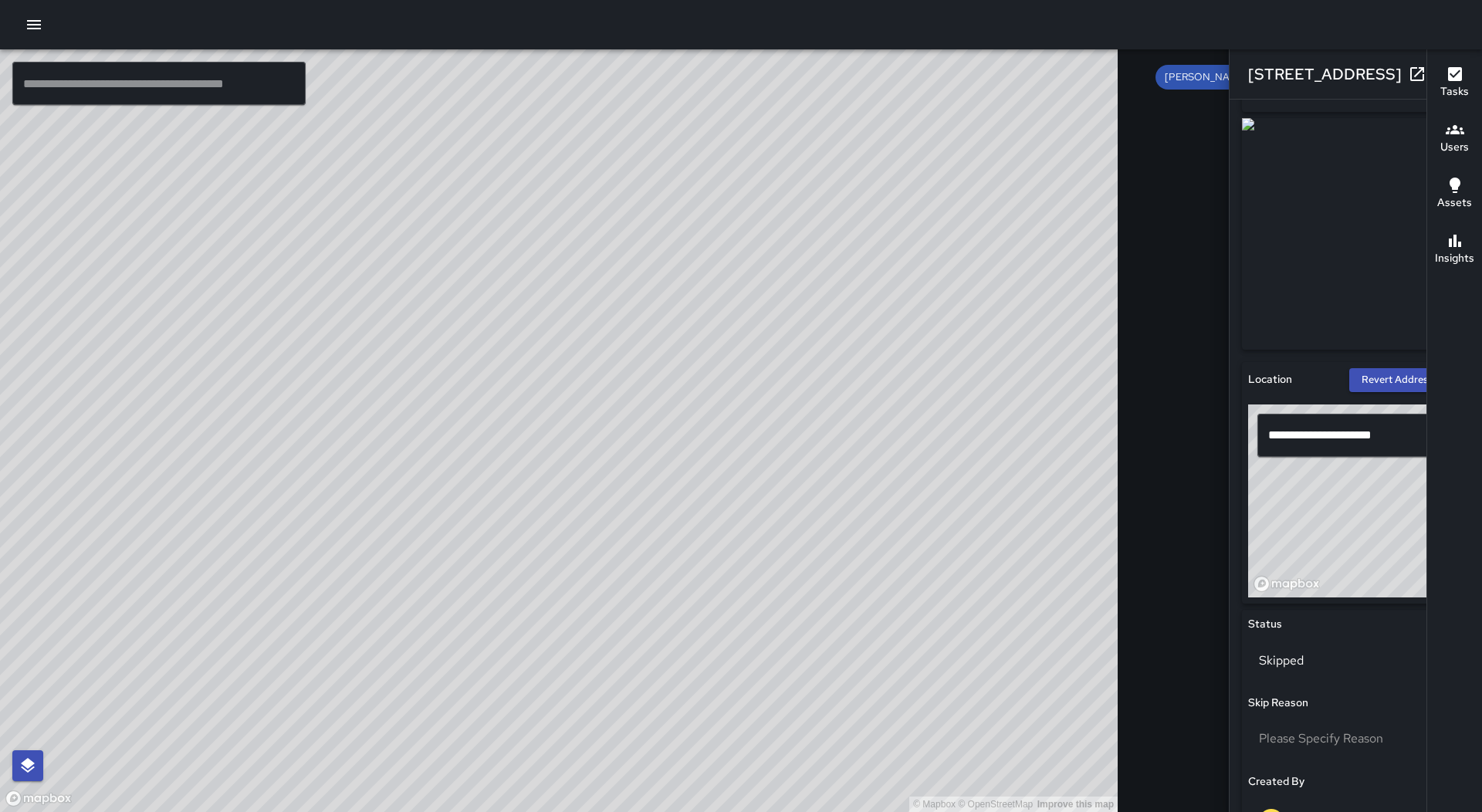
click at [501, 445] on div "© Mapbox © OpenStreetMap Improve this map MJ [PERSON_NAME] [STREET_ADDRESS] Com…" at bounding box center [558, 430] width 1118 height 762
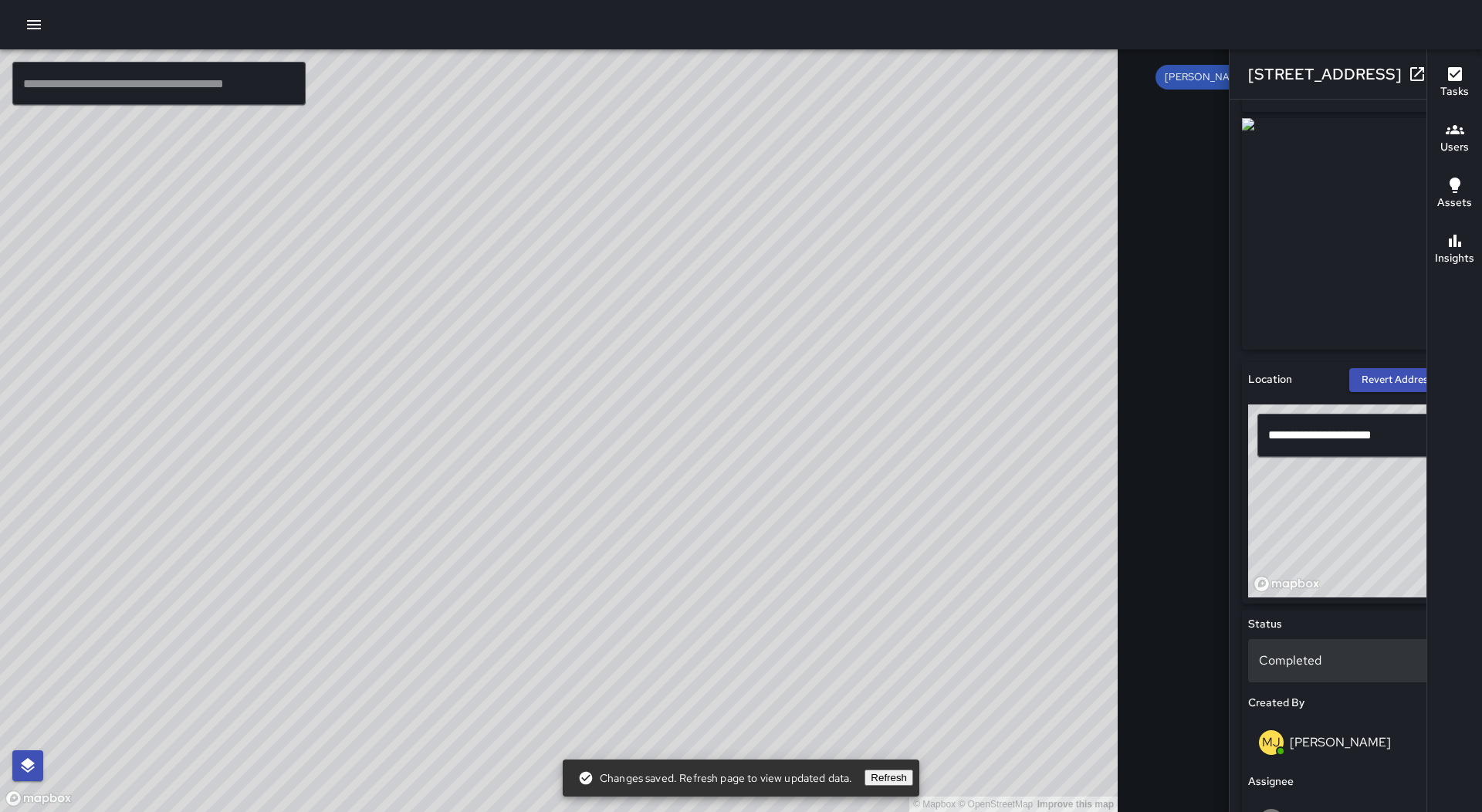
click at [1259, 661] on p "Completed" at bounding box center [1356, 660] width 194 height 18
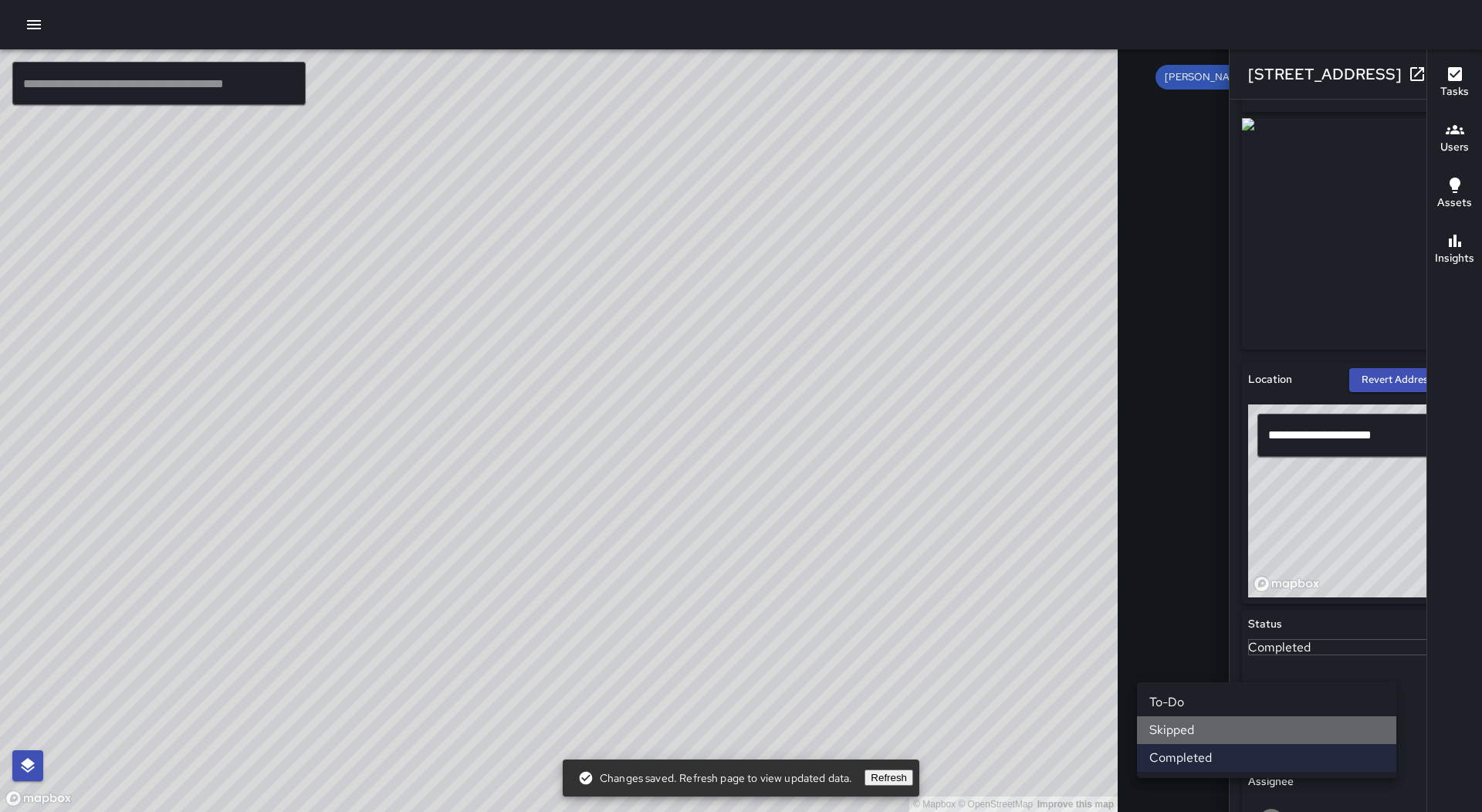
drag, startPoint x: 1202, startPoint y: 726, endPoint x: 1176, endPoint y: 716, distance: 27.9
click at [1201, 726] on li "Skipped" at bounding box center [1267, 729] width 259 height 28
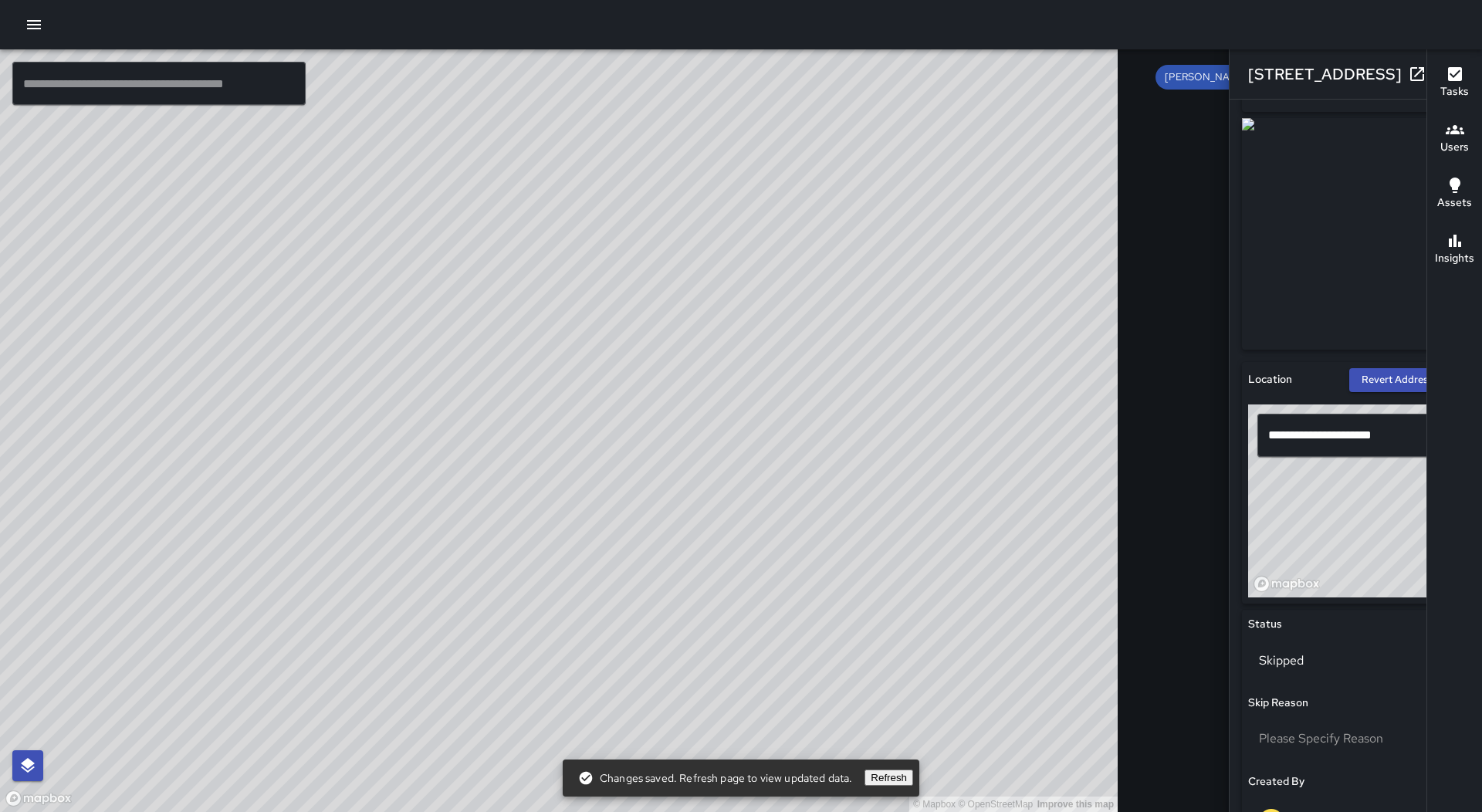
click at [626, 305] on div "© Mapbox © OpenStreetMap Improve this map" at bounding box center [558, 430] width 1118 height 762
click at [727, 245] on div "© Mapbox © OpenStreetMap Improve this map" at bounding box center [558, 430] width 1118 height 762
click at [723, 245] on div "© Mapbox © OpenStreetMap Improve this map MJ [PERSON_NAME] [STREET_ADDRESS][PER…" at bounding box center [558, 430] width 1118 height 762
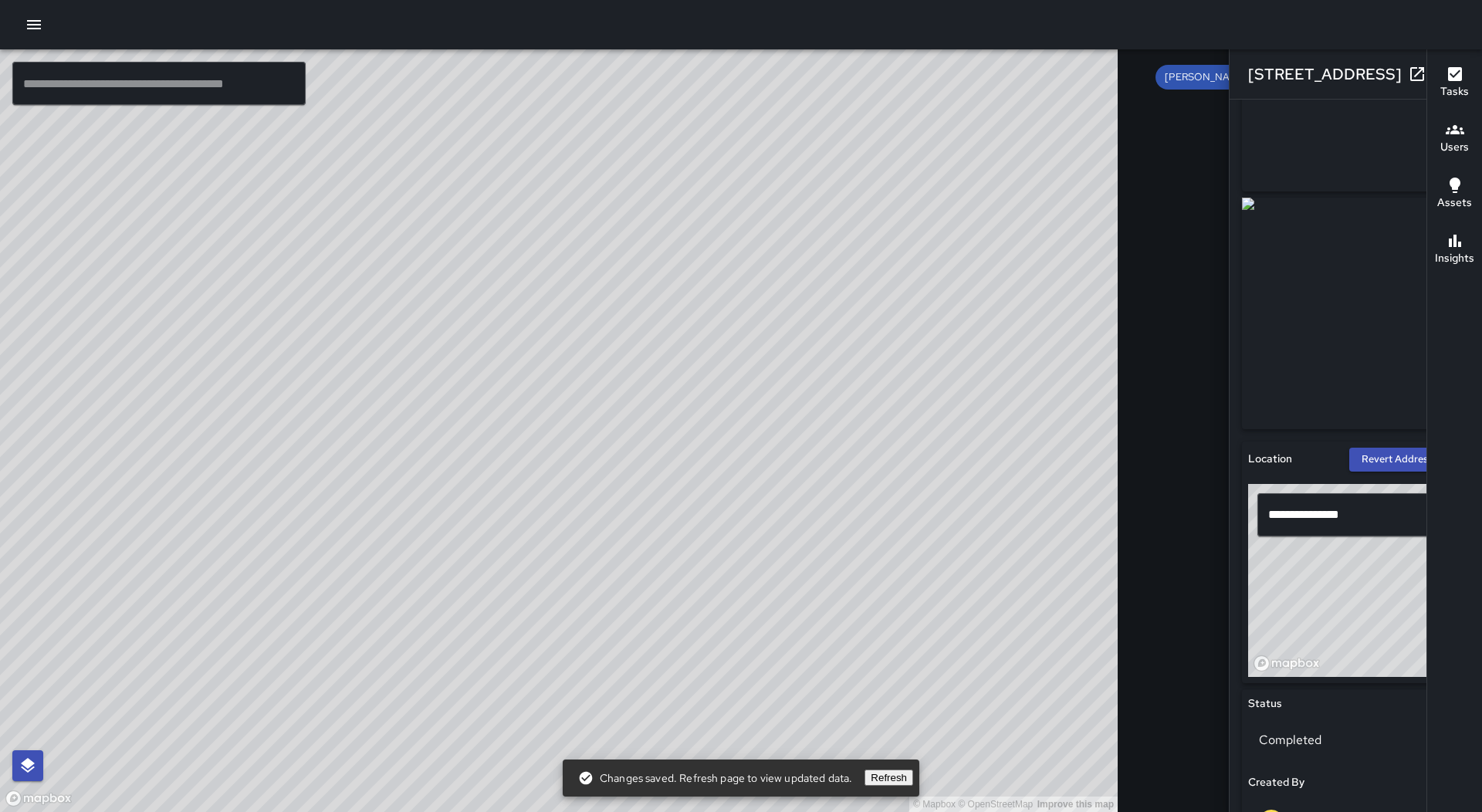
scroll to position [463, 0]
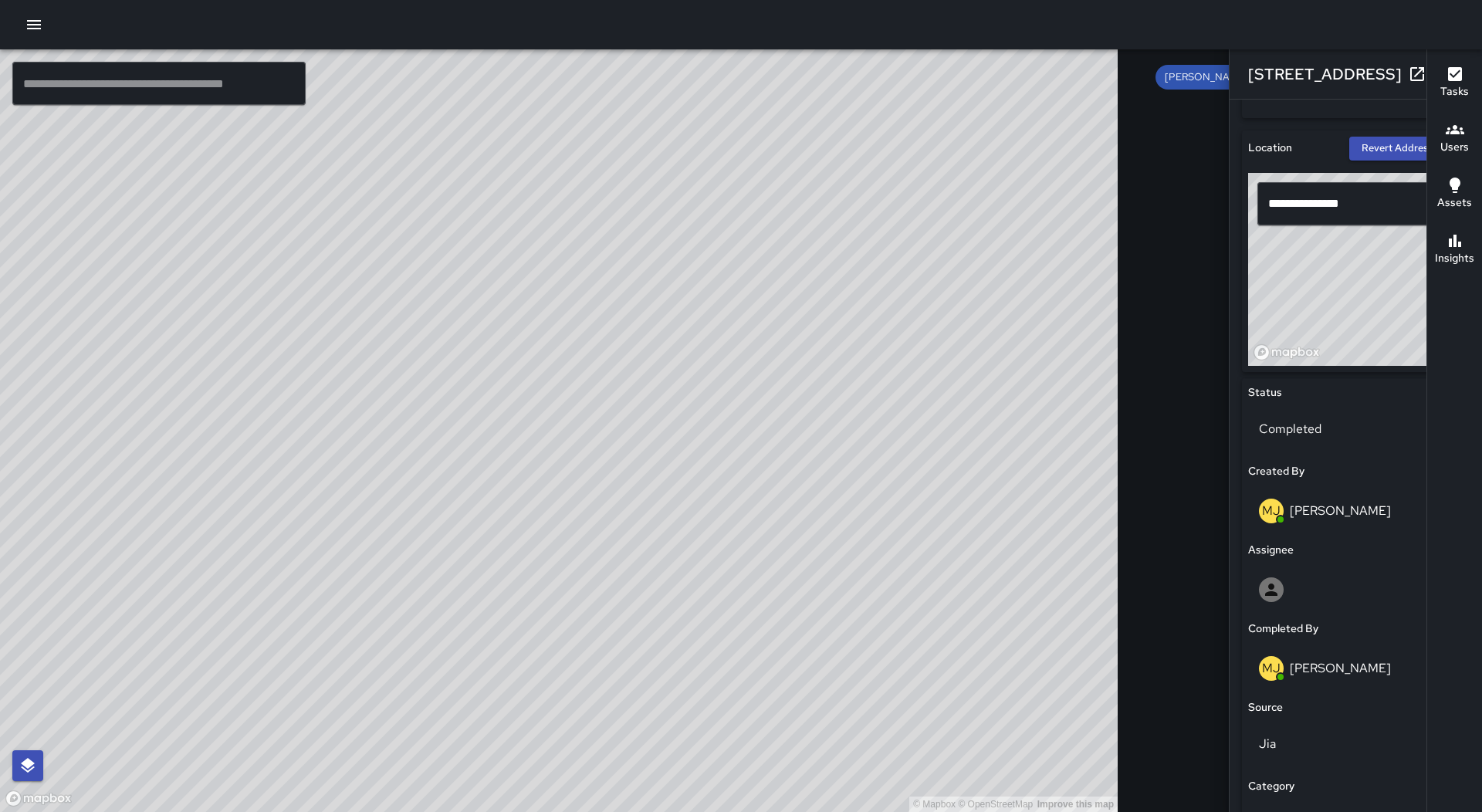
click at [313, 257] on div "© Mapbox © OpenStreetMap Improve this map" at bounding box center [558, 430] width 1118 height 762
click at [243, 267] on div "© Mapbox © OpenStreetMap Improve this map MJ [PERSON_NAME] [STREET_ADDRESS][PER…" at bounding box center [558, 430] width 1118 height 762
type input "**********"
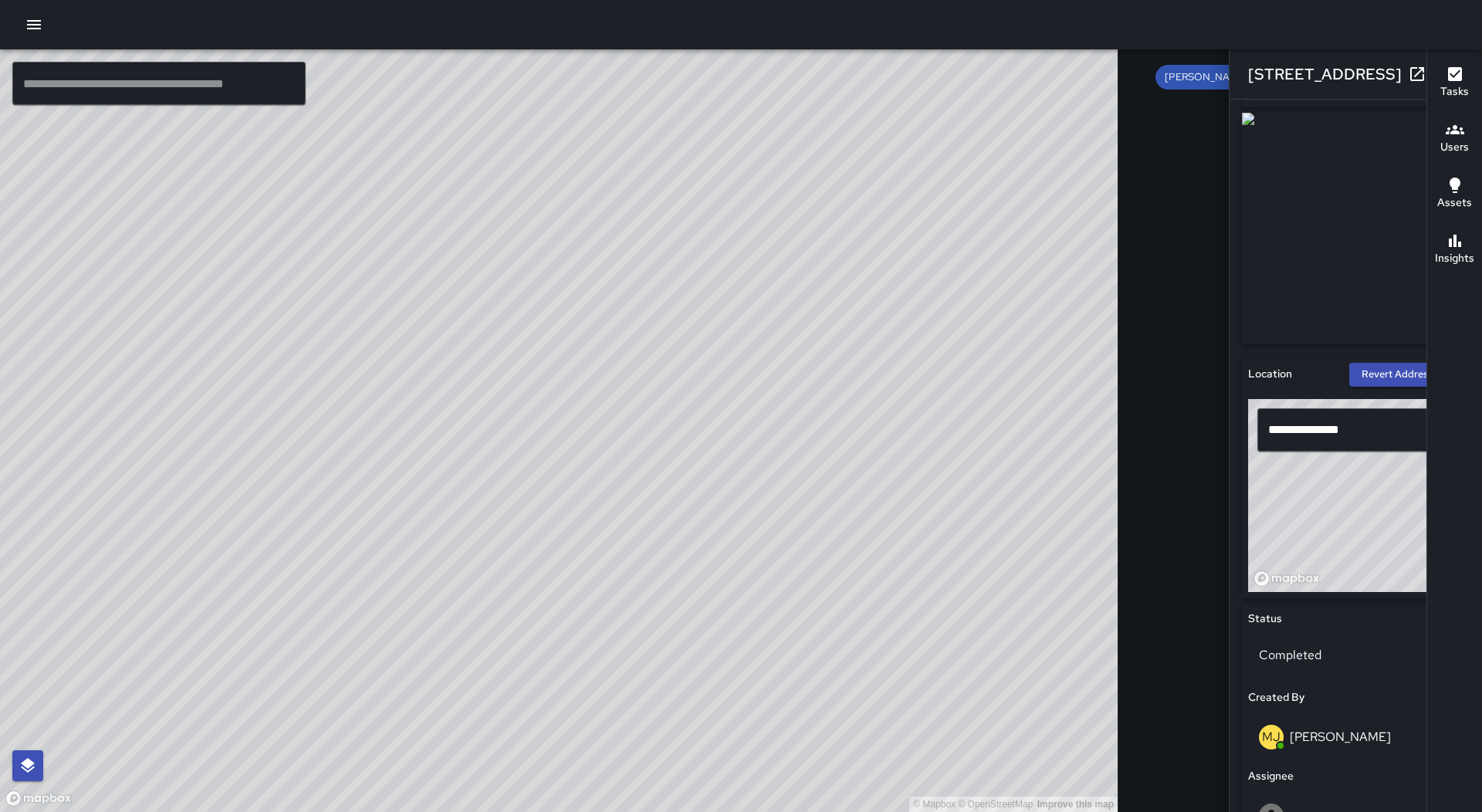
scroll to position [617, 0]
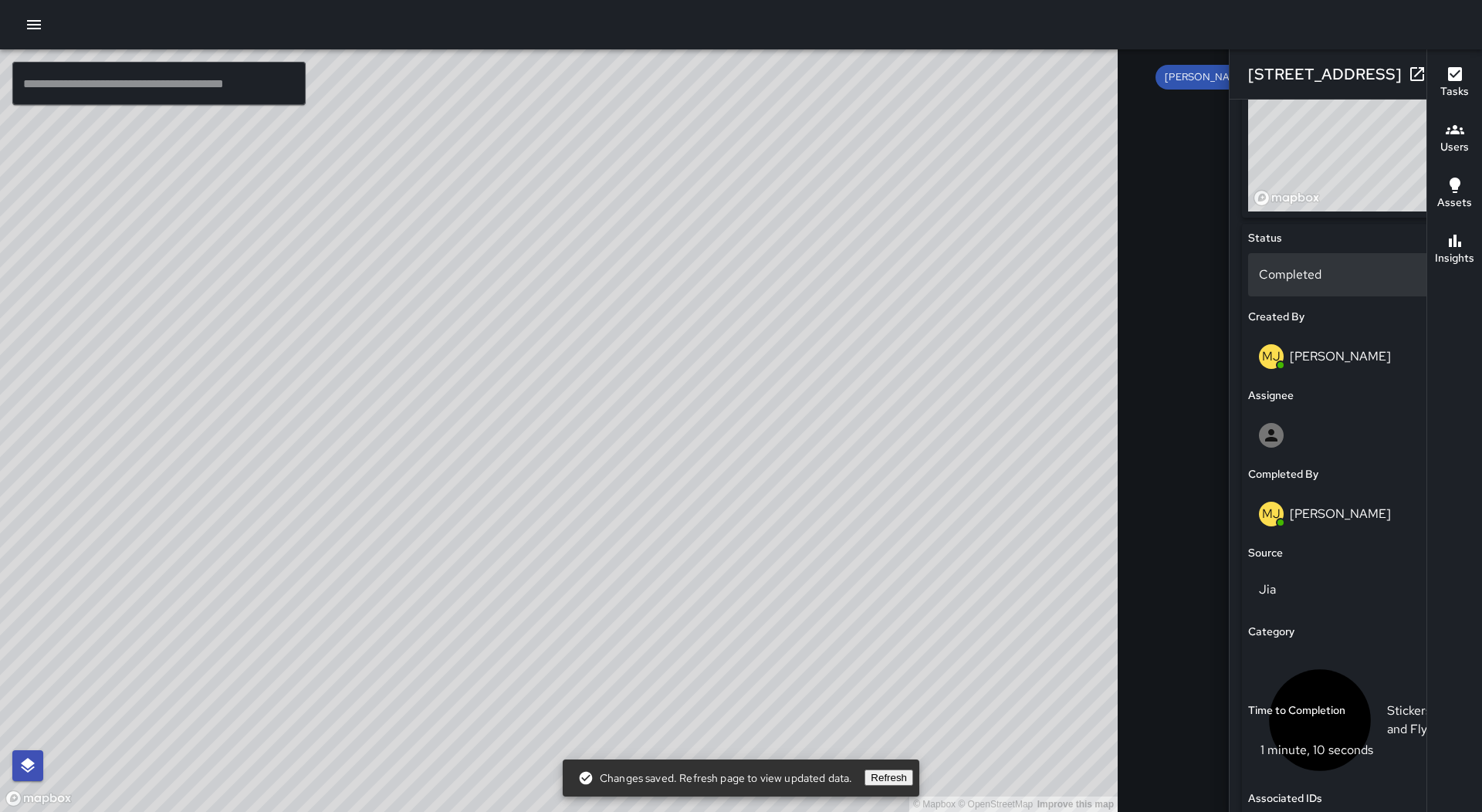
click at [1259, 275] on p "Completed" at bounding box center [1356, 274] width 194 height 18
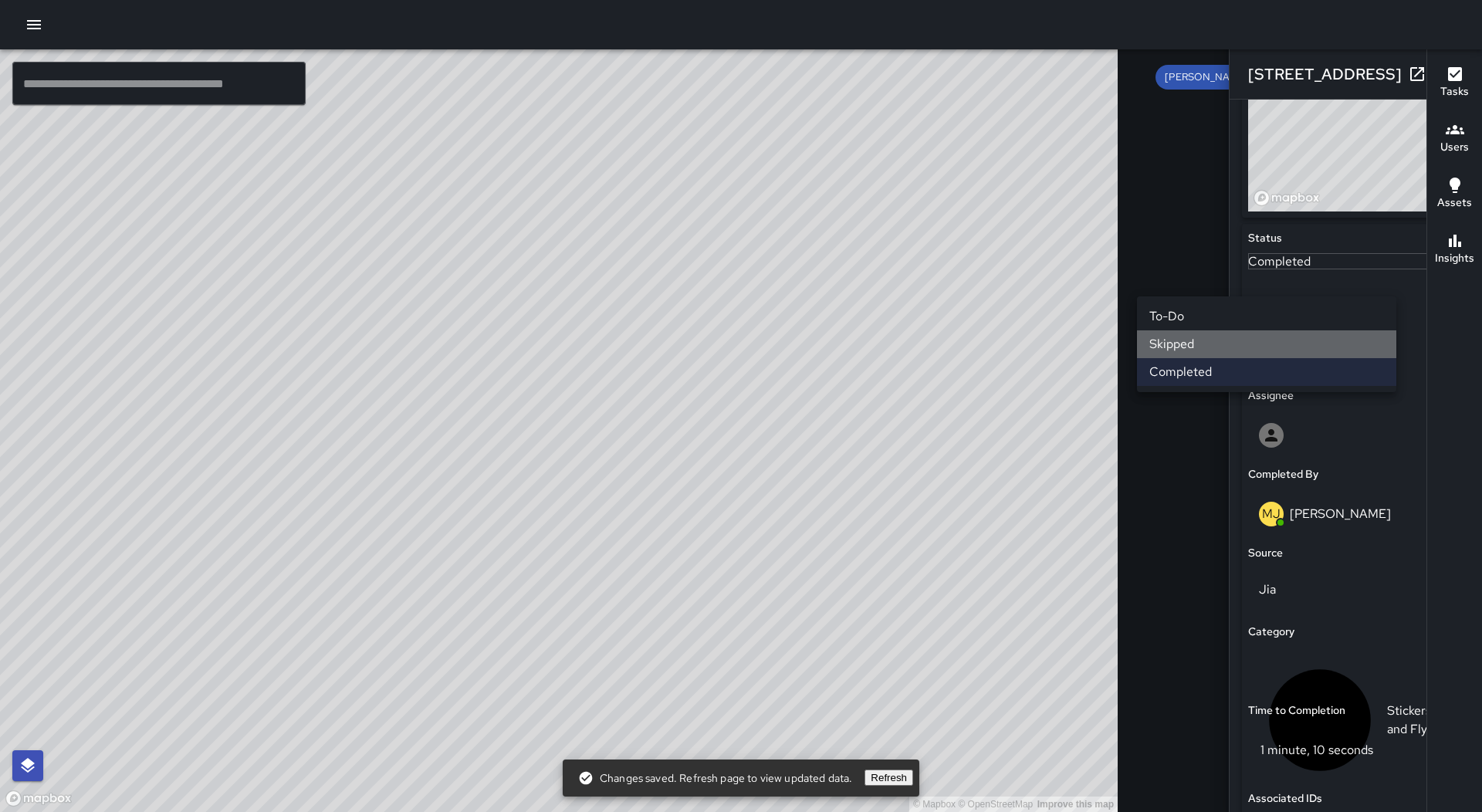
click at [1209, 332] on li "Skipped" at bounding box center [1267, 344] width 259 height 28
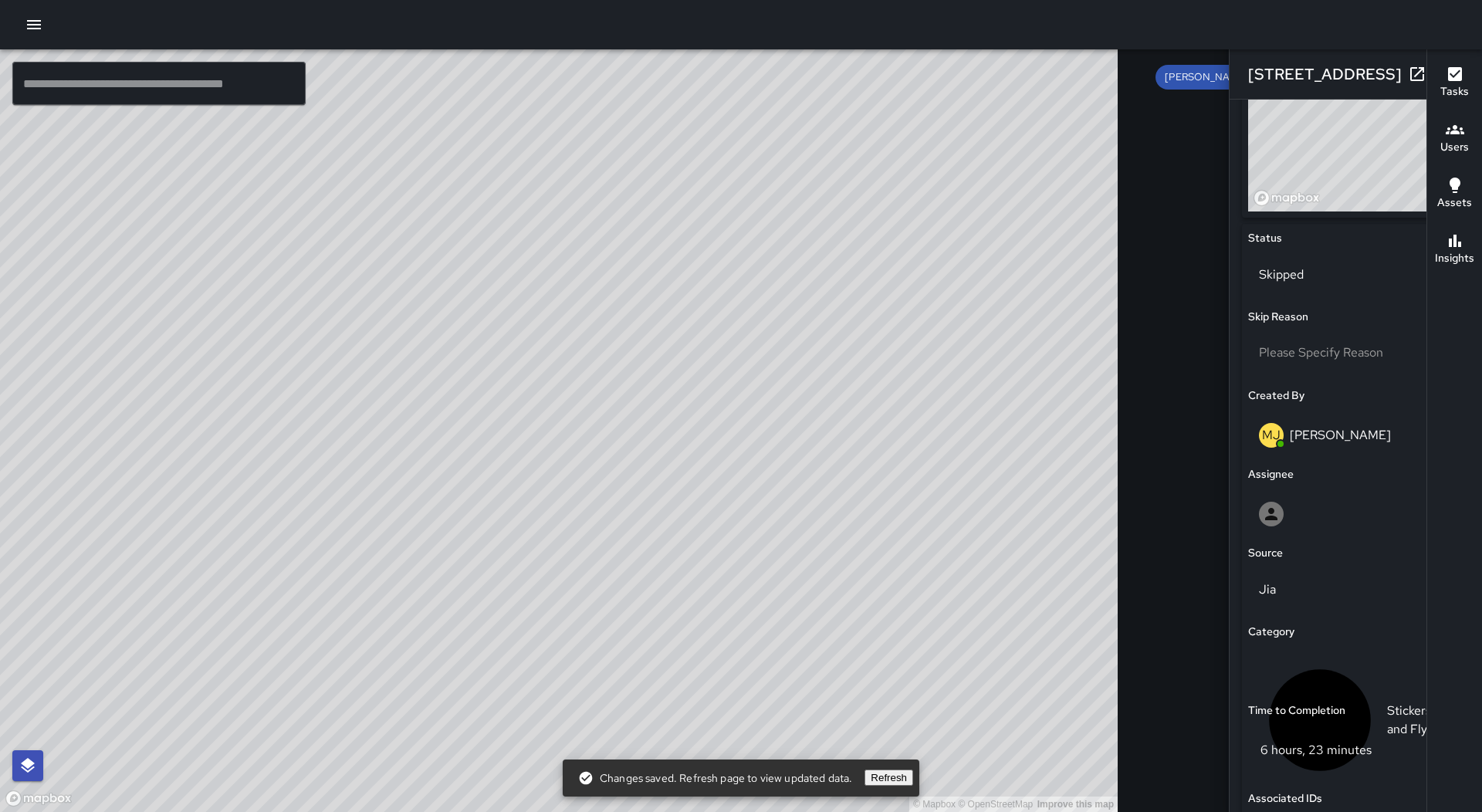
click at [1439, 68] on icon "button" at bounding box center [1447, 73] width 18 height 18
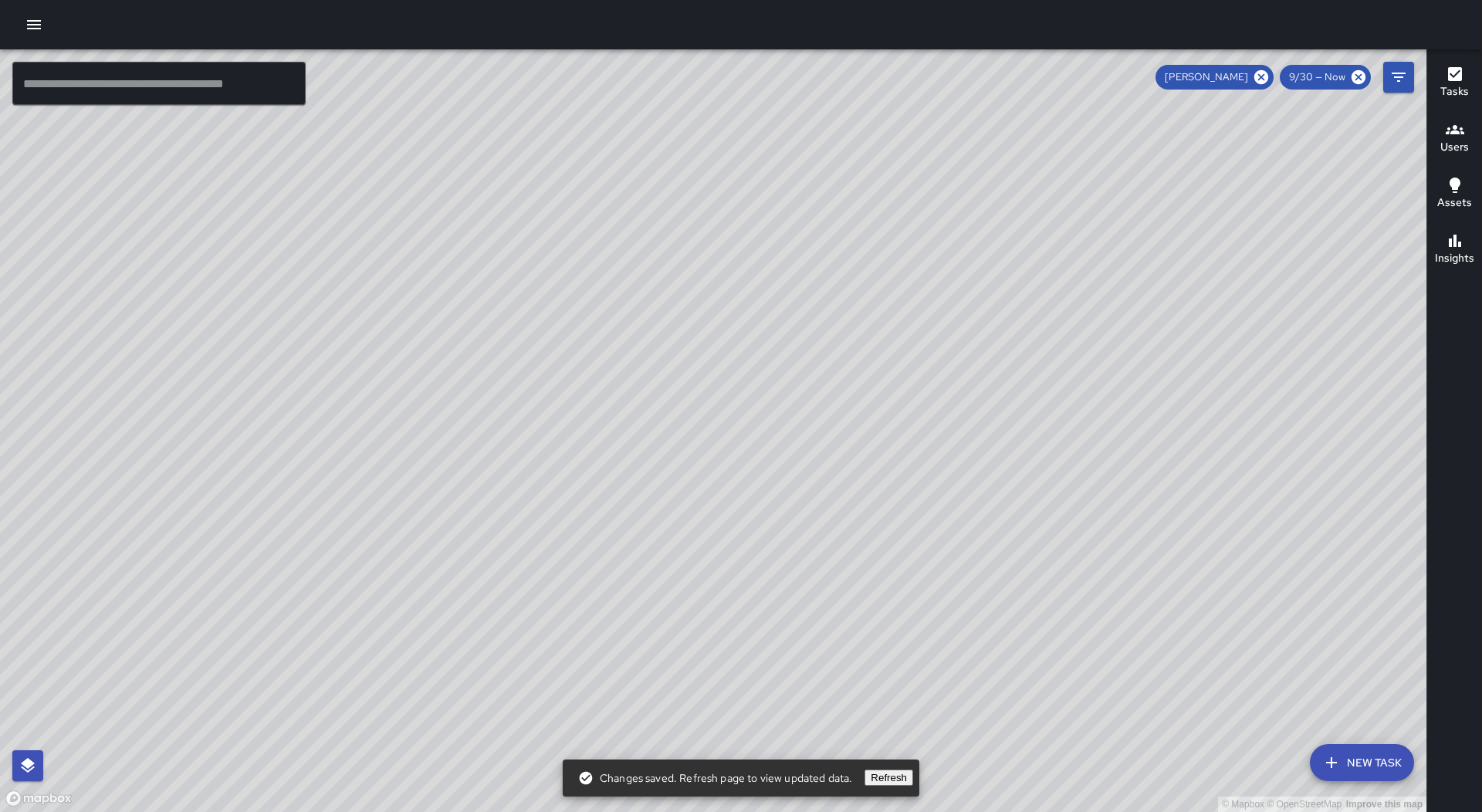
click at [1057, 423] on div "© Mapbox © OpenStreetMap Improve this map MJ [PERSON_NAME] [STREET_ADDRESS][PER…" at bounding box center [713, 430] width 1426 height 762
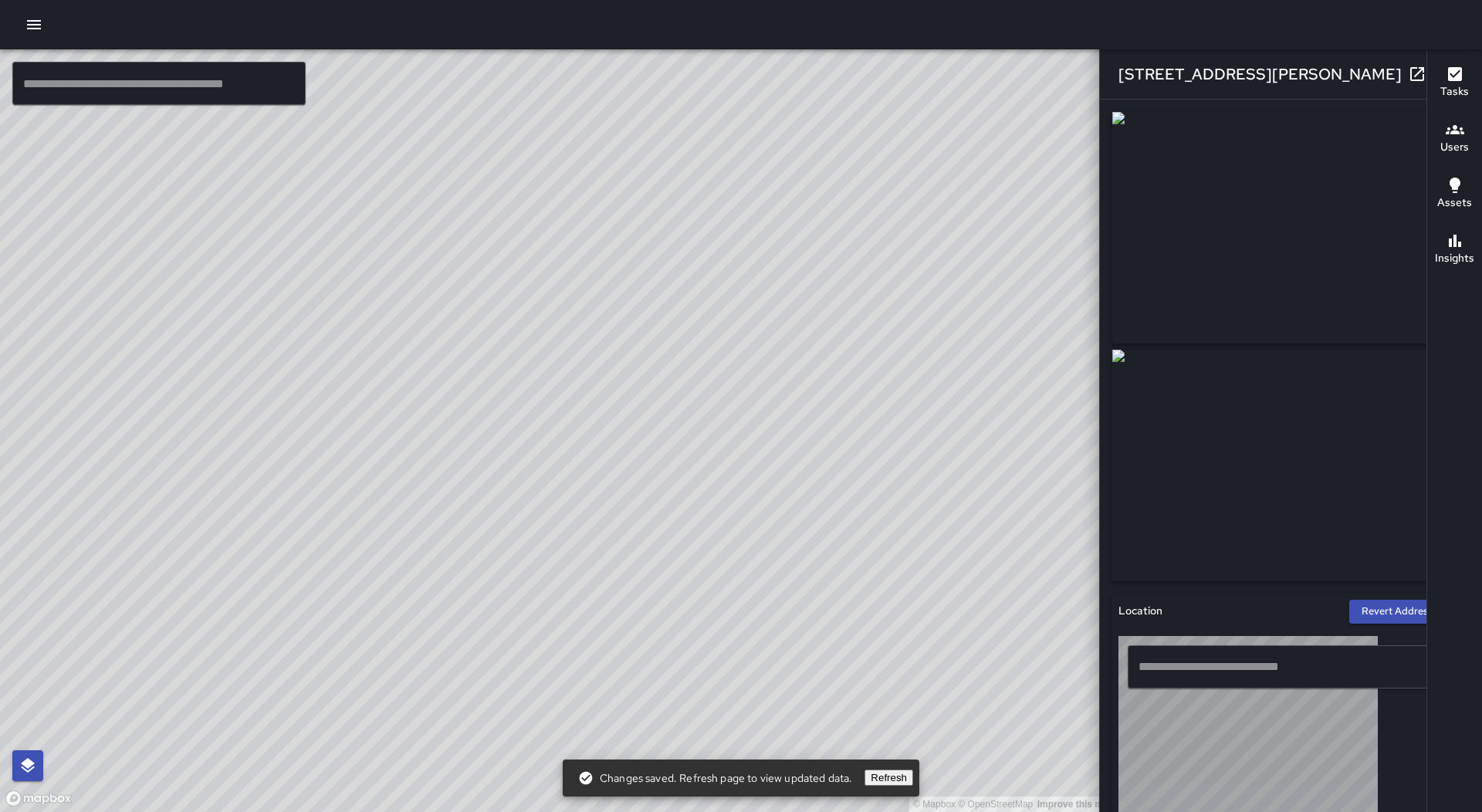
type input "**********"
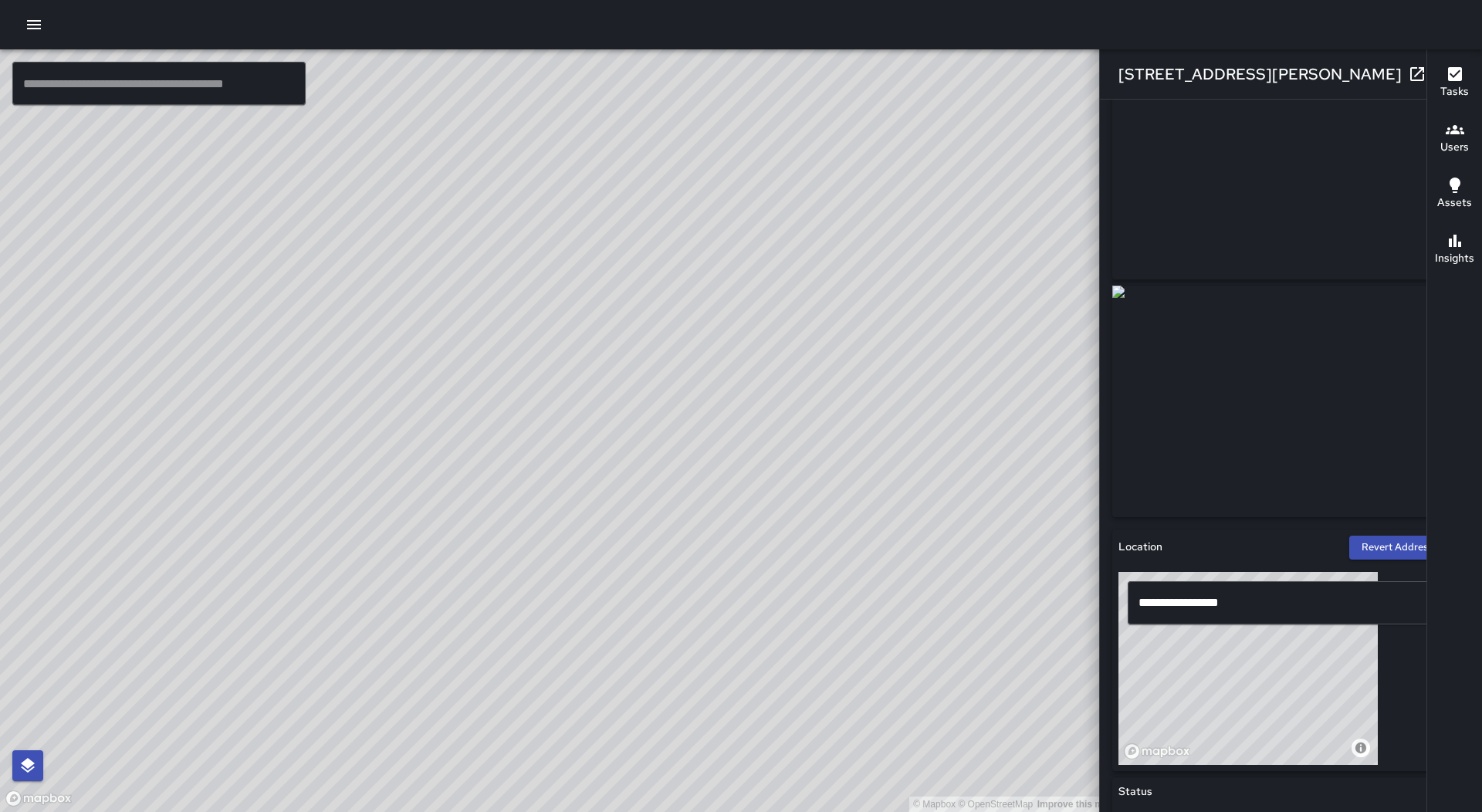
scroll to position [386, 0]
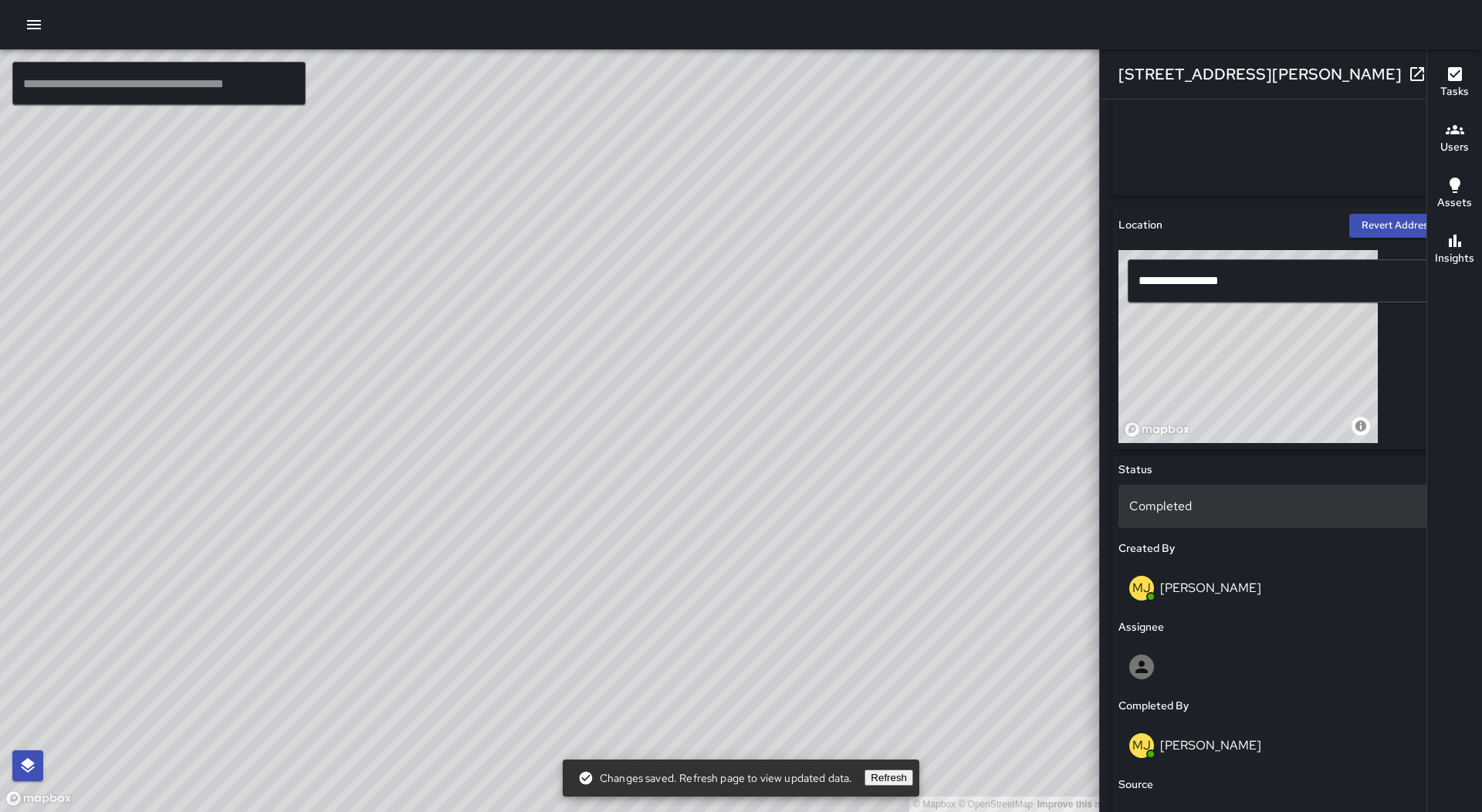
click at [1230, 514] on p "Completed" at bounding box center [1291, 505] width 323 height 18
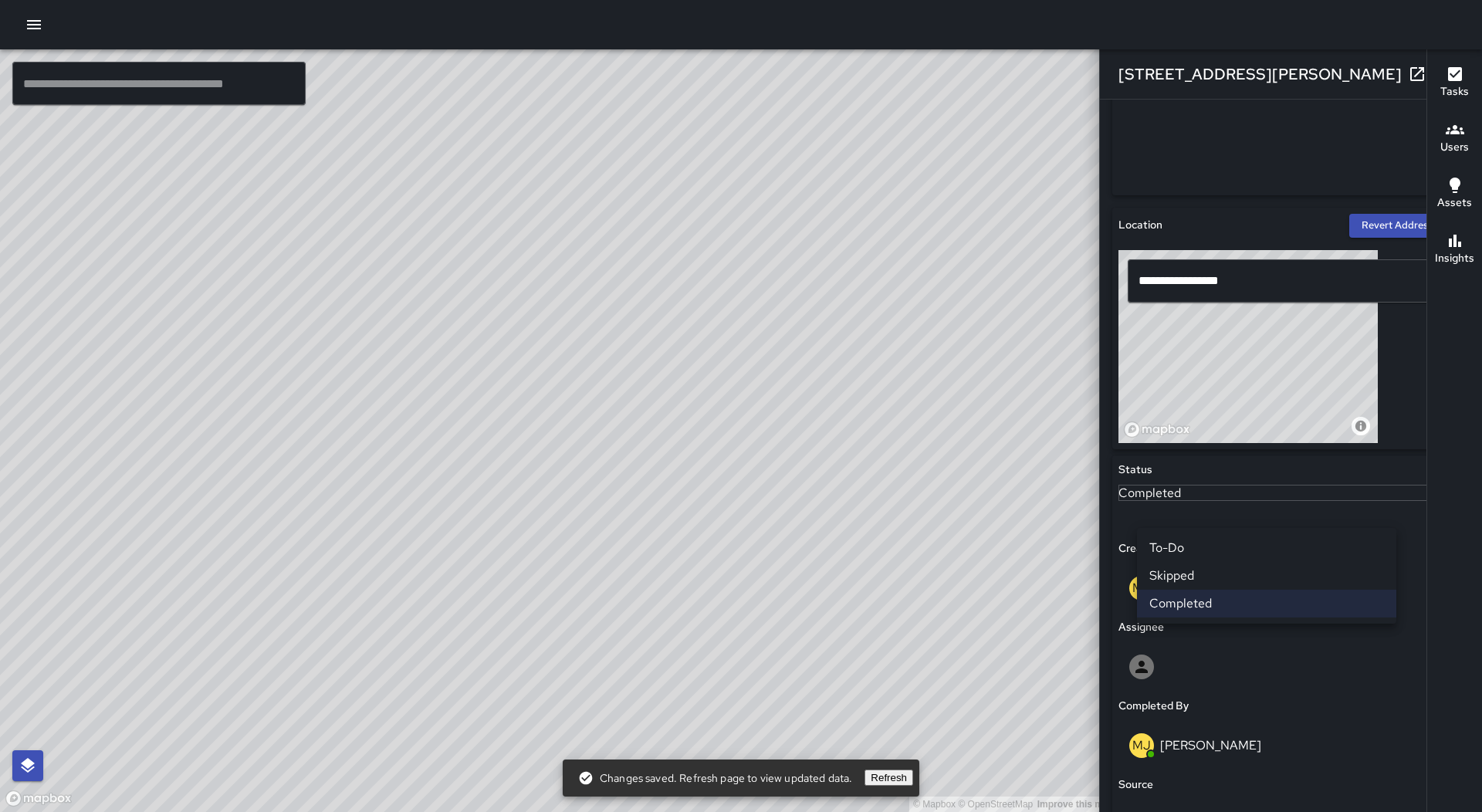
click at [1221, 573] on li "Skipped" at bounding box center [1267, 576] width 259 height 28
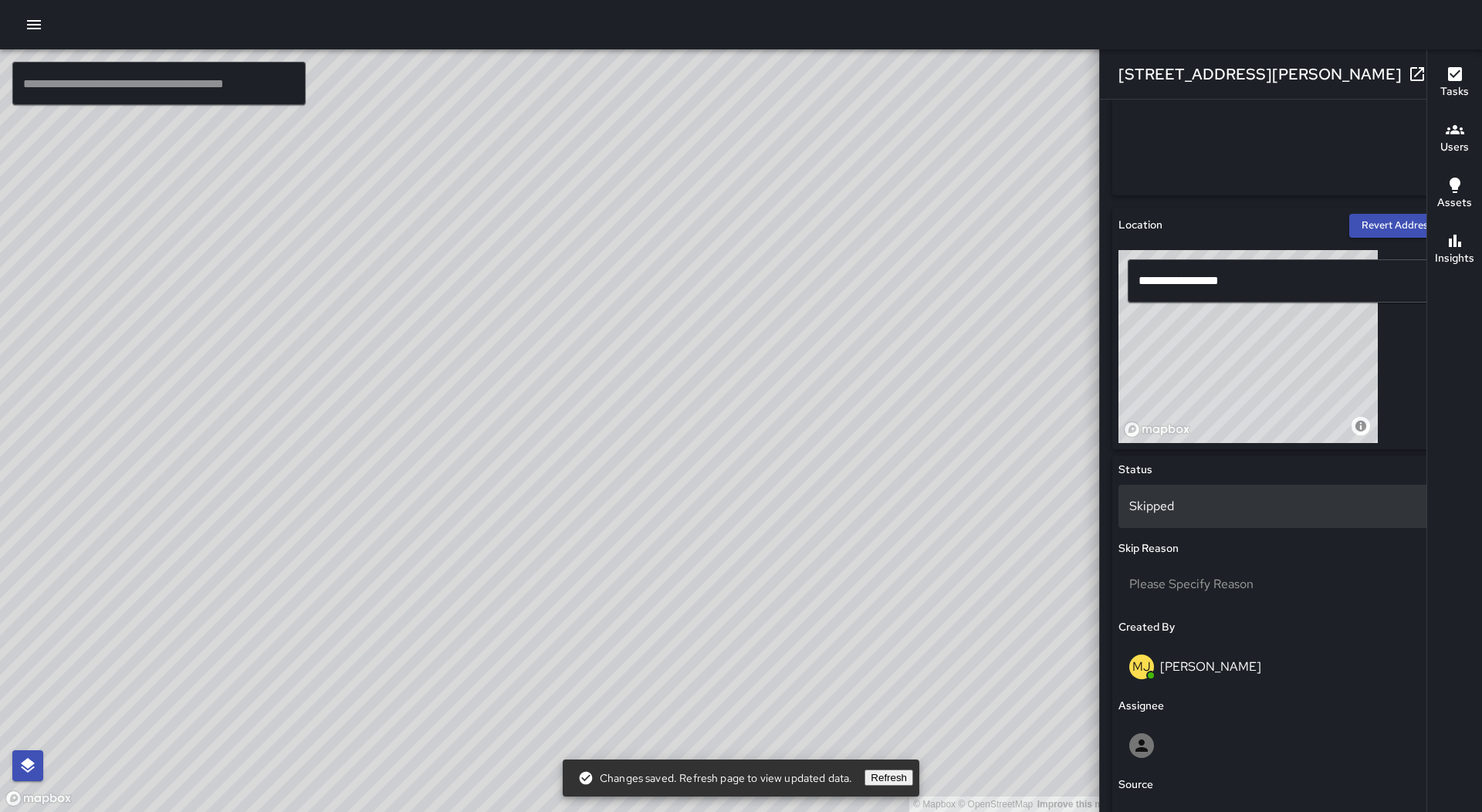
scroll to position [12992, 0]
click at [1443, 77] on icon "button" at bounding box center [1447, 73] width 11 height 11
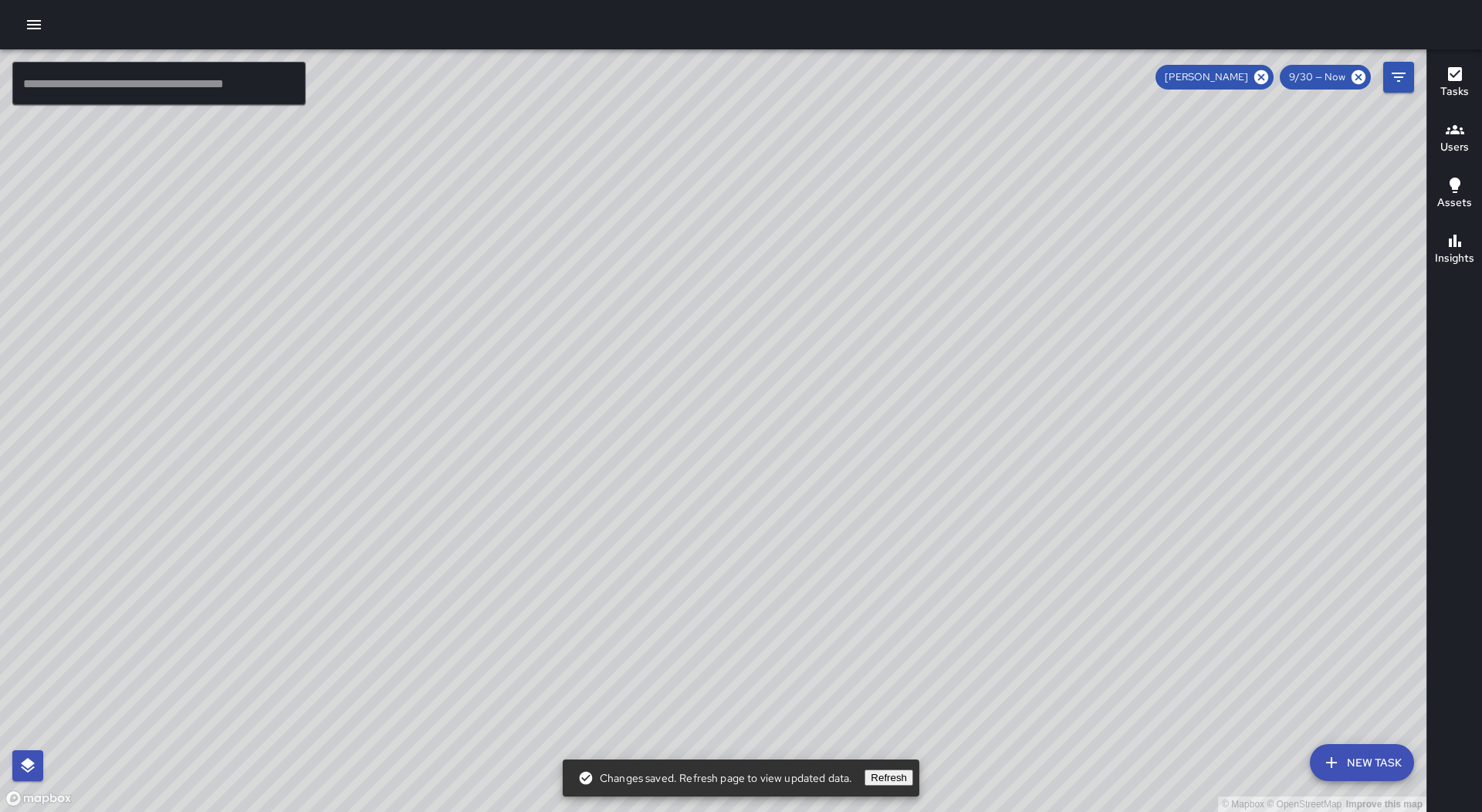
click at [707, 315] on div "MJ [PERSON_NAME] [STREET_ADDRESS][PERSON_NAME] Completed on [DATE] 9:13am PDT S…" at bounding box center [713, 182] width 1426 height 265
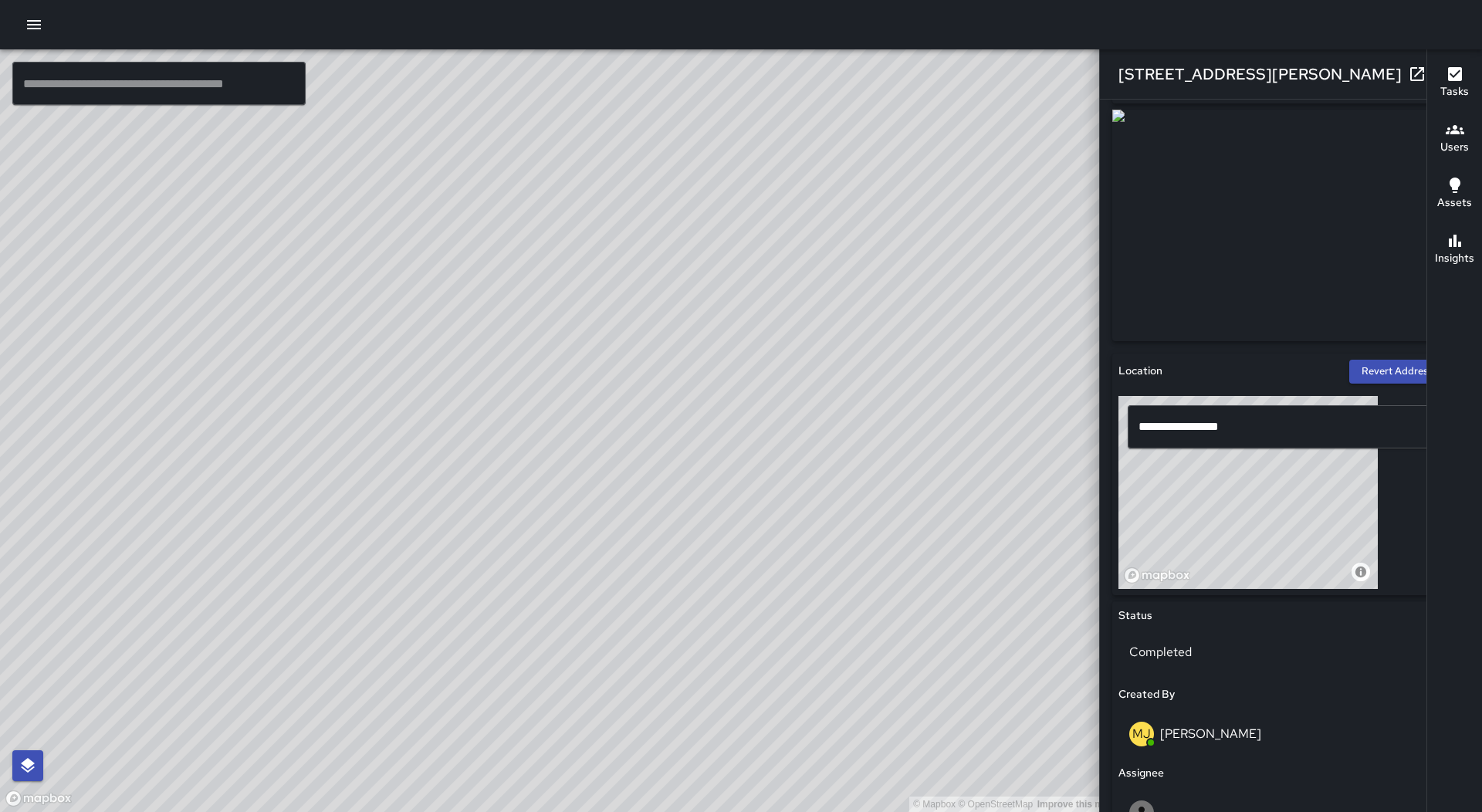
scroll to position [617, 0]
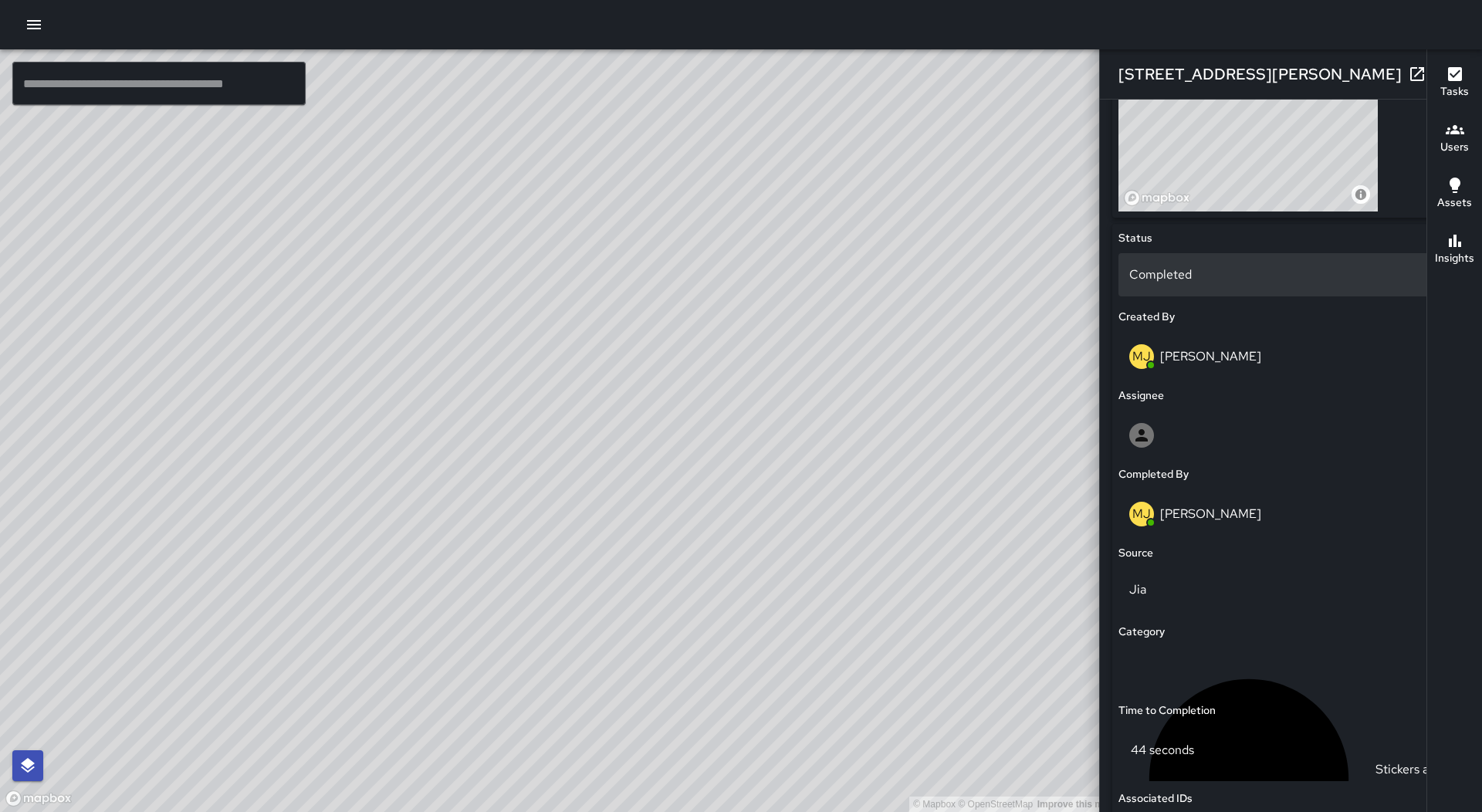
click at [1213, 274] on p "Completed" at bounding box center [1291, 274] width 323 height 18
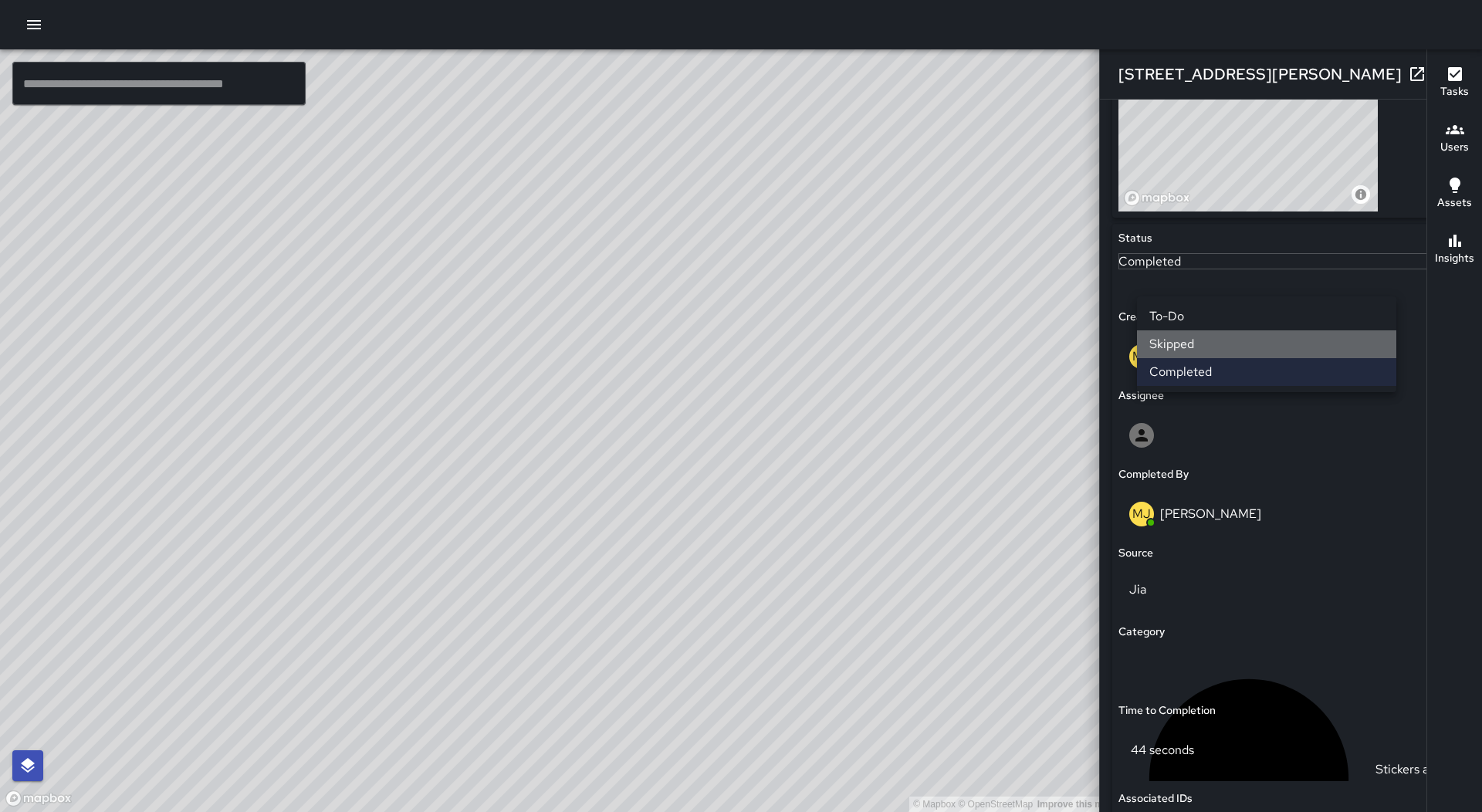
click at [1202, 339] on li "Skipped" at bounding box center [1267, 344] width 259 height 28
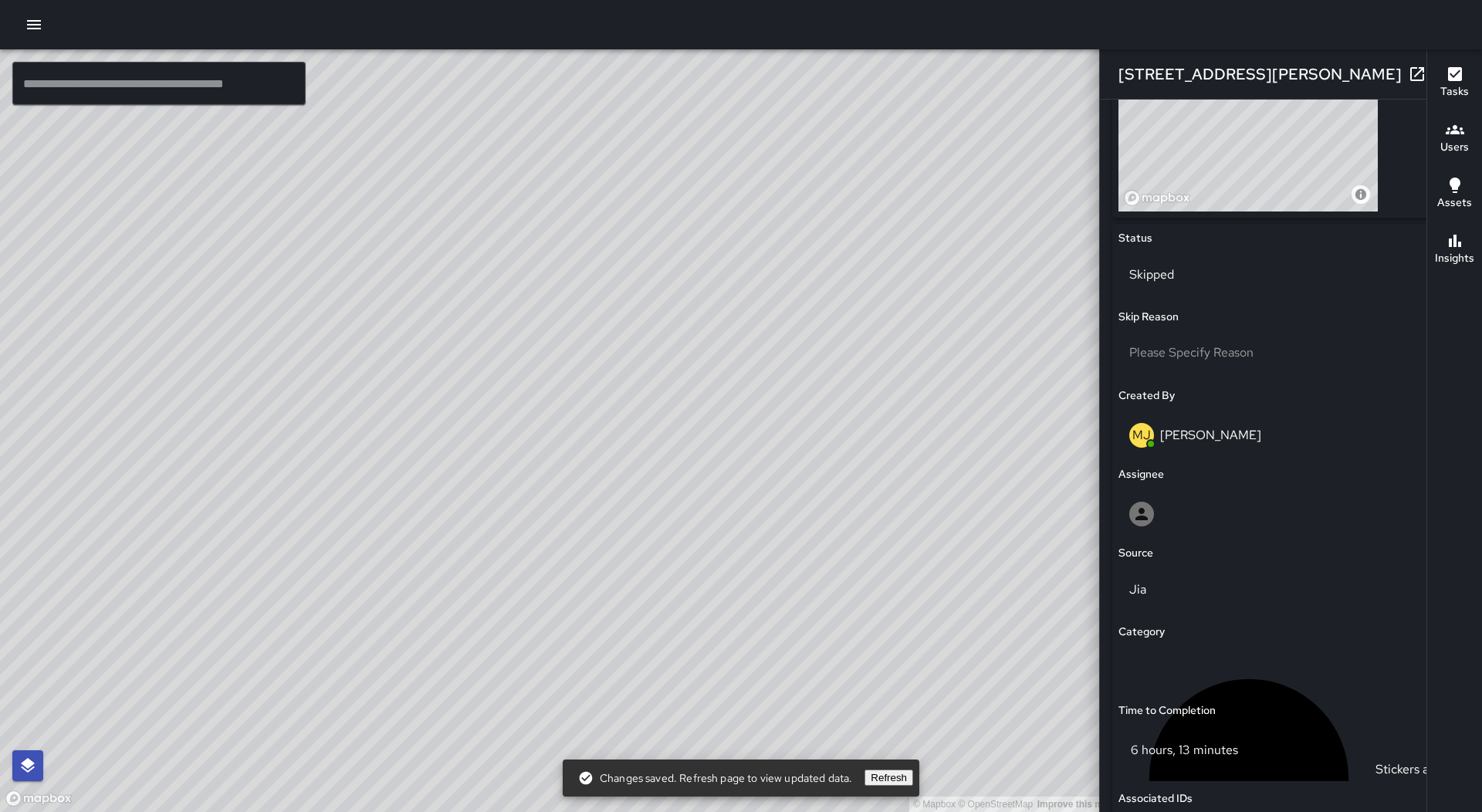
click at [1439, 72] on icon "button" at bounding box center [1447, 73] width 18 height 18
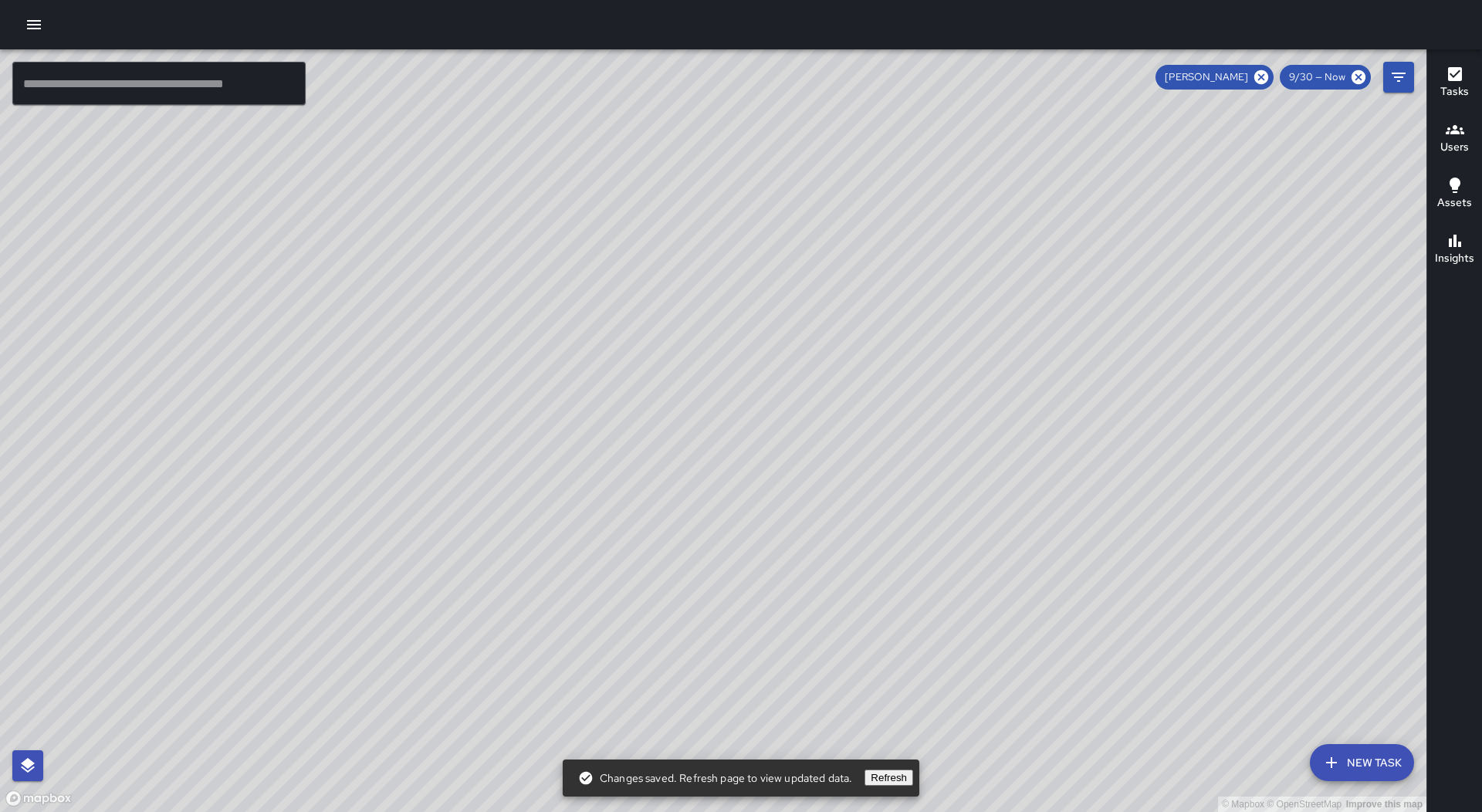
click at [1084, 312] on div "© Mapbox © OpenStreetMap Improve this map MJ [PERSON_NAME] [STREET_ADDRESS][PER…" at bounding box center [713, 430] width 1426 height 762
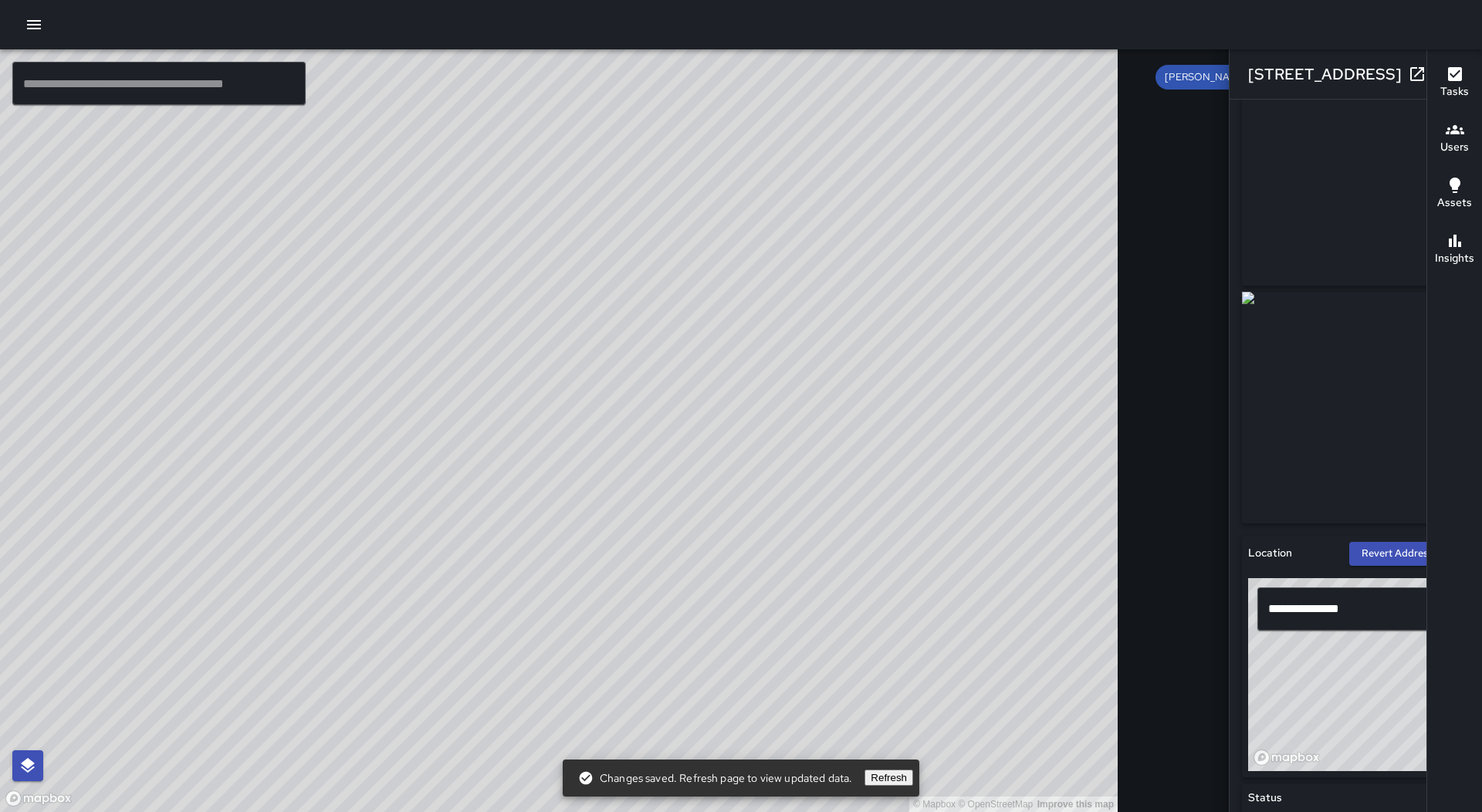
scroll to position [386, 0]
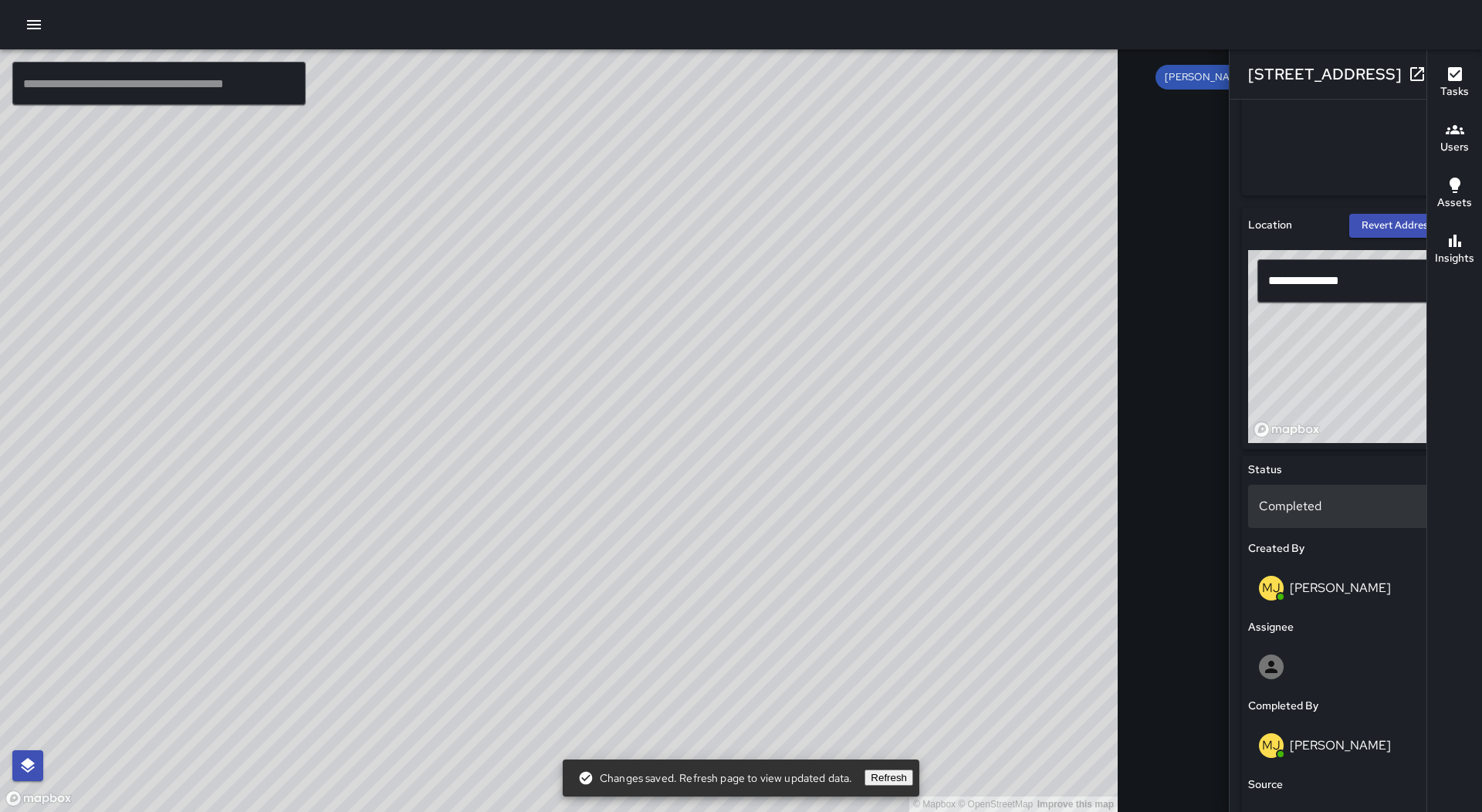
click at [1259, 504] on p "Completed" at bounding box center [1356, 505] width 194 height 18
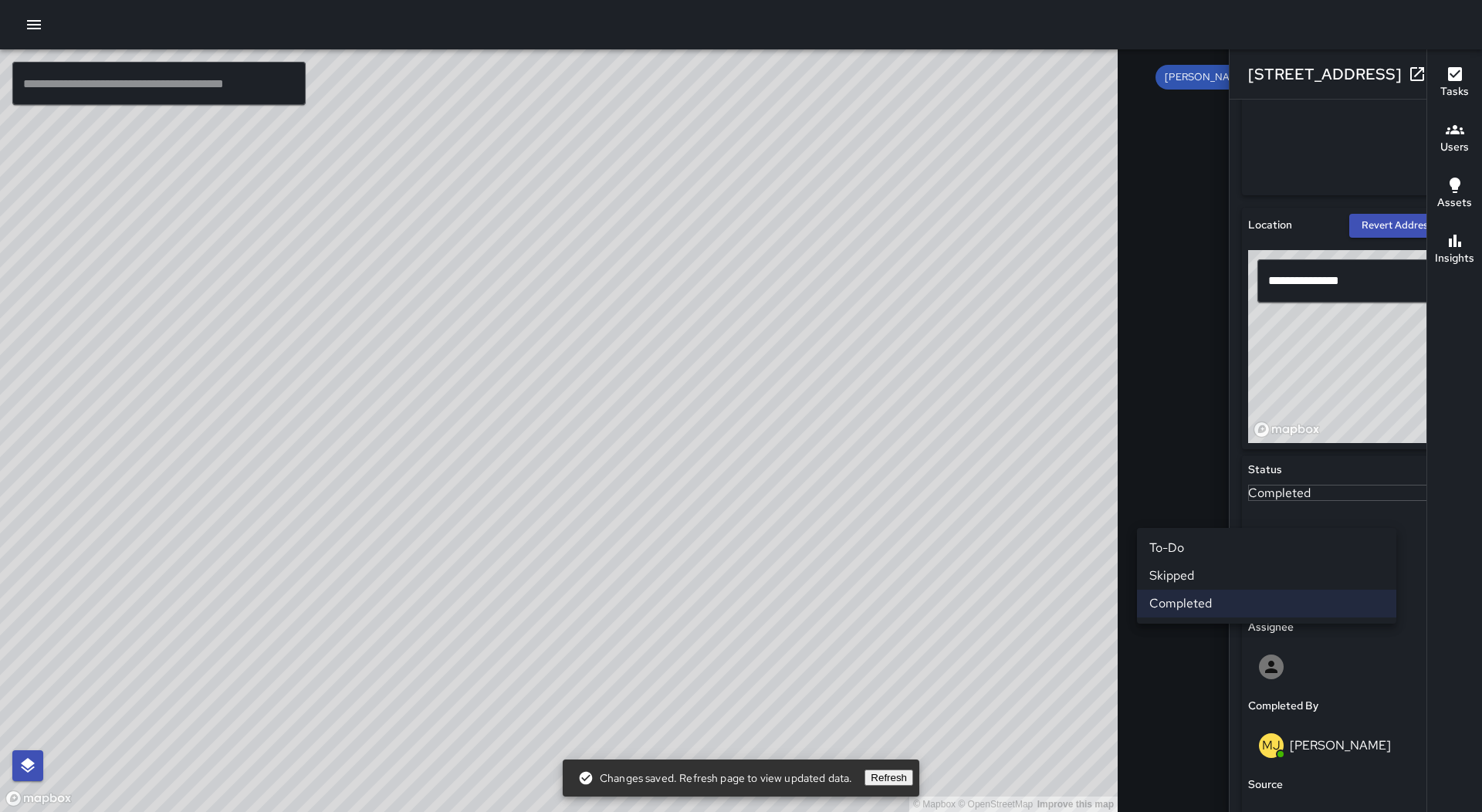
click at [1217, 571] on li "Skipped" at bounding box center [1267, 576] width 259 height 28
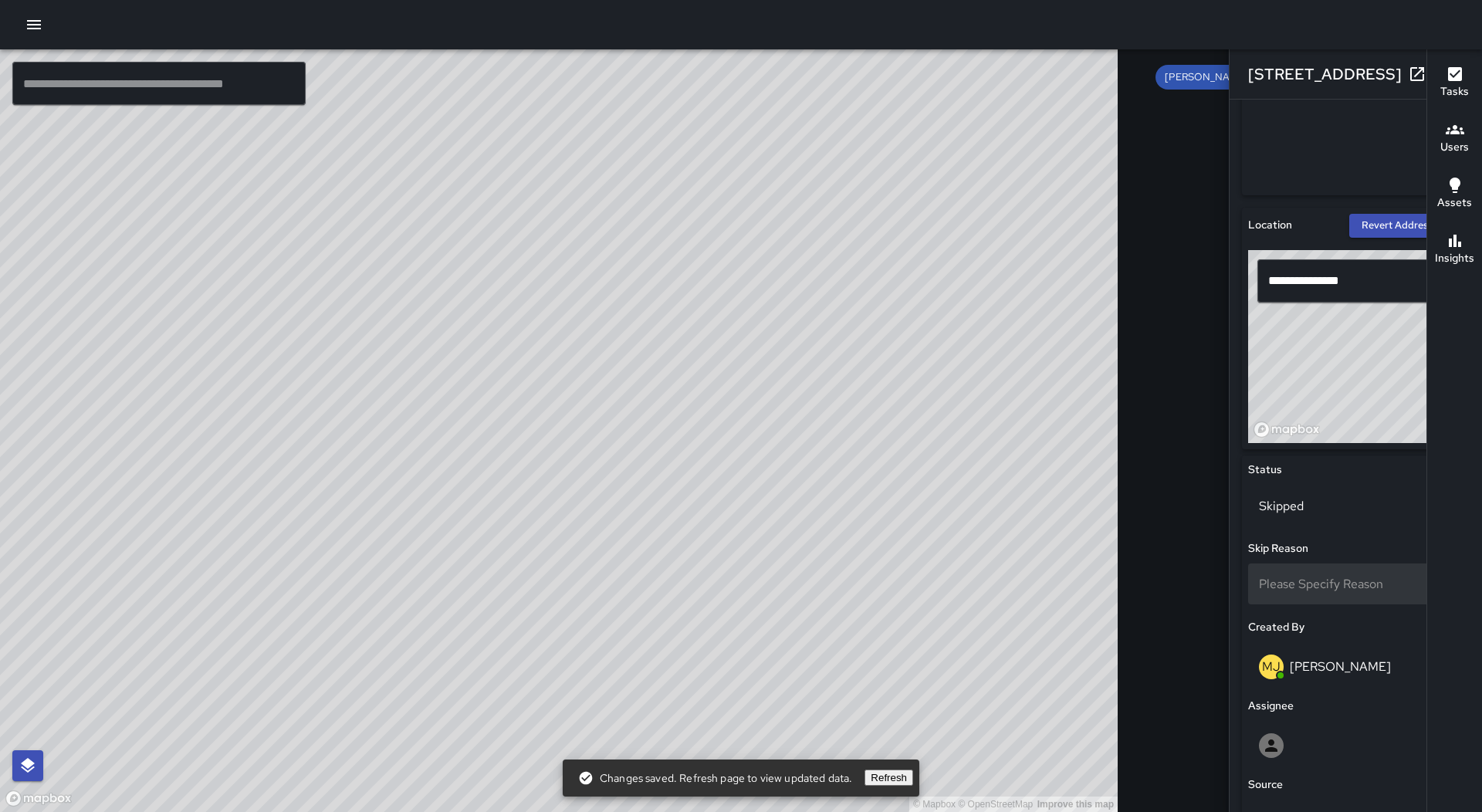
scroll to position [12437, 0]
click at [409, 257] on div "© Mapbox © OpenStreetMap Improve this map" at bounding box center [558, 430] width 1118 height 762
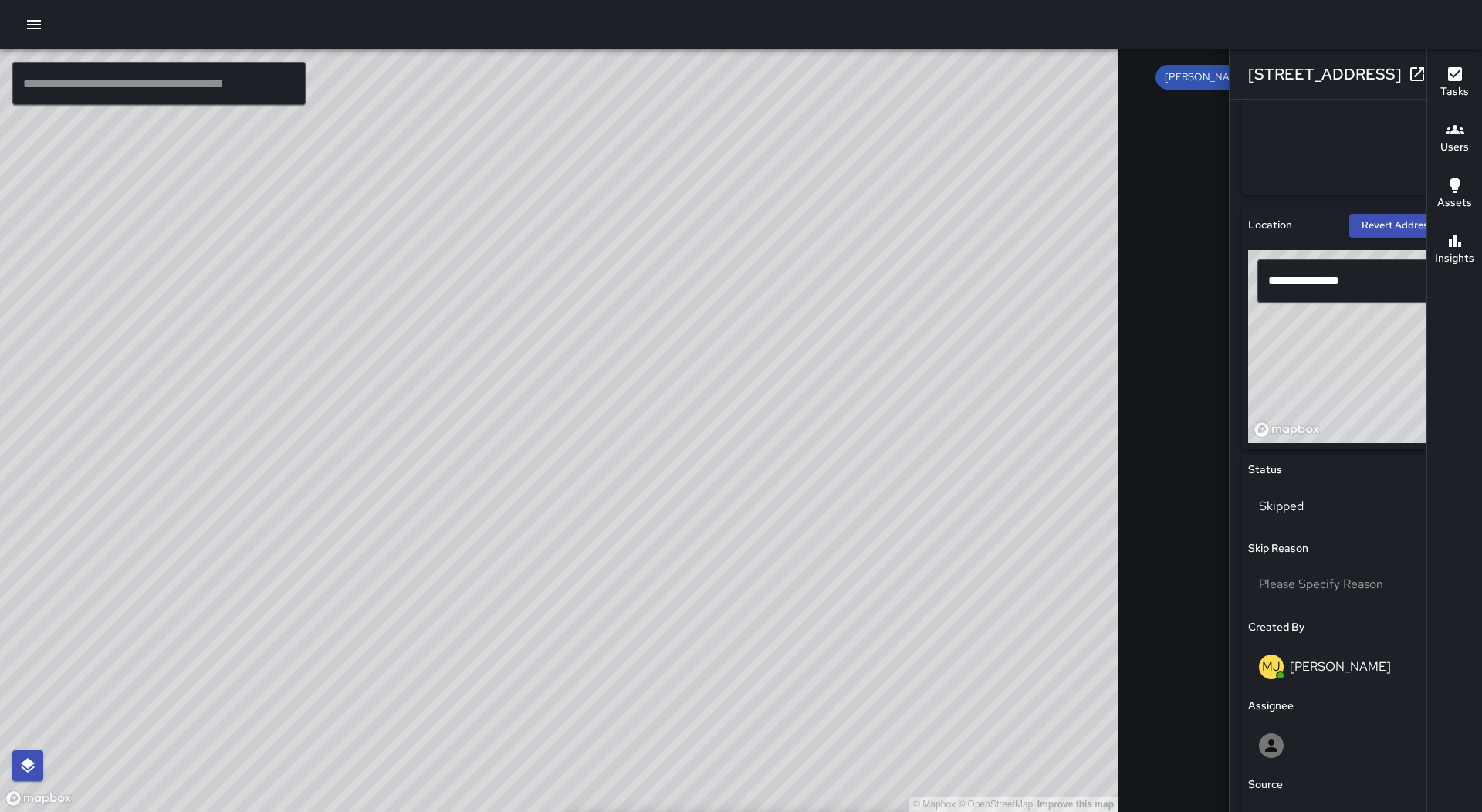
click at [405, 257] on div "© Mapbox © OpenStreetMap Improve this map MJ [PERSON_NAME] [STREET_ADDRESS][PER…" at bounding box center [558, 430] width 1118 height 762
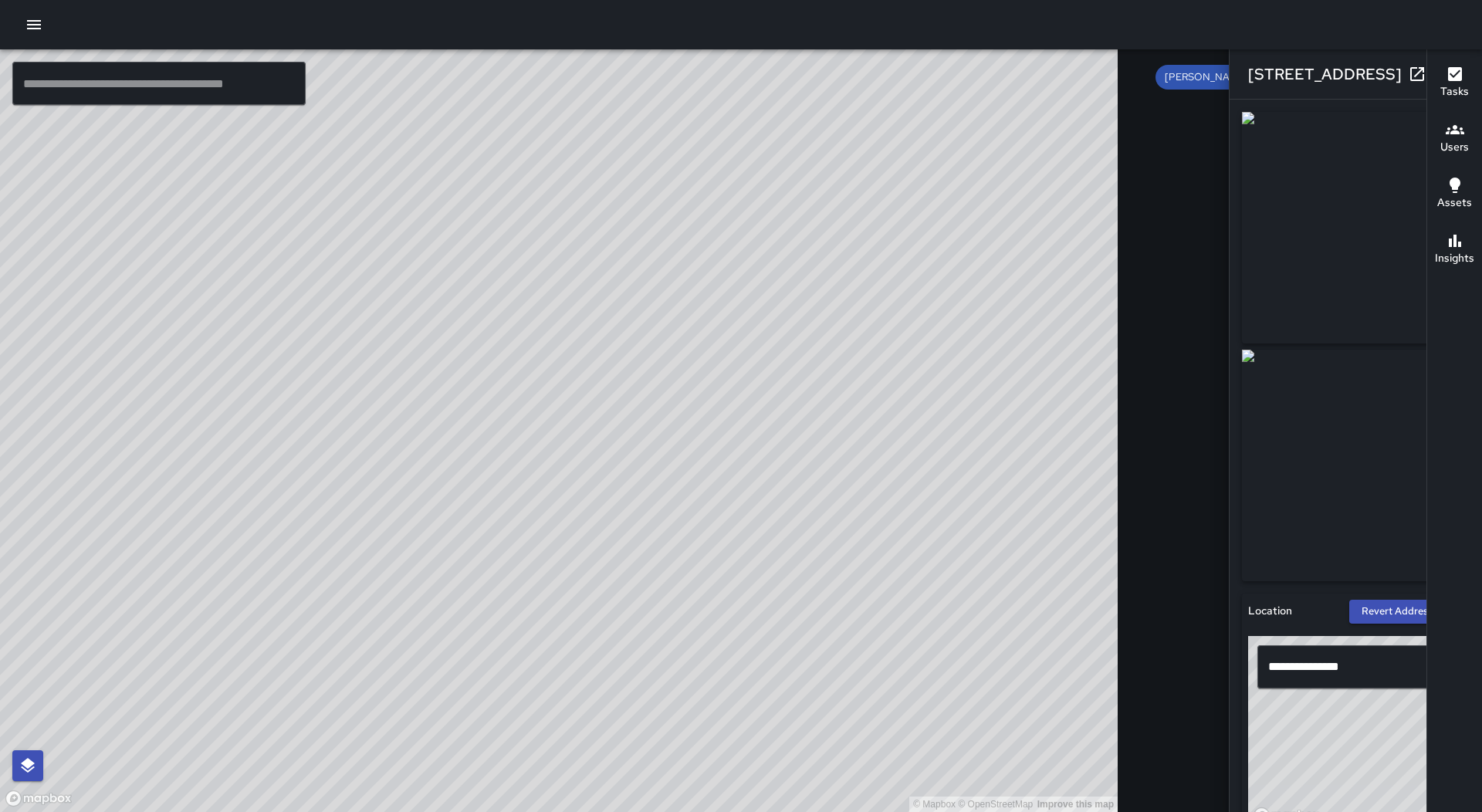
scroll to position [463, 0]
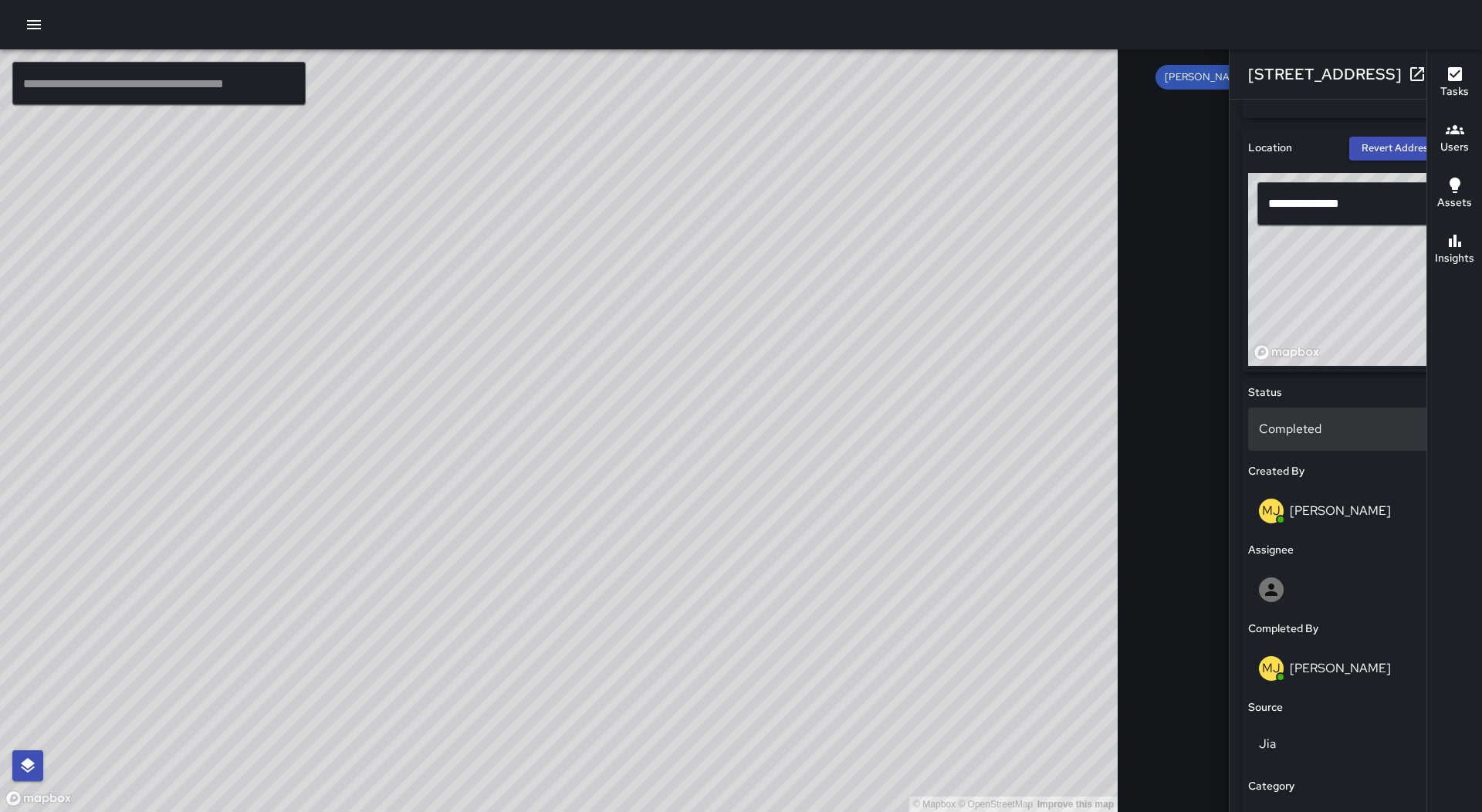
click at [1248, 441] on div "Completed" at bounding box center [1356, 429] width 215 height 43
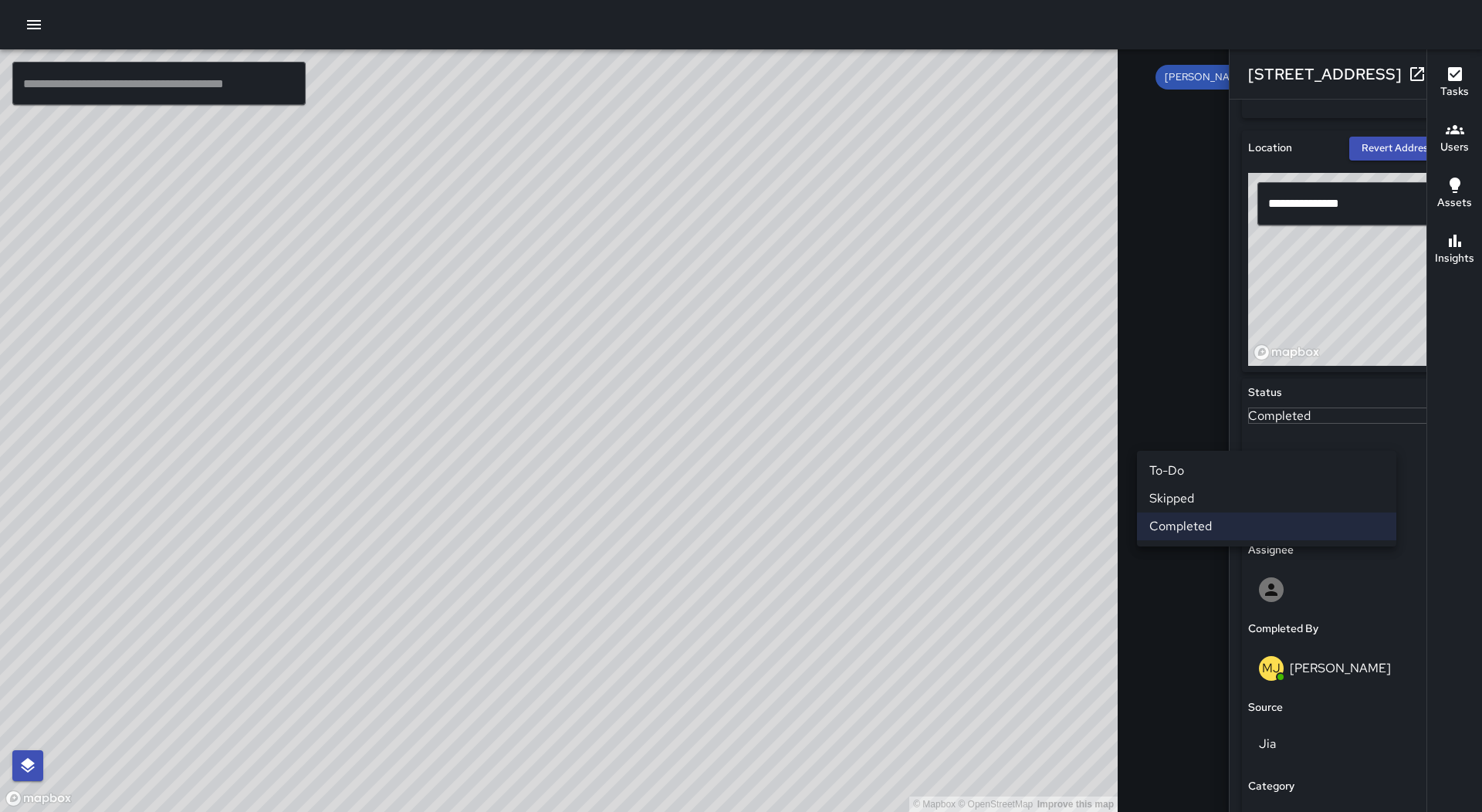
click at [1184, 497] on li "Skipped" at bounding box center [1267, 498] width 259 height 28
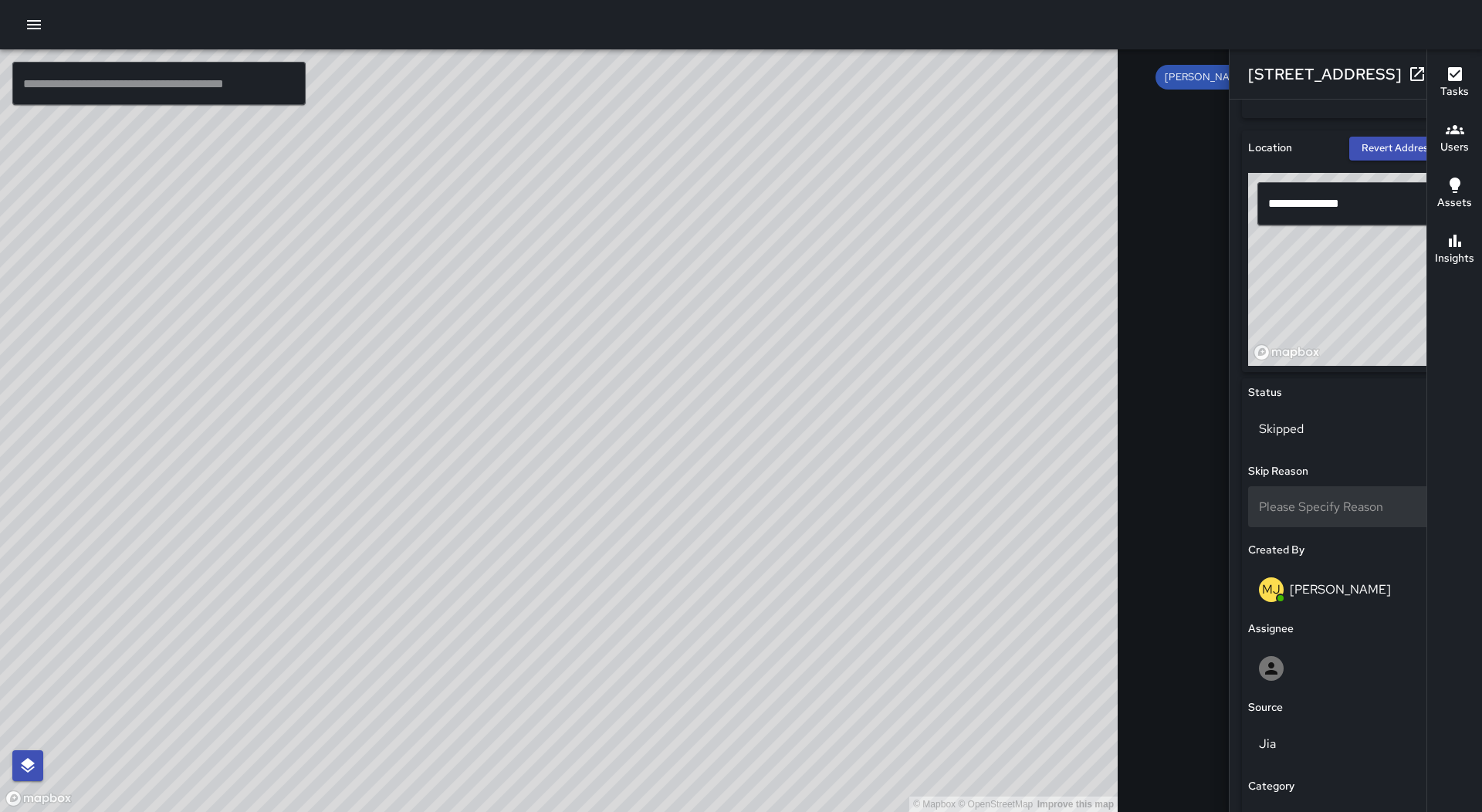
scroll to position [12158, 0]
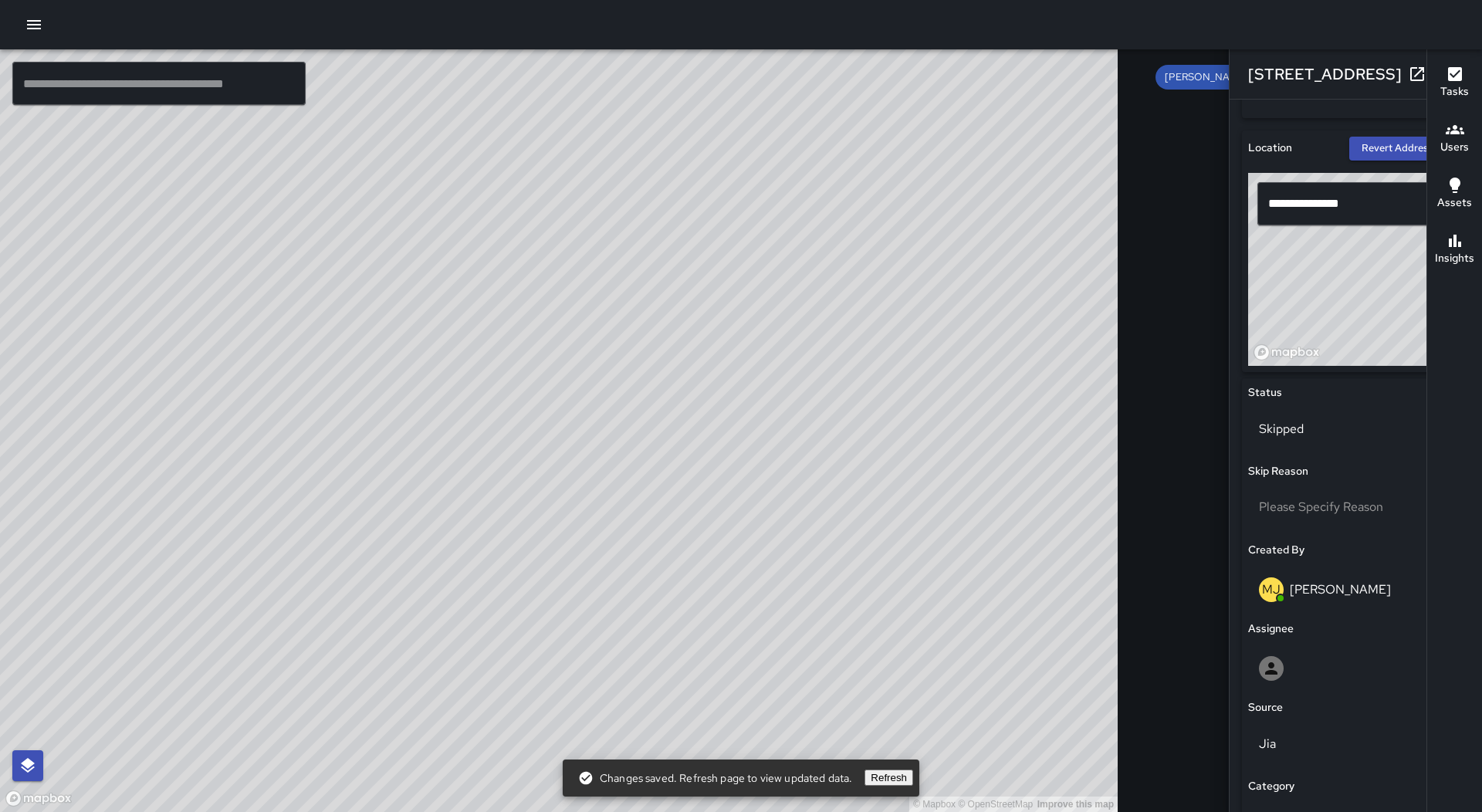
click at [420, 437] on div "© Mapbox © OpenStreetMap Improve this map MJ [PERSON_NAME] [STREET_ADDRESS][PER…" at bounding box center [558, 430] width 1118 height 762
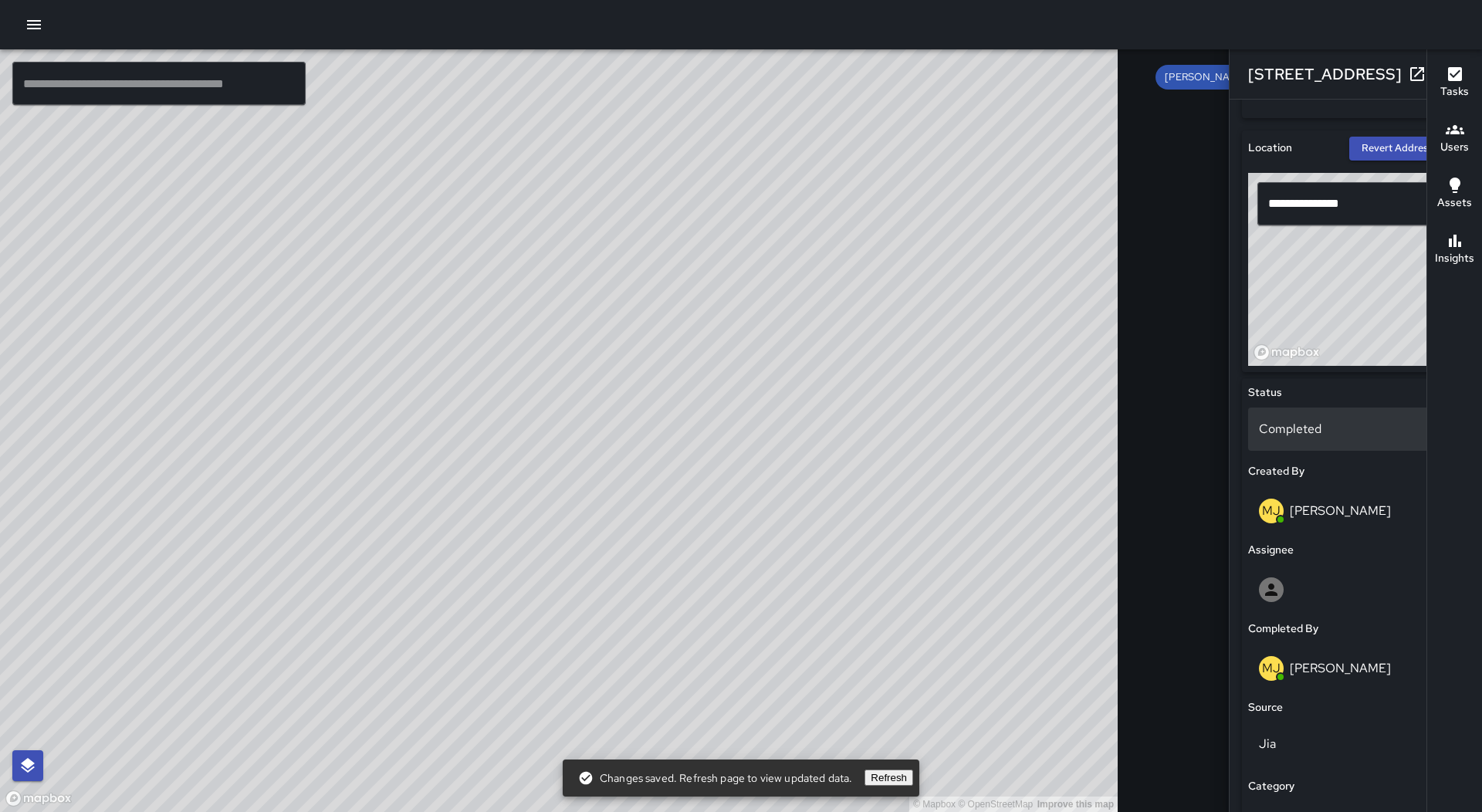
click at [1248, 442] on div "Completed" at bounding box center [1356, 429] width 215 height 43
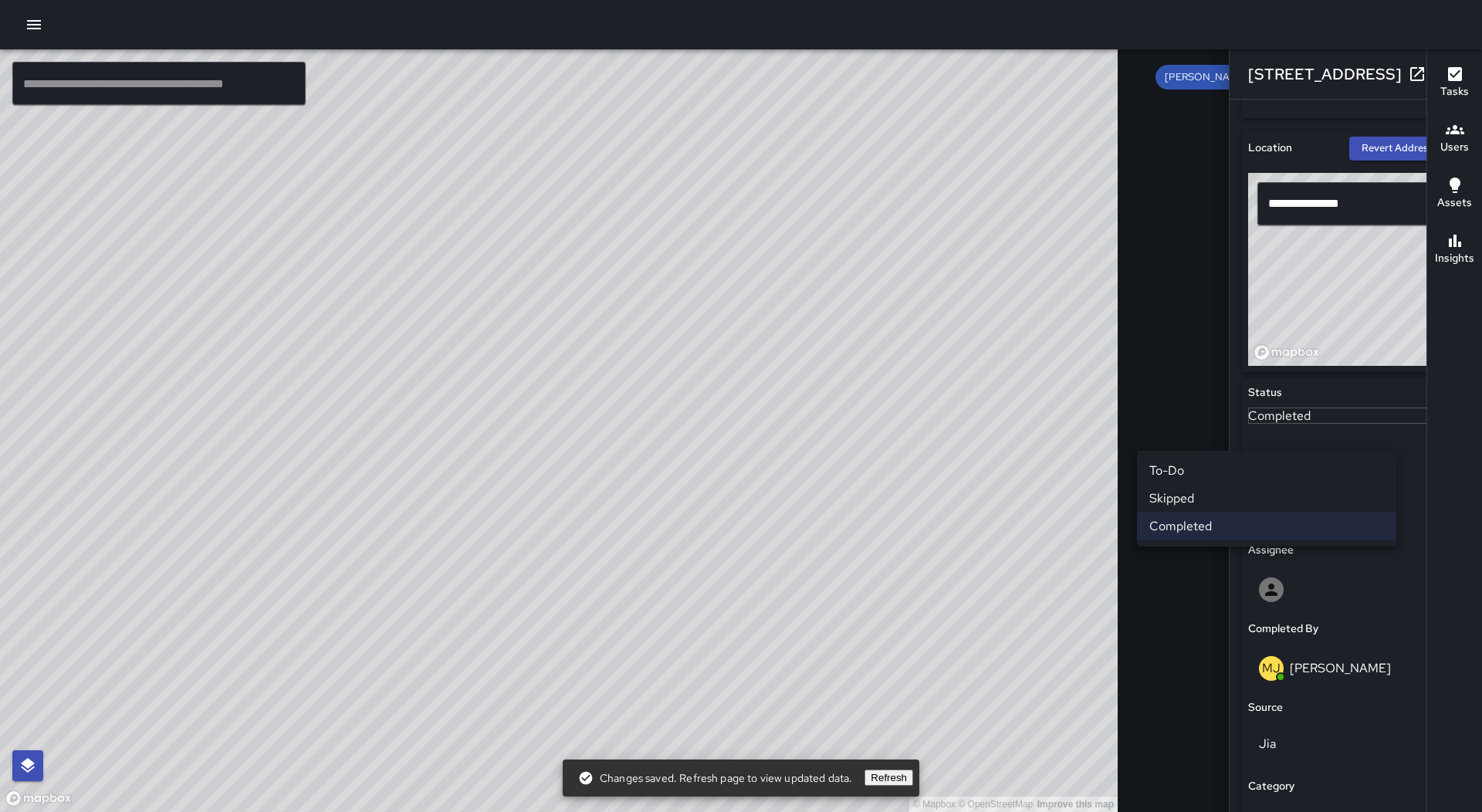
click at [1206, 492] on li "Skipped" at bounding box center [1267, 498] width 259 height 28
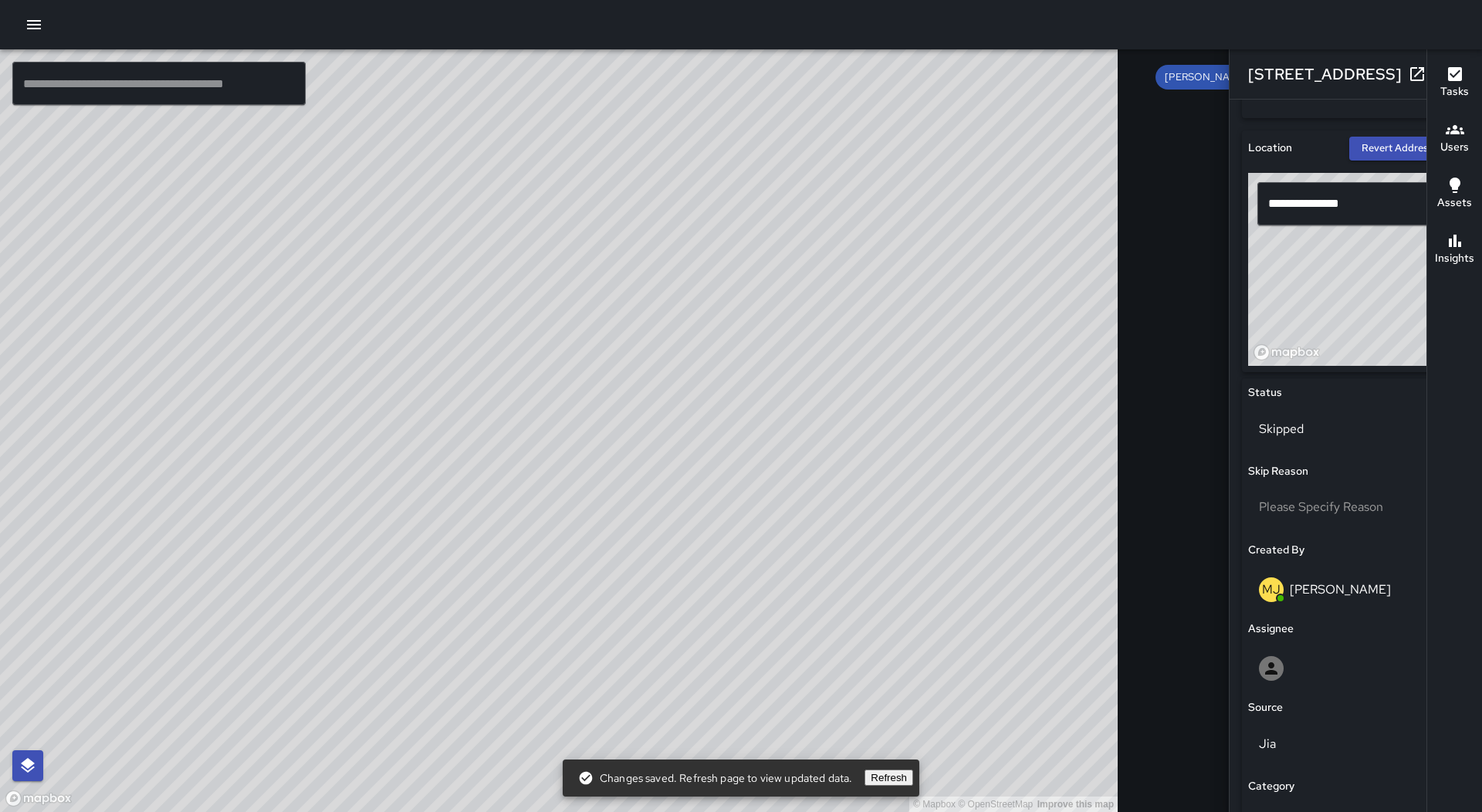
scroll to position [11880, 0]
click at [511, 455] on div "© Mapbox © OpenStreetMap Improve this map MJ [PERSON_NAME] [STREET_ADDRESS][PER…" at bounding box center [558, 430] width 1118 height 762
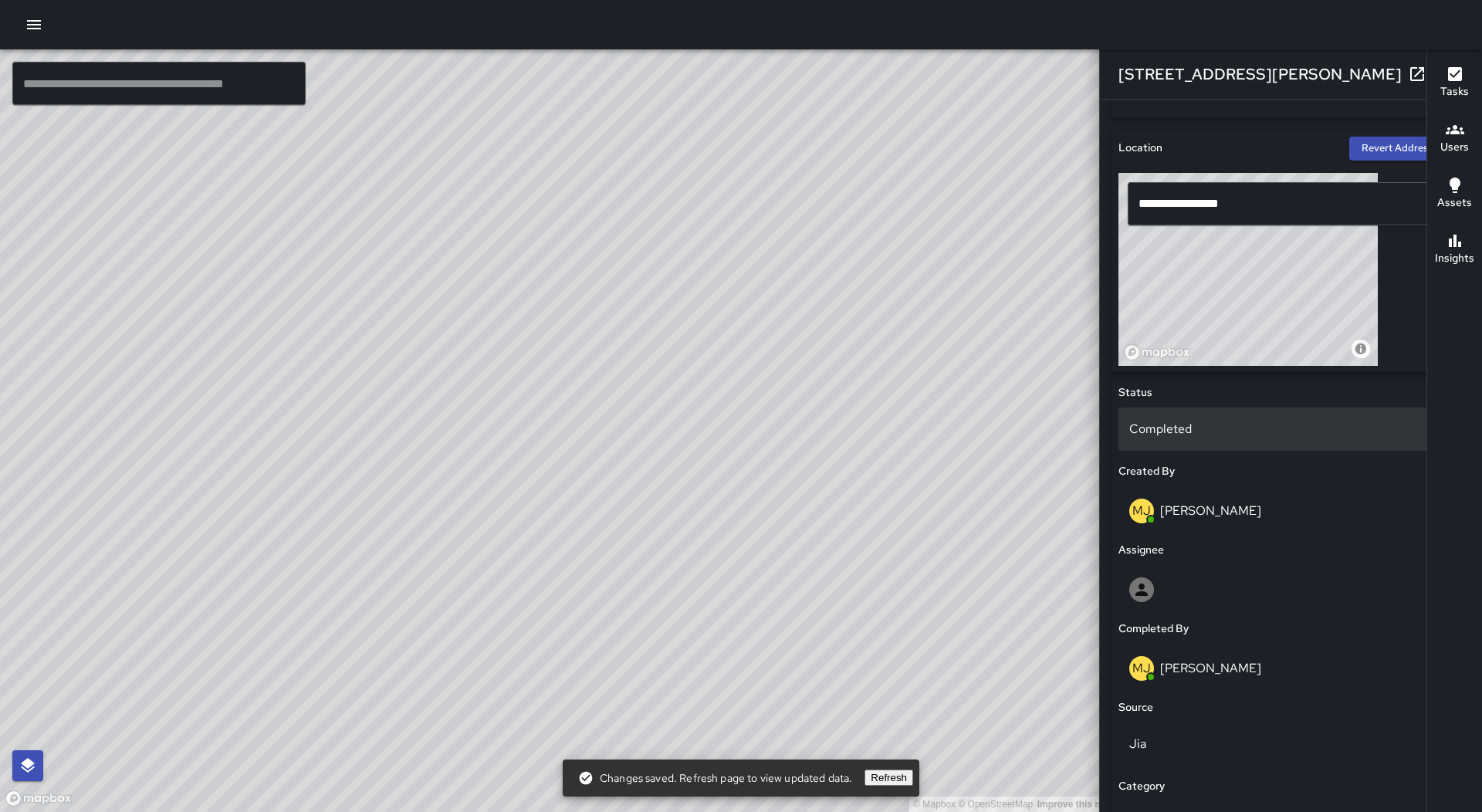
click at [1173, 435] on p "Completed" at bounding box center [1291, 429] width 323 height 18
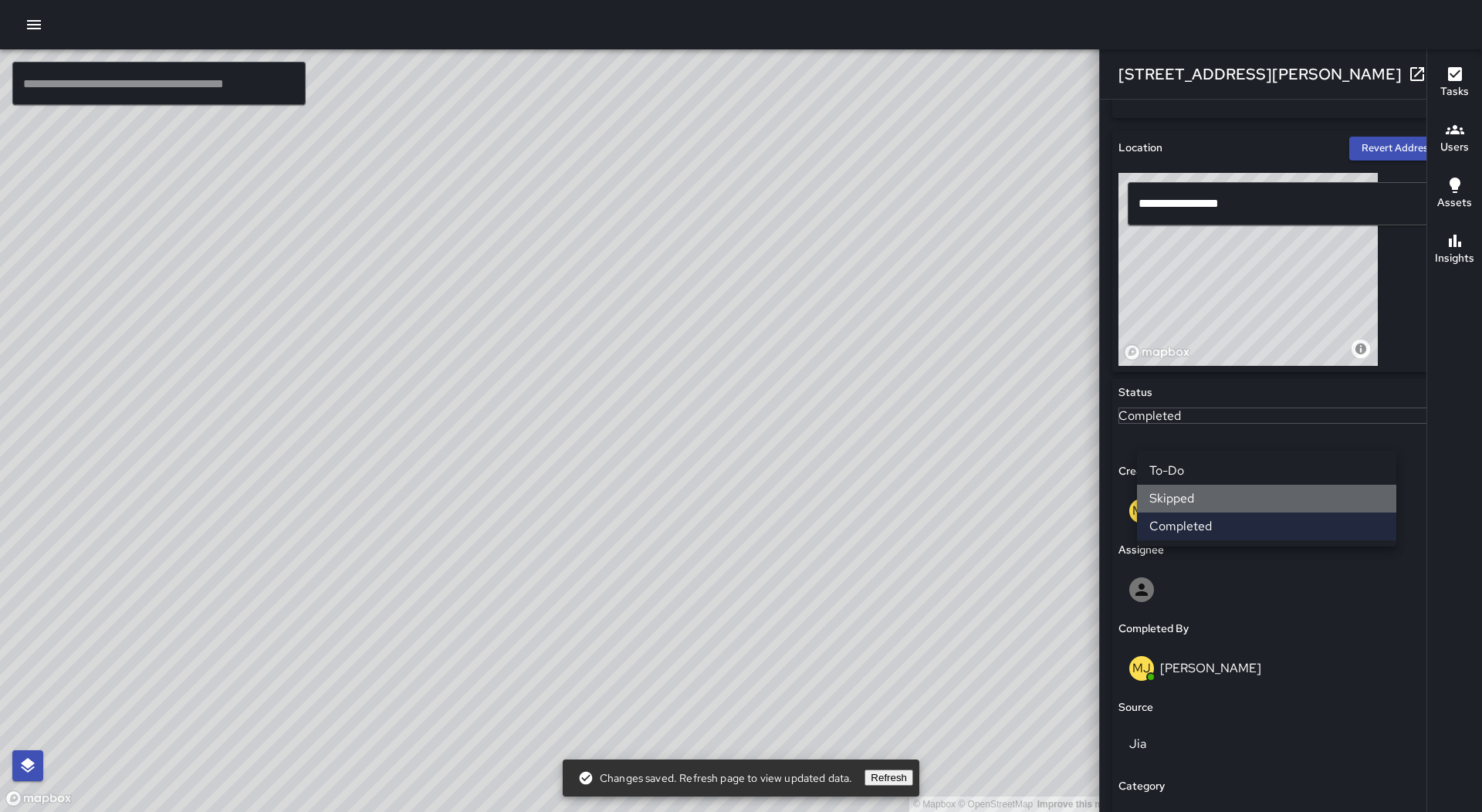
click at [1171, 493] on li "Skipped" at bounding box center [1267, 498] width 259 height 28
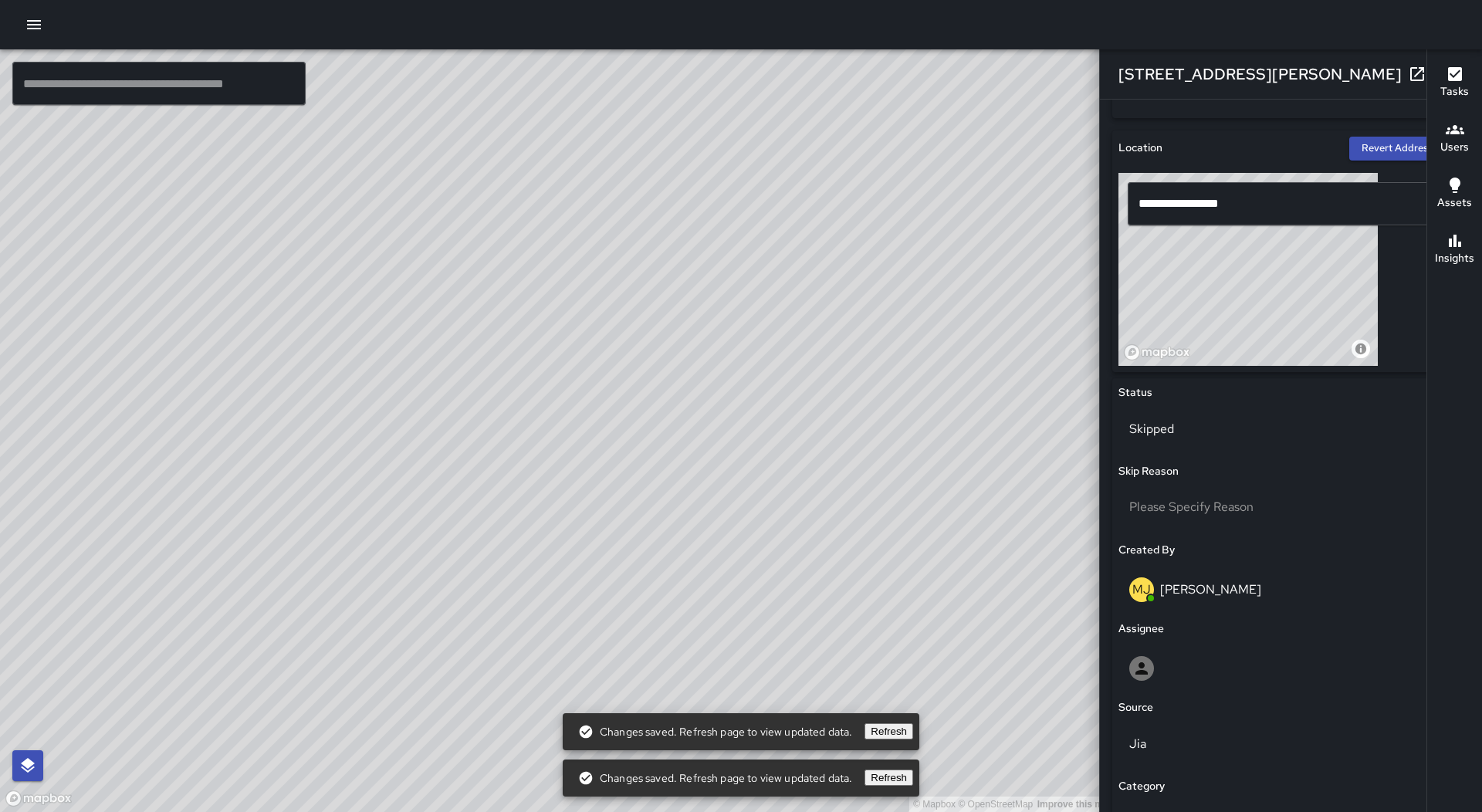
click at [622, 430] on div "© Mapbox © OpenStreetMap Improve this map MJ [PERSON_NAME] [STREET_ADDRESS][PER…" at bounding box center [558, 430] width 1118 height 762
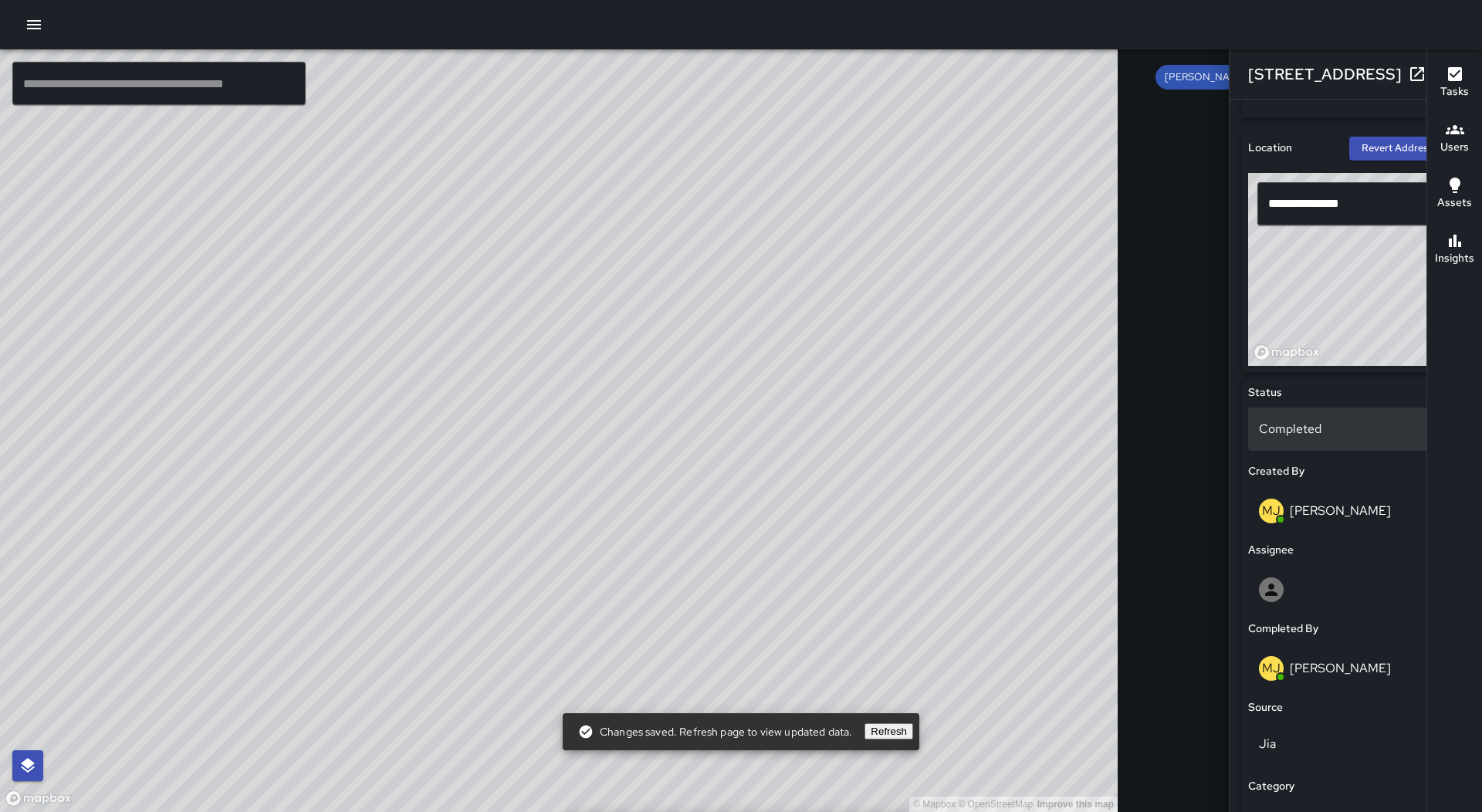
click at [1259, 431] on p "Completed" at bounding box center [1356, 429] width 194 height 18
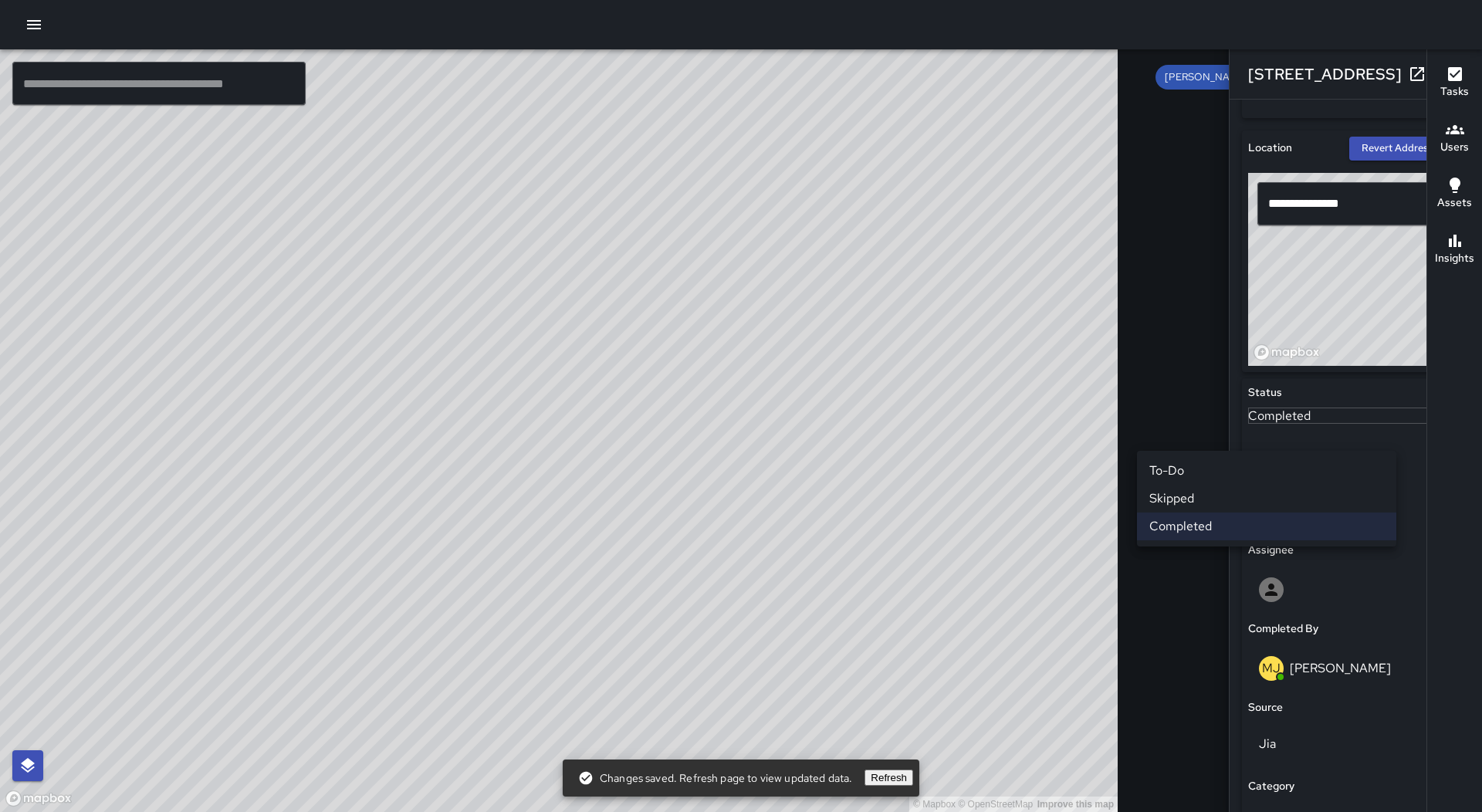
click at [1198, 490] on li "Skipped" at bounding box center [1267, 498] width 259 height 28
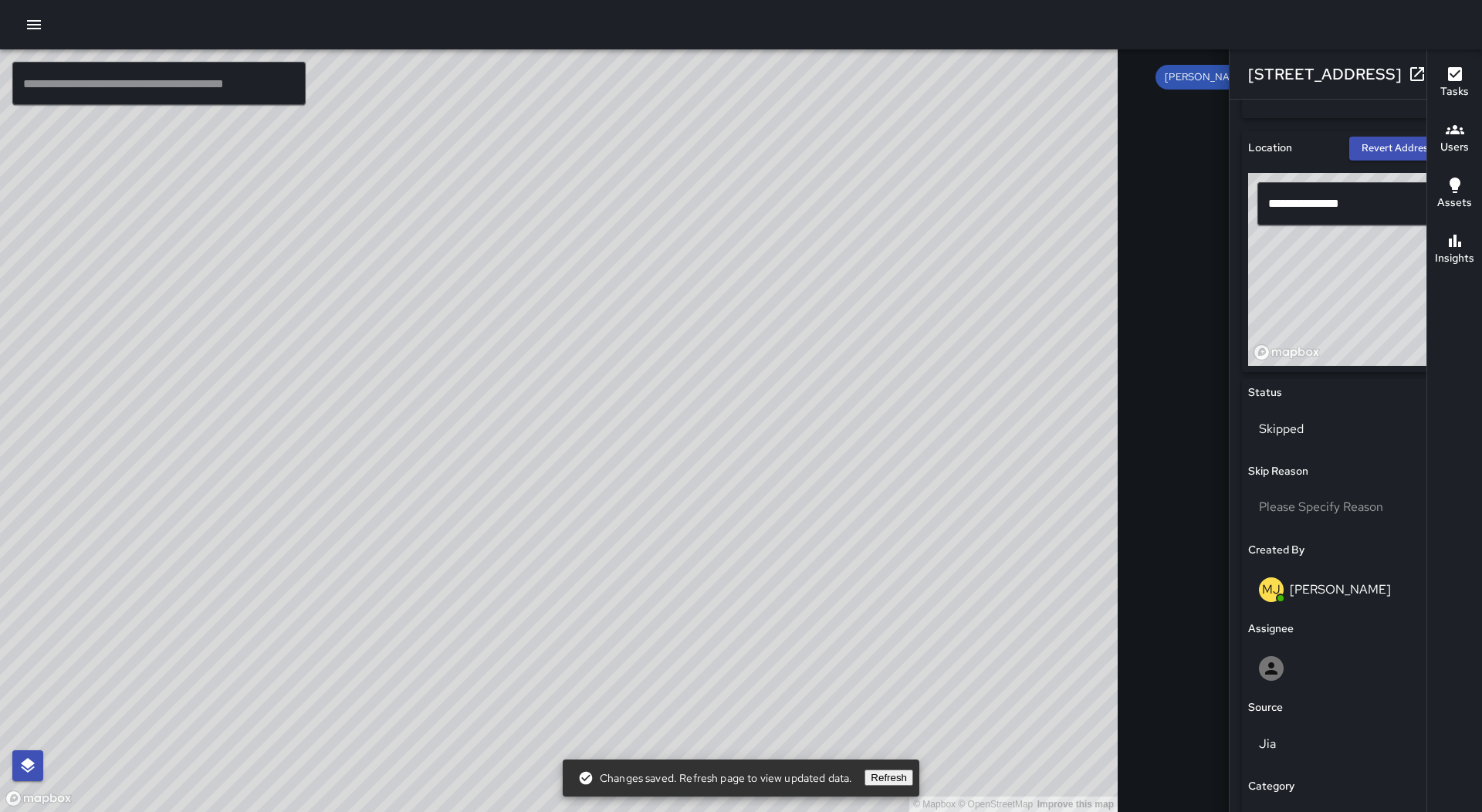
scroll to position [11325, 0]
click at [571, 619] on div "© Mapbox © OpenStreetMap Improve this map MJ [PERSON_NAME] [STREET_ADDRESS] Com…" at bounding box center [558, 430] width 1118 height 762
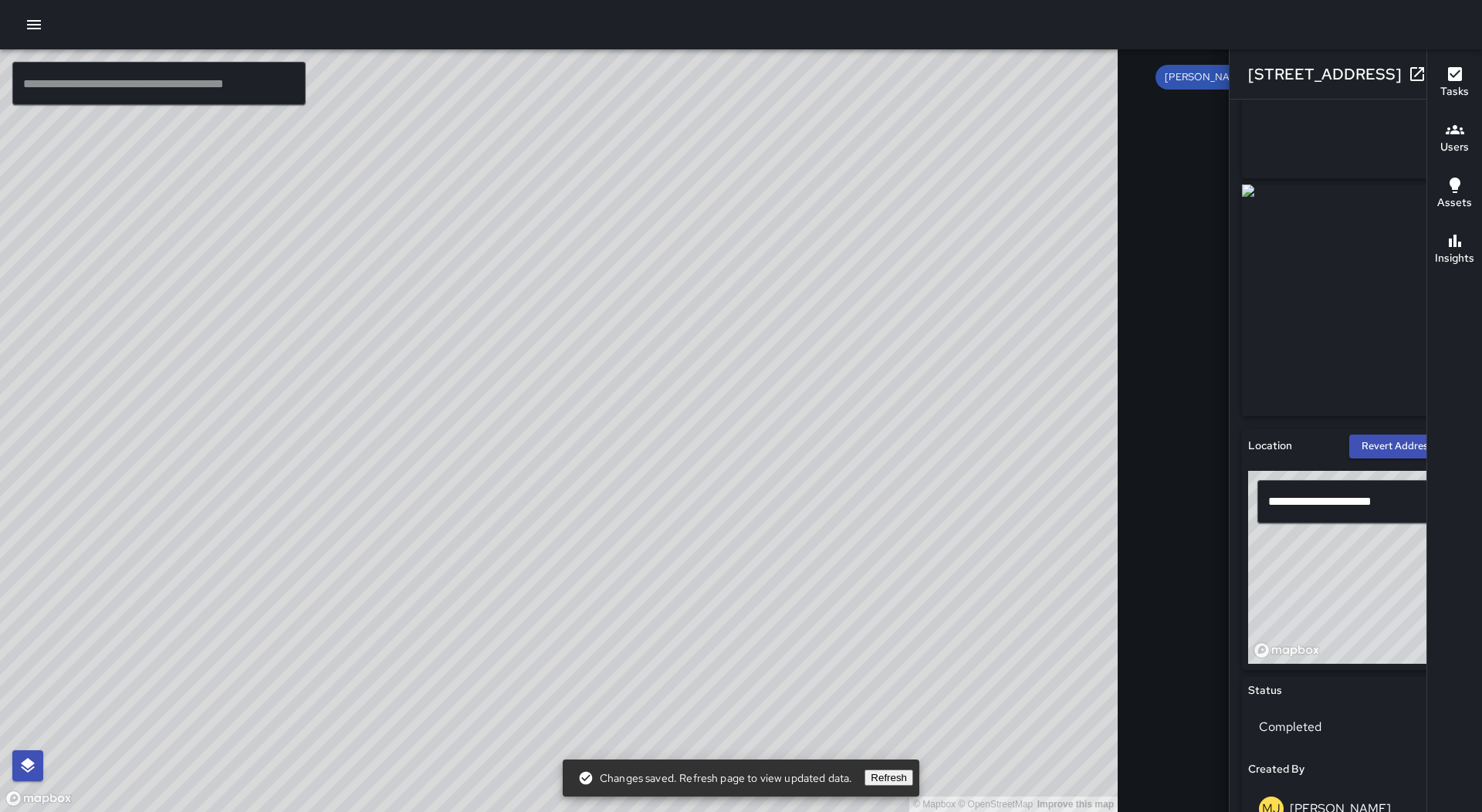
scroll to position [77, 0]
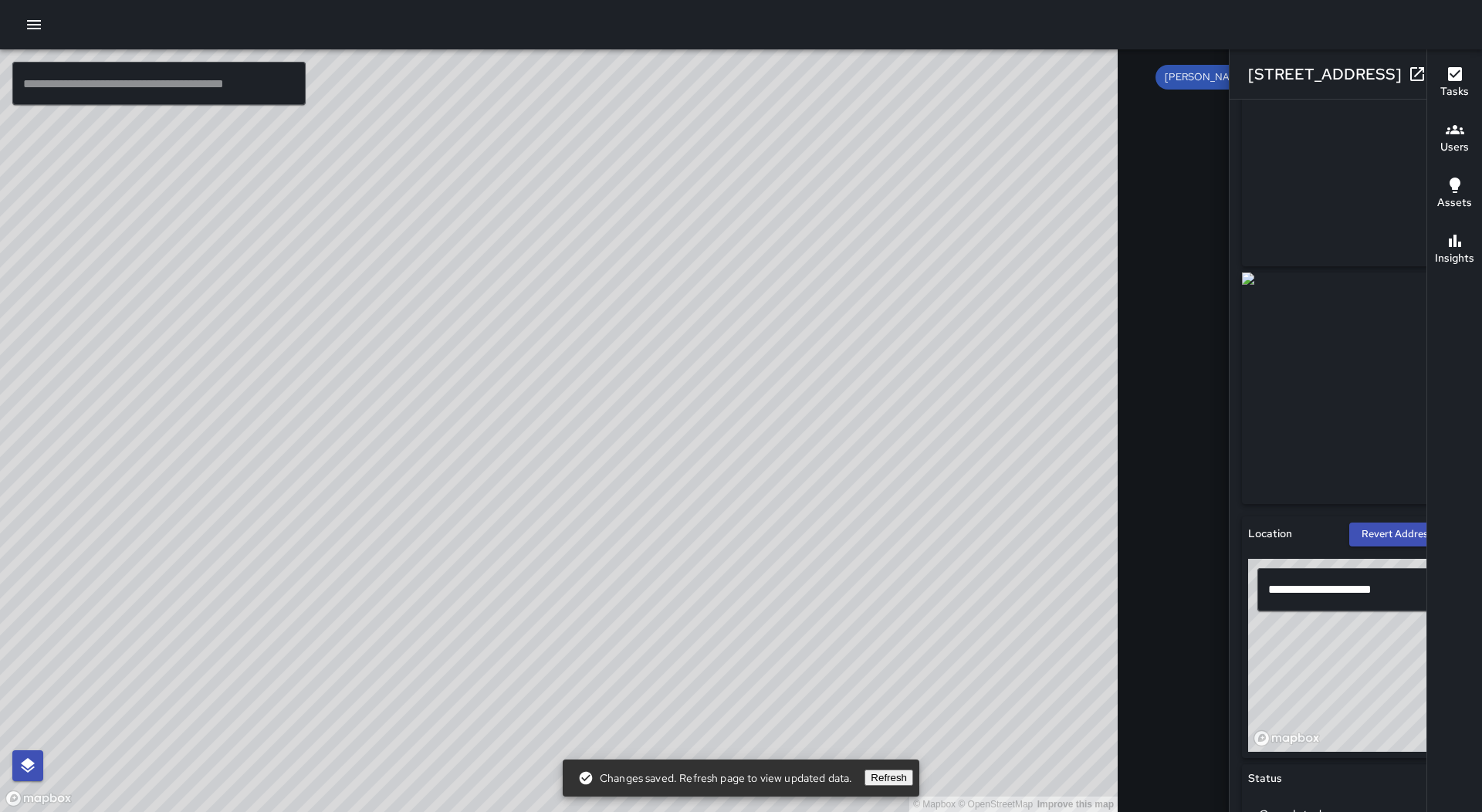
drag, startPoint x: 1260, startPoint y: 343, endPoint x: 1277, endPoint y: 351, distance: 18.8
click at [1254, 351] on img at bounding box center [1247, 387] width 12 height 232
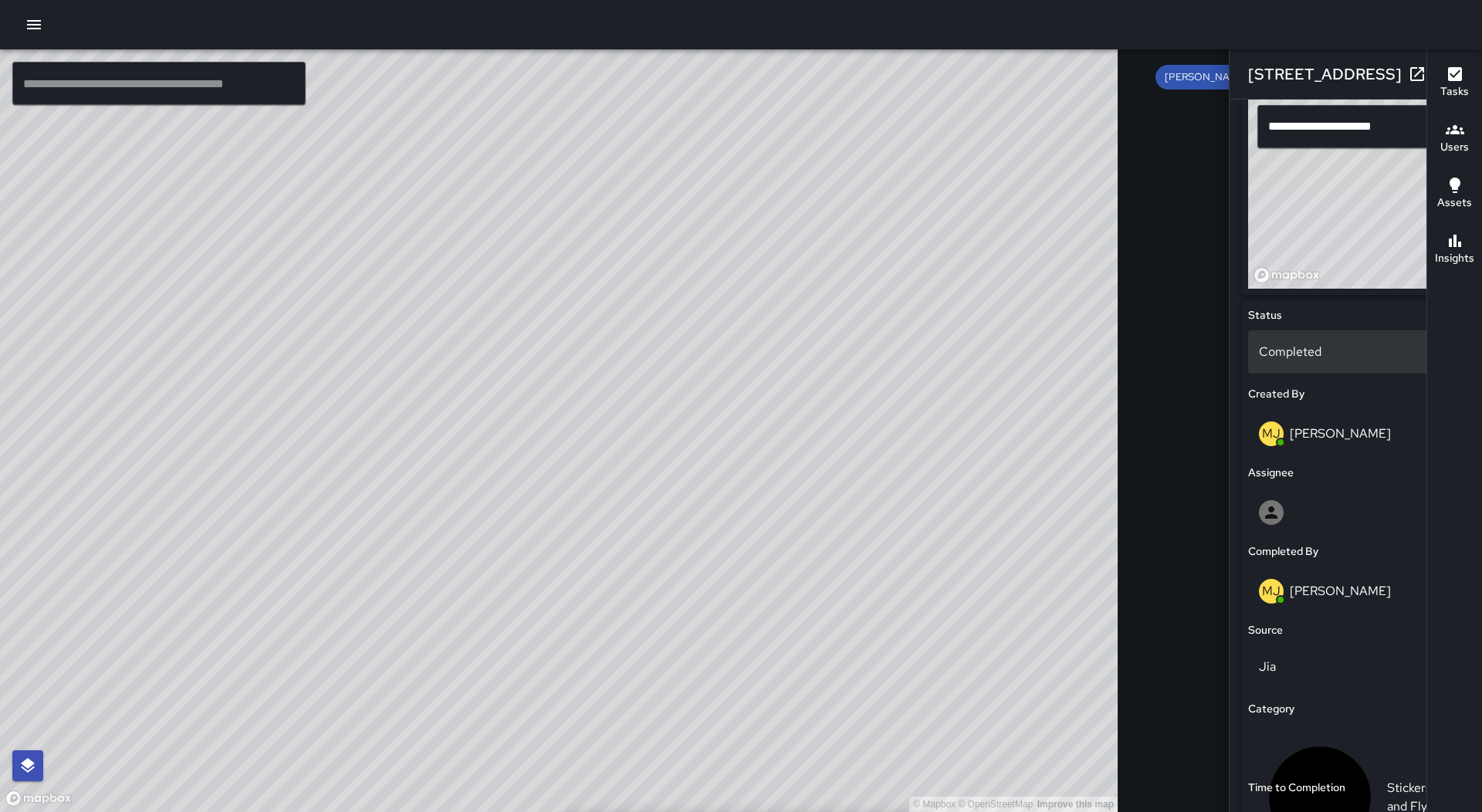
click at [1259, 354] on p "Completed" at bounding box center [1356, 352] width 194 height 18
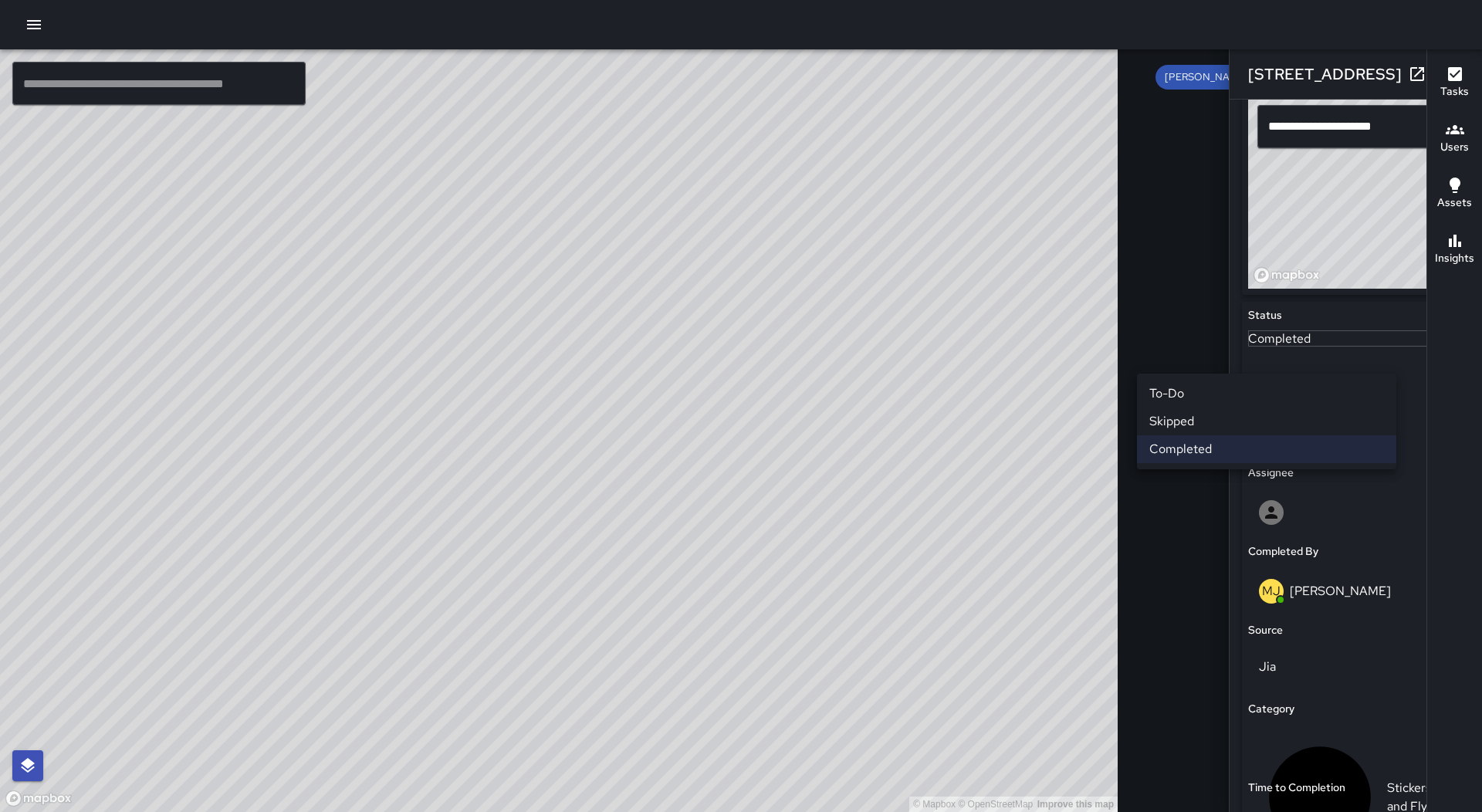
click at [1183, 422] on li "Skipped" at bounding box center [1267, 421] width 259 height 28
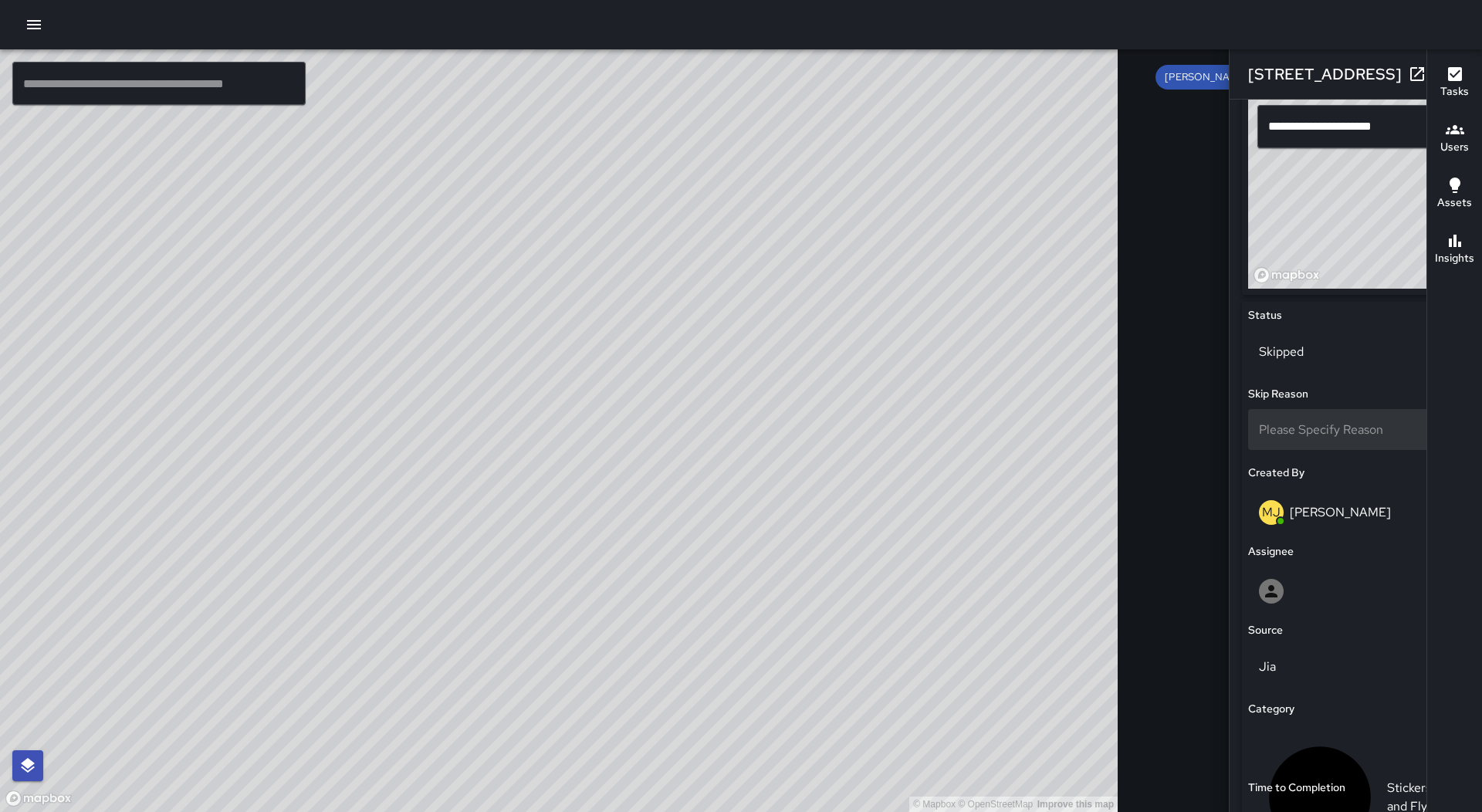
scroll to position [11047, 0]
click at [488, 444] on div "© Mapbox © OpenStreetMap Improve this map MJ [PERSON_NAME] [STREET_ADDRESS] Com…" at bounding box center [558, 430] width 1118 height 762
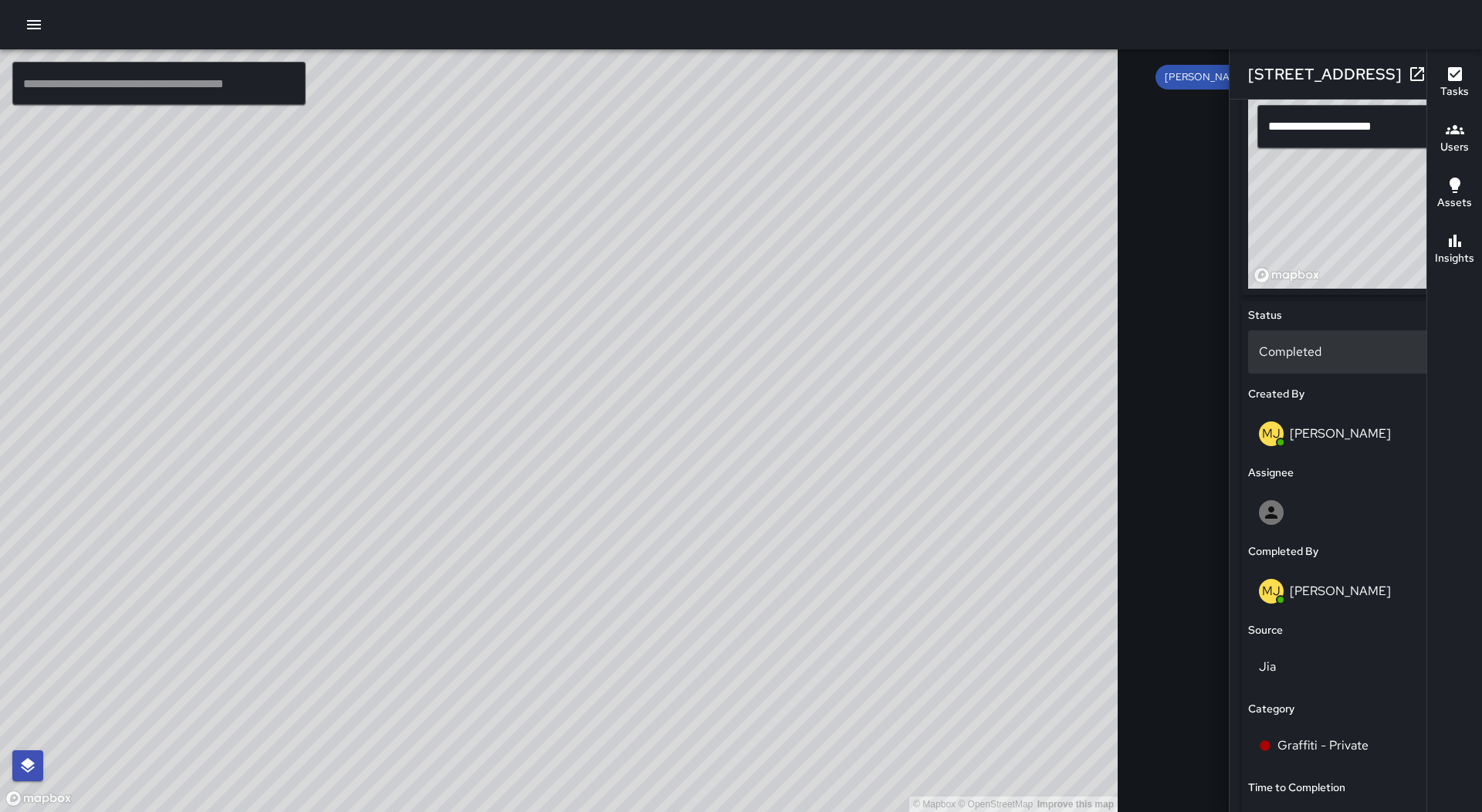
click at [1259, 344] on p "Completed" at bounding box center [1356, 352] width 194 height 18
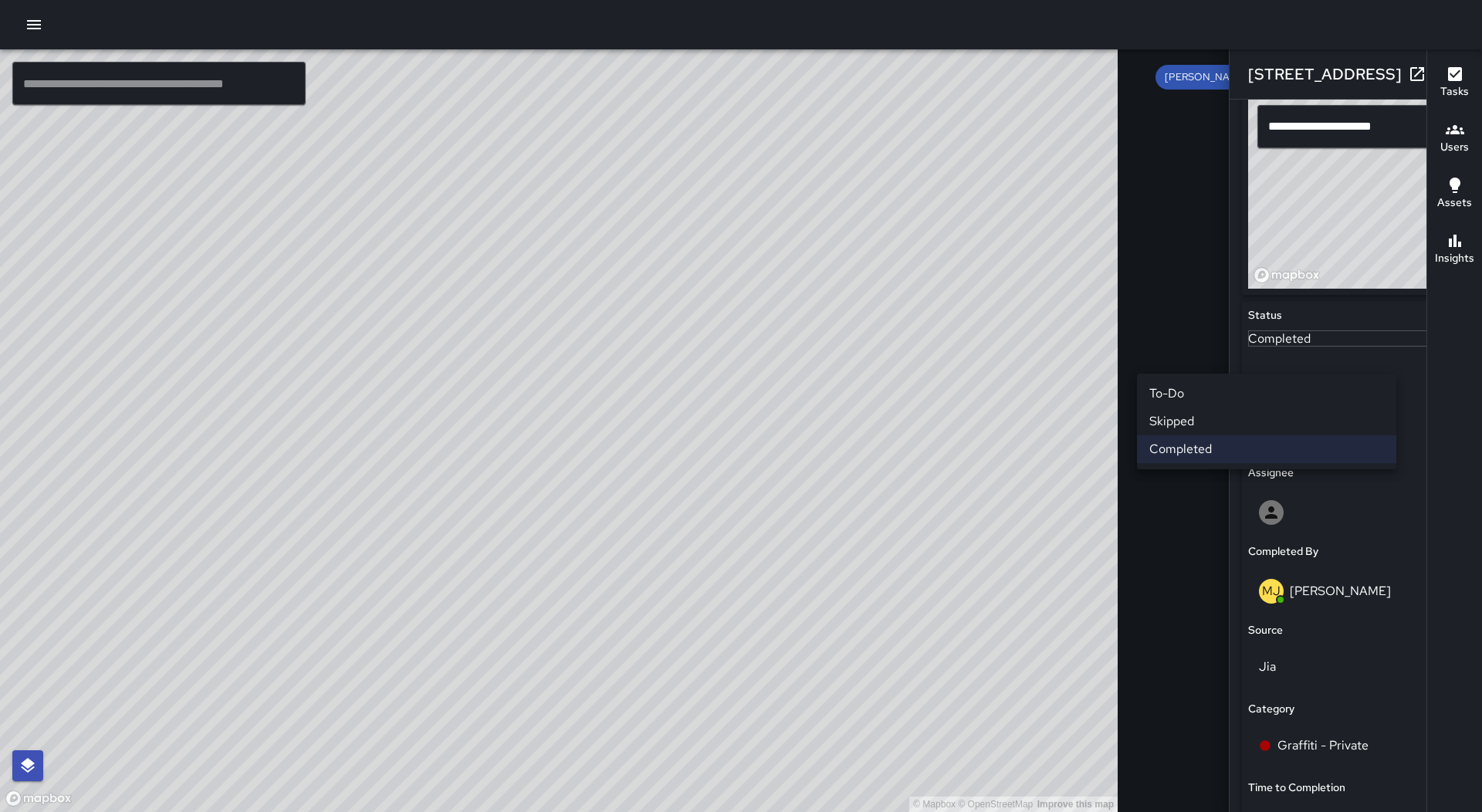
click at [1187, 419] on li "Skipped" at bounding box center [1267, 421] width 259 height 28
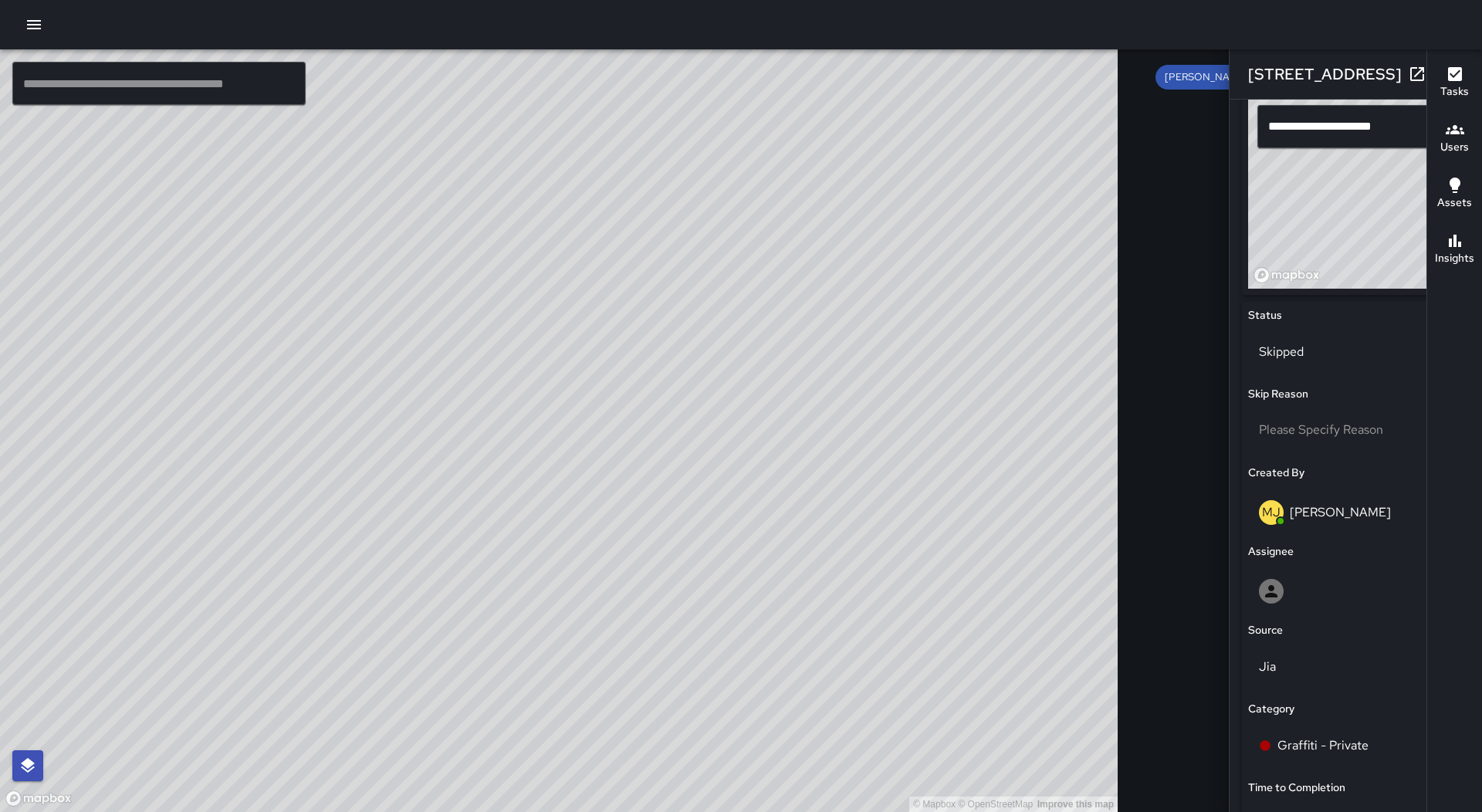
scroll to position [10769, 0]
click at [543, 427] on div "© Mapbox © OpenStreetMap Improve this map MJ [PERSON_NAME] [STREET_ADDRESS] Com…" at bounding box center [558, 430] width 1118 height 762
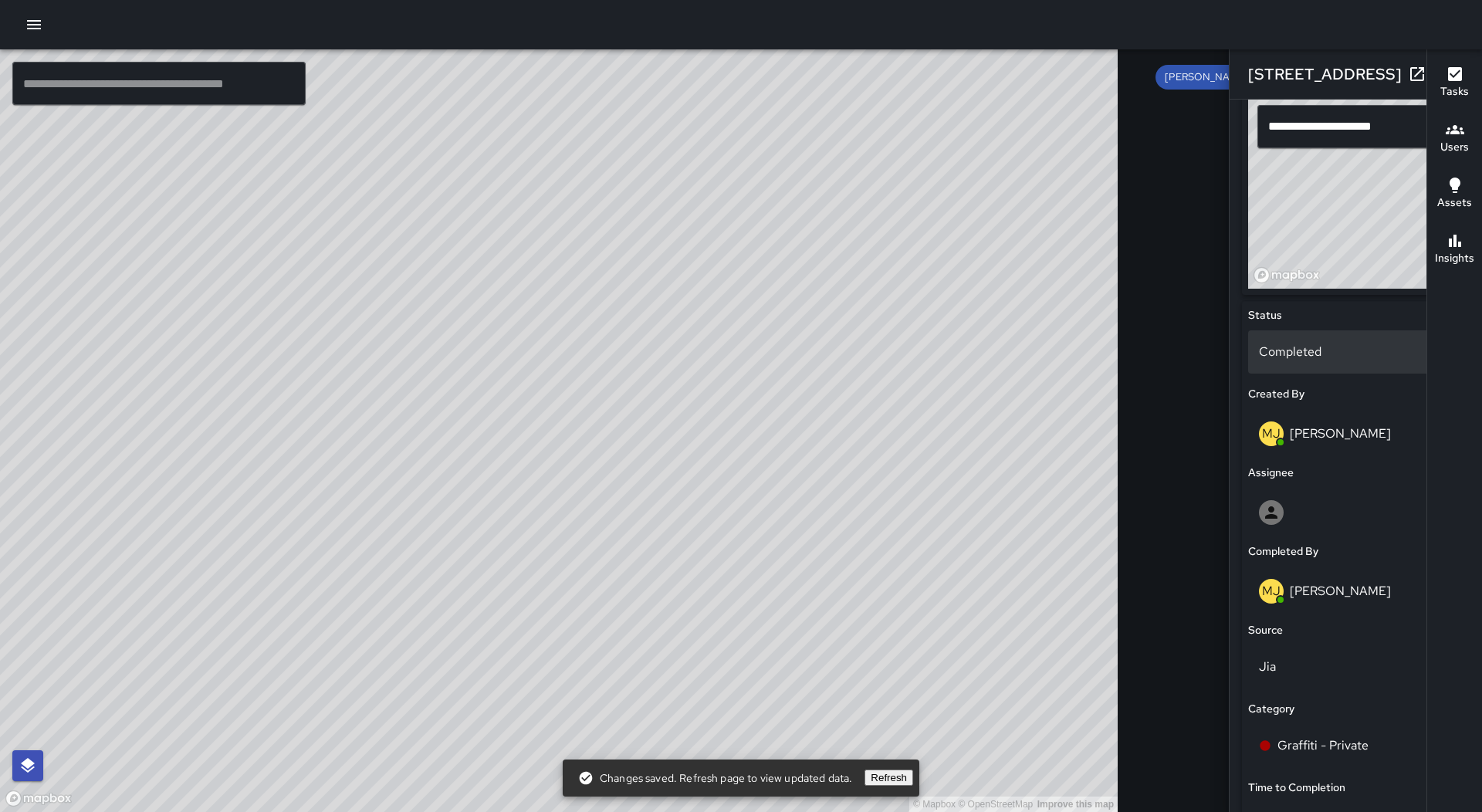
click at [1259, 357] on p "Completed" at bounding box center [1356, 352] width 194 height 18
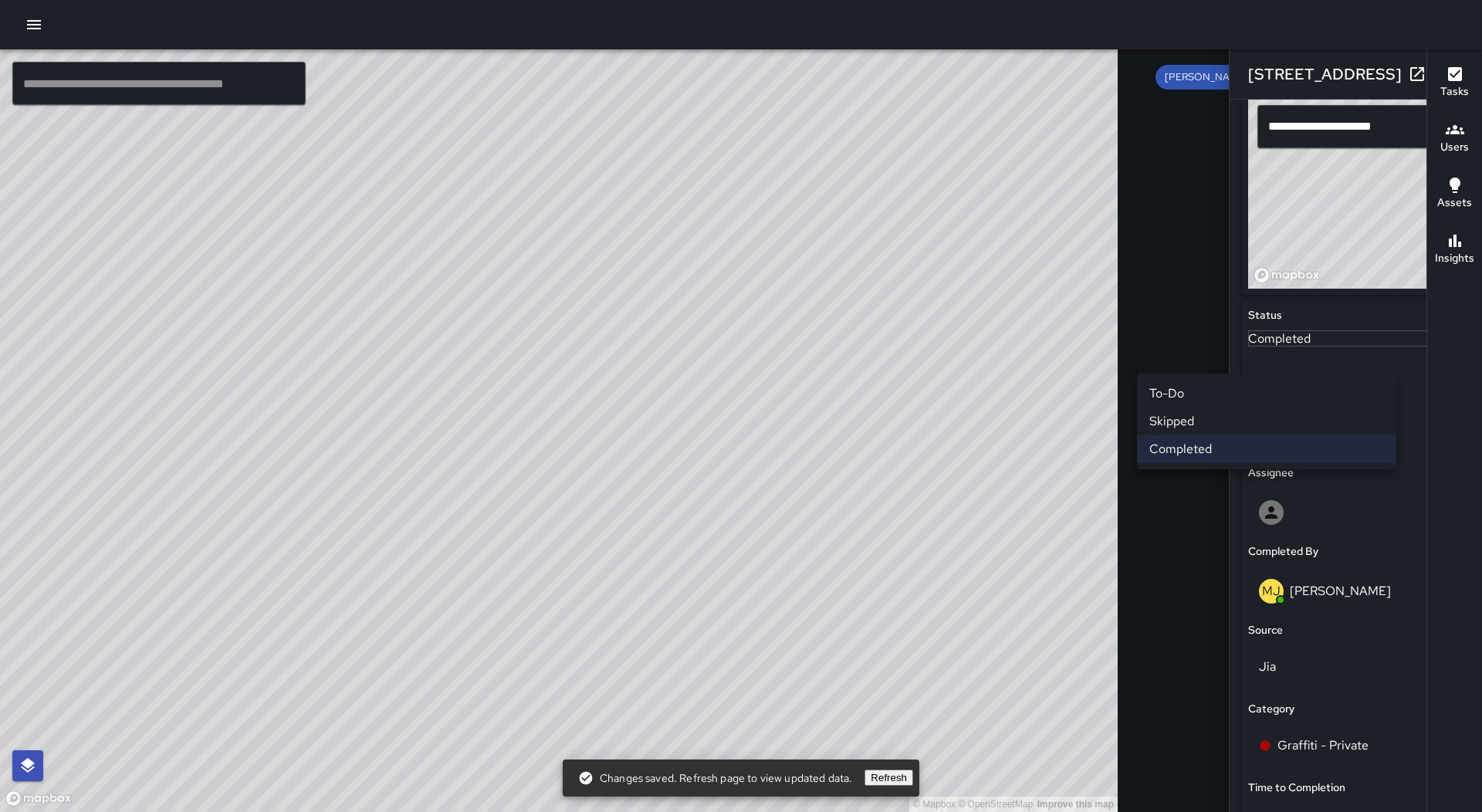
click at [1204, 412] on li "Skipped" at bounding box center [1267, 421] width 259 height 28
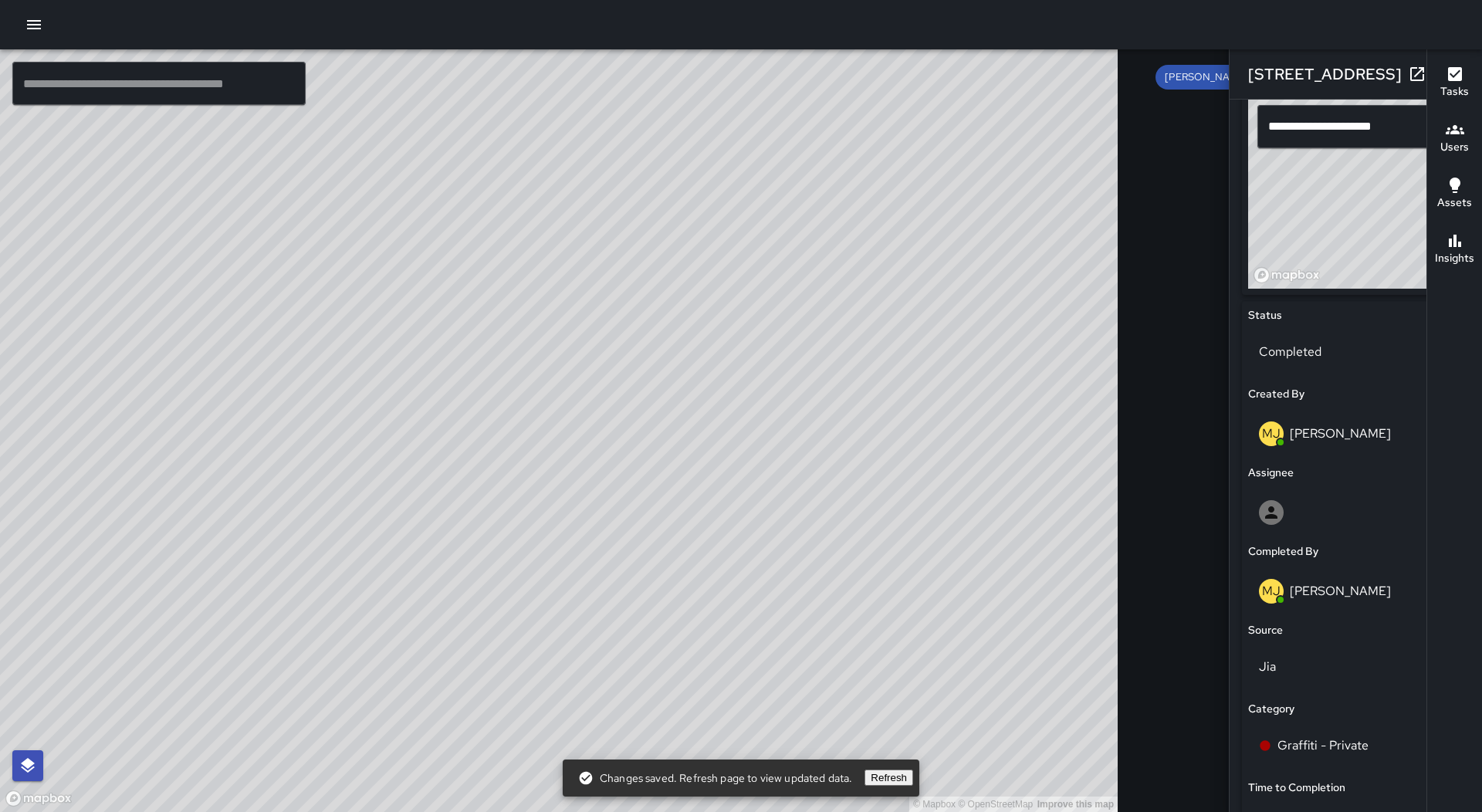
scroll to position [10492, 0]
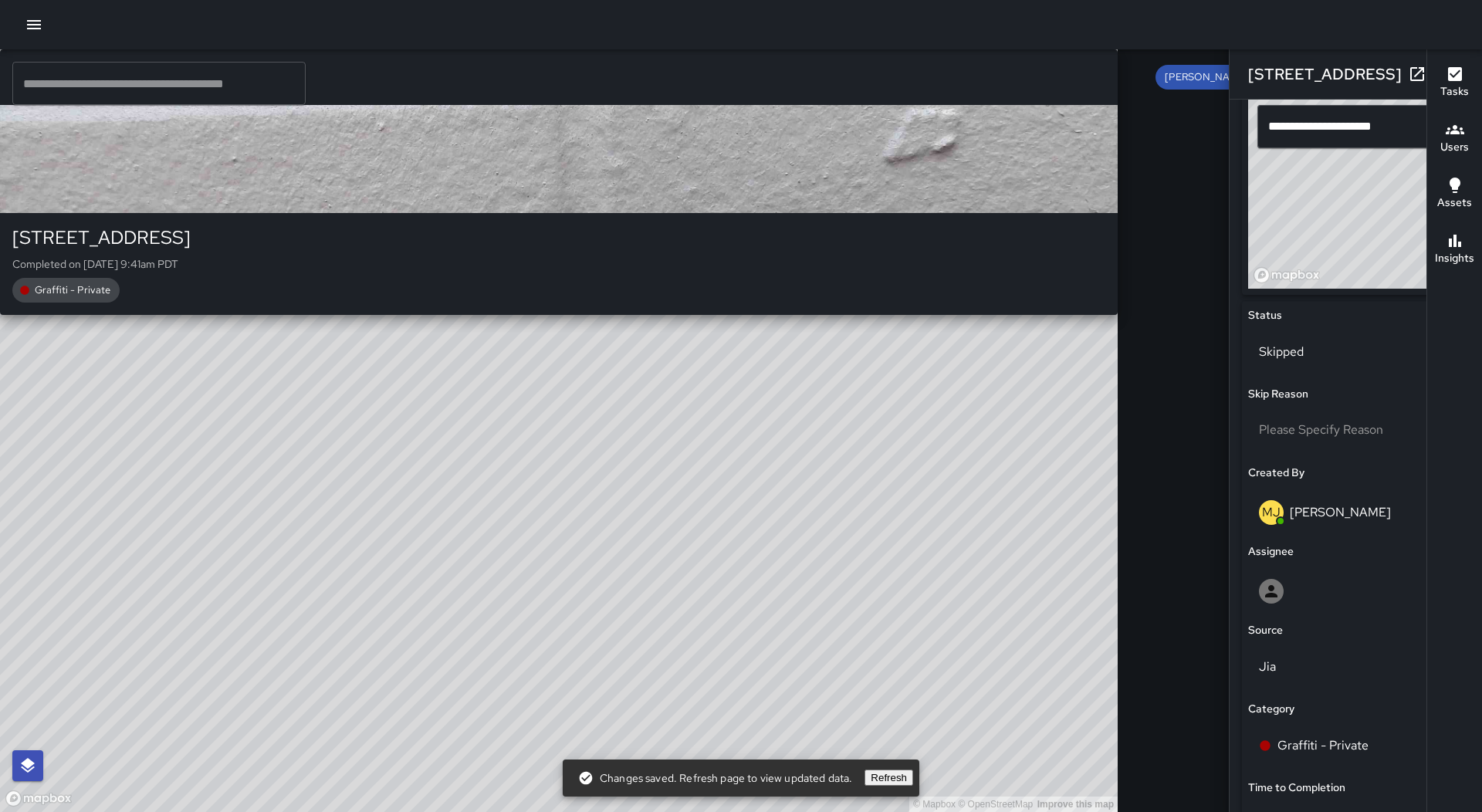
click at [535, 439] on div "© Mapbox © OpenStreetMap Improve this map MJ [PERSON_NAME] [STREET_ADDRESS] Com…" at bounding box center [558, 430] width 1118 height 762
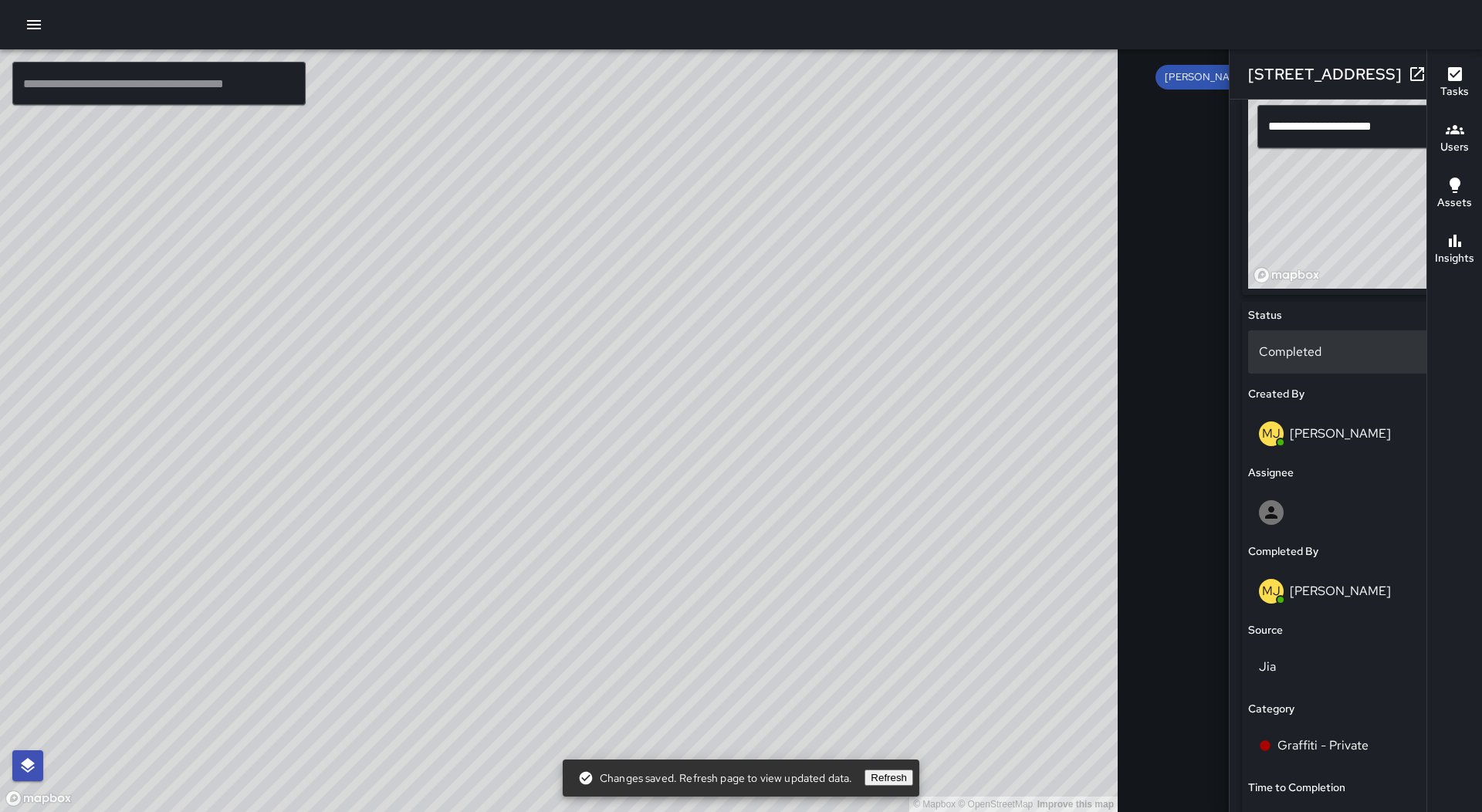
click at [1259, 356] on p "Completed" at bounding box center [1356, 352] width 194 height 18
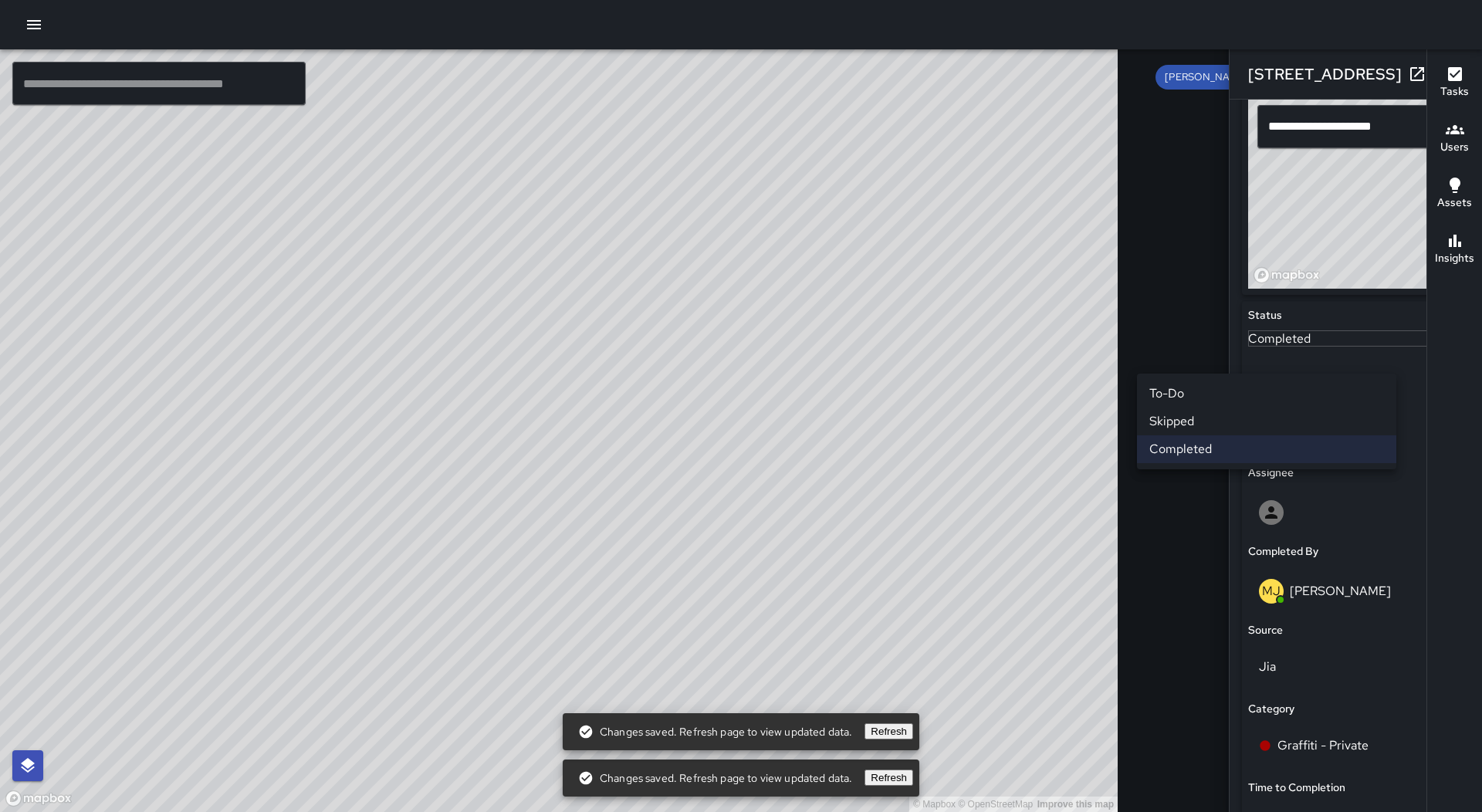
drag, startPoint x: 1192, startPoint y: 421, endPoint x: 1053, endPoint y: 425, distance: 139.1
click at [1190, 421] on li "Skipped" at bounding box center [1267, 421] width 259 height 28
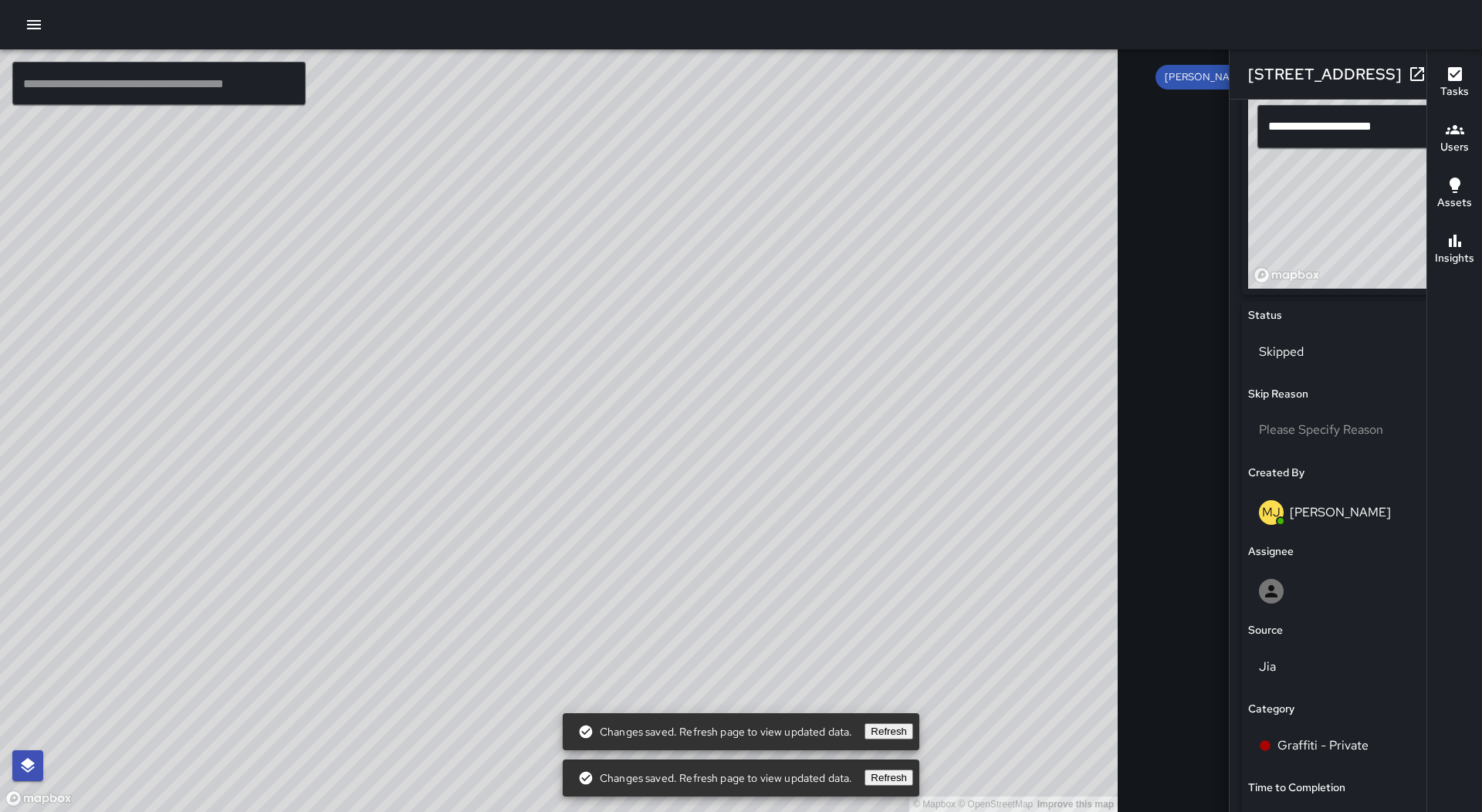
scroll to position [10214, 0]
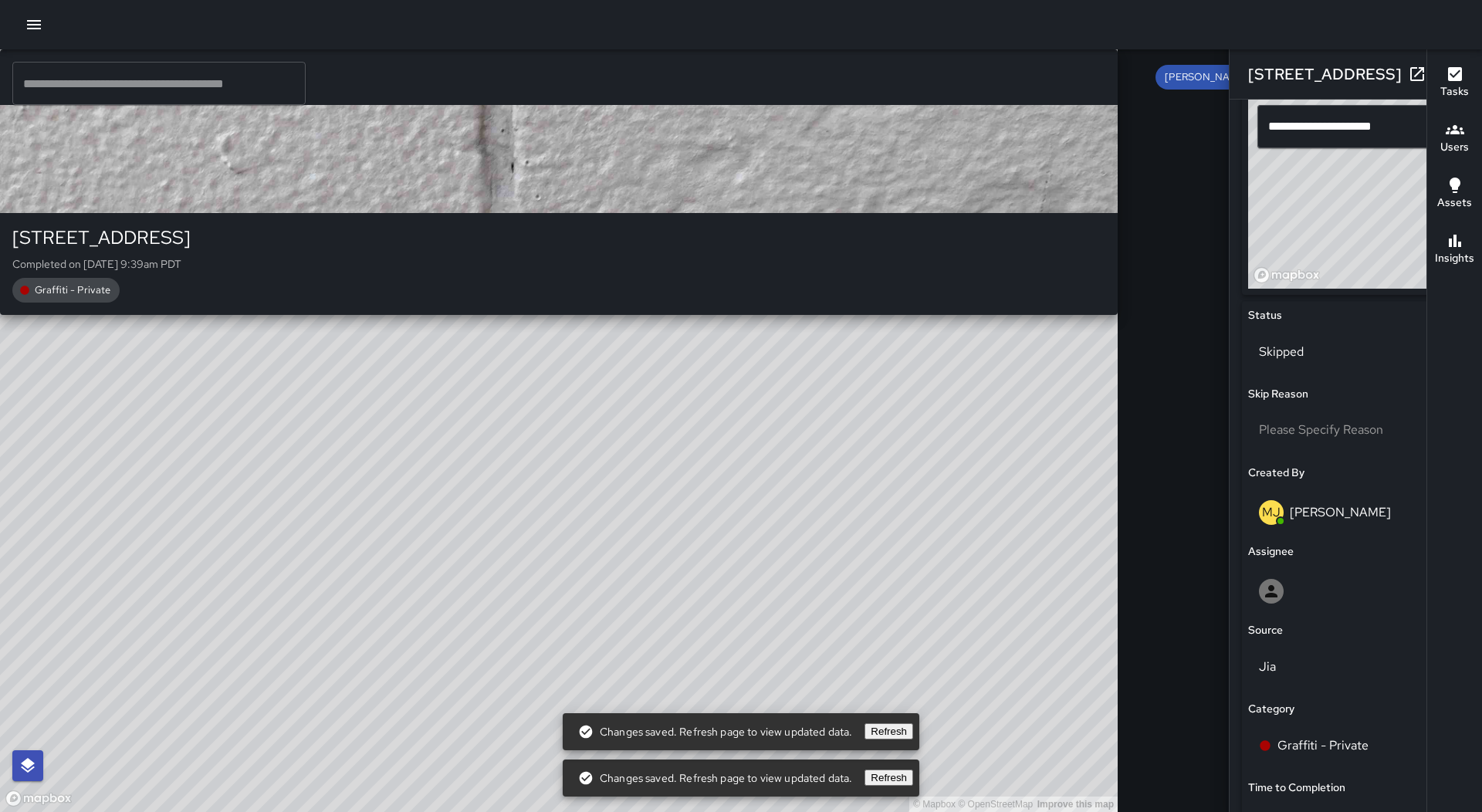
click at [556, 442] on div "© Mapbox © OpenStreetMap Improve this map MJ [PERSON_NAME] [STREET_ADDRESS] Com…" at bounding box center [558, 430] width 1118 height 762
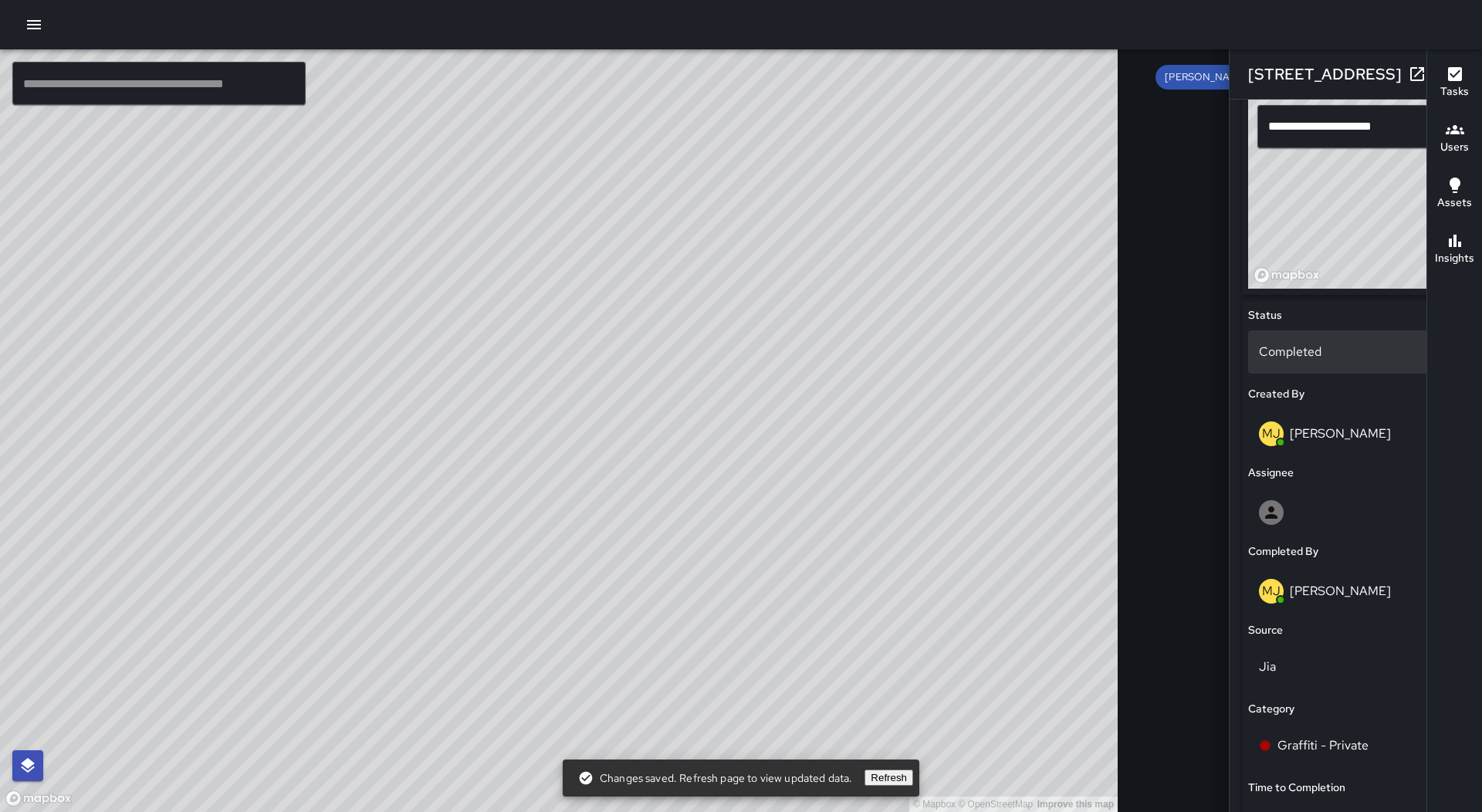
click at [1259, 359] on p "Completed" at bounding box center [1356, 352] width 194 height 18
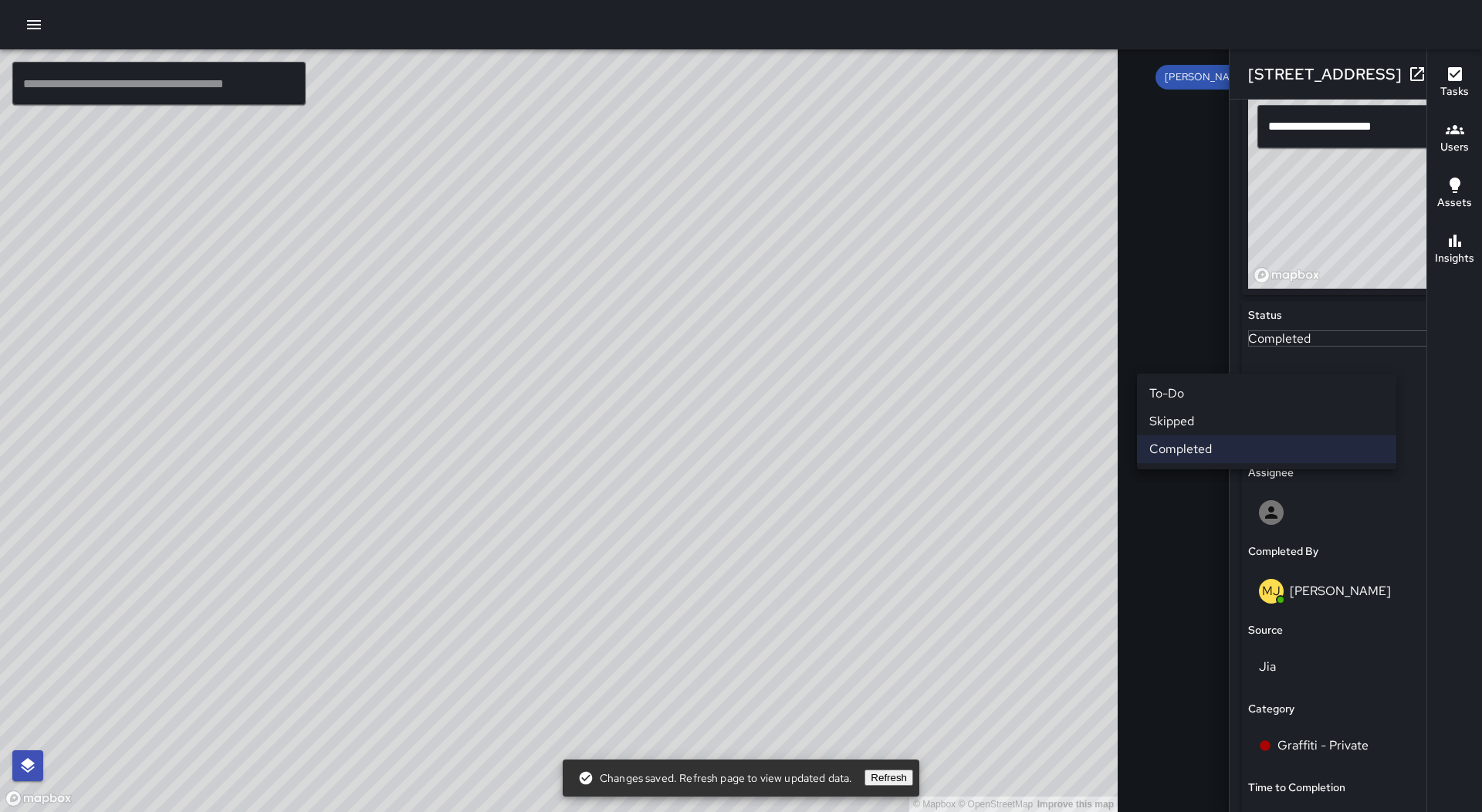
click at [1166, 426] on li "Skipped" at bounding box center [1267, 421] width 259 height 28
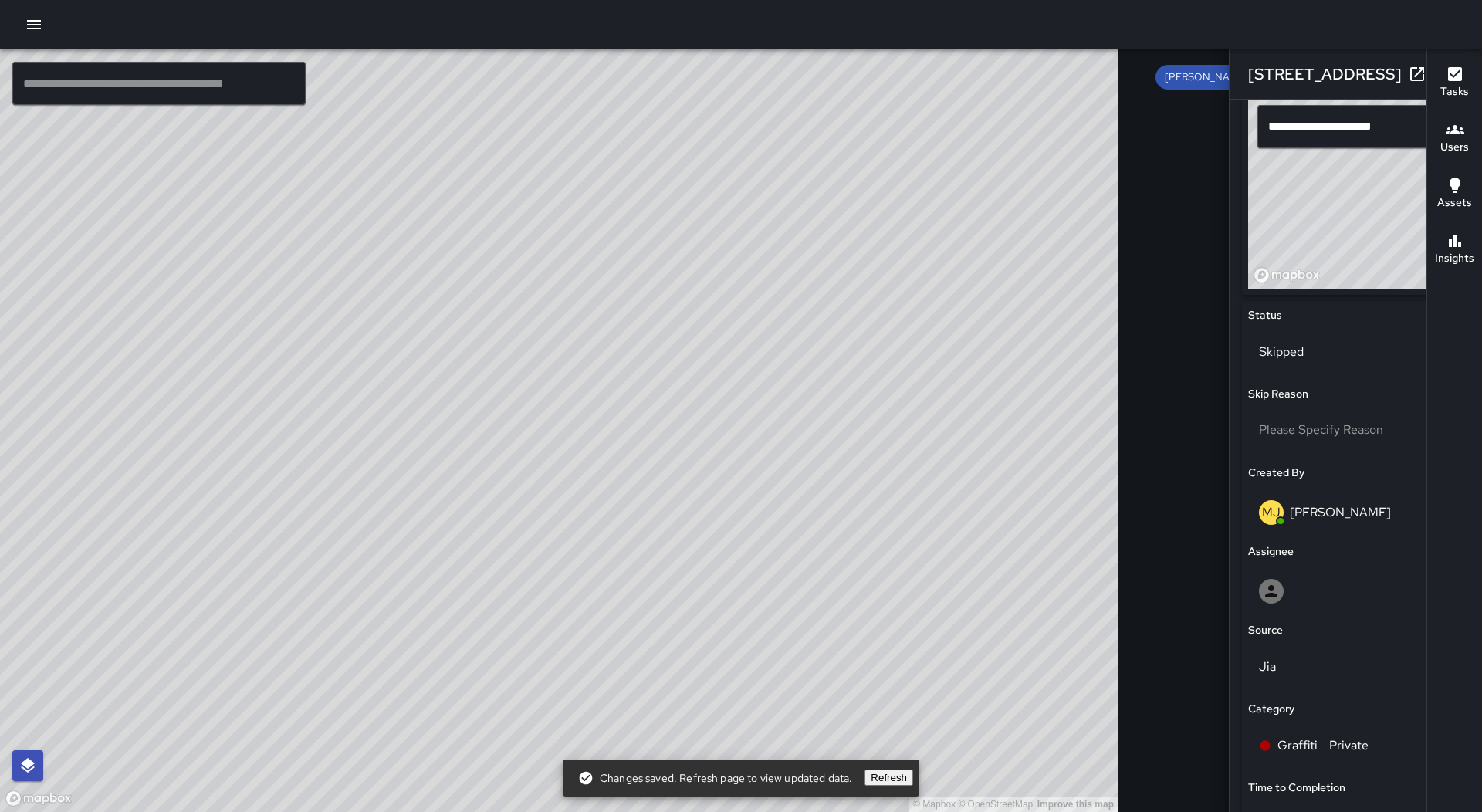
scroll to position [9936, 0]
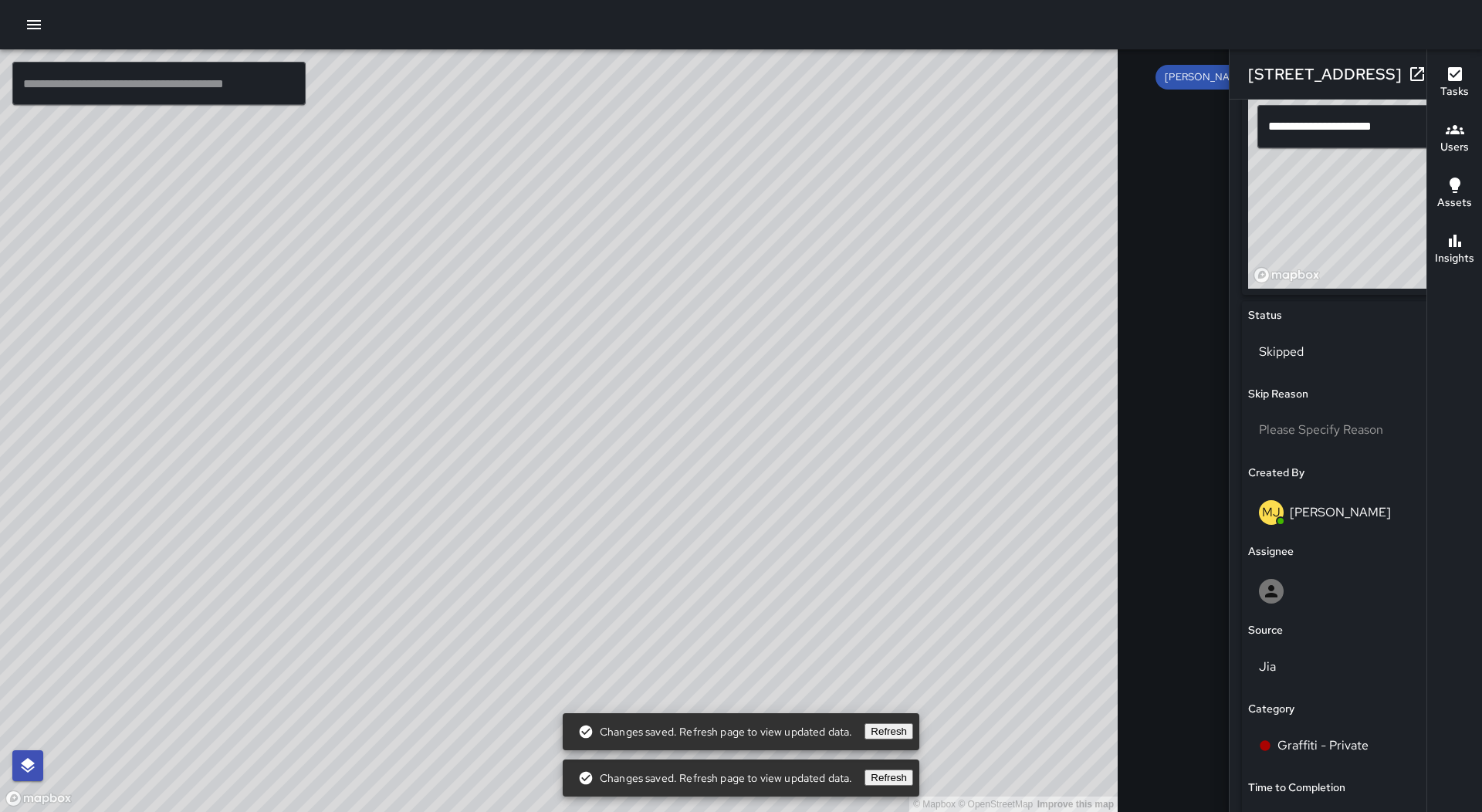
click at [515, 412] on div "© Mapbox © OpenStreetMap Improve this map MJ [PERSON_NAME] [STREET_ADDRESS][PER…" at bounding box center [558, 430] width 1118 height 762
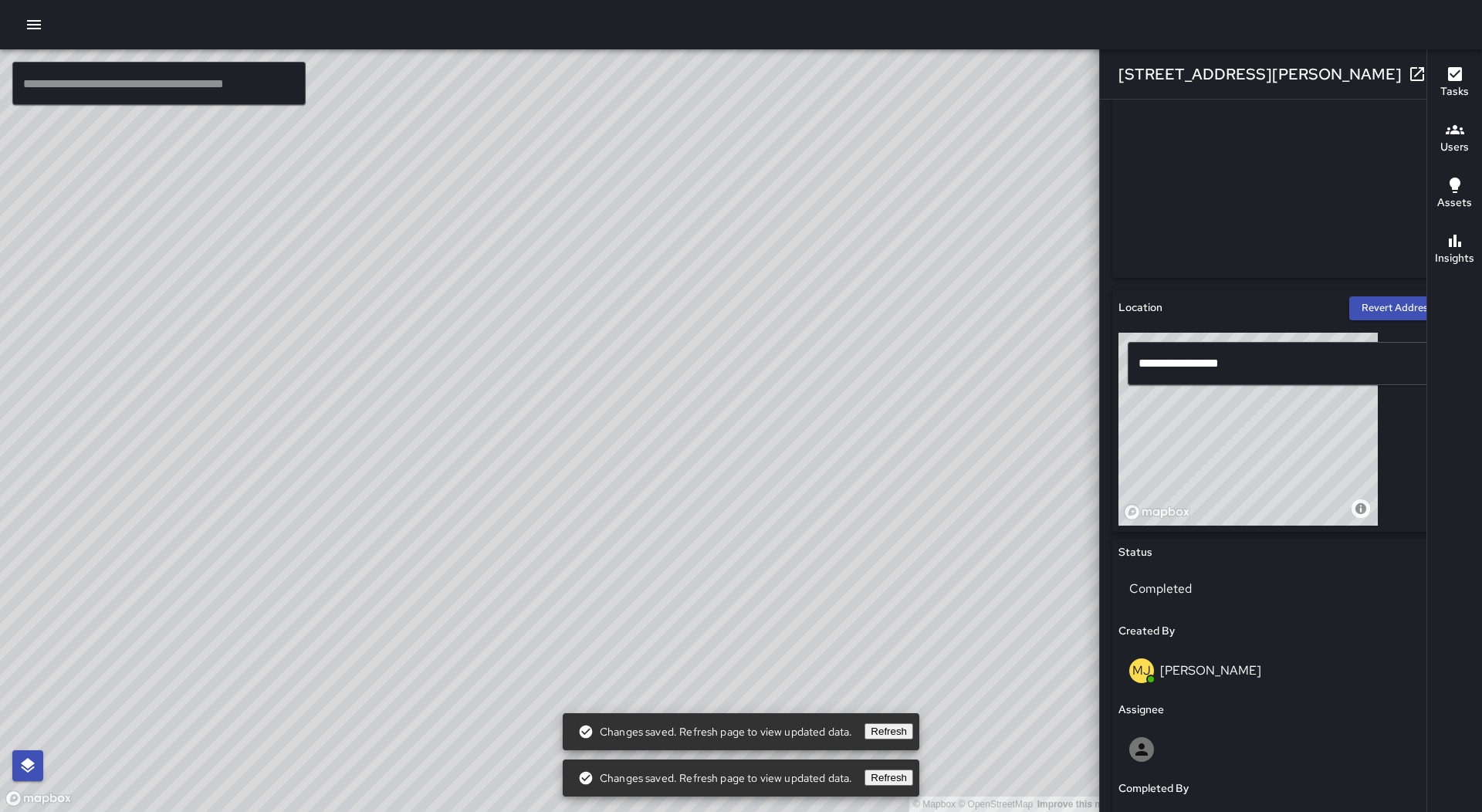
scroll to position [308, 0]
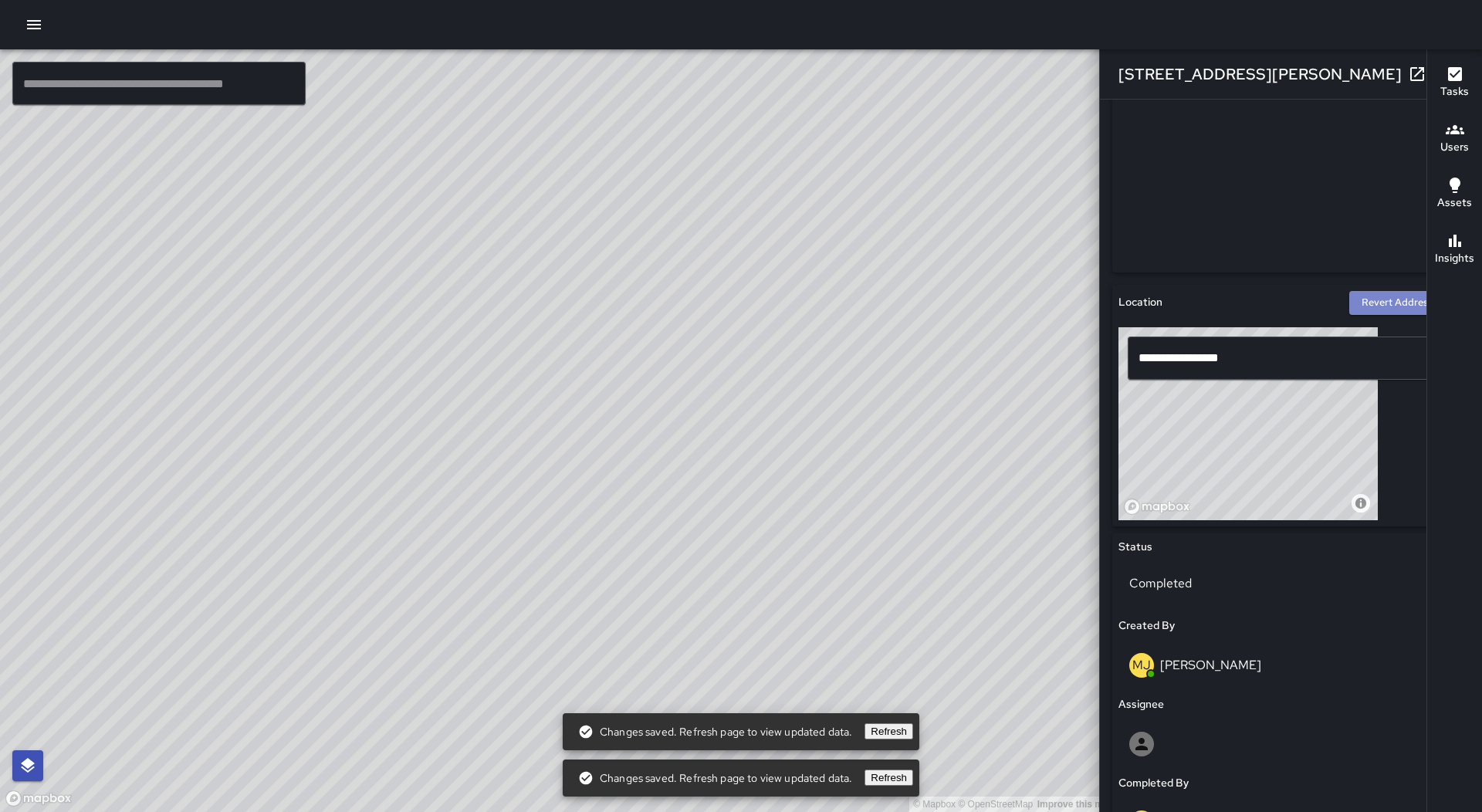
click at [1349, 306] on button "Revert Address" at bounding box center [1406, 303] width 114 height 24
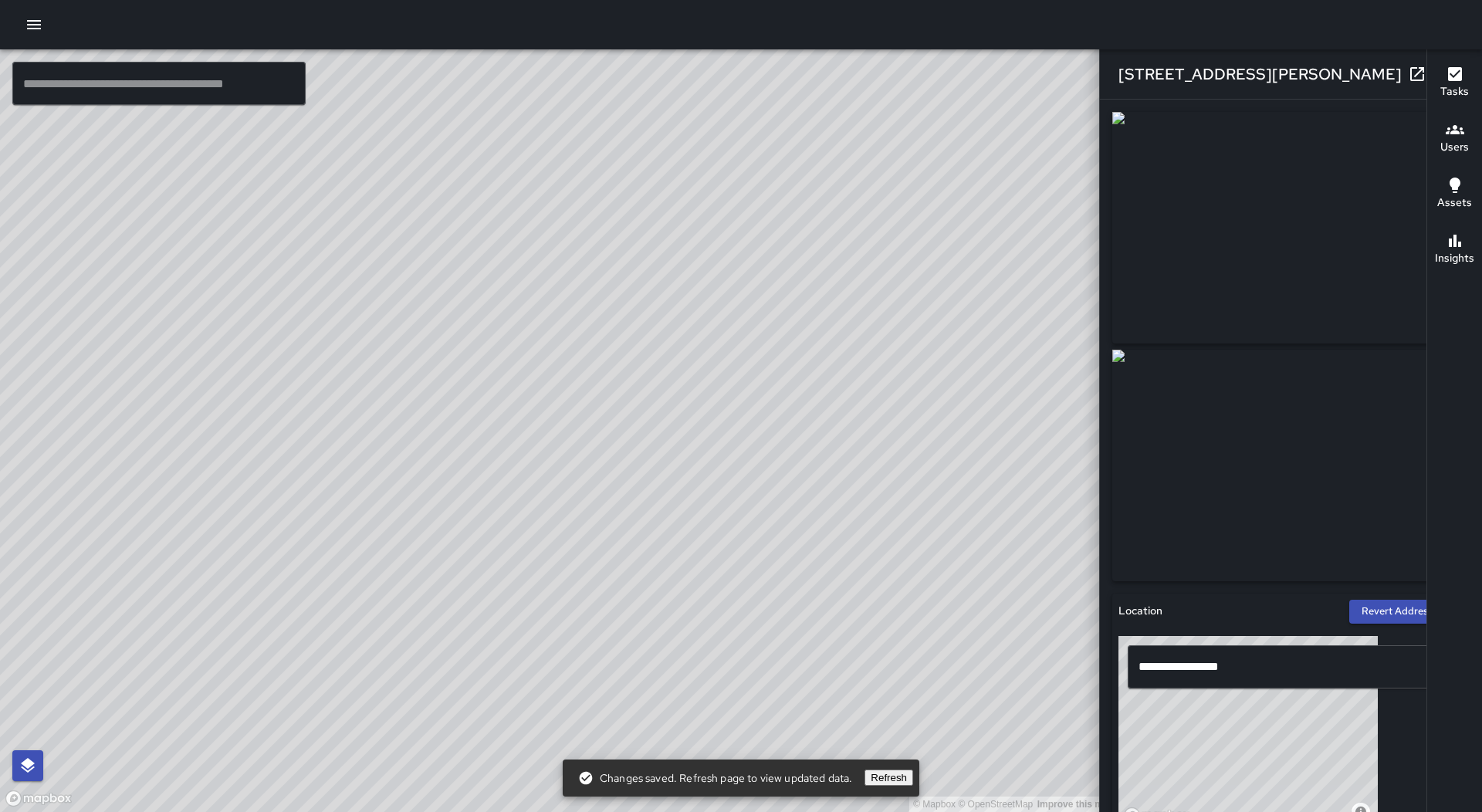
scroll to position [463, 0]
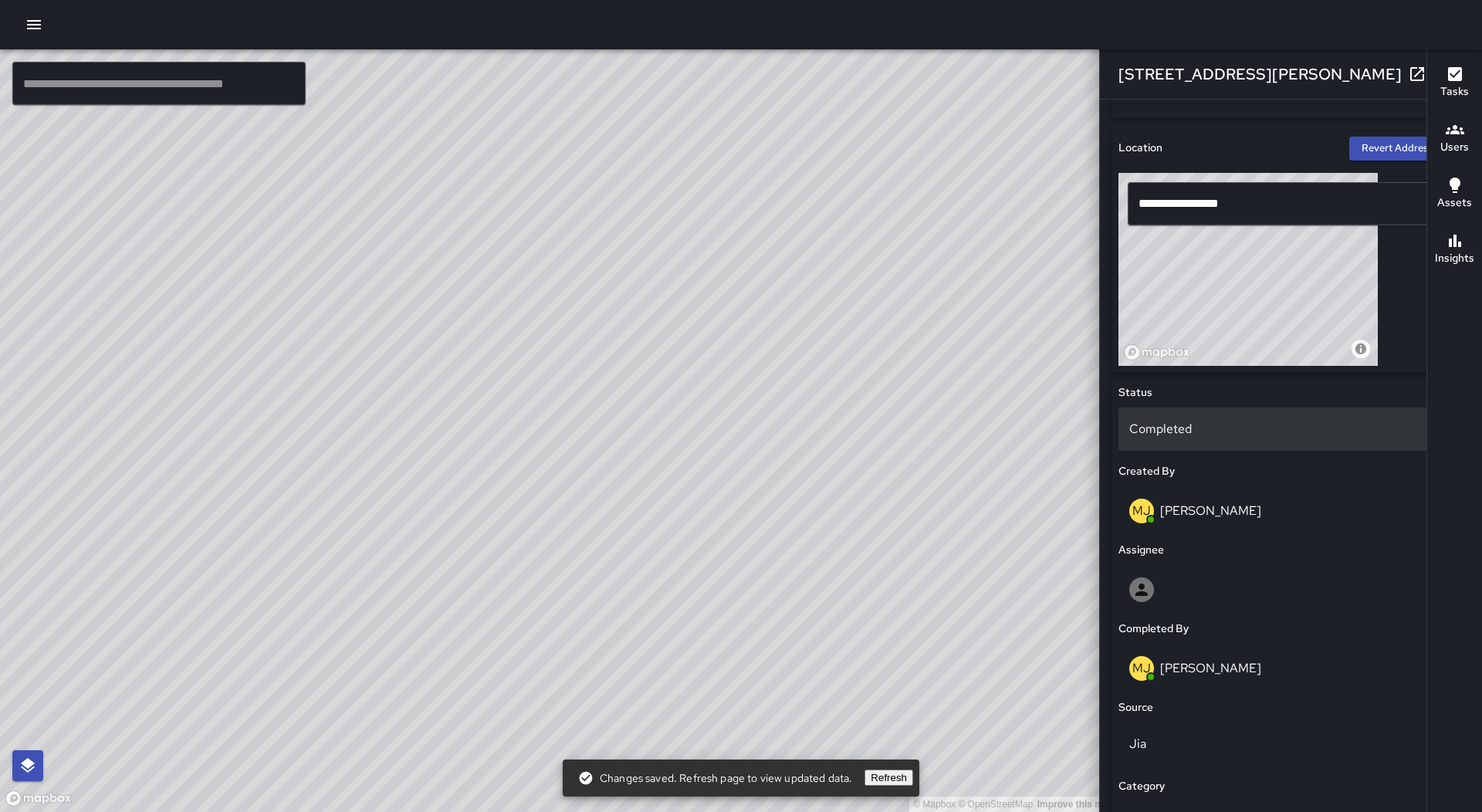
click at [1197, 436] on p "Completed" at bounding box center [1291, 429] width 323 height 18
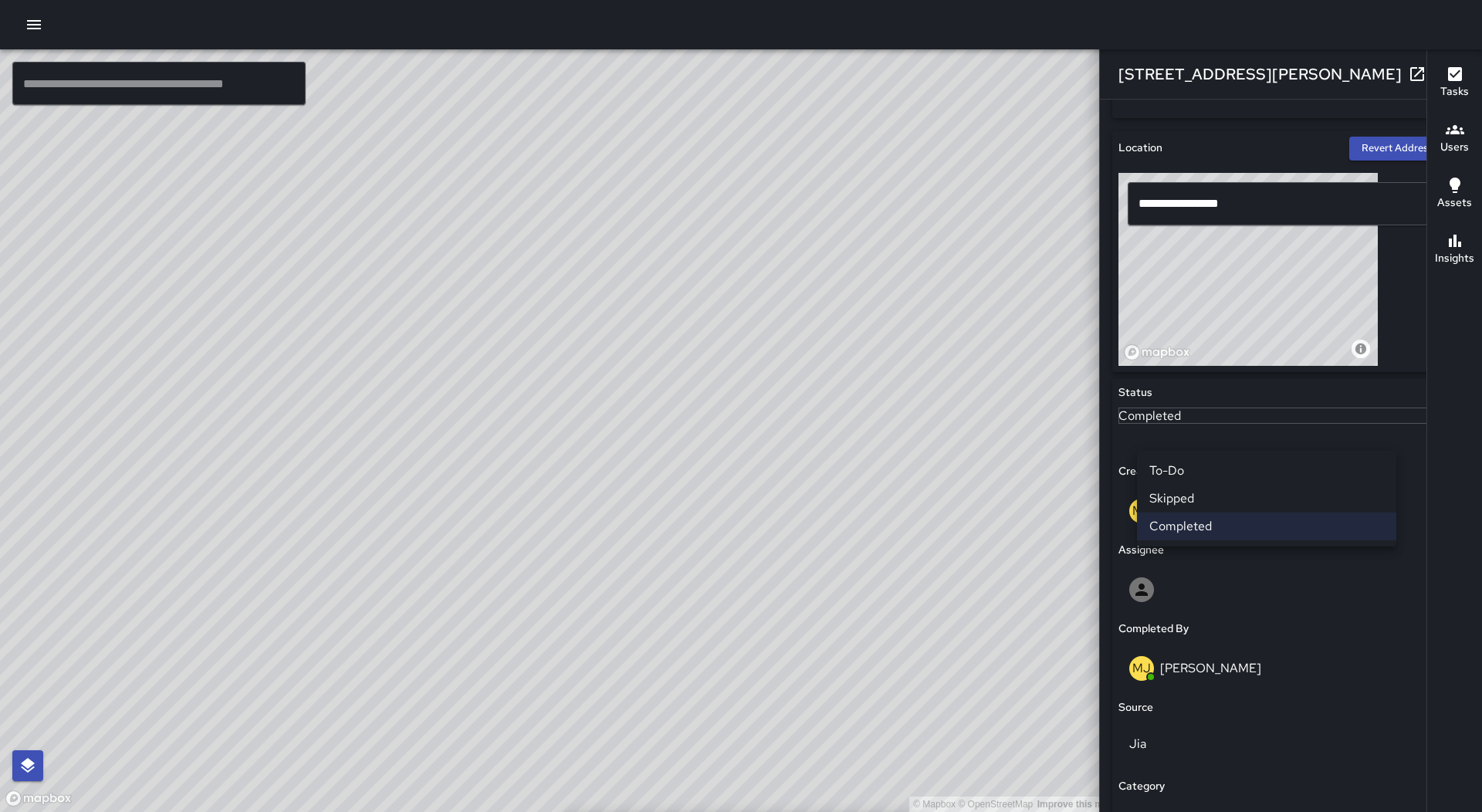
drag, startPoint x: 1186, startPoint y: 494, endPoint x: 1156, endPoint y: 482, distance: 32.3
click at [1185, 495] on li "Skipped" at bounding box center [1267, 498] width 259 height 28
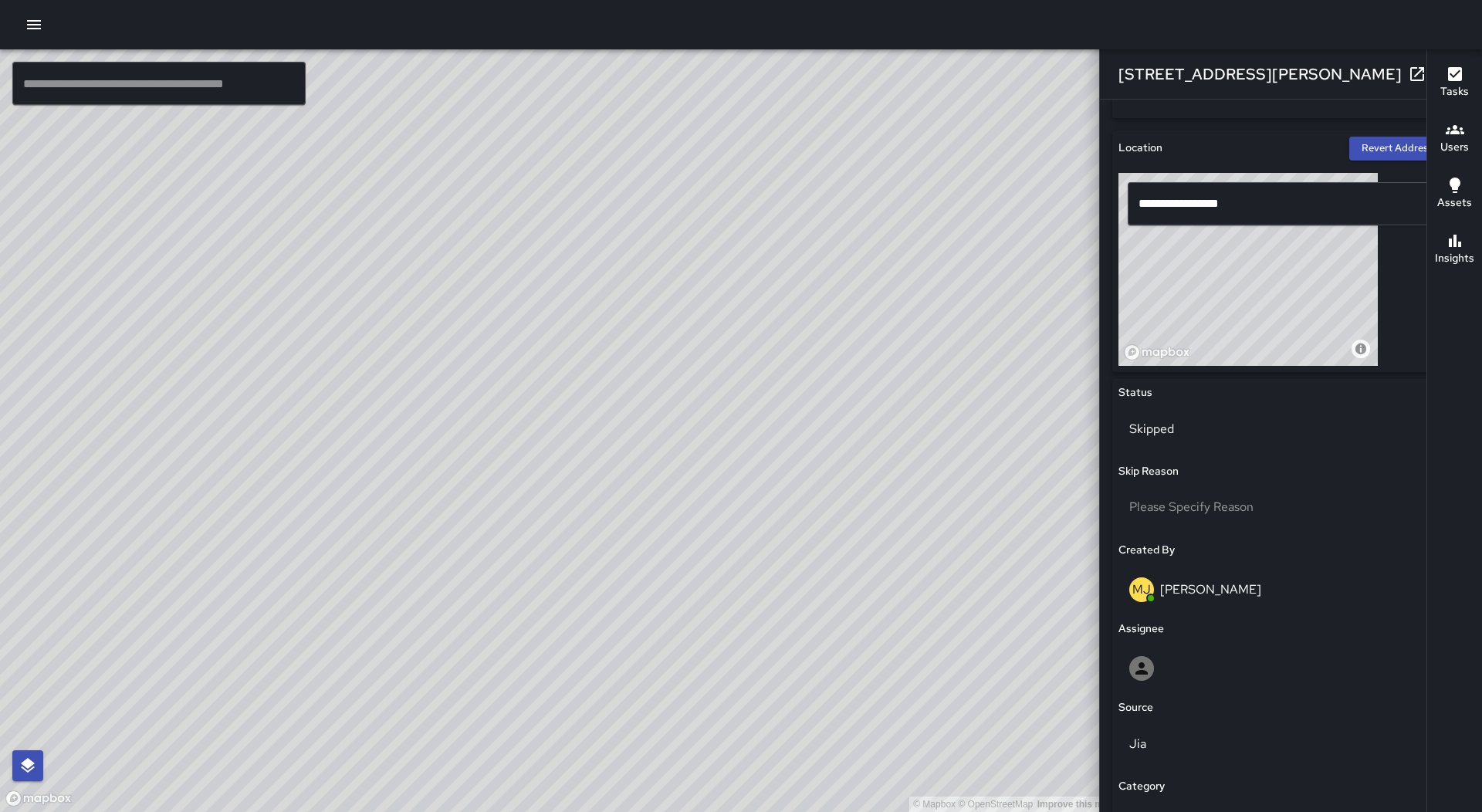
scroll to position [9658, 0]
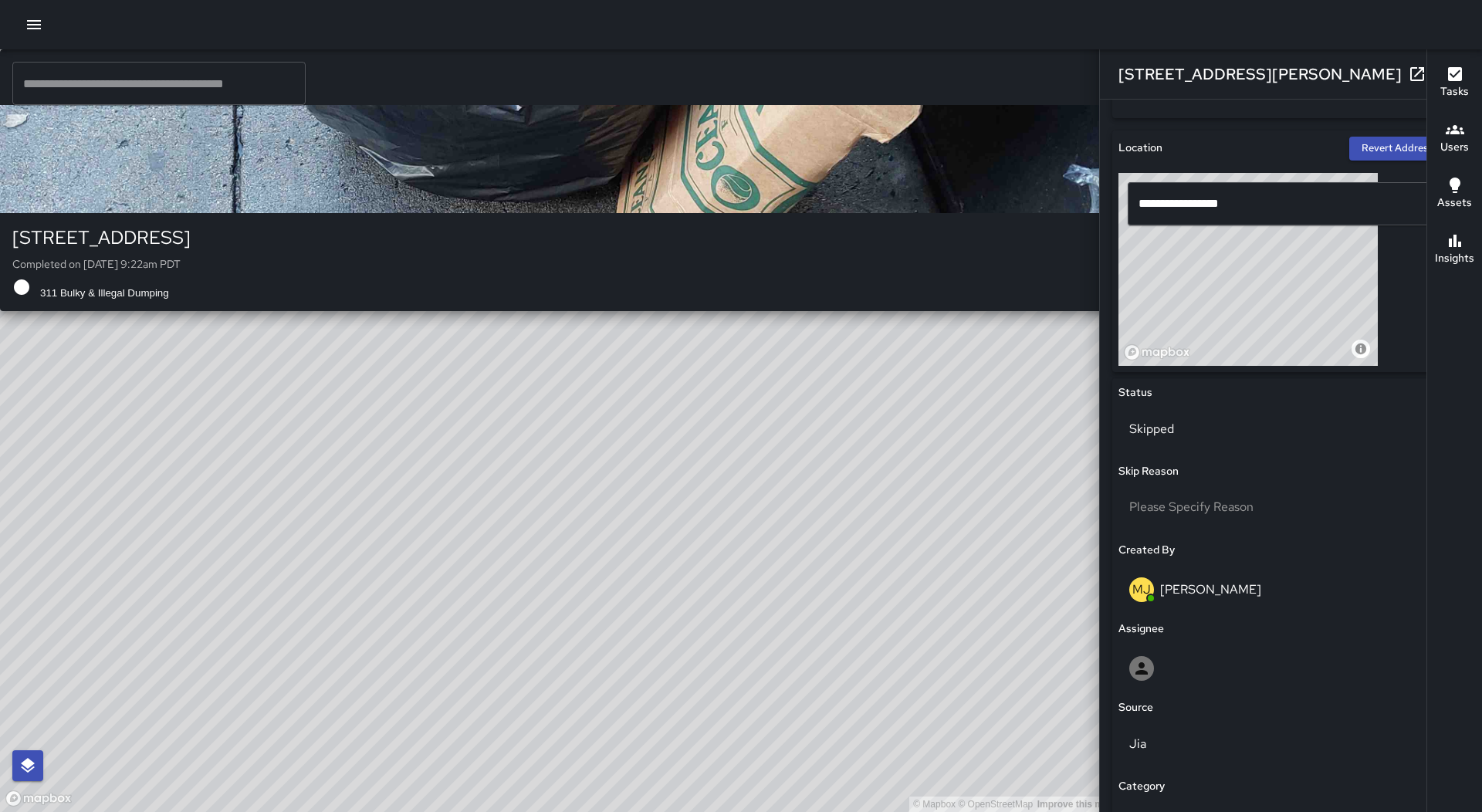
click at [533, 434] on div "© Mapbox © OpenStreetMap Improve this map MJ [PERSON_NAME] [STREET_ADDRESS] Com…" at bounding box center [558, 430] width 1118 height 762
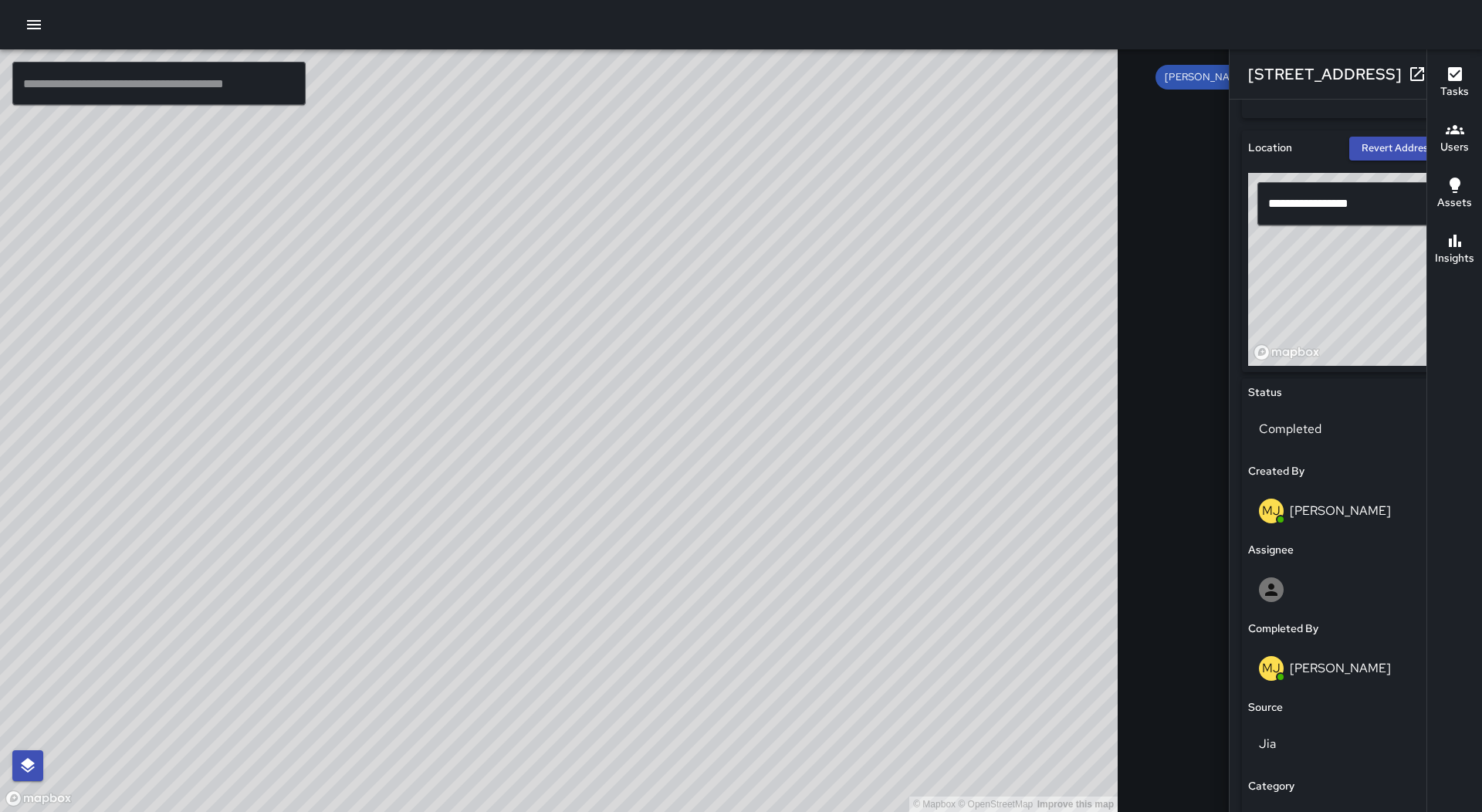
type input "**********"
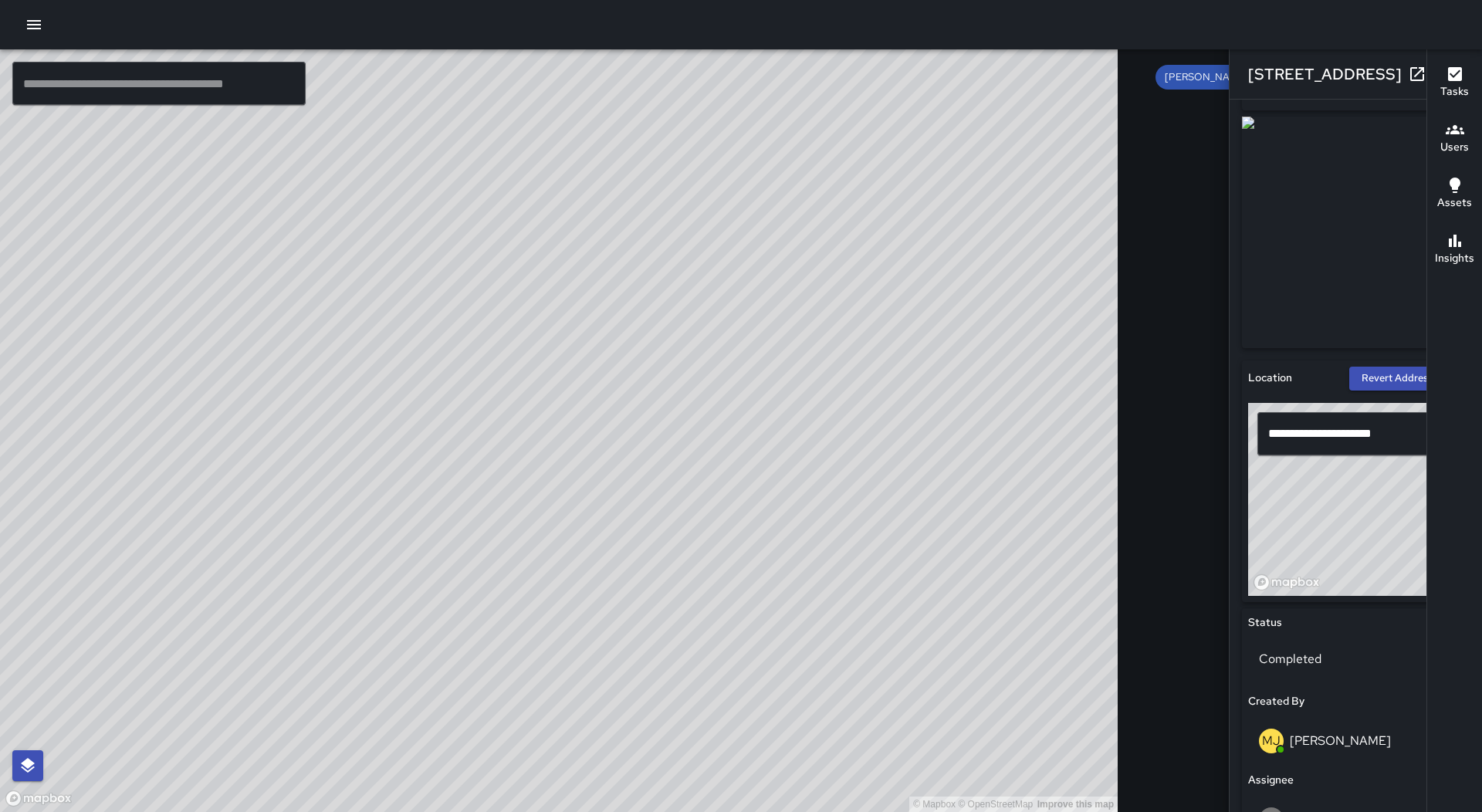
scroll to position [0, 0]
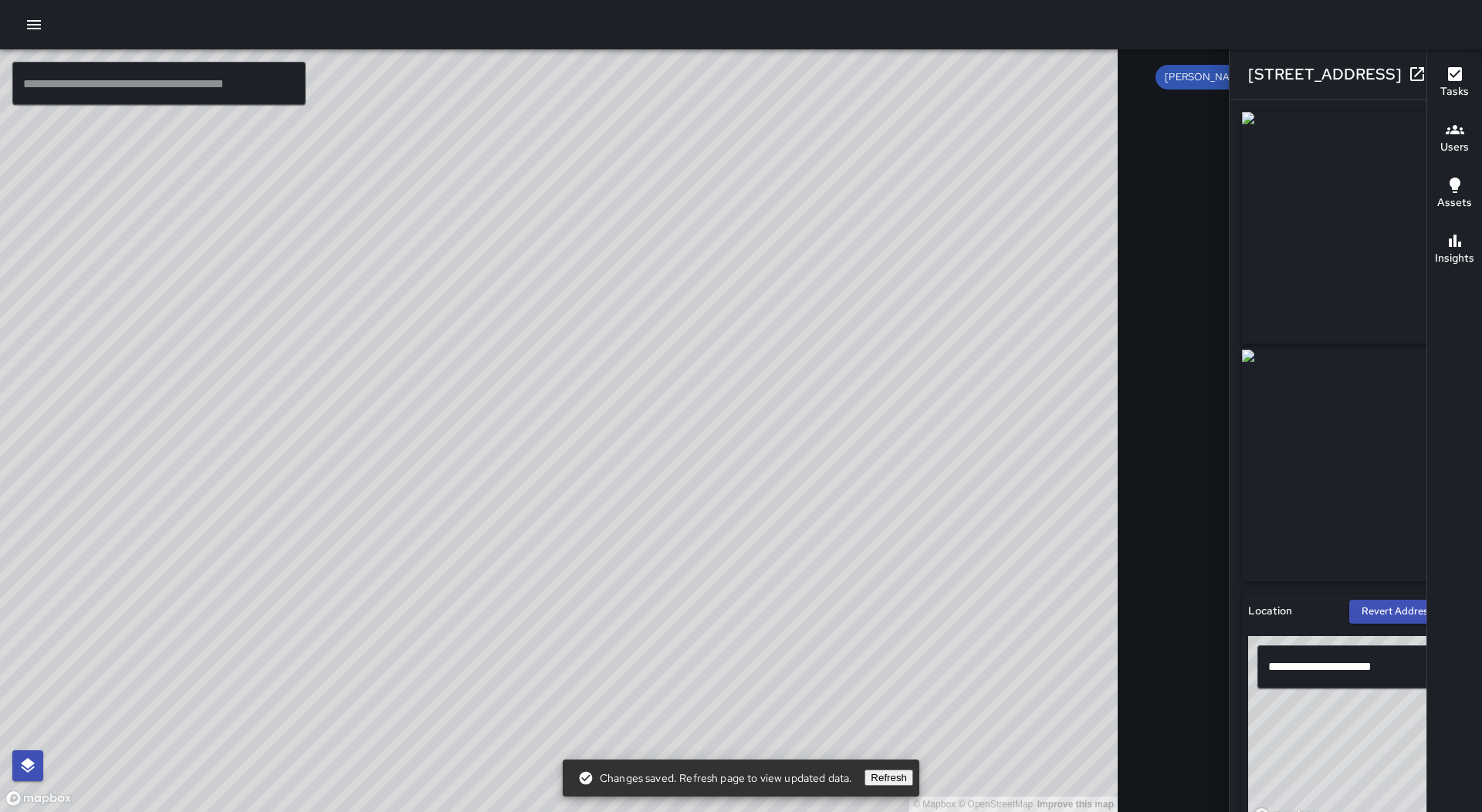
click at [1439, 77] on icon "button" at bounding box center [1447, 73] width 18 height 18
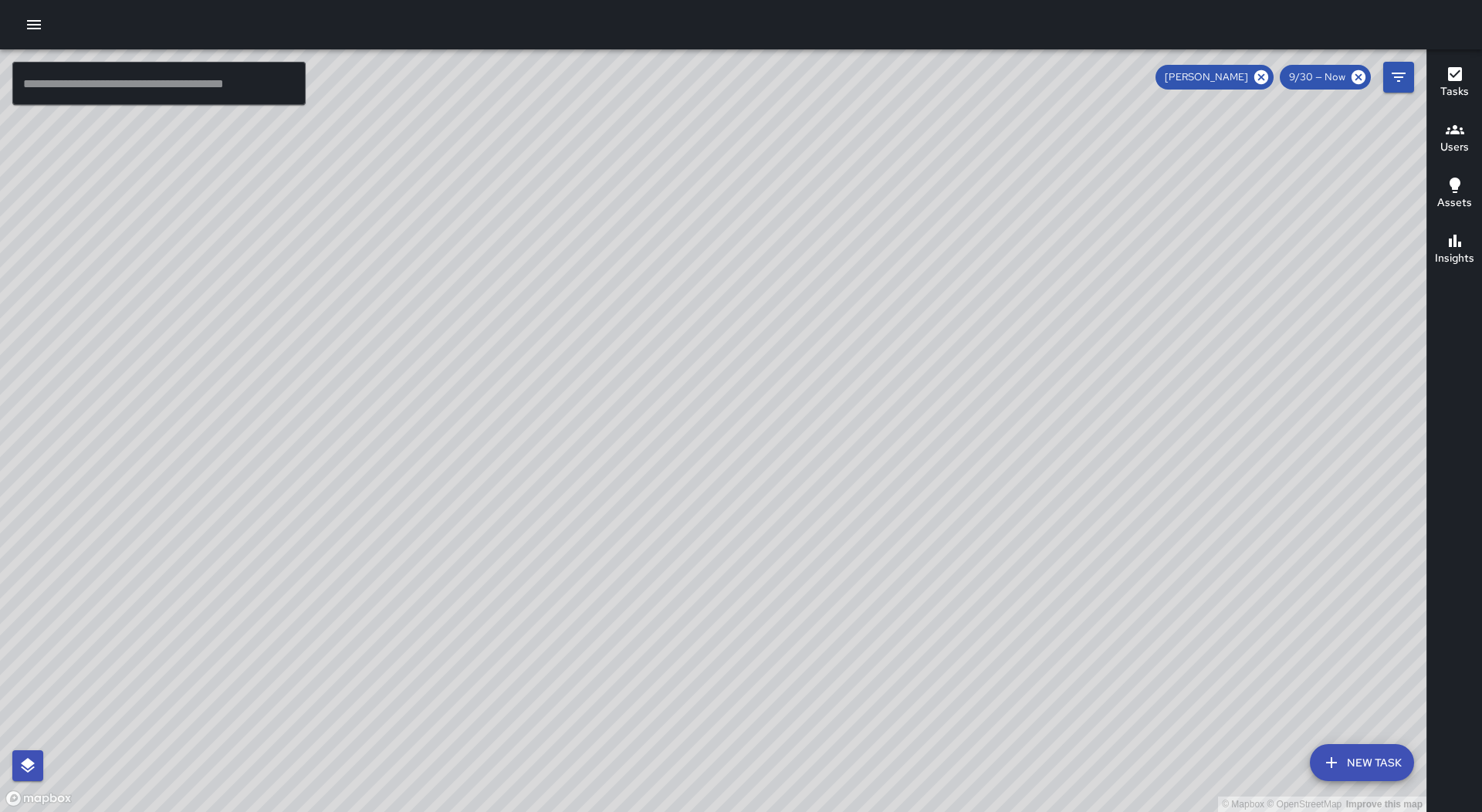
click at [625, 270] on div "© Mapbox © OpenStreetMap Improve this map MJ [PERSON_NAME] [STREET_ADDRESS][PER…" at bounding box center [713, 430] width 1426 height 762
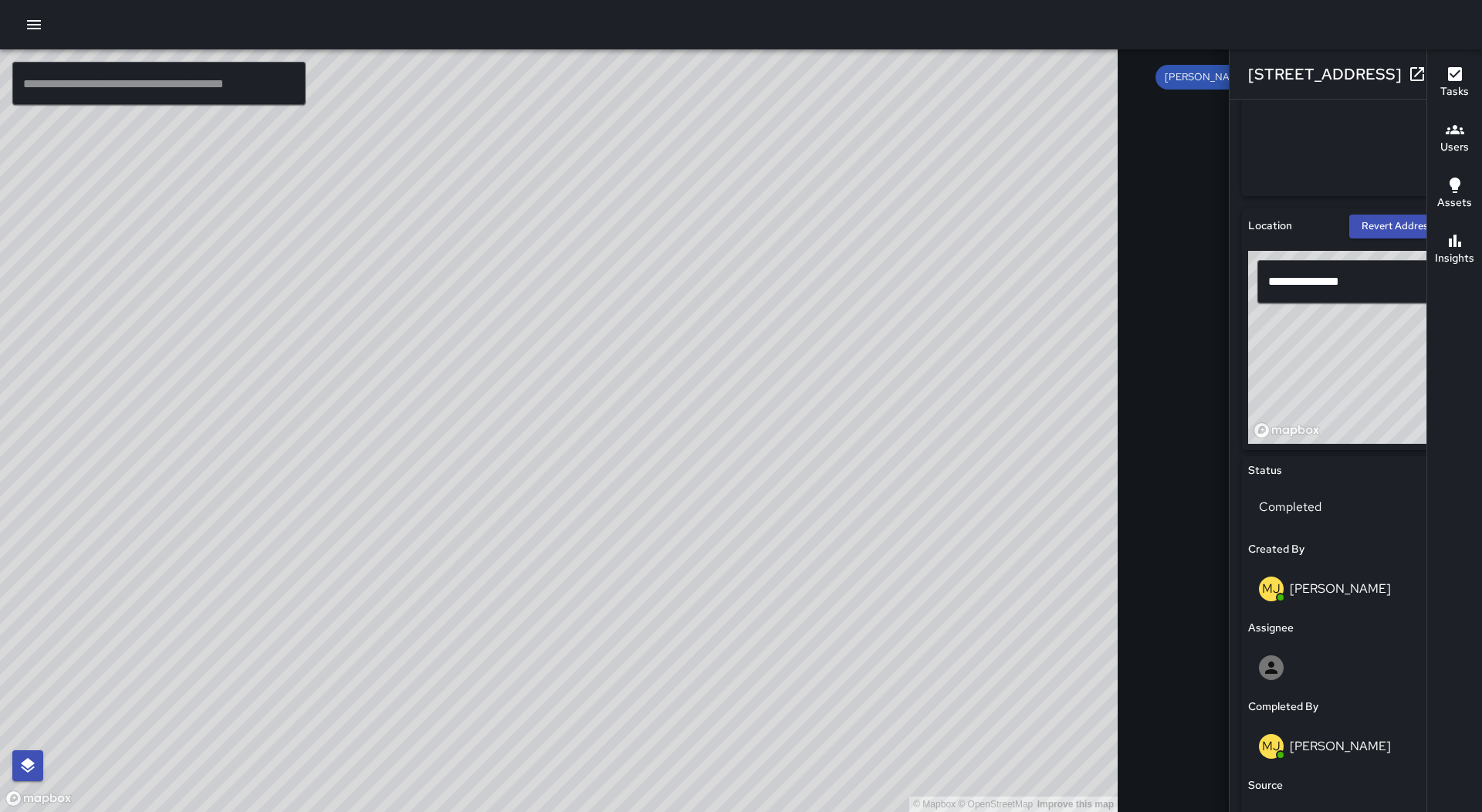
scroll to position [386, 0]
click at [1259, 507] on p "Completed" at bounding box center [1356, 505] width 194 height 18
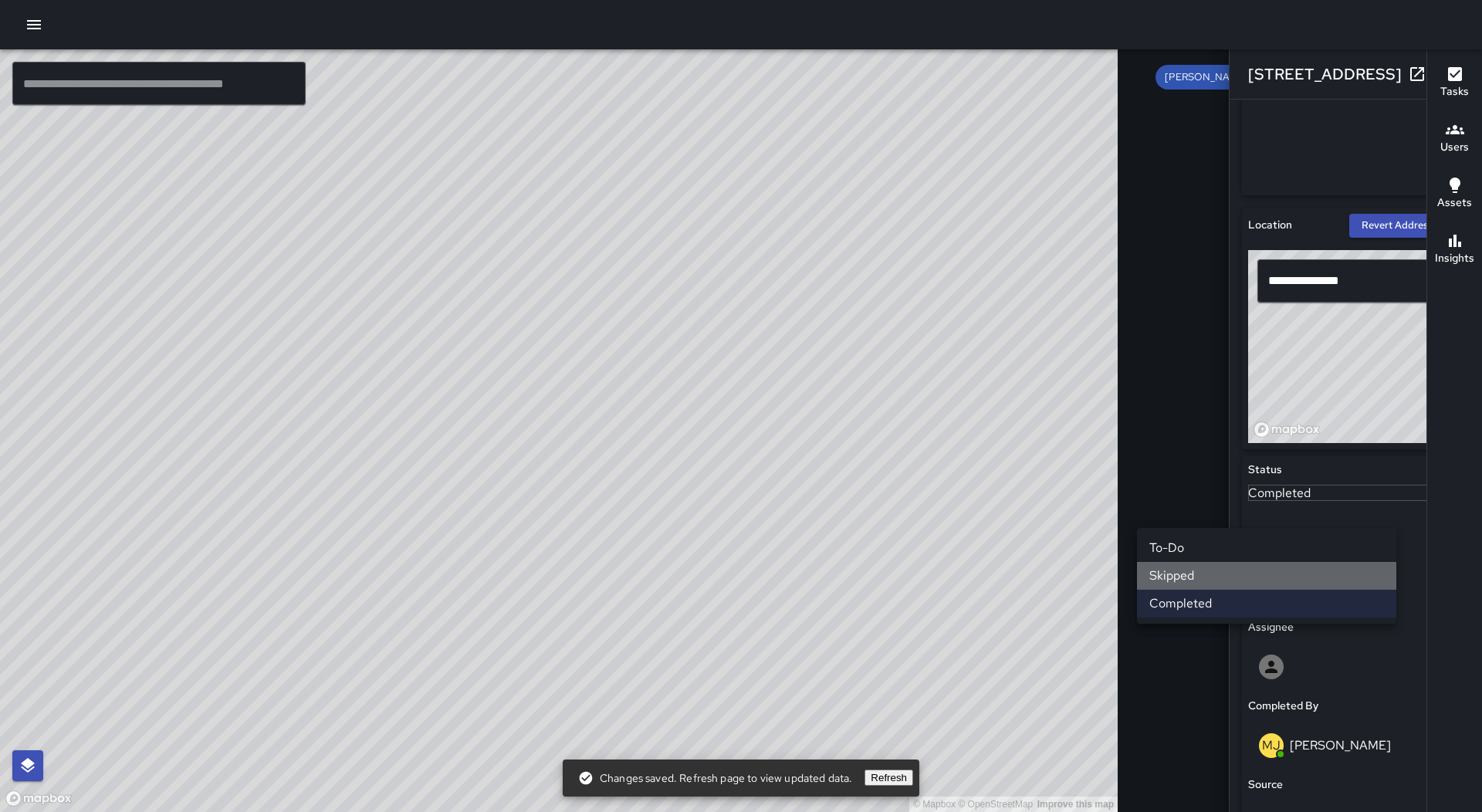
click at [1221, 569] on li "Skipped" at bounding box center [1267, 576] width 259 height 28
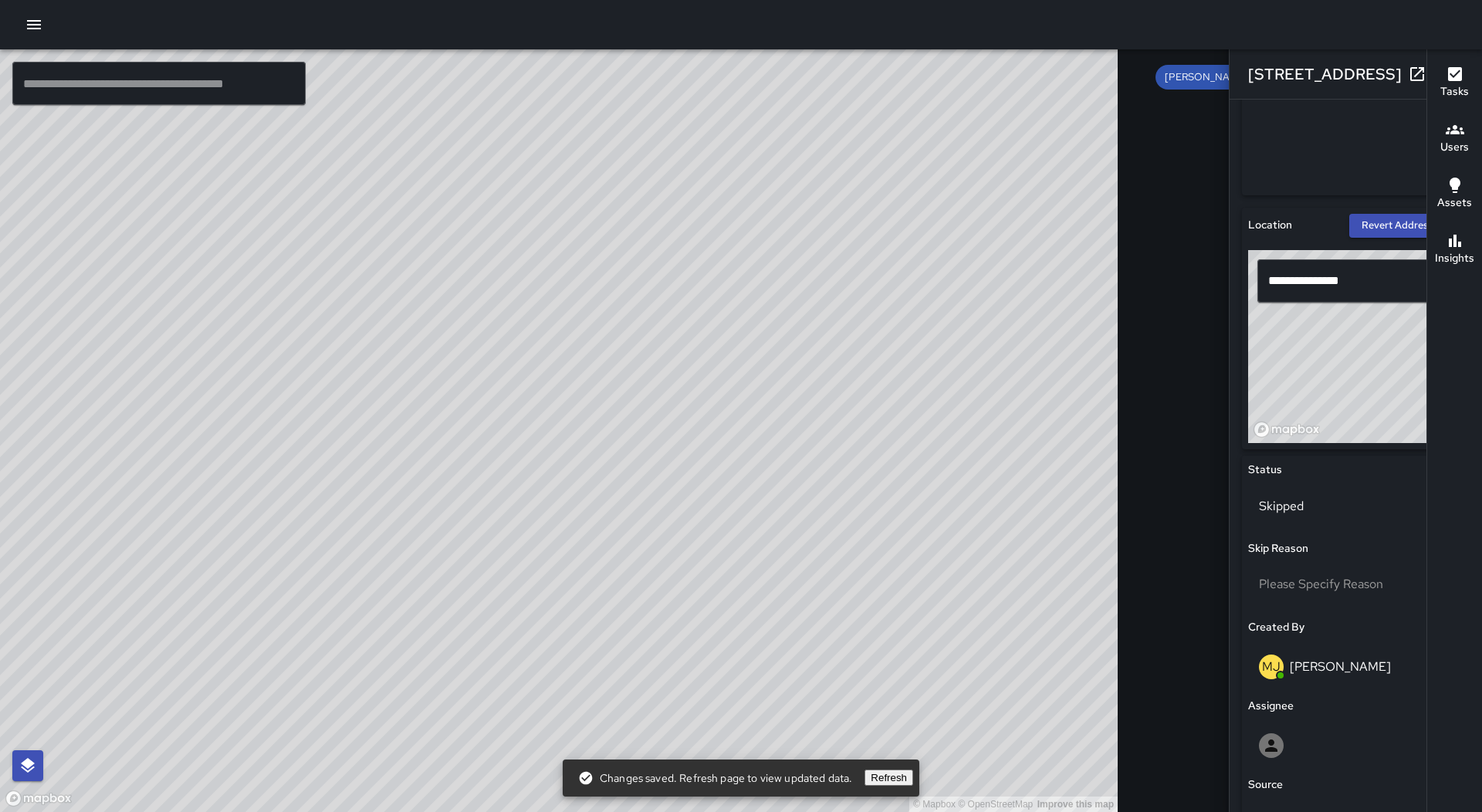
scroll to position [9380, 0]
click at [397, 428] on div "© Mapbox © OpenStreetMap Improve this map MJ [PERSON_NAME] [STREET_ADDRESS][PER…" at bounding box center [558, 430] width 1118 height 762
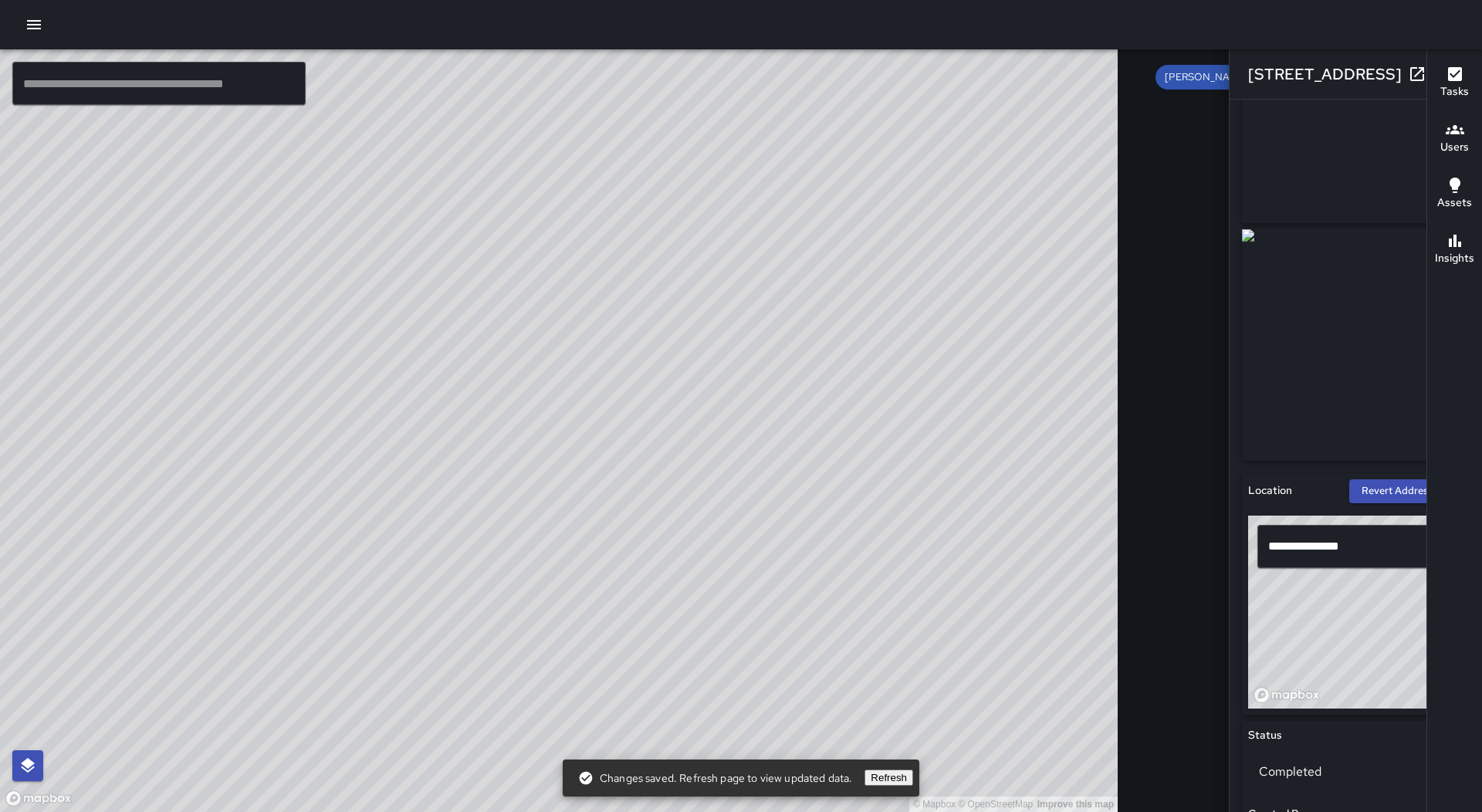
scroll to position [308, 0]
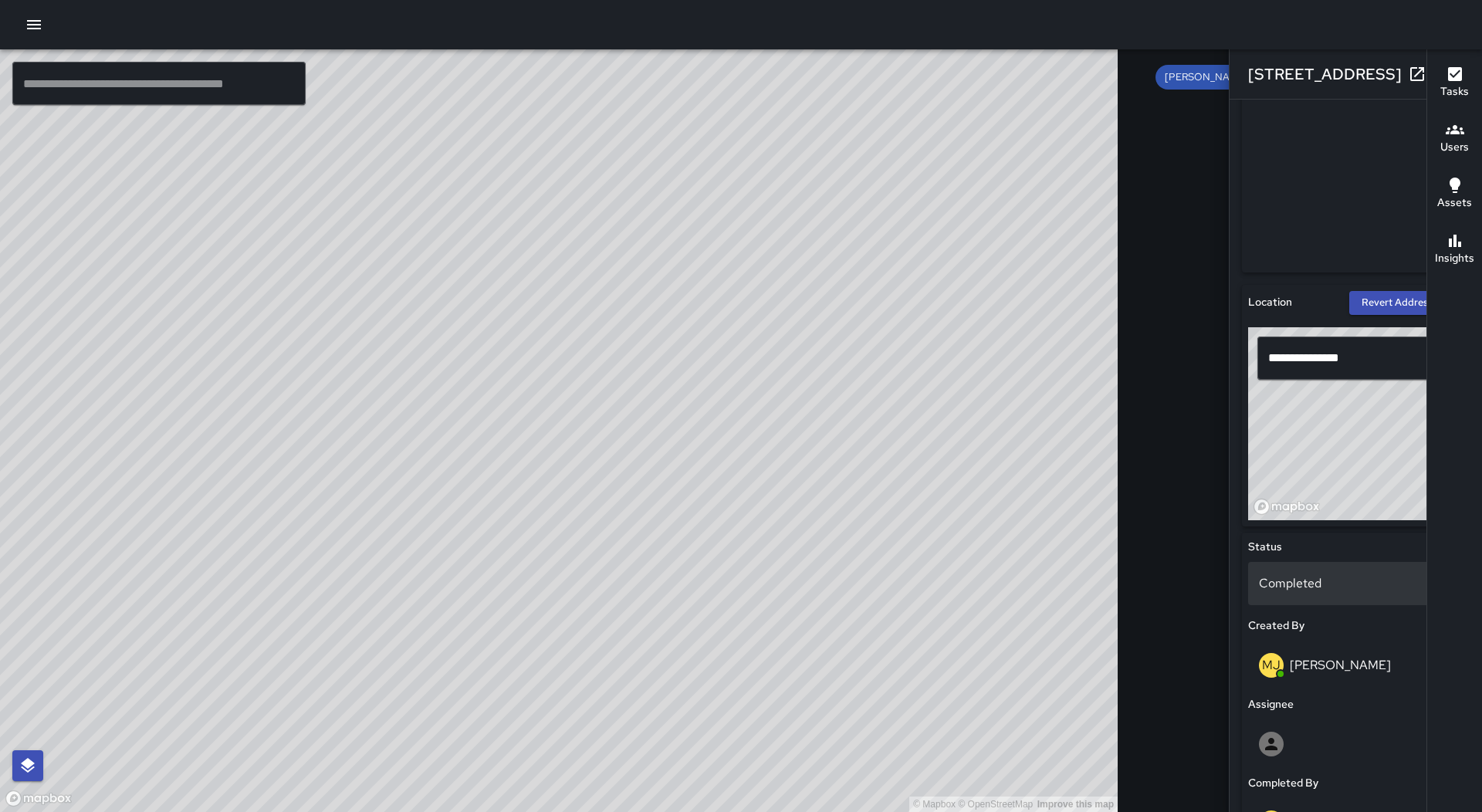
click at [1259, 578] on p "Completed" at bounding box center [1356, 582] width 194 height 18
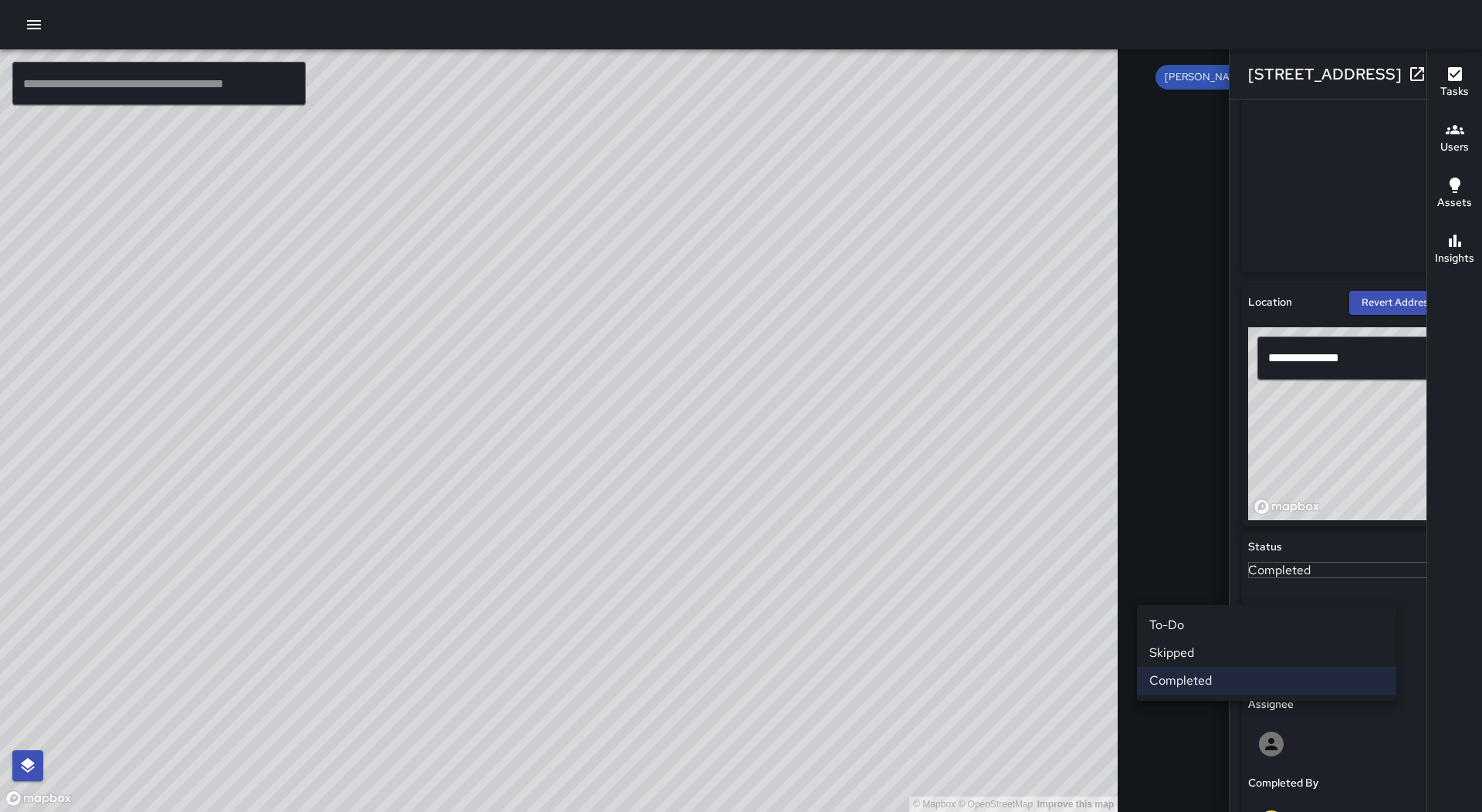
click at [1190, 652] on li "Skipped" at bounding box center [1267, 652] width 259 height 28
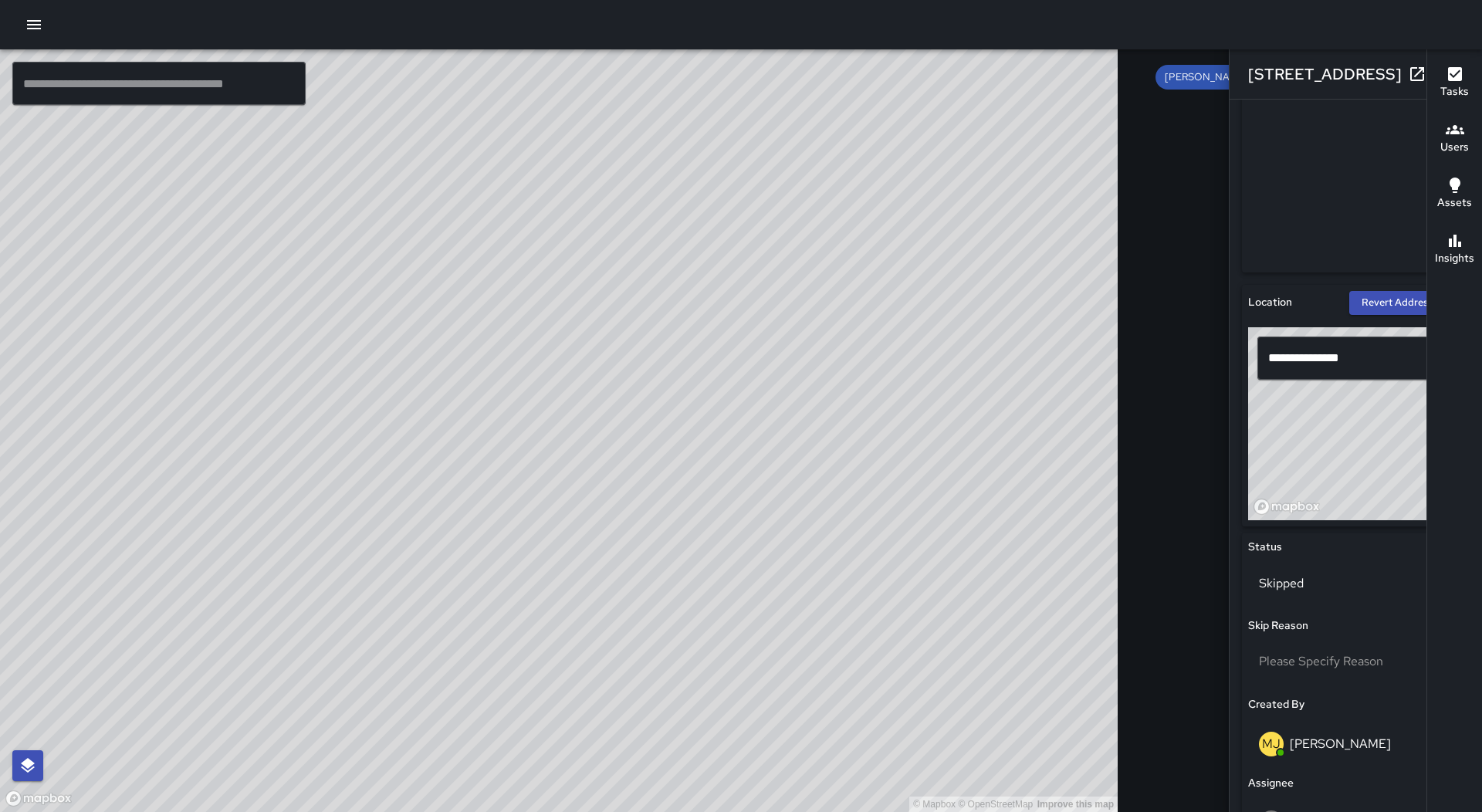
click at [450, 362] on div "© Mapbox © OpenStreetMap Improve this map MJ [PERSON_NAME][GEOGRAPHIC_DATA][STR…" at bounding box center [558, 430] width 1118 height 762
click at [1248, 573] on div "Completed" at bounding box center [1356, 583] width 215 height 43
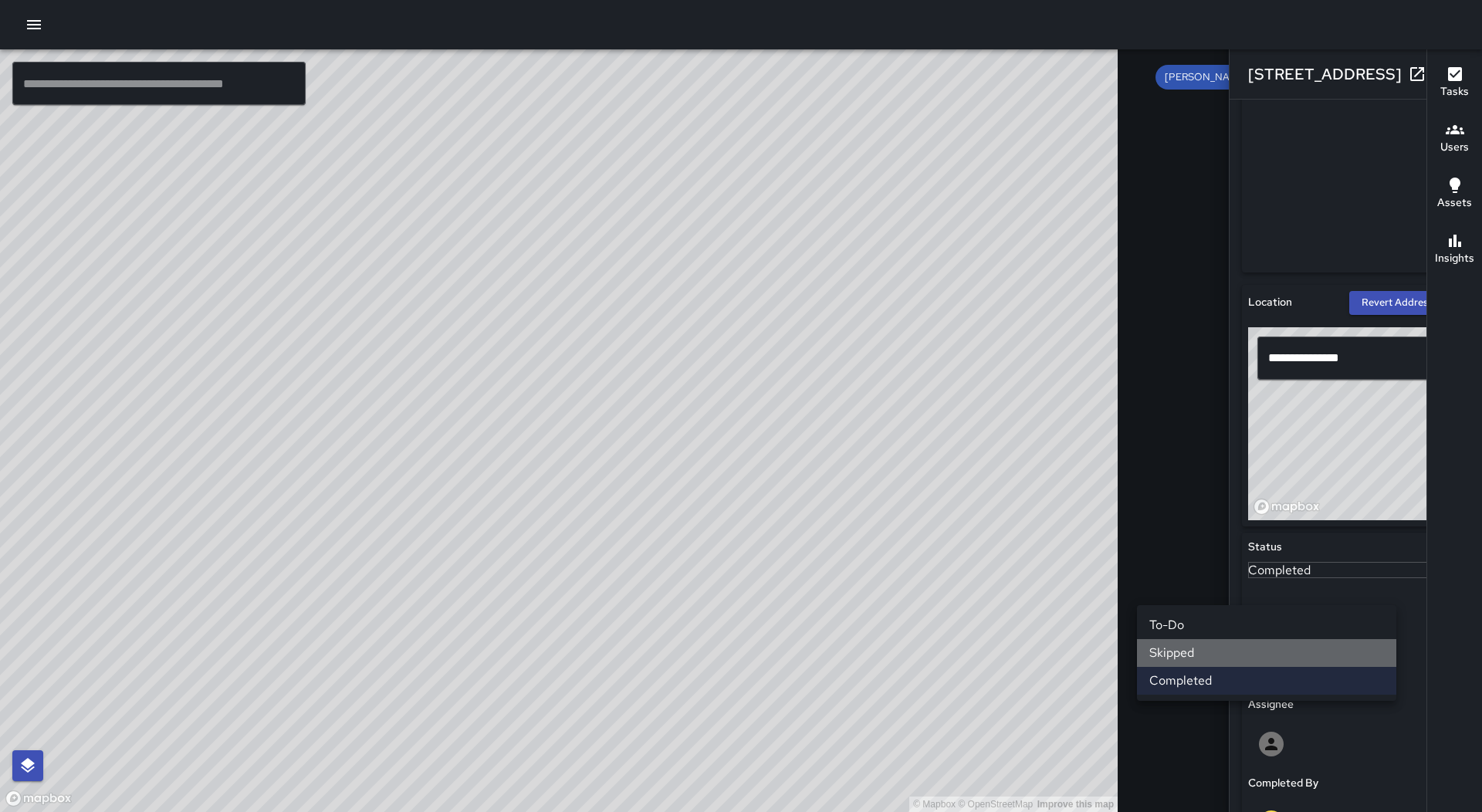
click at [1213, 649] on li "Skipped" at bounding box center [1267, 652] width 259 height 28
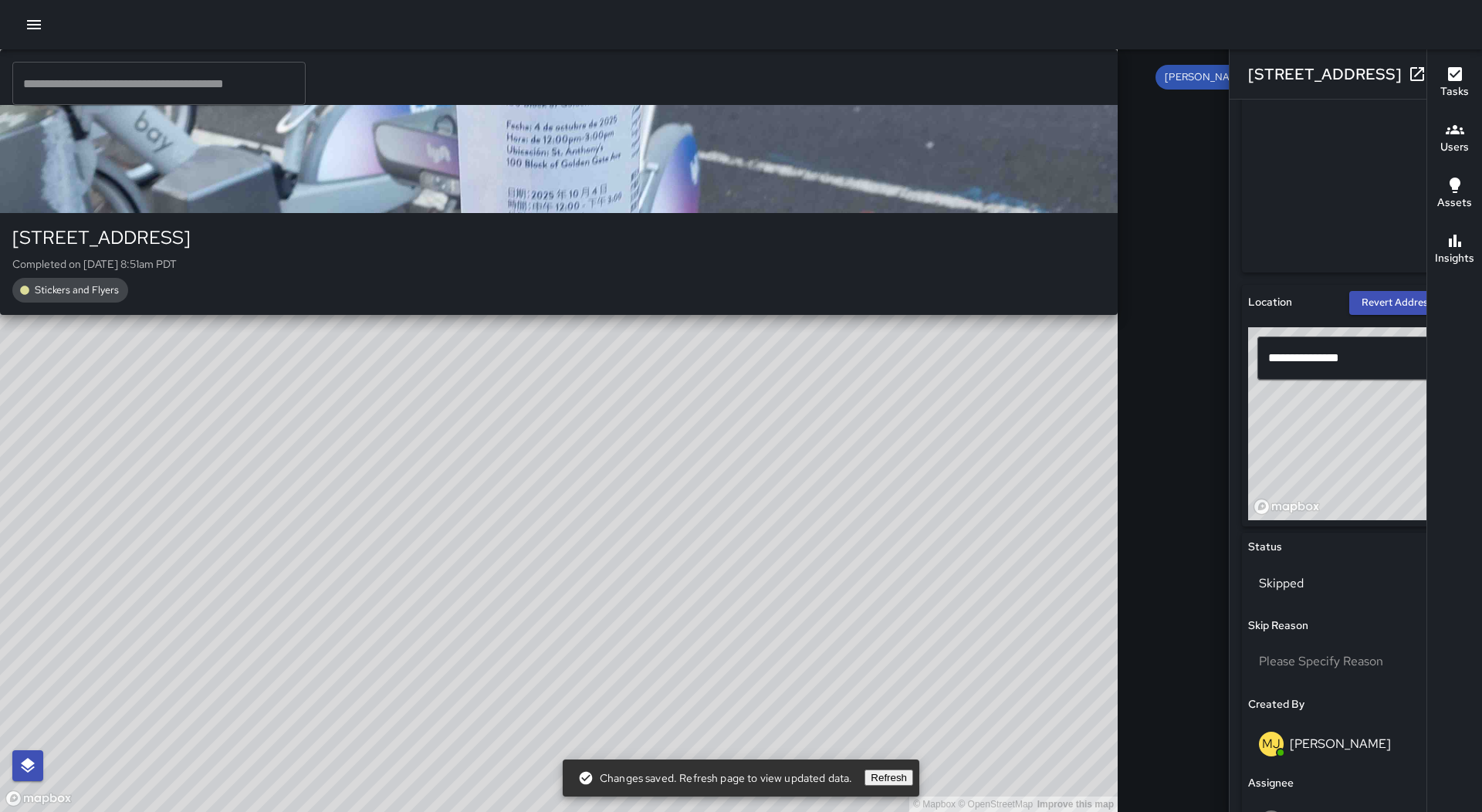
click at [809, 524] on div "© Mapbox © OpenStreetMap Improve this map MJ [PERSON_NAME] [STREET_ADDRESS][PER…" at bounding box center [558, 430] width 1118 height 762
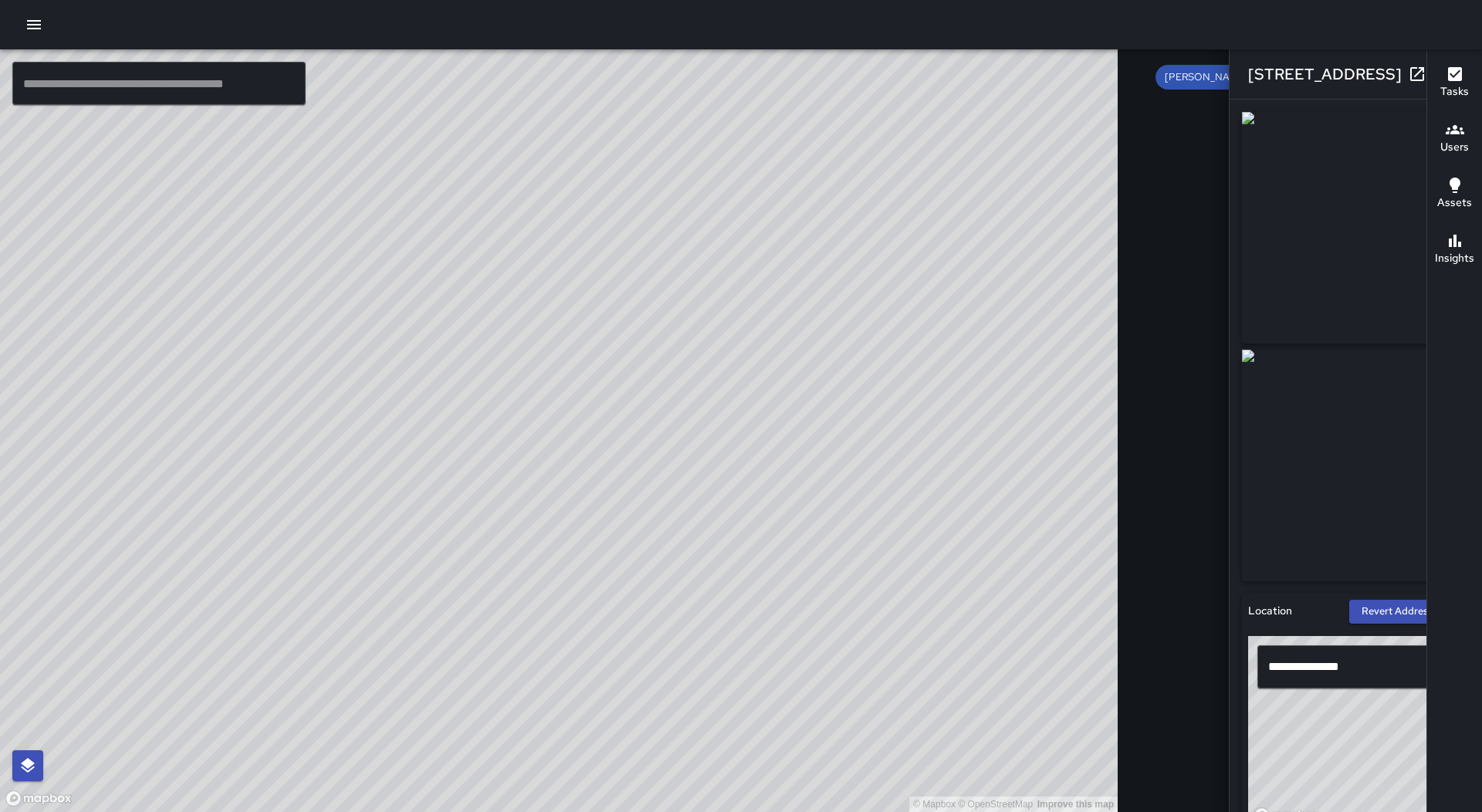
scroll to position [463, 0]
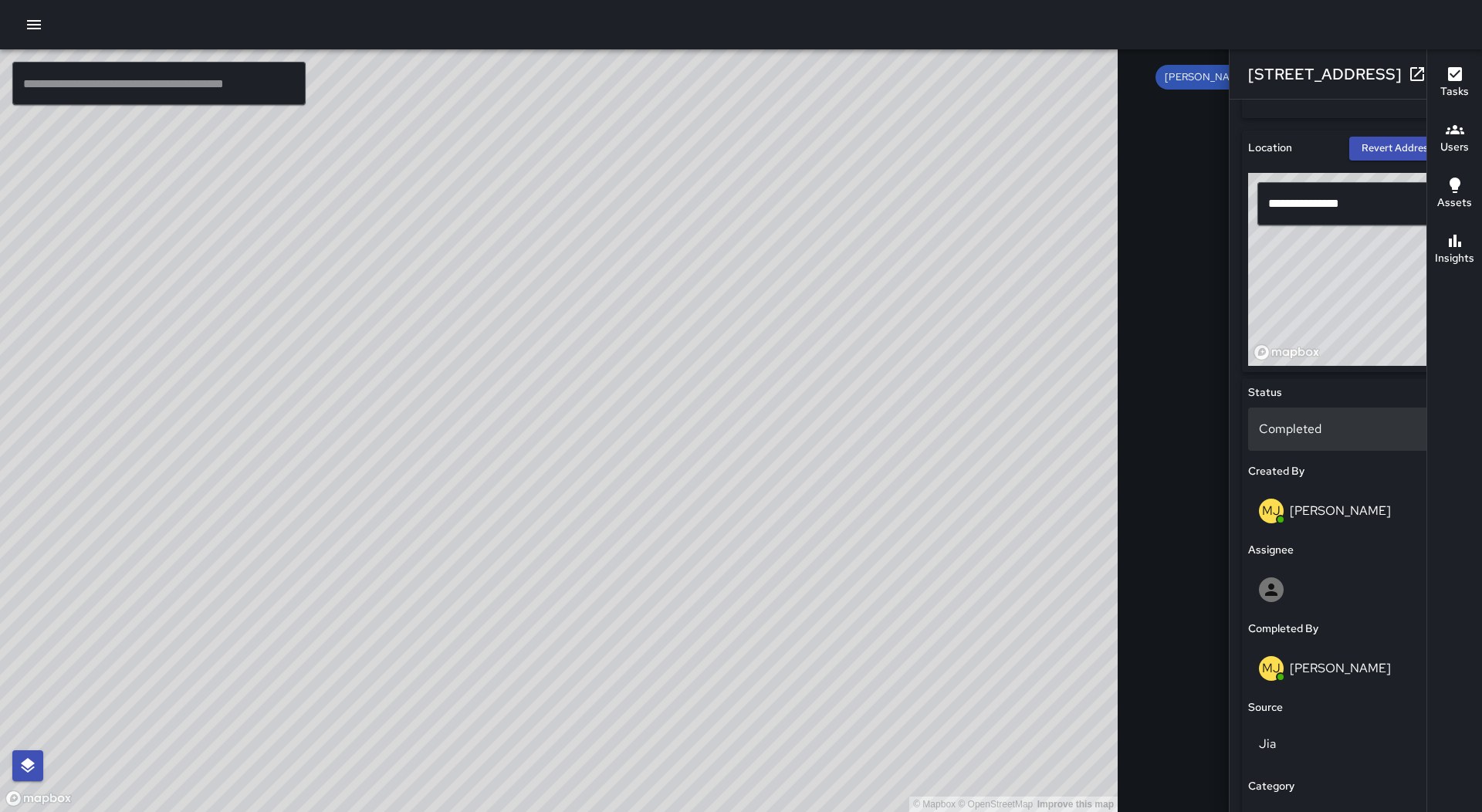
click at [1259, 434] on p "Completed" at bounding box center [1356, 429] width 194 height 18
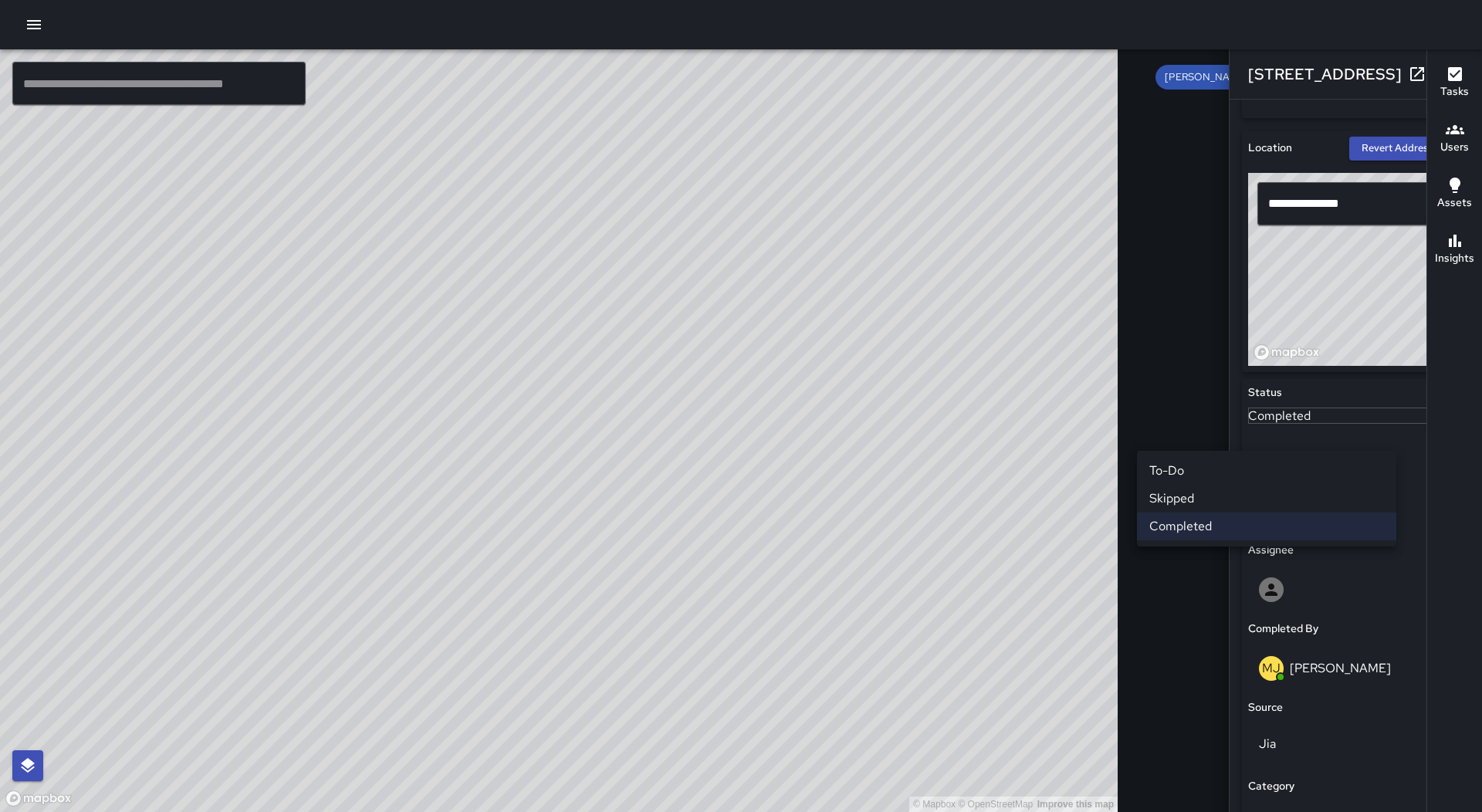
click at [1210, 499] on li "Skipped" at bounding box center [1267, 498] width 259 height 28
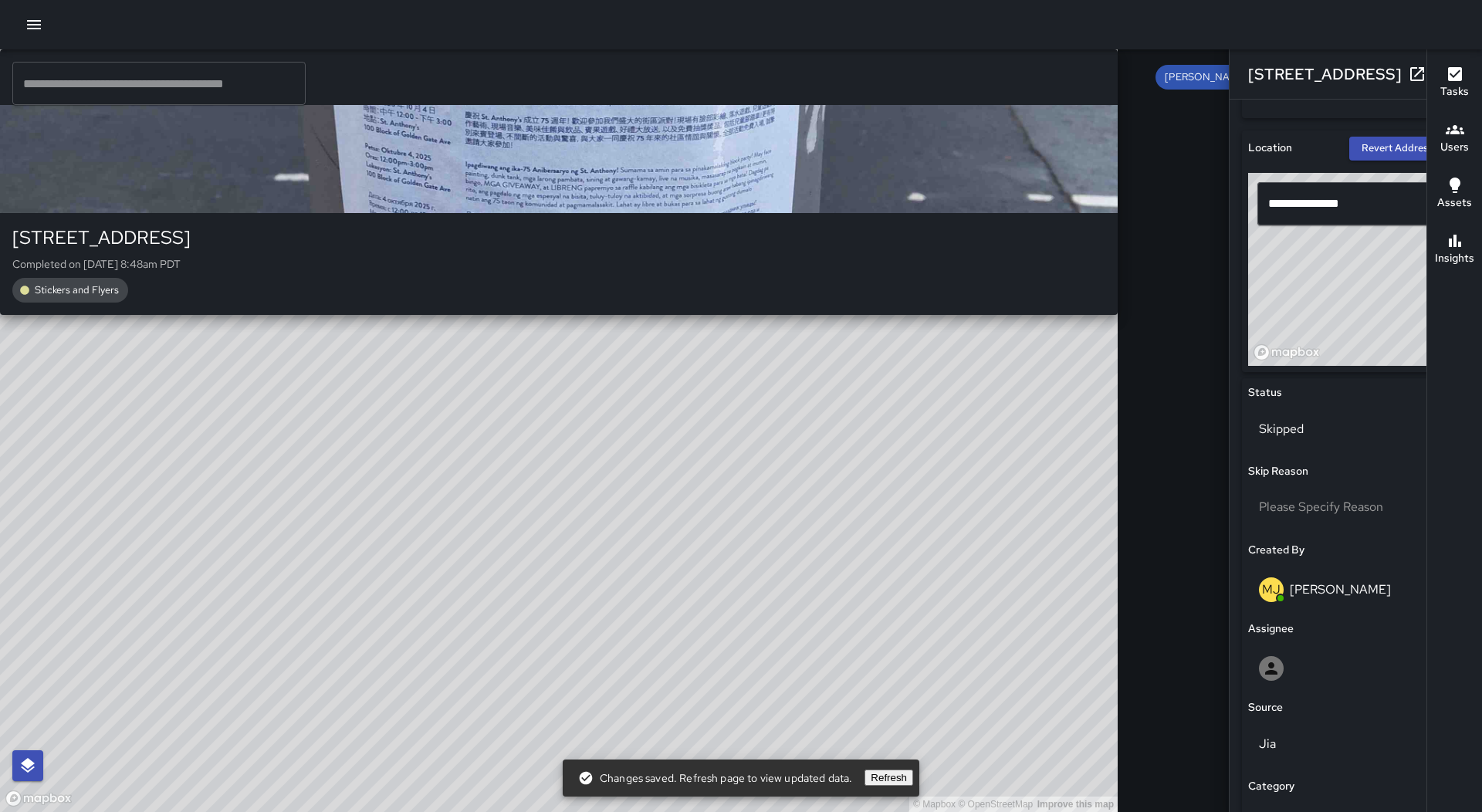
click at [556, 446] on div "© Mapbox © OpenStreetMap Improve this map MJ [PERSON_NAME] [STREET_ADDRESS][PER…" at bounding box center [558, 430] width 1118 height 762
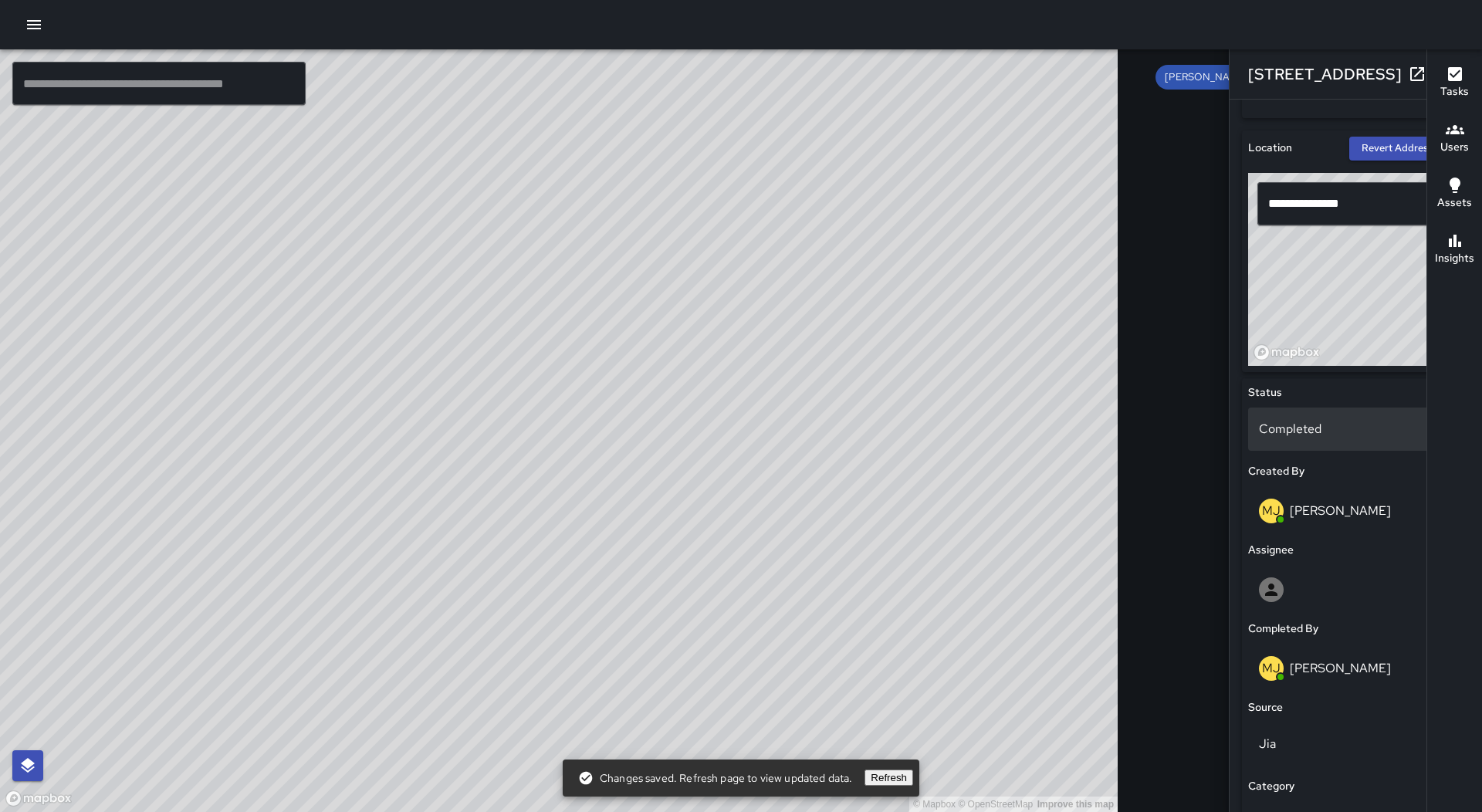
click at [1259, 431] on p "Completed" at bounding box center [1356, 429] width 194 height 18
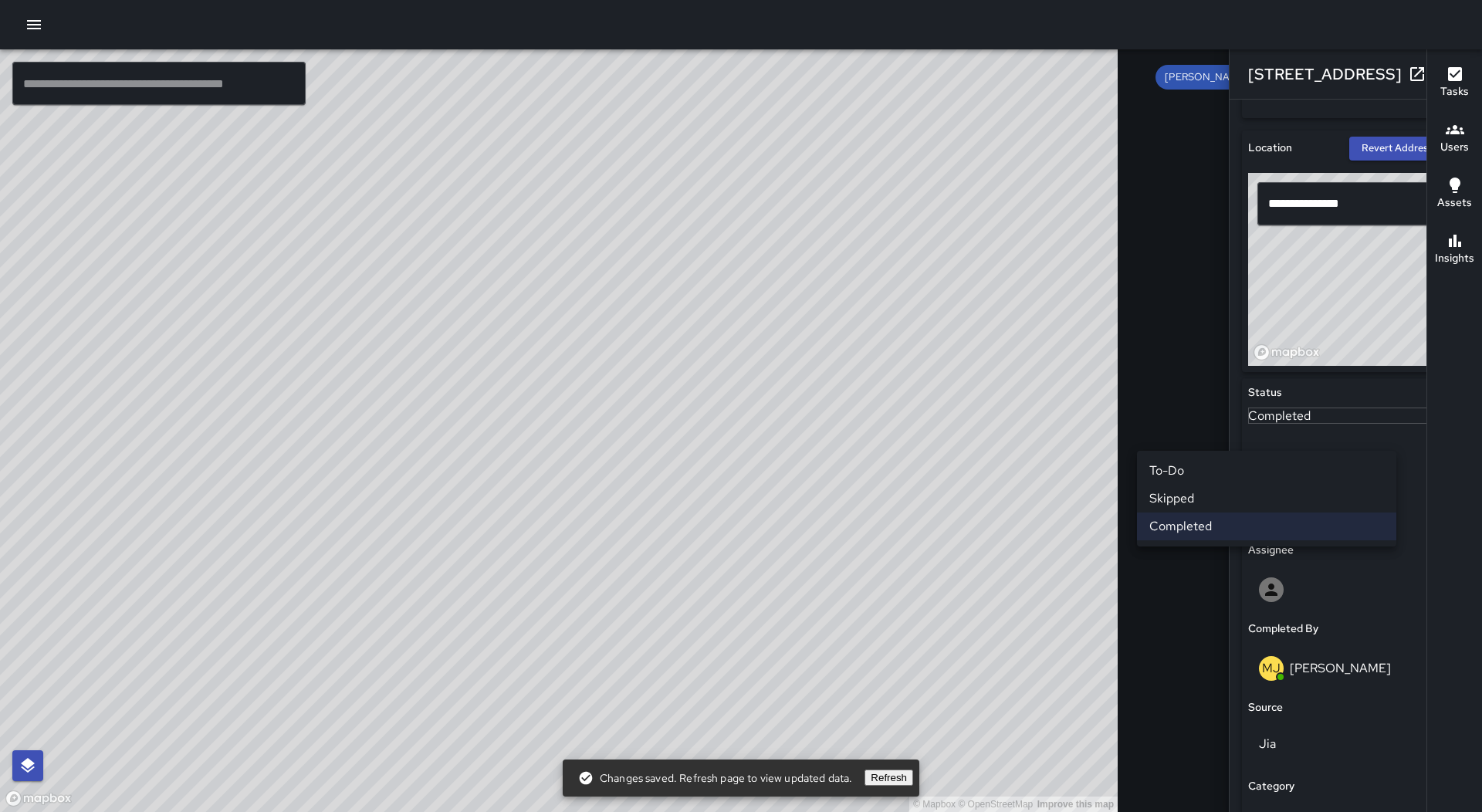
drag, startPoint x: 1184, startPoint y: 499, endPoint x: 1113, endPoint y: 500, distance: 71.0
click at [1182, 500] on li "Skipped" at bounding box center [1267, 498] width 259 height 28
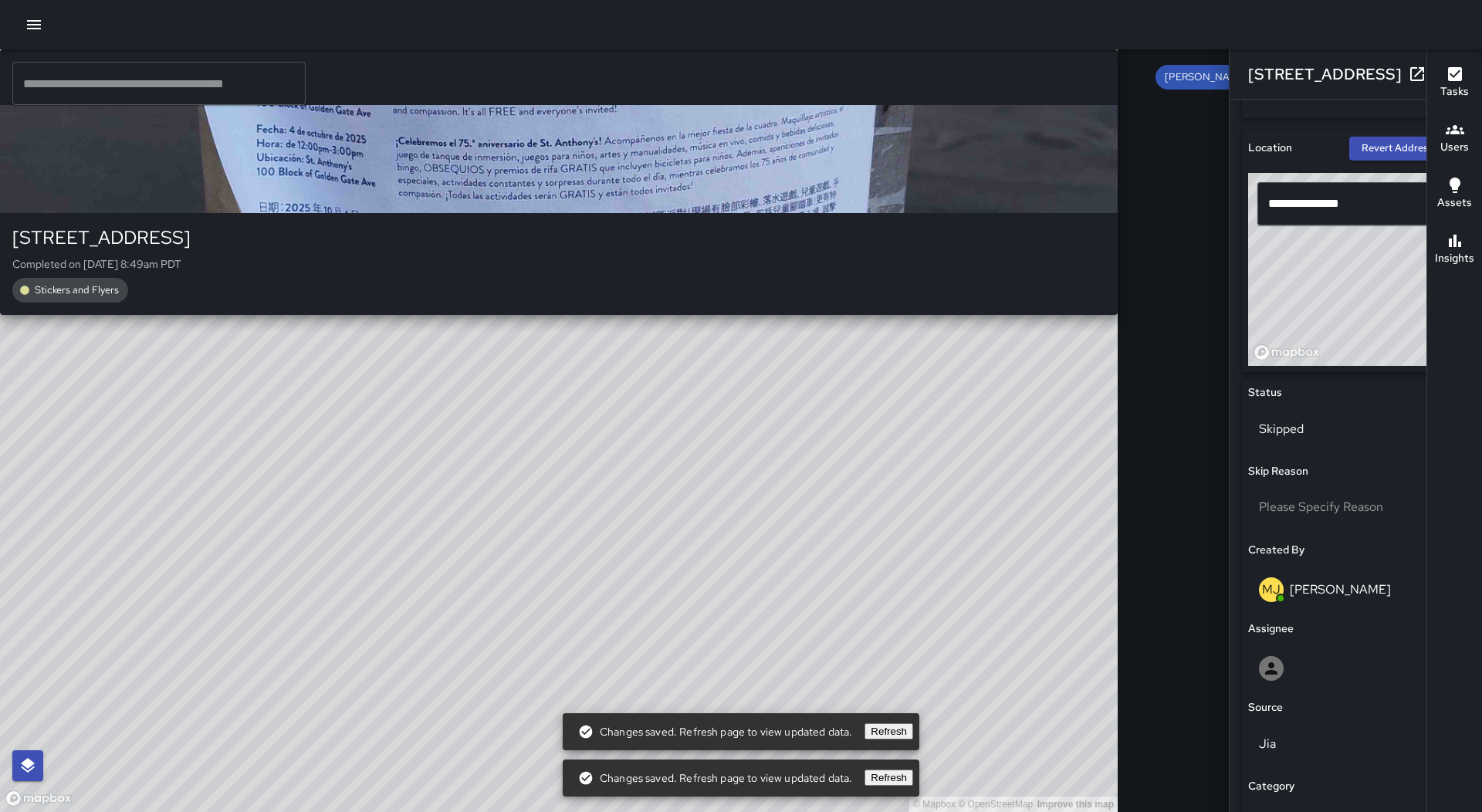
click at [556, 433] on div "© Mapbox © OpenStreetMap Improve this map MJ [PERSON_NAME] [STREET_ADDRESS][PER…" at bounding box center [558, 430] width 1118 height 762
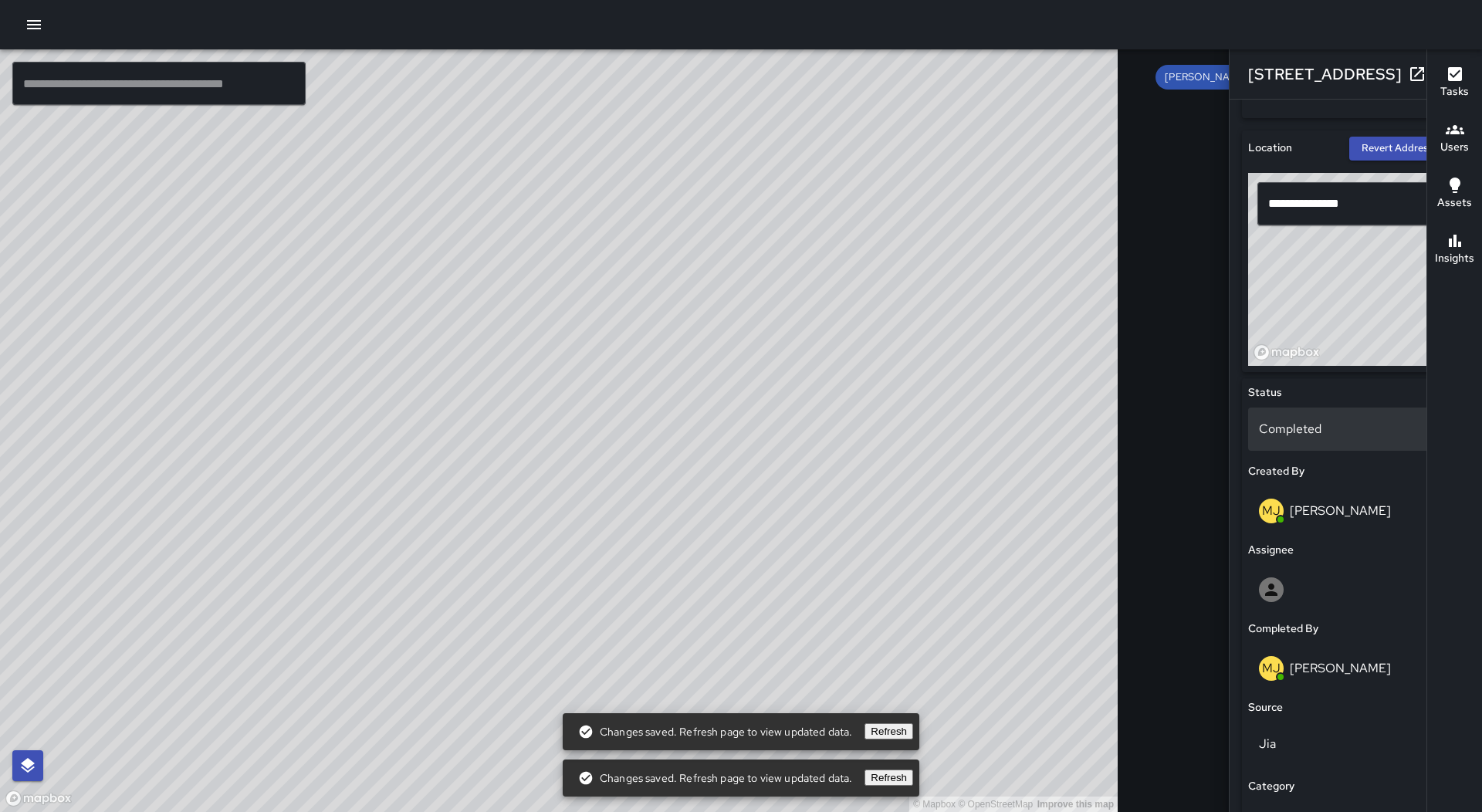
click at [1259, 421] on p "Completed" at bounding box center [1356, 429] width 194 height 18
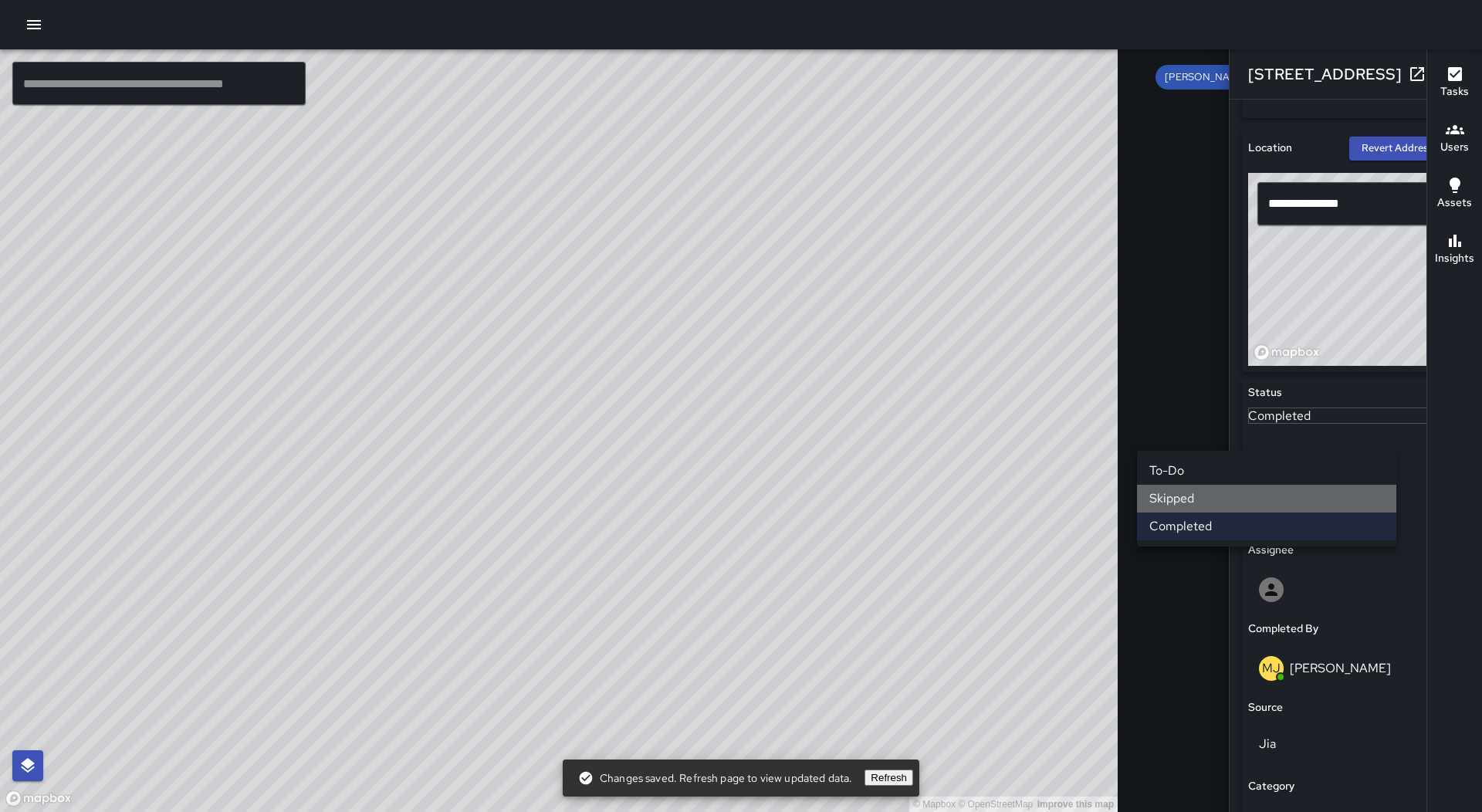
click at [1203, 492] on li "Skipped" at bounding box center [1267, 498] width 259 height 28
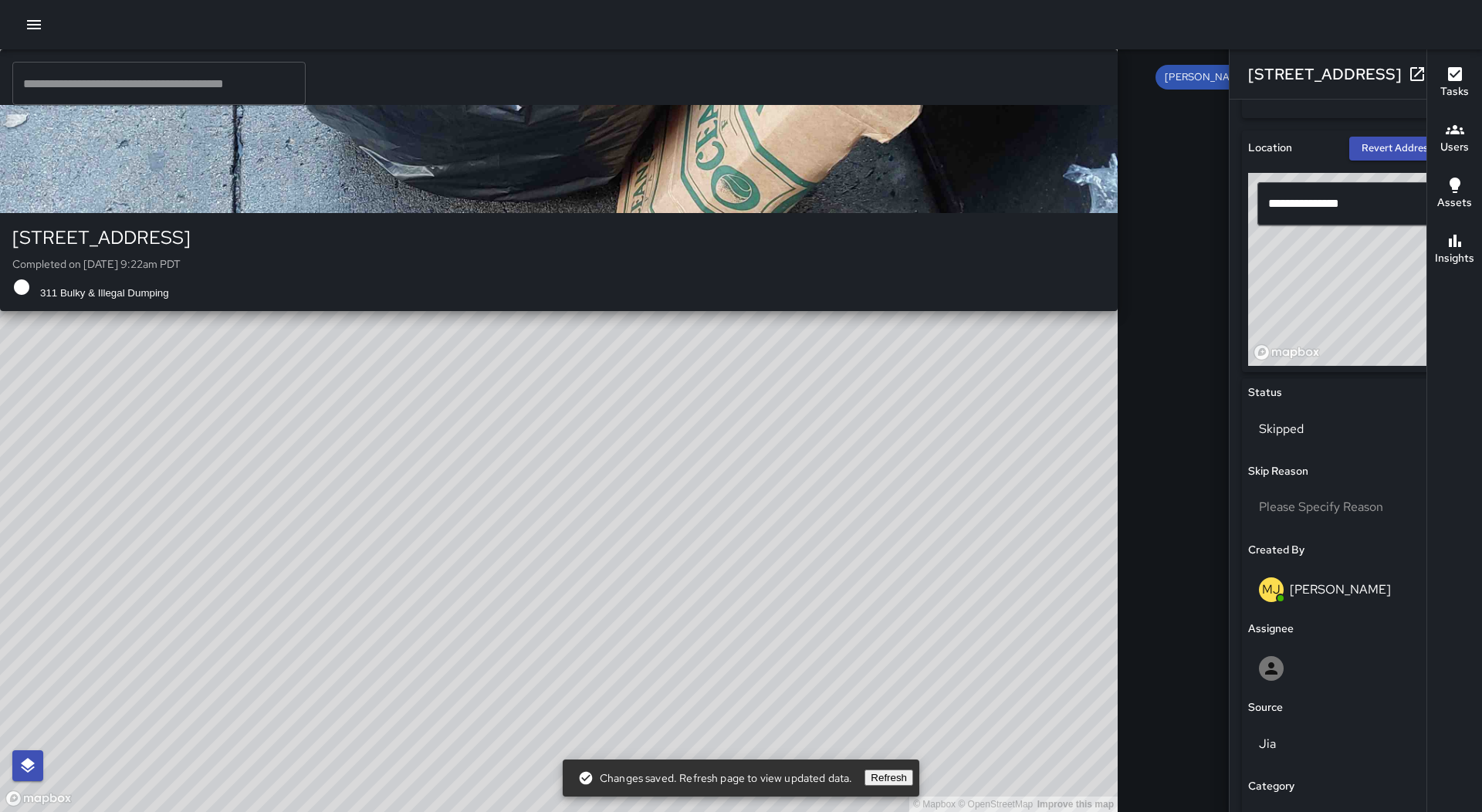
click at [858, 416] on div "© Mapbox © OpenStreetMap Improve this map MJ [PERSON_NAME] [STREET_ADDRESS] Com…" at bounding box center [558, 430] width 1118 height 762
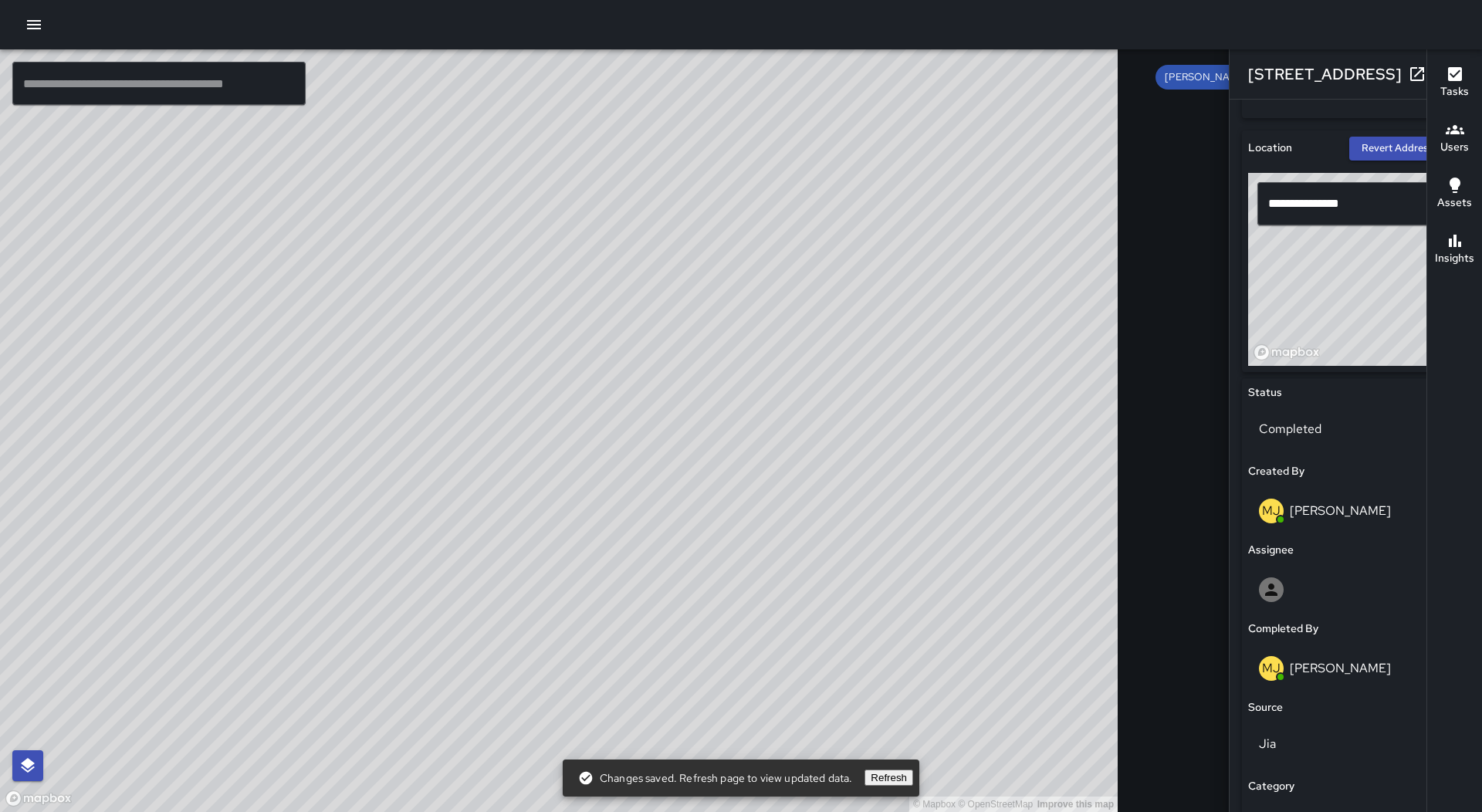
type input "**********"
click at [1259, 432] on p "Completed" at bounding box center [1356, 429] width 194 height 18
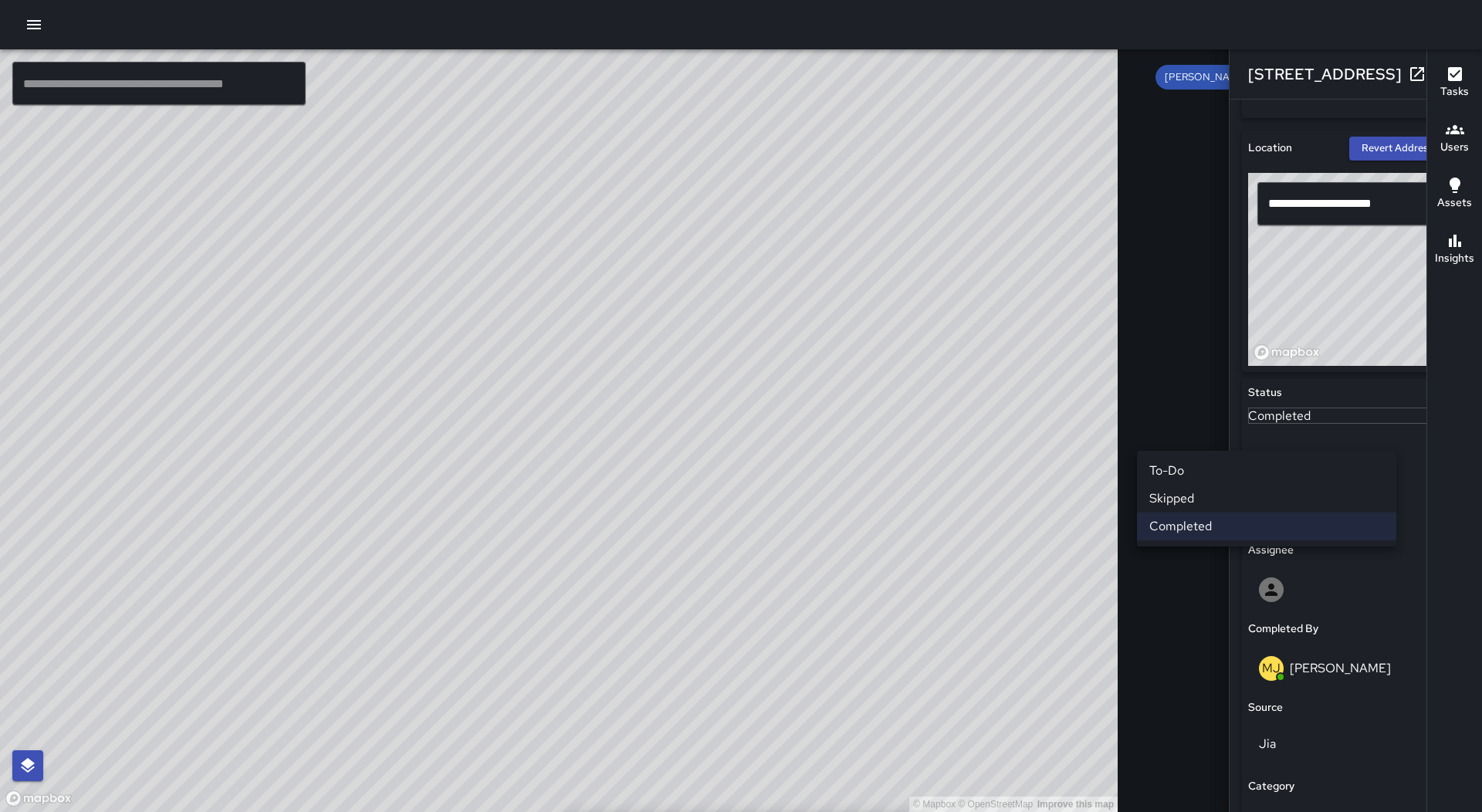
click at [1190, 492] on li "Skipped" at bounding box center [1267, 498] width 259 height 28
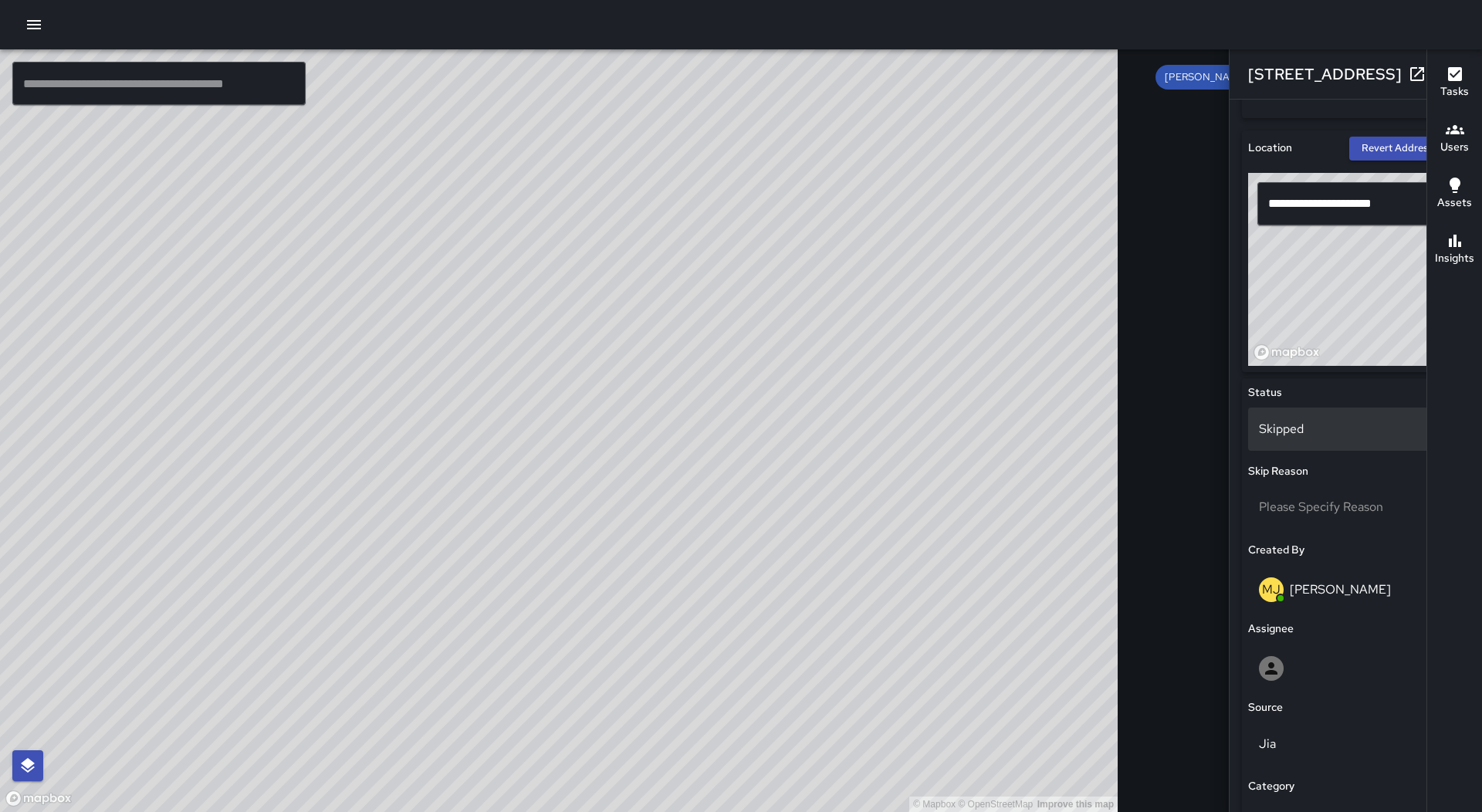
scroll to position [9102, 0]
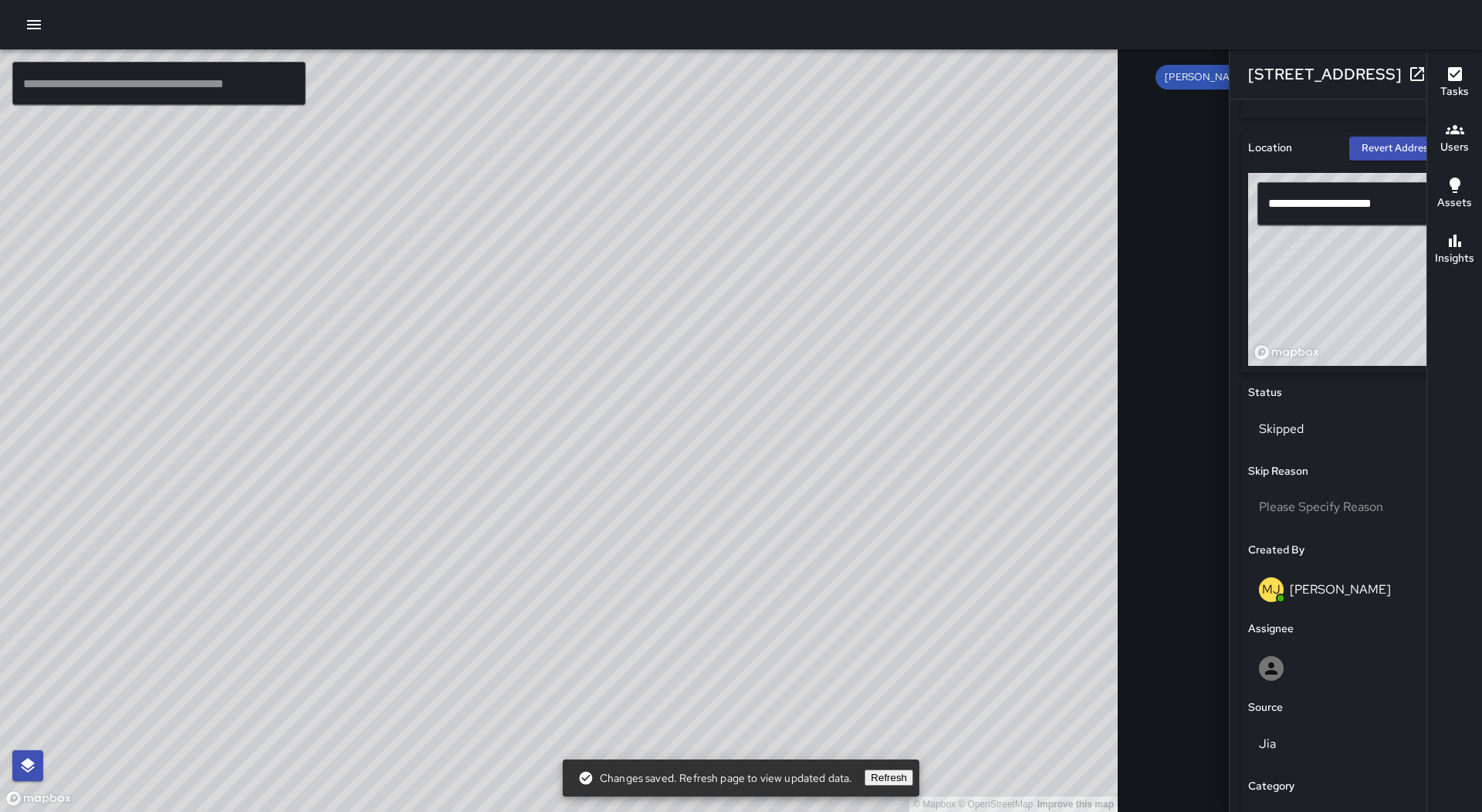
click at [1439, 76] on icon "button" at bounding box center [1447, 73] width 18 height 18
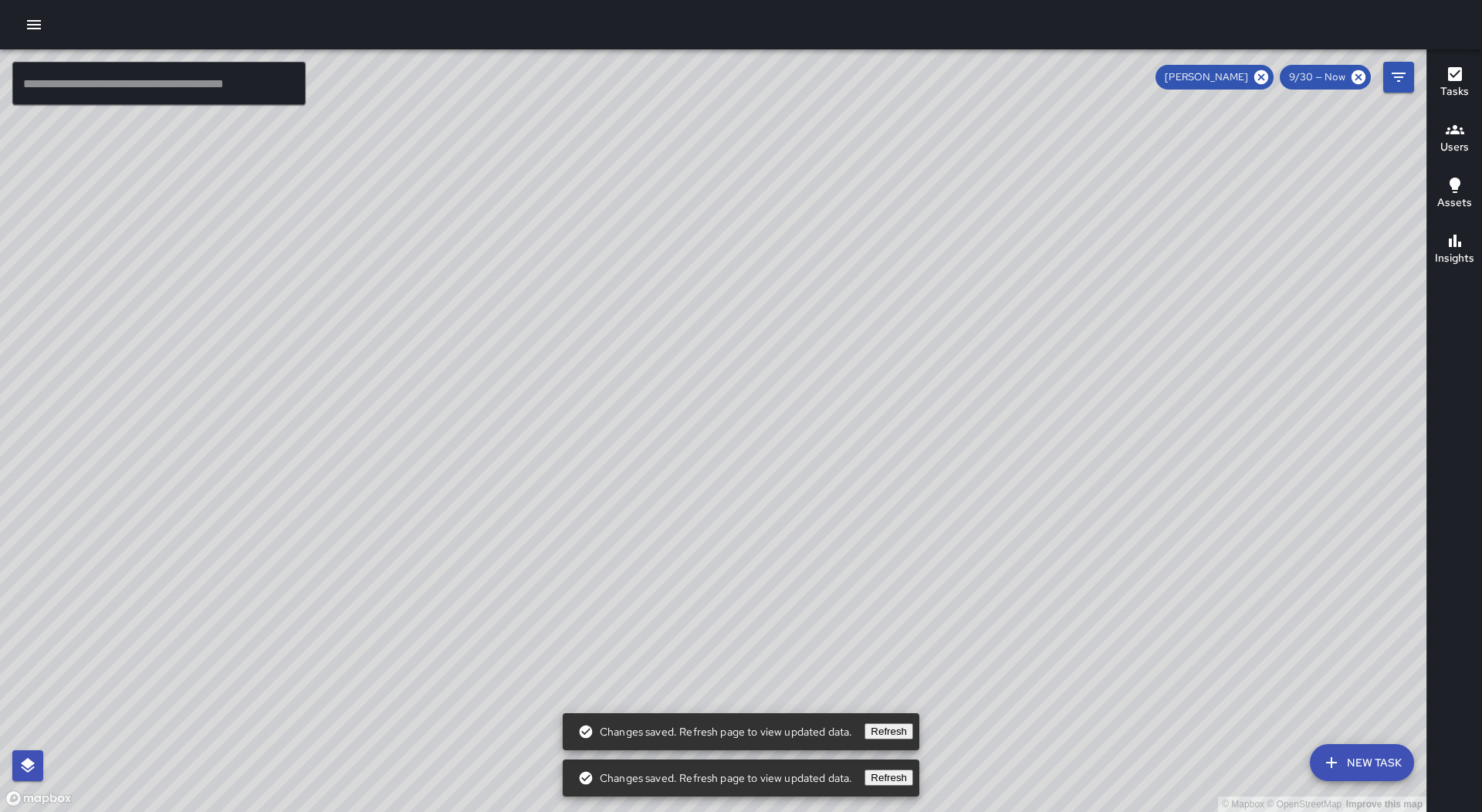
click at [536, 464] on div "© Mapbox © OpenStreetMap Improve this map MJ [PERSON_NAME] [STREET_ADDRESS] Com…" at bounding box center [713, 430] width 1426 height 762
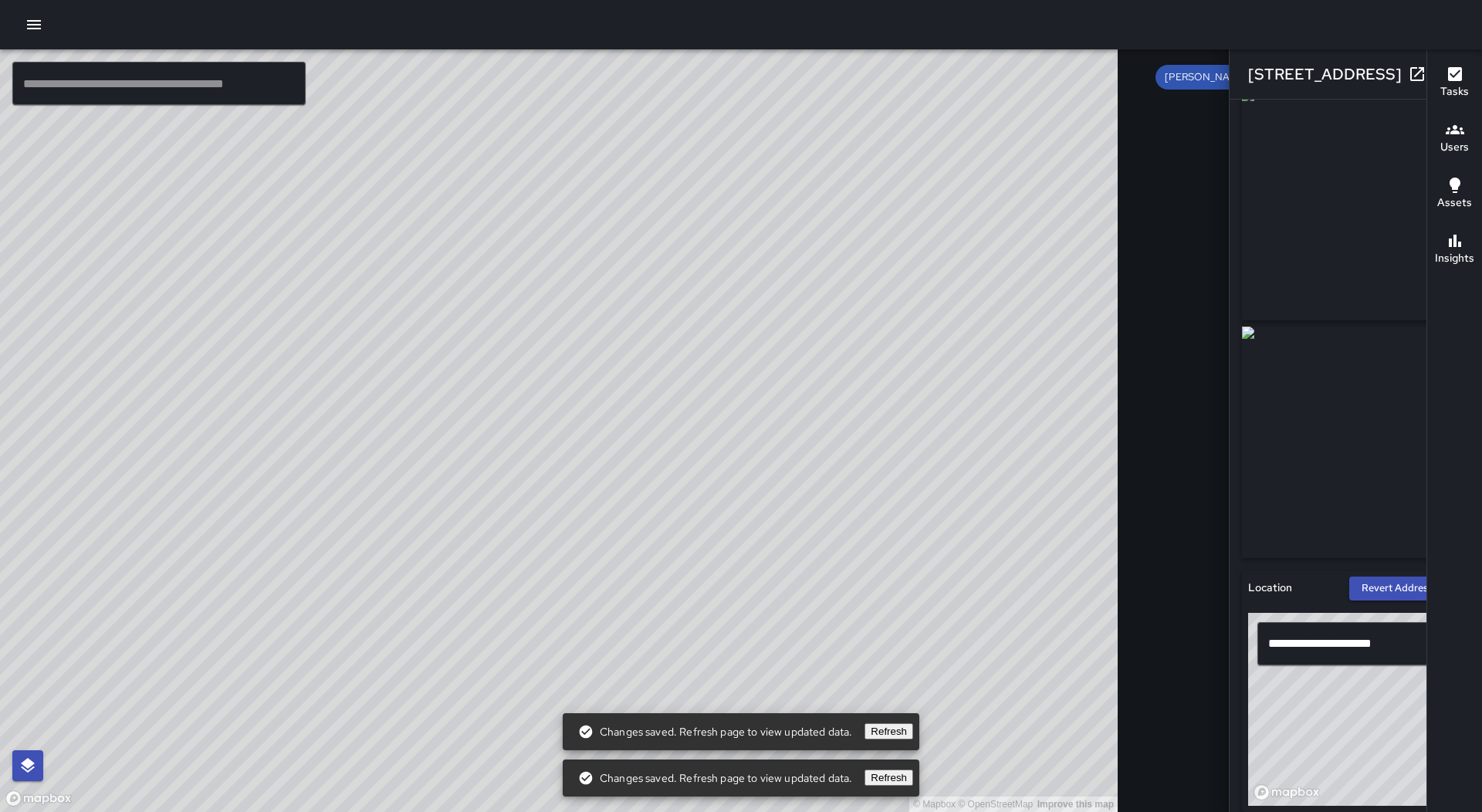
scroll to position [0, 0]
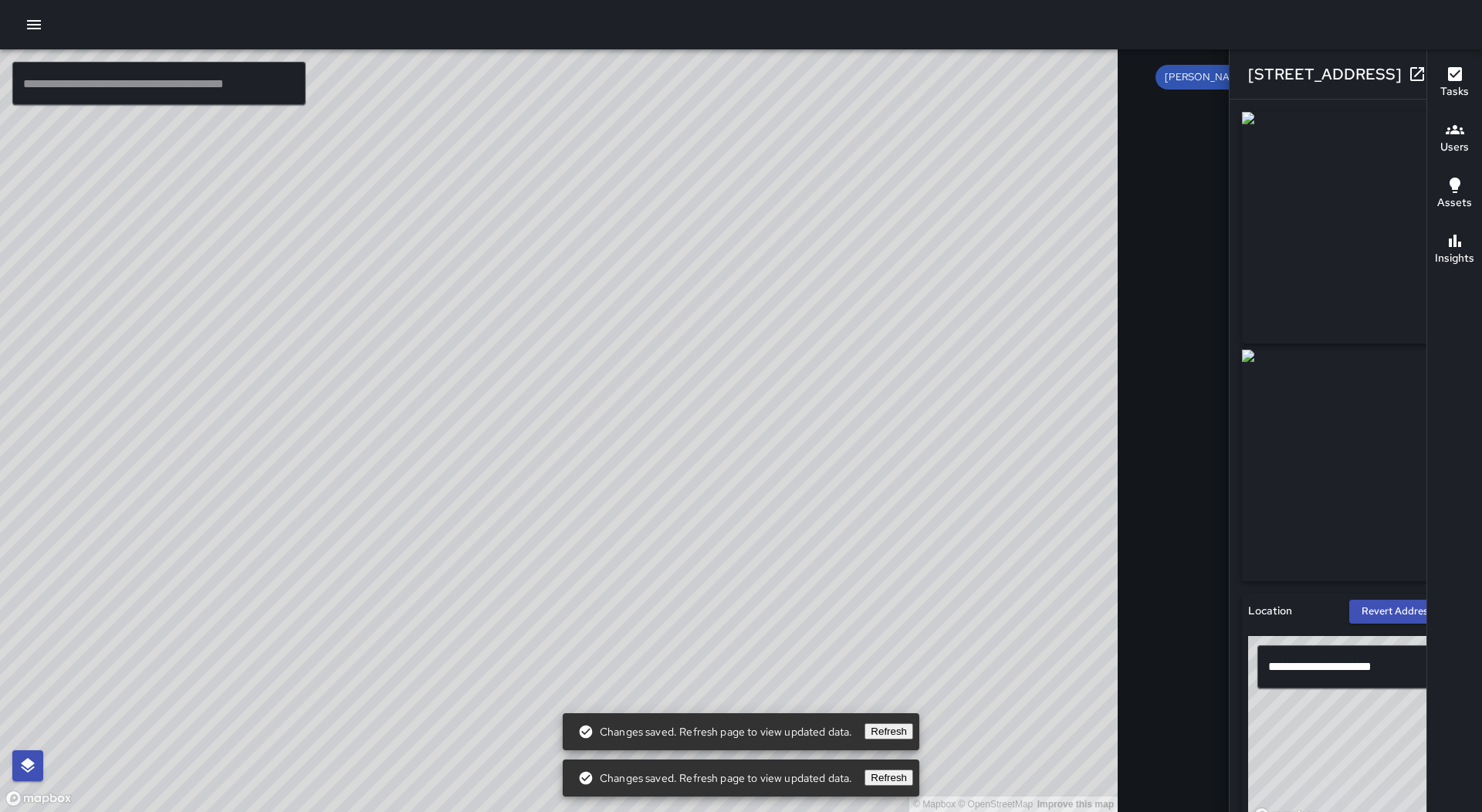
click at [282, 458] on div "© Mapbox © OpenStreetMap Improve this map MJ [PERSON_NAME] [STREET_ADDRESS] Com…" at bounding box center [558, 430] width 1118 height 762
type input "**********"
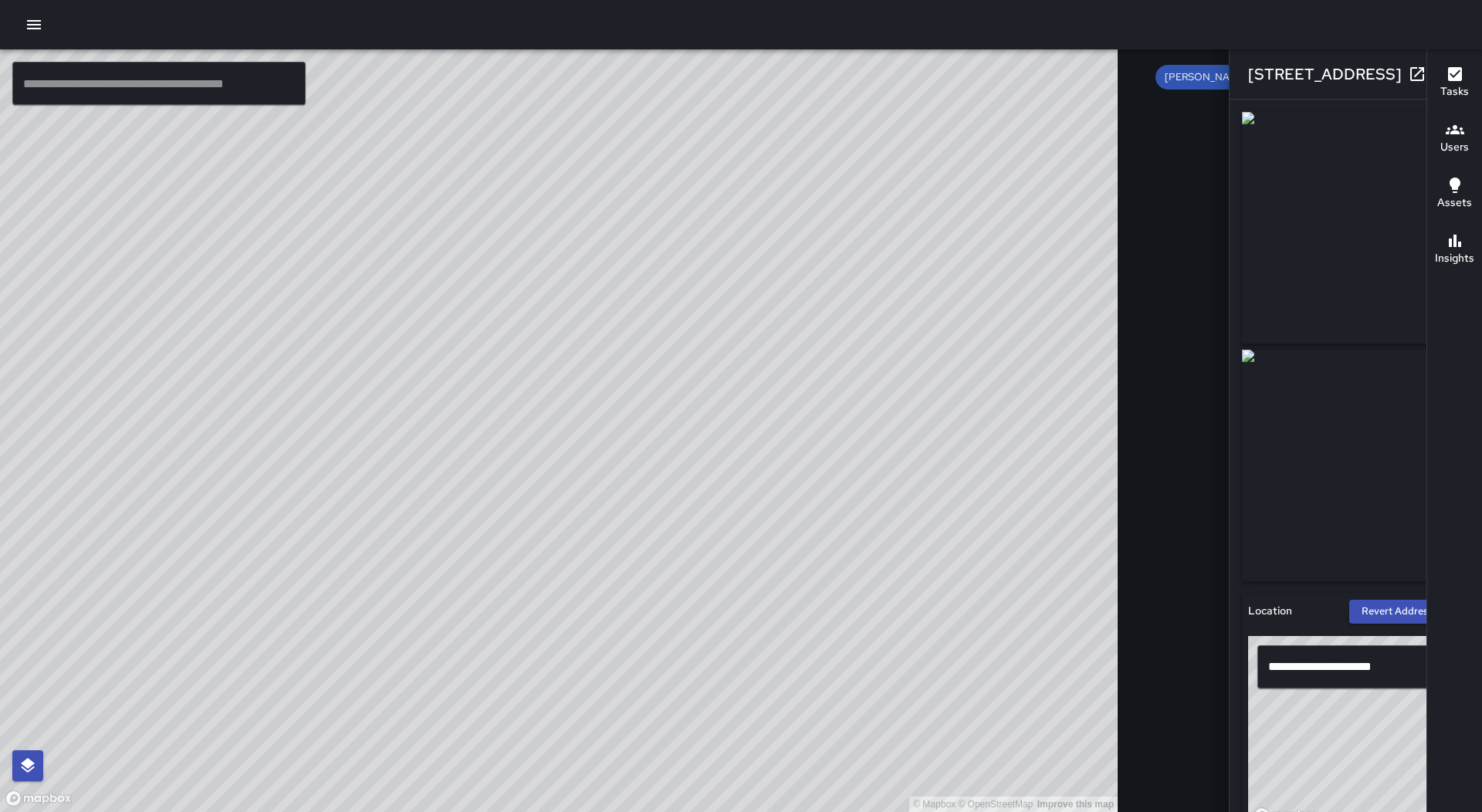
click at [1439, 77] on icon "button" at bounding box center [1447, 73] width 18 height 18
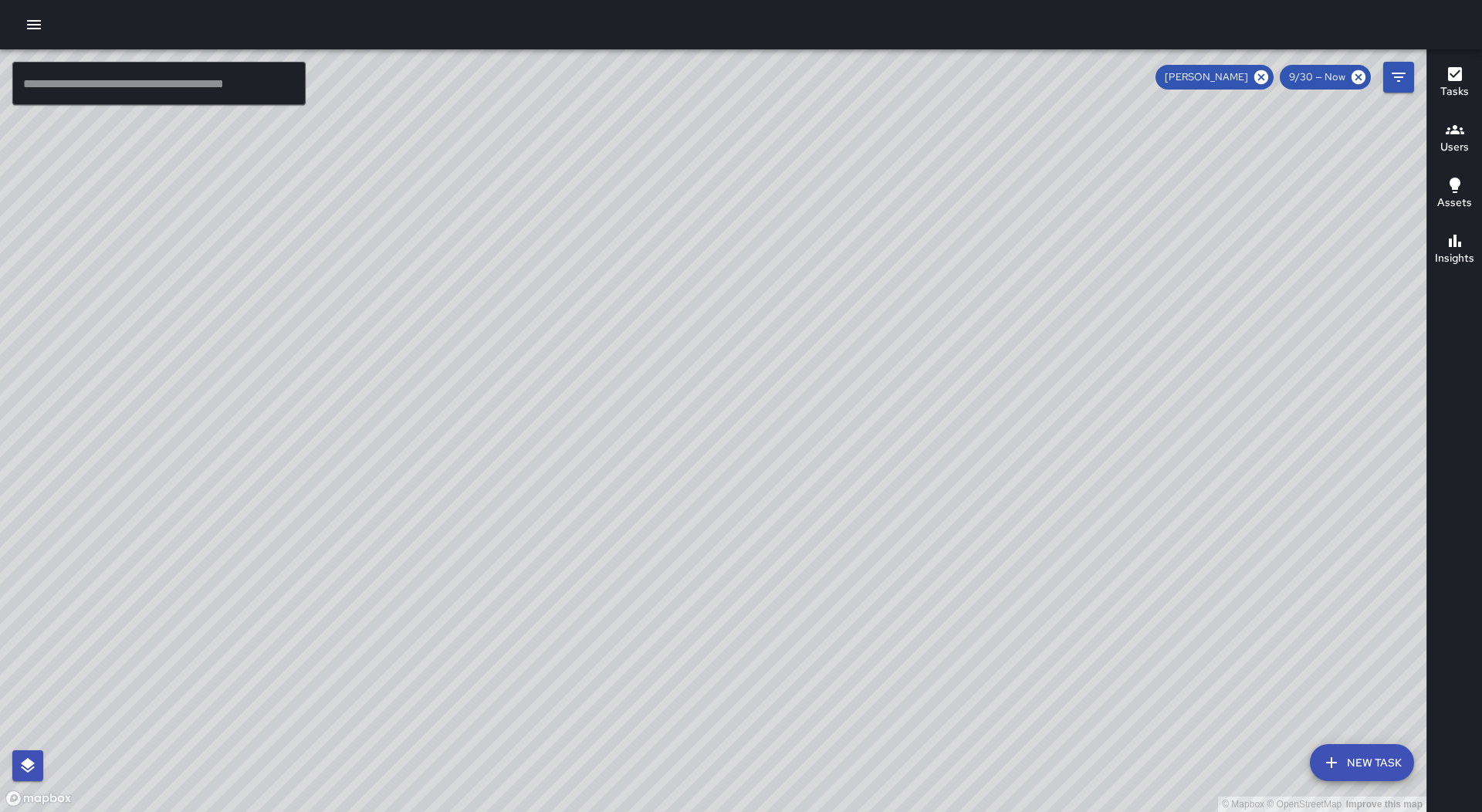
drag, startPoint x: 1203, startPoint y: 606, endPoint x: 664, endPoint y: 467, distance: 556.6
click at [642, 463] on div "© Mapbox © OpenStreetMap Improve this map" at bounding box center [713, 430] width 1426 height 762
drag, startPoint x: 928, startPoint y: 733, endPoint x: 676, endPoint y: 583, distance: 293.3
click at [676, 583] on div "© Mapbox © OpenStreetMap Improve this map" at bounding box center [713, 430] width 1426 height 762
click at [704, 477] on div "© Mapbox © OpenStreetMap Improve this map [PERSON_NAME] [PERSON_NAME] [STREET_A…" at bounding box center [713, 430] width 1426 height 762
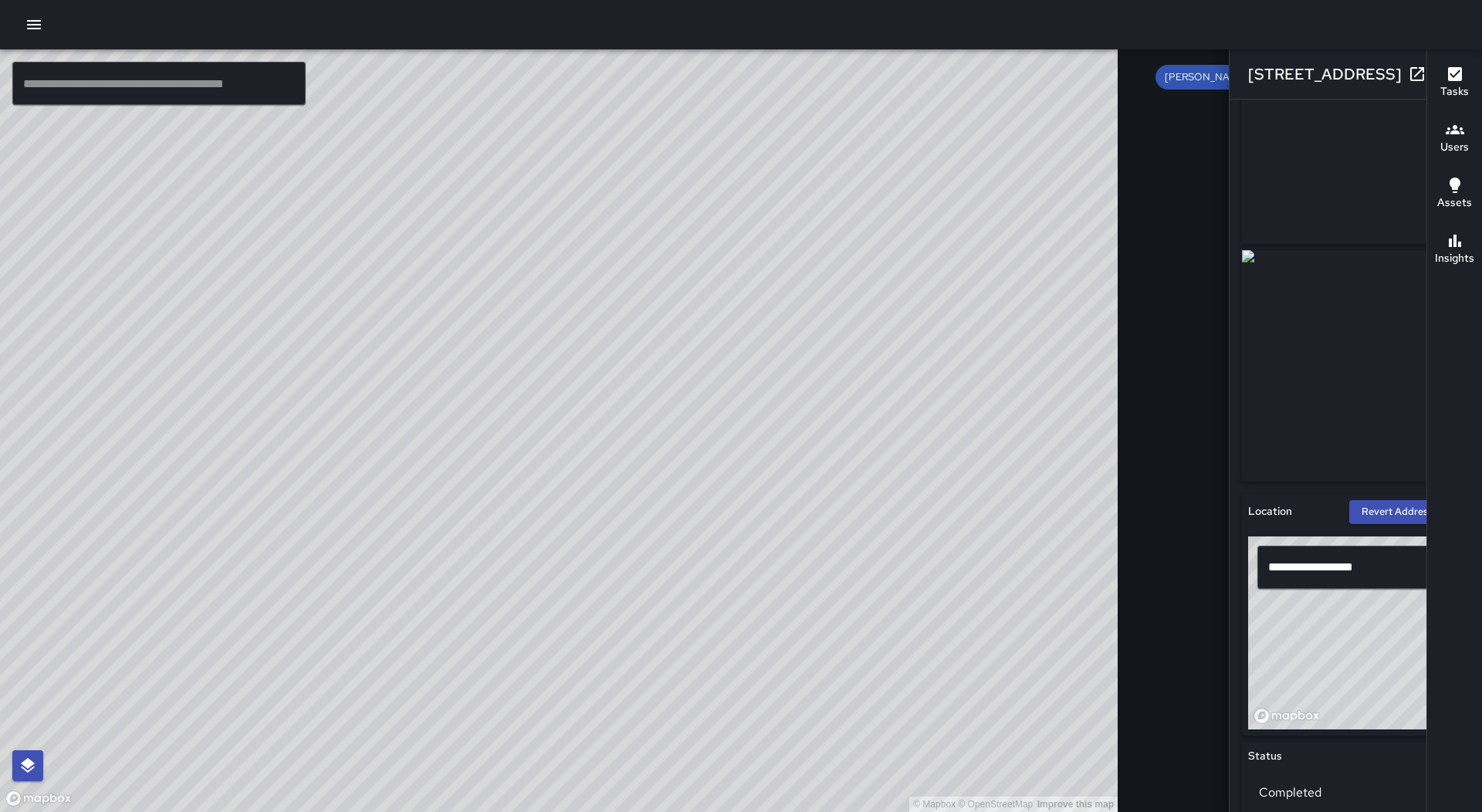
scroll to position [386, 0]
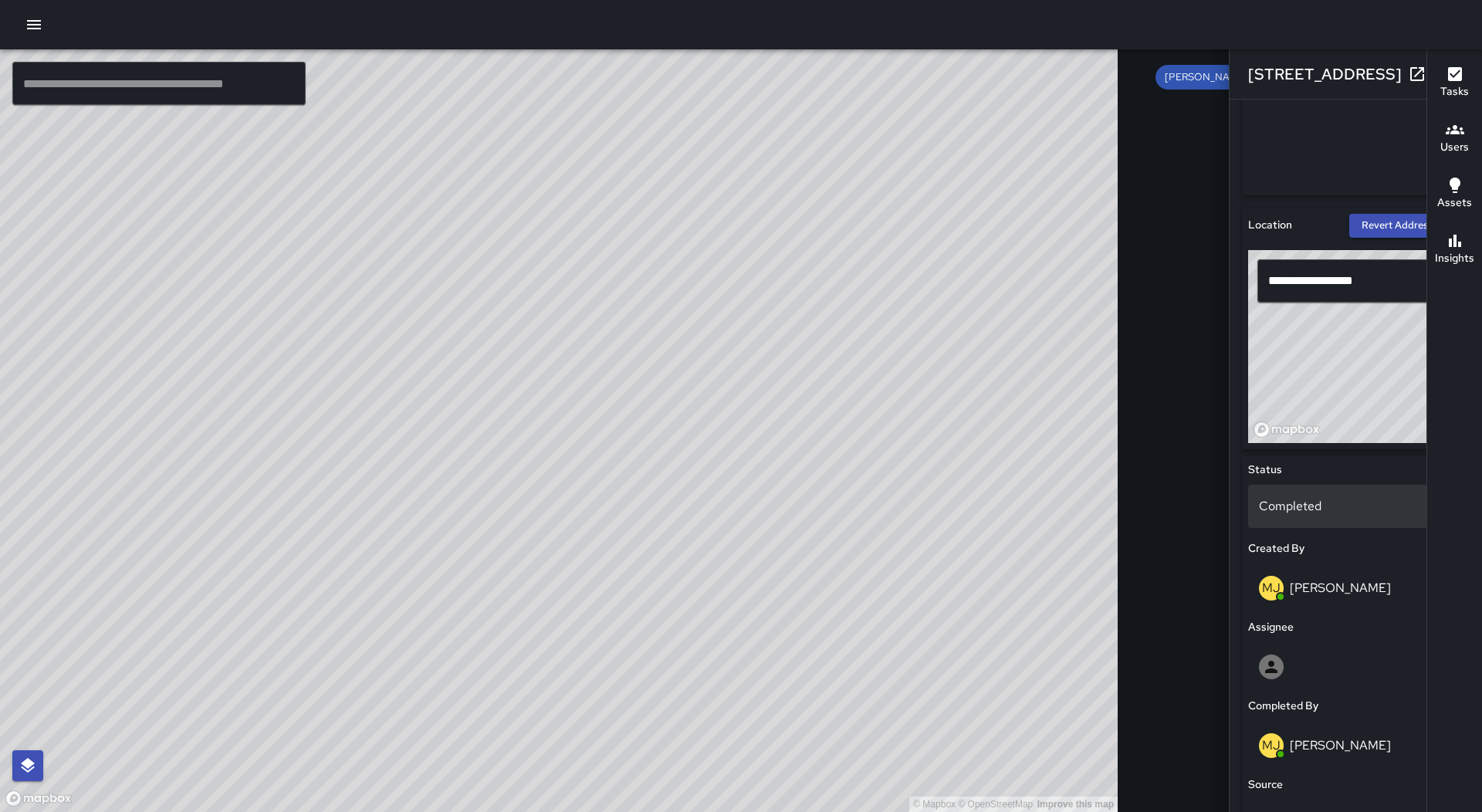
click at [1259, 504] on p "Completed" at bounding box center [1356, 505] width 194 height 18
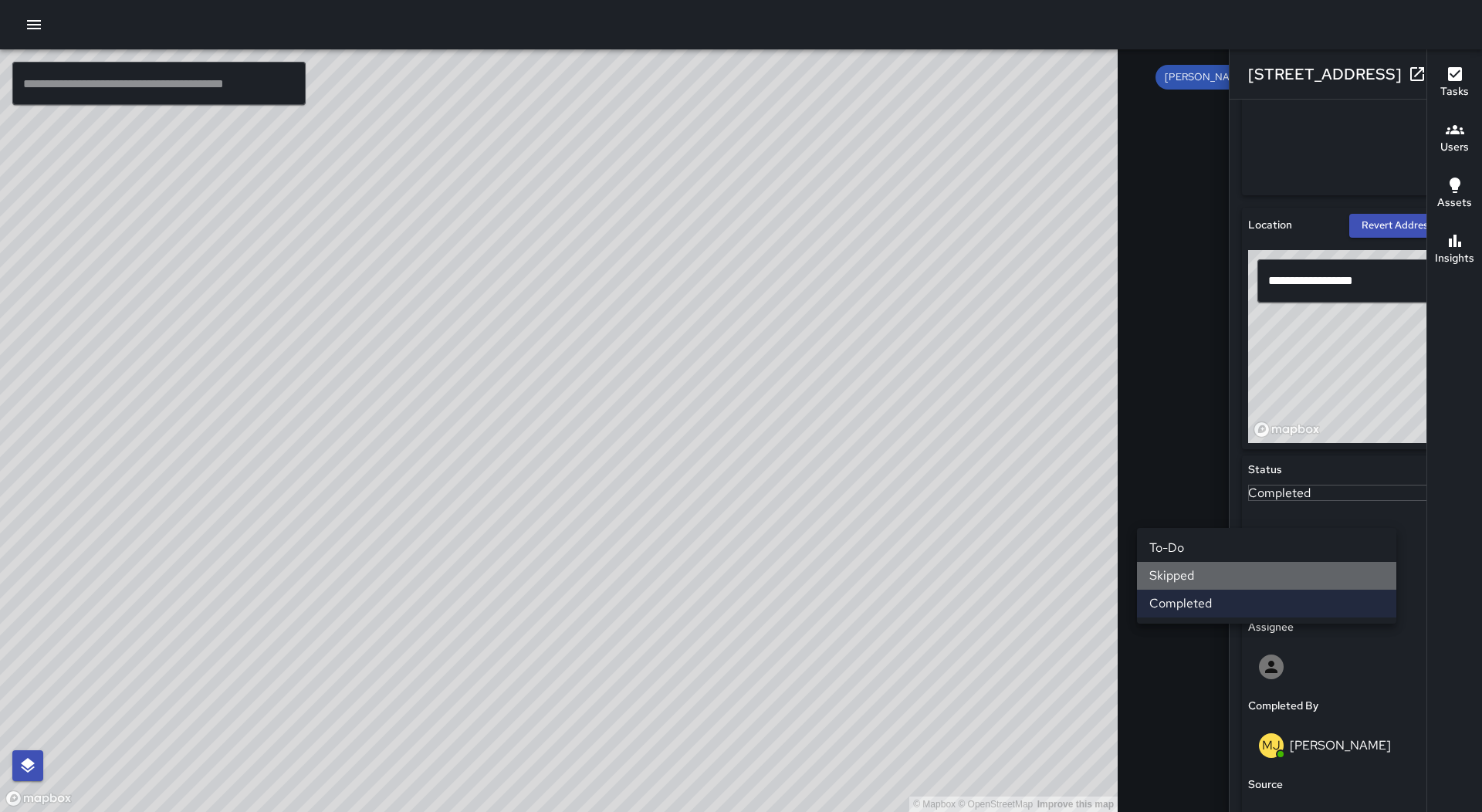
click at [1194, 571] on li "Skipped" at bounding box center [1267, 576] width 259 height 28
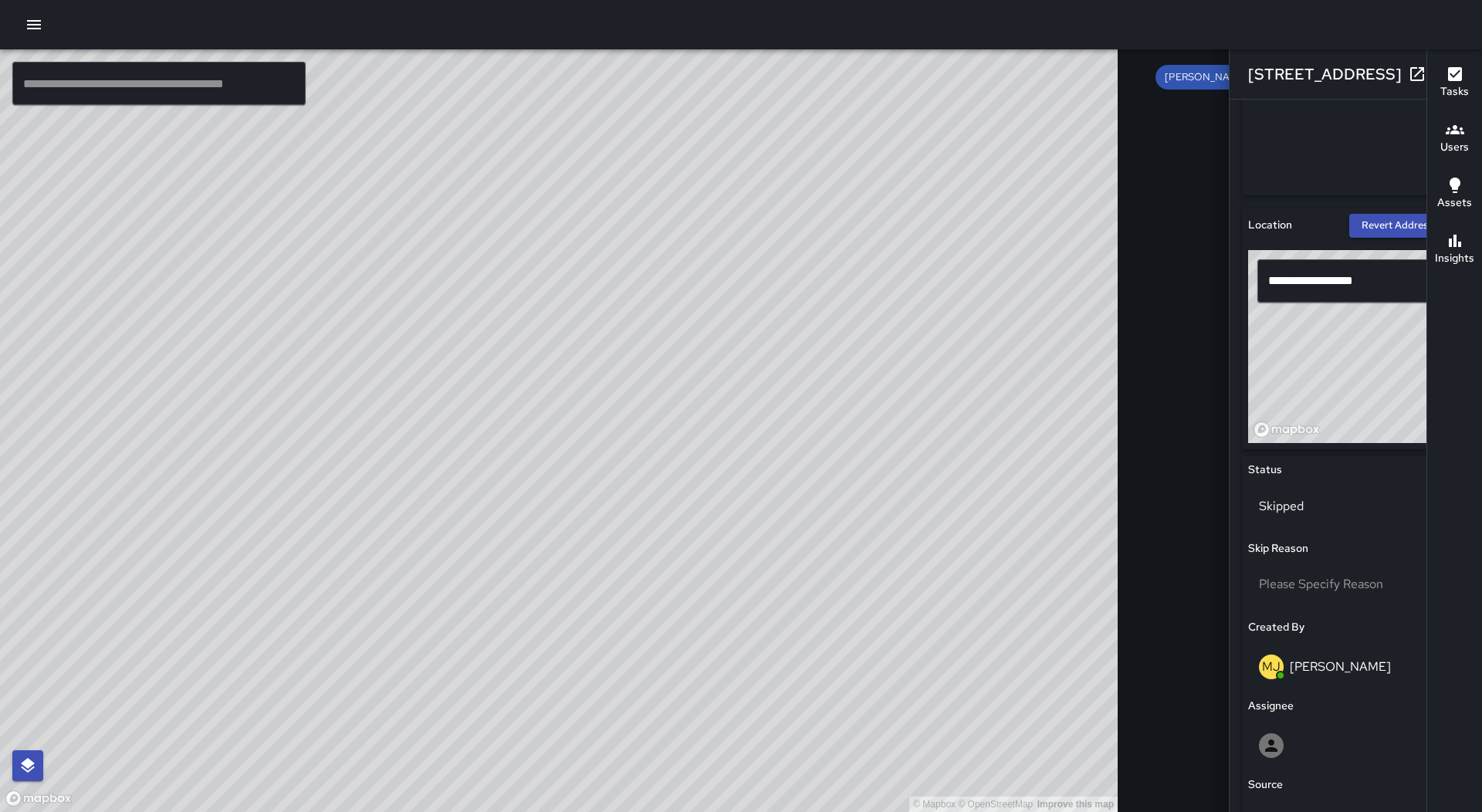
click at [566, 306] on div "© Mapbox © OpenStreetMap Improve this map" at bounding box center [558, 430] width 1118 height 762
type input "**********"
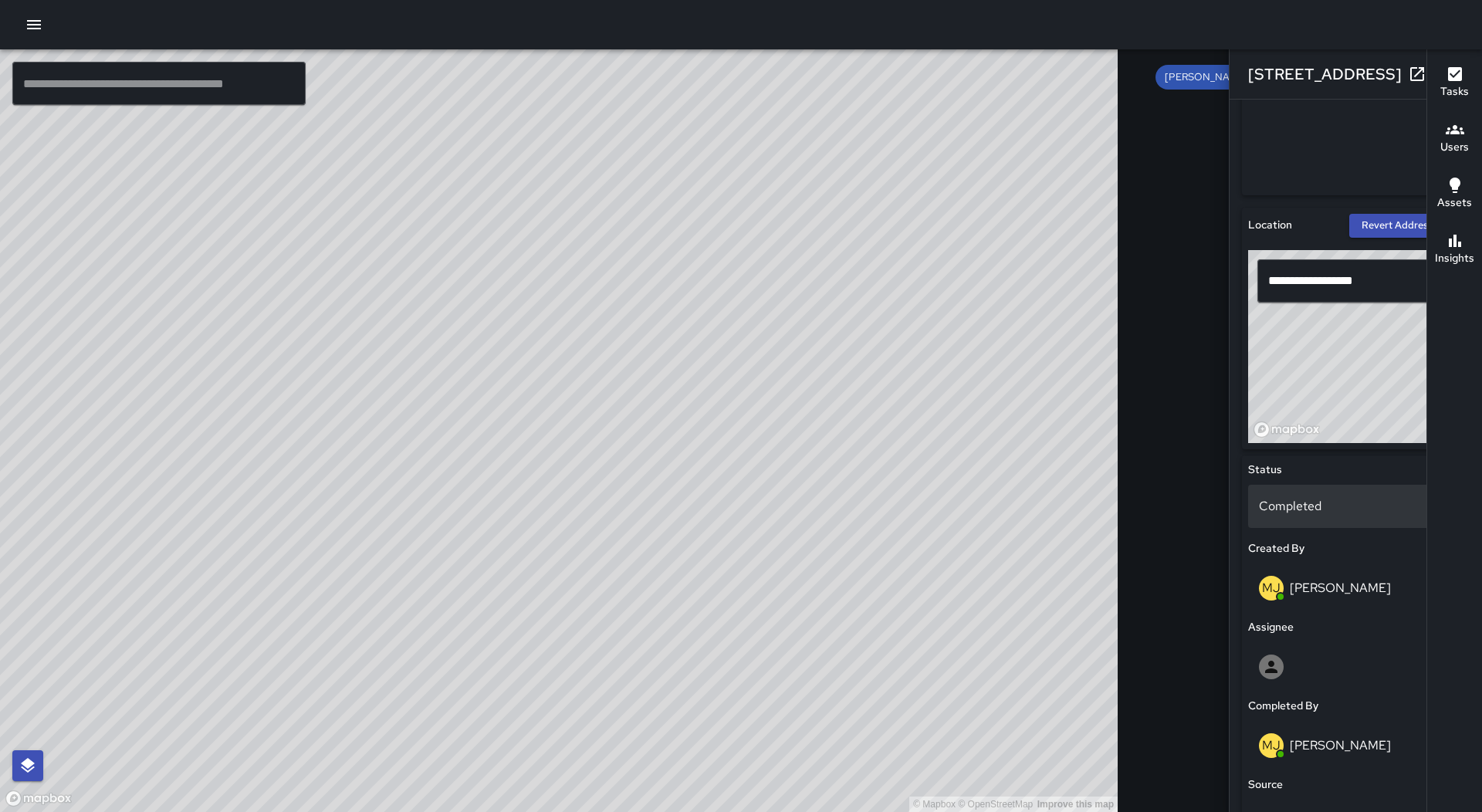
click at [1259, 512] on p "Completed" at bounding box center [1356, 505] width 194 height 18
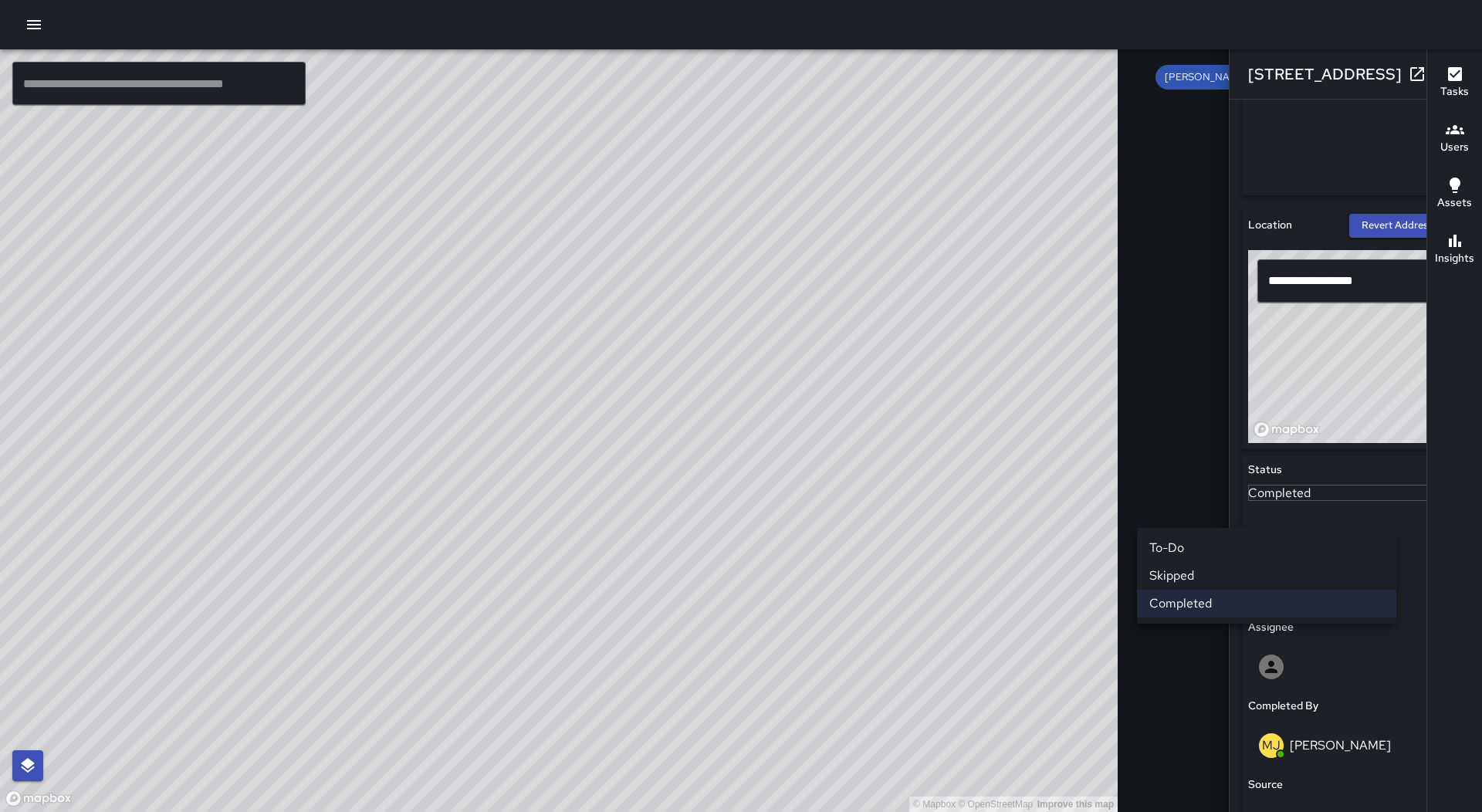
click at [1208, 577] on li "Skipped" at bounding box center [1267, 576] width 259 height 28
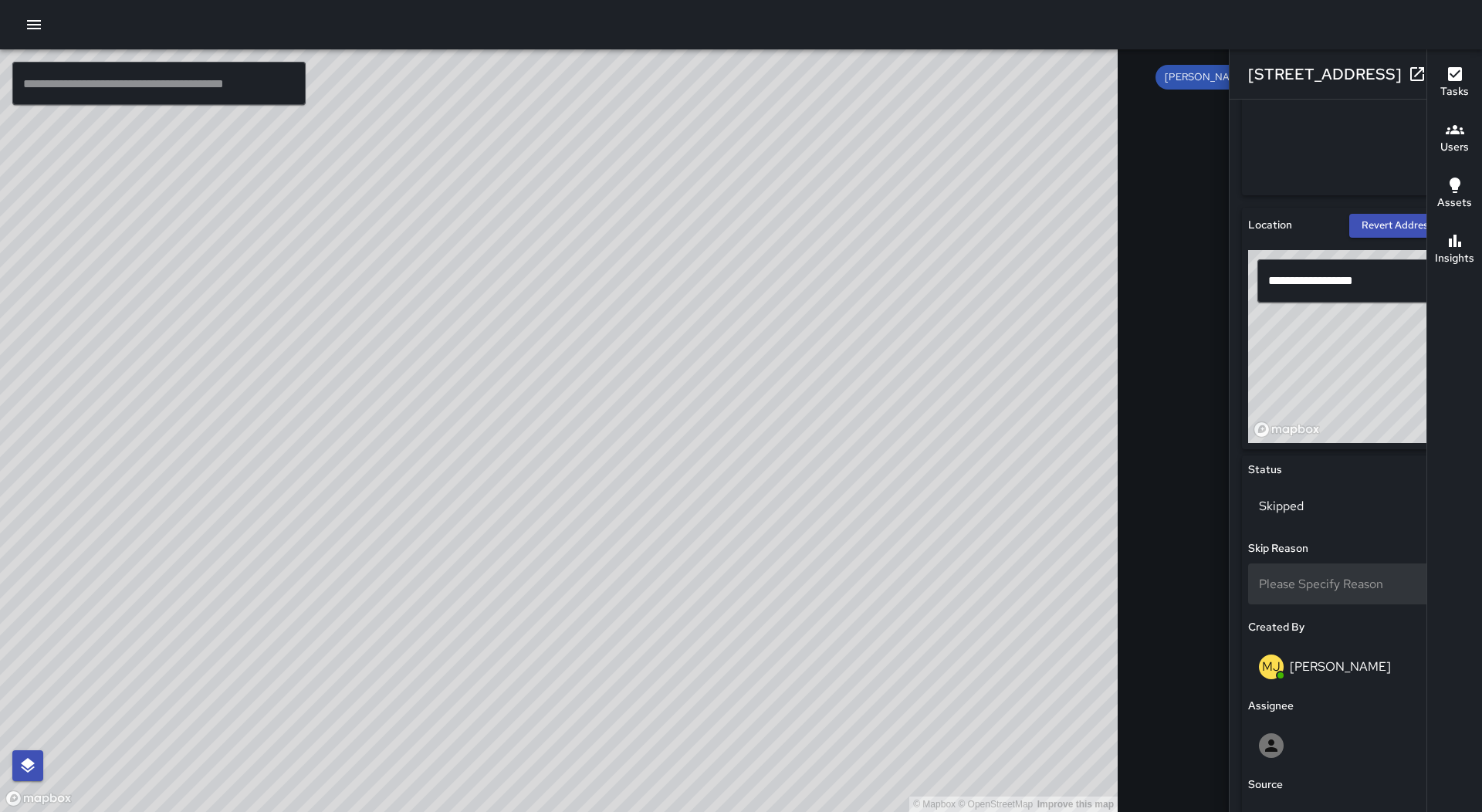
scroll to position [8547, 0]
click at [1439, 72] on icon "button" at bounding box center [1447, 73] width 18 height 18
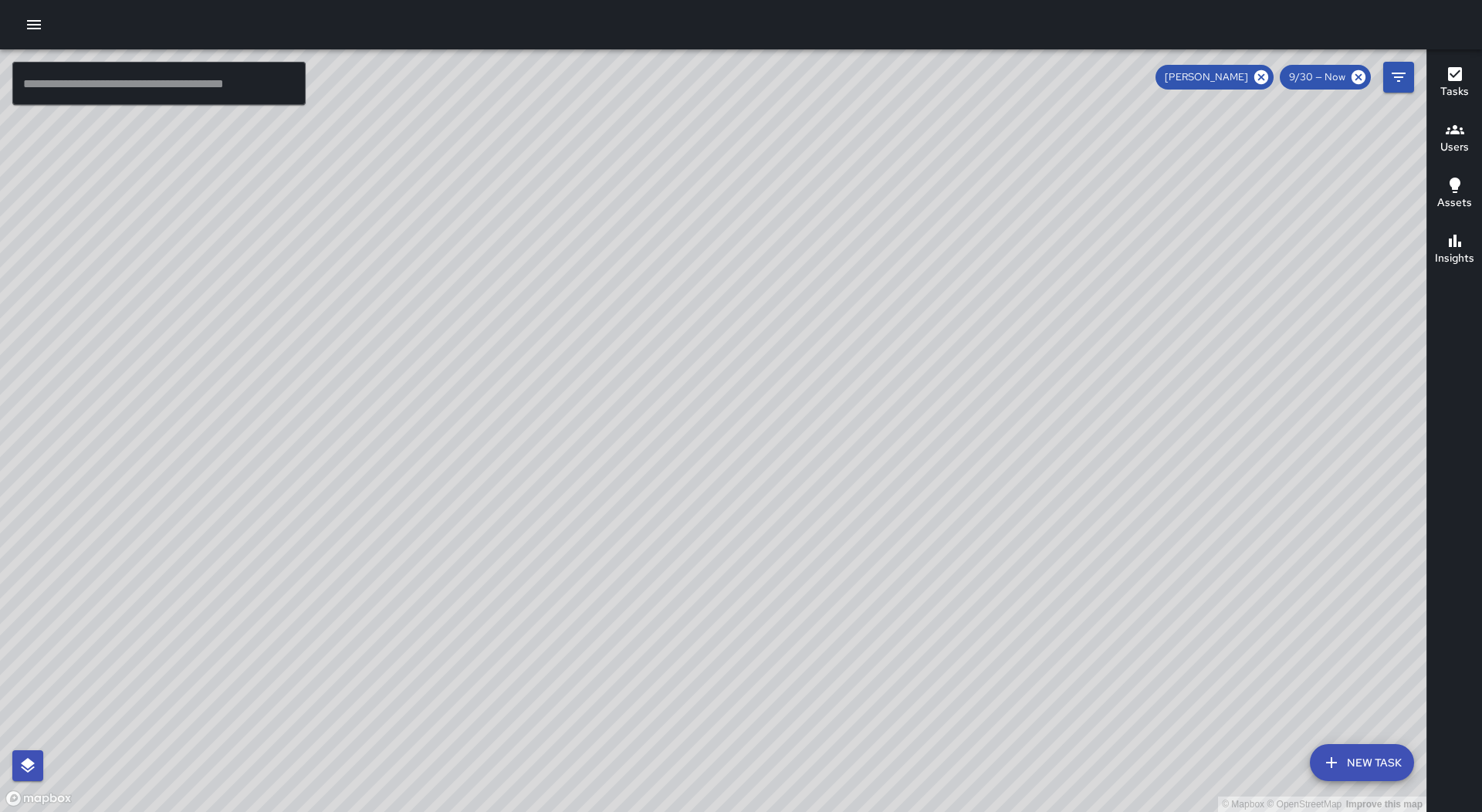
drag, startPoint x: 1133, startPoint y: 366, endPoint x: 1162, endPoint y: 587, distance: 222.9
click at [1162, 587] on div "© Mapbox © OpenStreetMap Improve this map" at bounding box center [713, 430] width 1426 height 762
drag, startPoint x: 906, startPoint y: 336, endPoint x: 1035, endPoint y: 623, distance: 314.7
click at [1035, 623] on div "© Mapbox © OpenStreetMap Improve this map" at bounding box center [713, 430] width 1426 height 762
drag, startPoint x: 1026, startPoint y: 447, endPoint x: 1294, endPoint y: 309, distance: 301.4
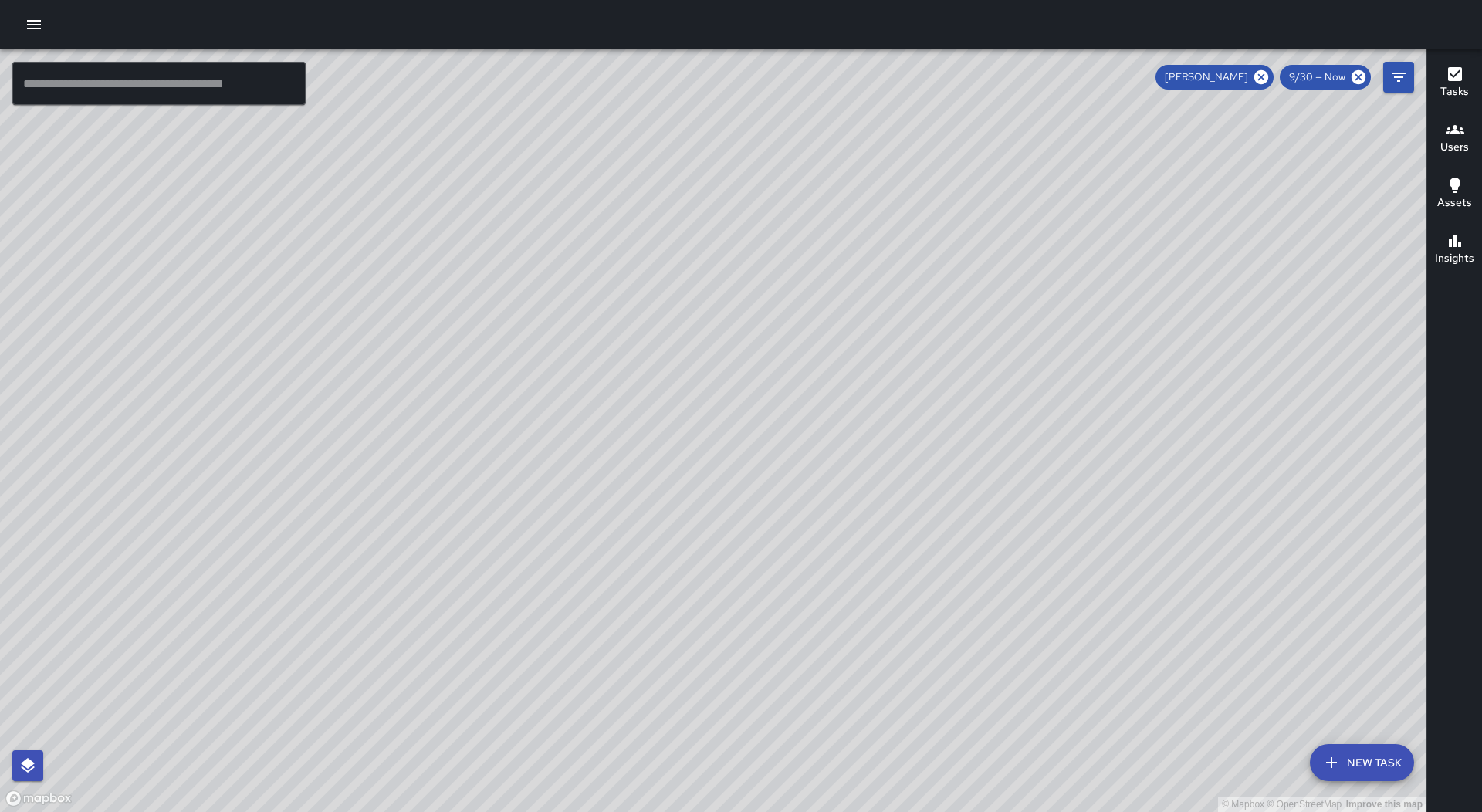
click at [1346, 310] on div "© Mapbox © OpenStreetMap Improve this map" at bounding box center [713, 430] width 1426 height 762
drag, startPoint x: 648, startPoint y: 554, endPoint x: 385, endPoint y: 425, distance: 292.9
click at [373, 422] on div "© Mapbox © OpenStreetMap Improve this map" at bounding box center [713, 430] width 1426 height 762
drag, startPoint x: 441, startPoint y: 231, endPoint x: 496, endPoint y: 423, distance: 199.7
click at [496, 423] on div "© Mapbox © OpenStreetMap Improve this map" at bounding box center [713, 430] width 1426 height 762
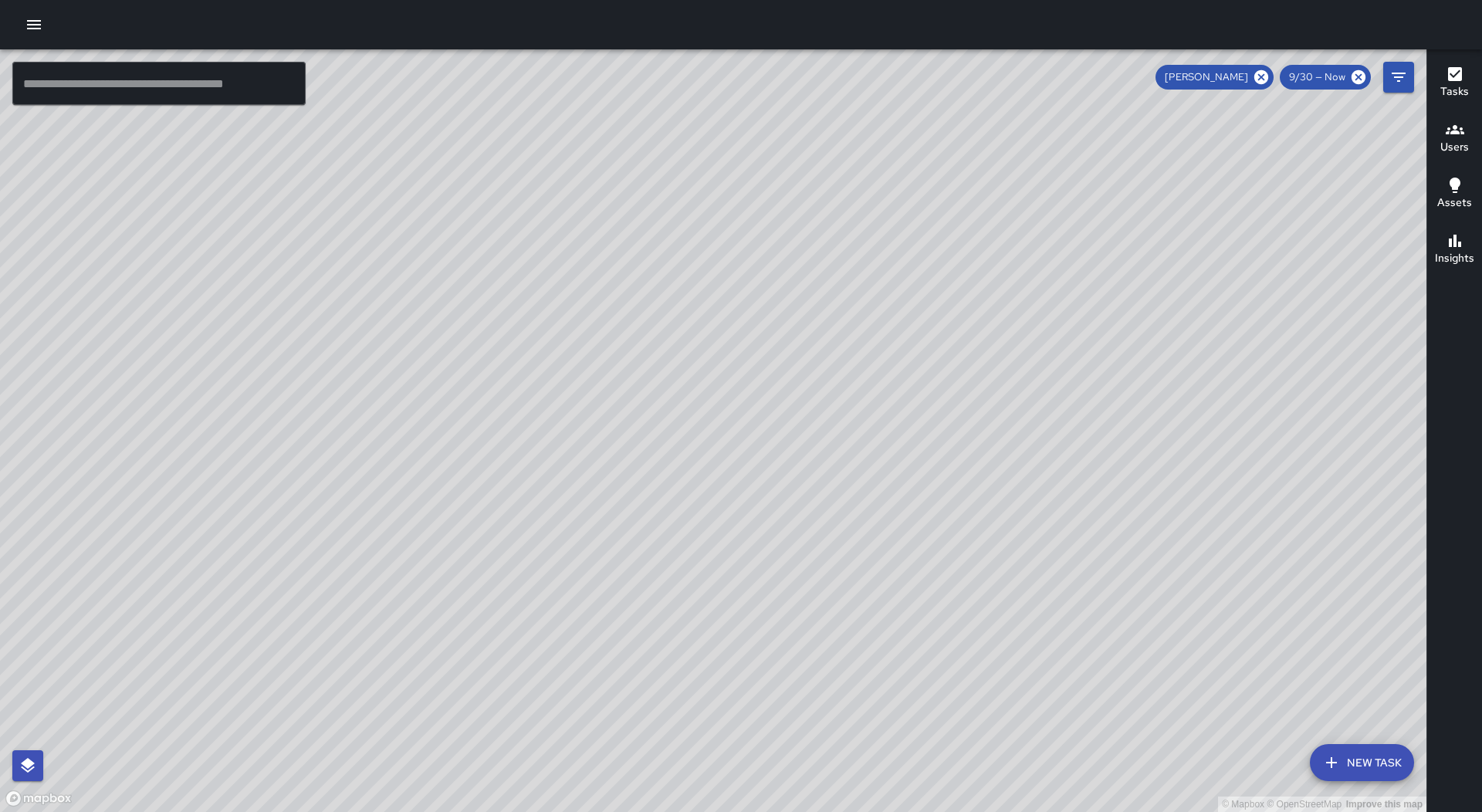
drag, startPoint x: 844, startPoint y: 396, endPoint x: 690, endPoint y: 361, distance: 157.9
click at [690, 361] on div "© Mapbox © OpenStreetMap Improve this map" at bounding box center [713, 430] width 1426 height 762
drag, startPoint x: 817, startPoint y: 276, endPoint x: 833, endPoint y: 570, distance: 294.4
click at [833, 577] on div "© Mapbox © OpenStreetMap Improve this map" at bounding box center [713, 430] width 1426 height 762
drag, startPoint x: 1021, startPoint y: 527, endPoint x: 1028, endPoint y: 365, distance: 162.2
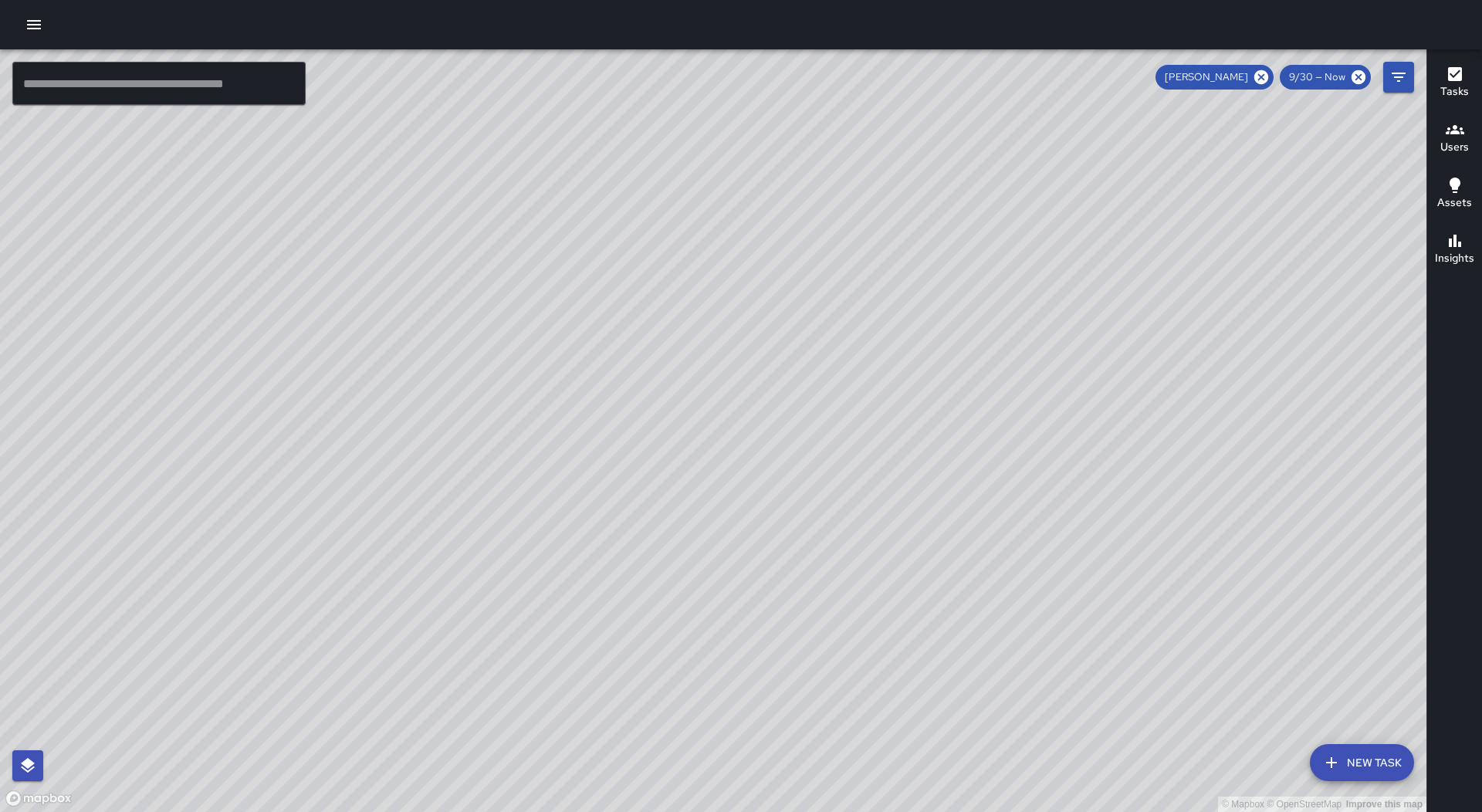
click at [1028, 365] on div "© Mapbox © OpenStreetMap Improve this map" at bounding box center [713, 430] width 1426 height 762
drag, startPoint x: 1084, startPoint y: 522, endPoint x: 1096, endPoint y: 430, distance: 92.8
click at [1104, 430] on div "© Mapbox © OpenStreetMap Improve this map" at bounding box center [713, 430] width 1426 height 762
drag, startPoint x: 1095, startPoint y: 614, endPoint x: 980, endPoint y: 491, distance: 168.4
click at [1004, 498] on div "© Mapbox © OpenStreetMap Improve this map" at bounding box center [713, 430] width 1426 height 762
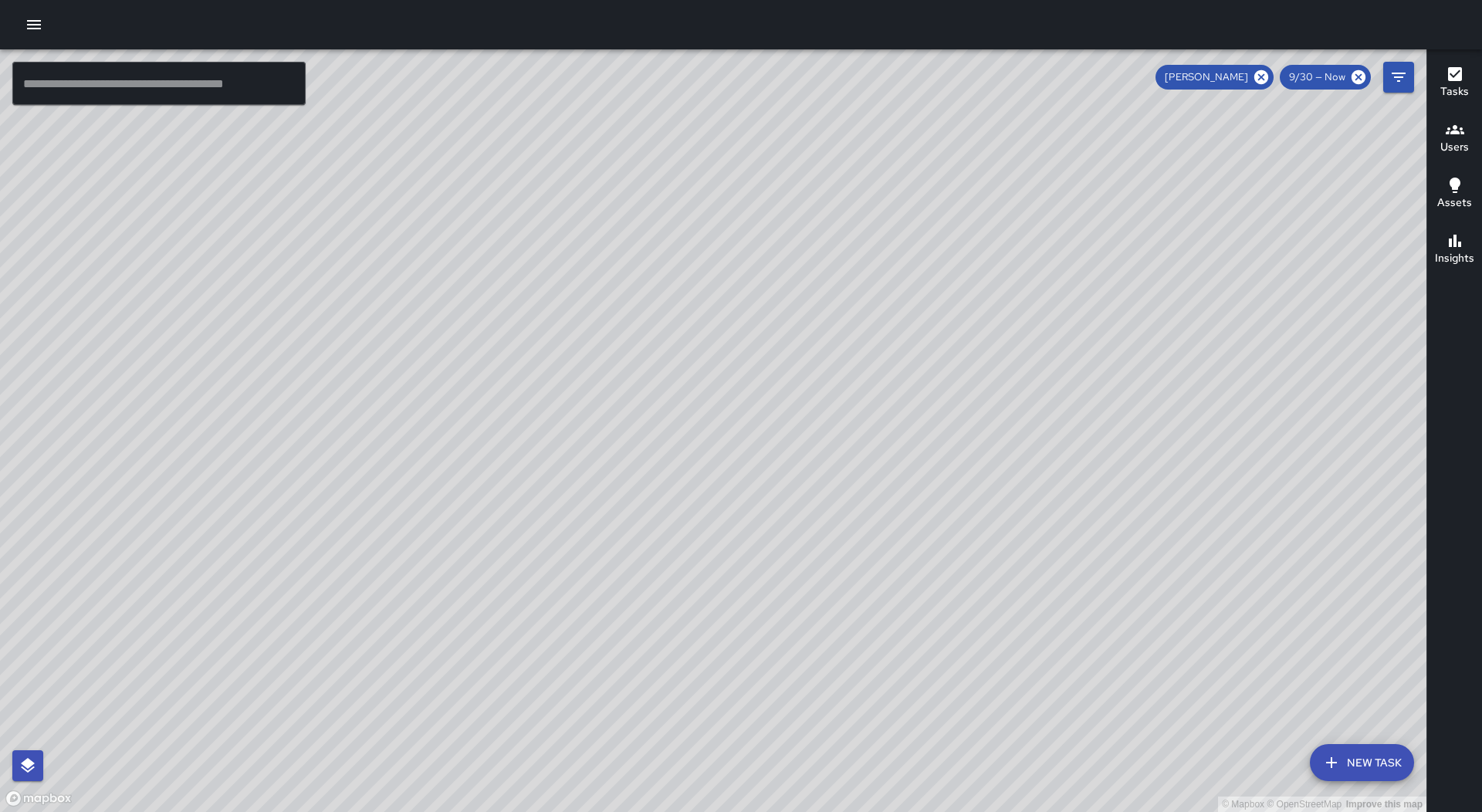
drag, startPoint x: 945, startPoint y: 476, endPoint x: 964, endPoint y: 518, distance: 46.1
click at [964, 518] on div "© Mapbox © OpenStreetMap Improve this map" at bounding box center [713, 430] width 1426 height 762
click at [1260, 85] on icon at bounding box center [1261, 77] width 17 height 17
click at [1468, 82] on div "Tasks" at bounding box center [1455, 82] width 29 height 36
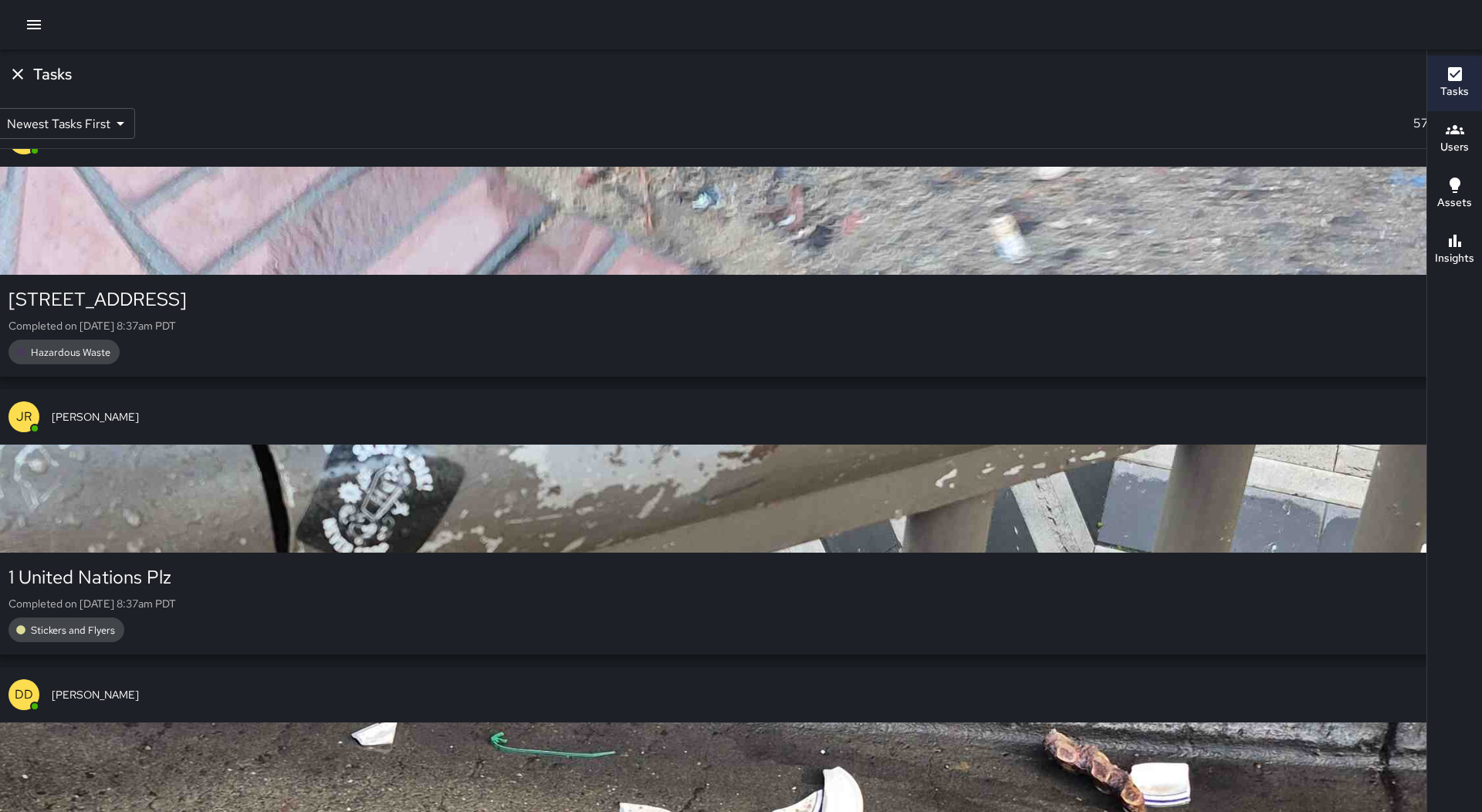
scroll to position [136276, 0]
